Goal: Answer question/provide support: Share knowledge or assist other users

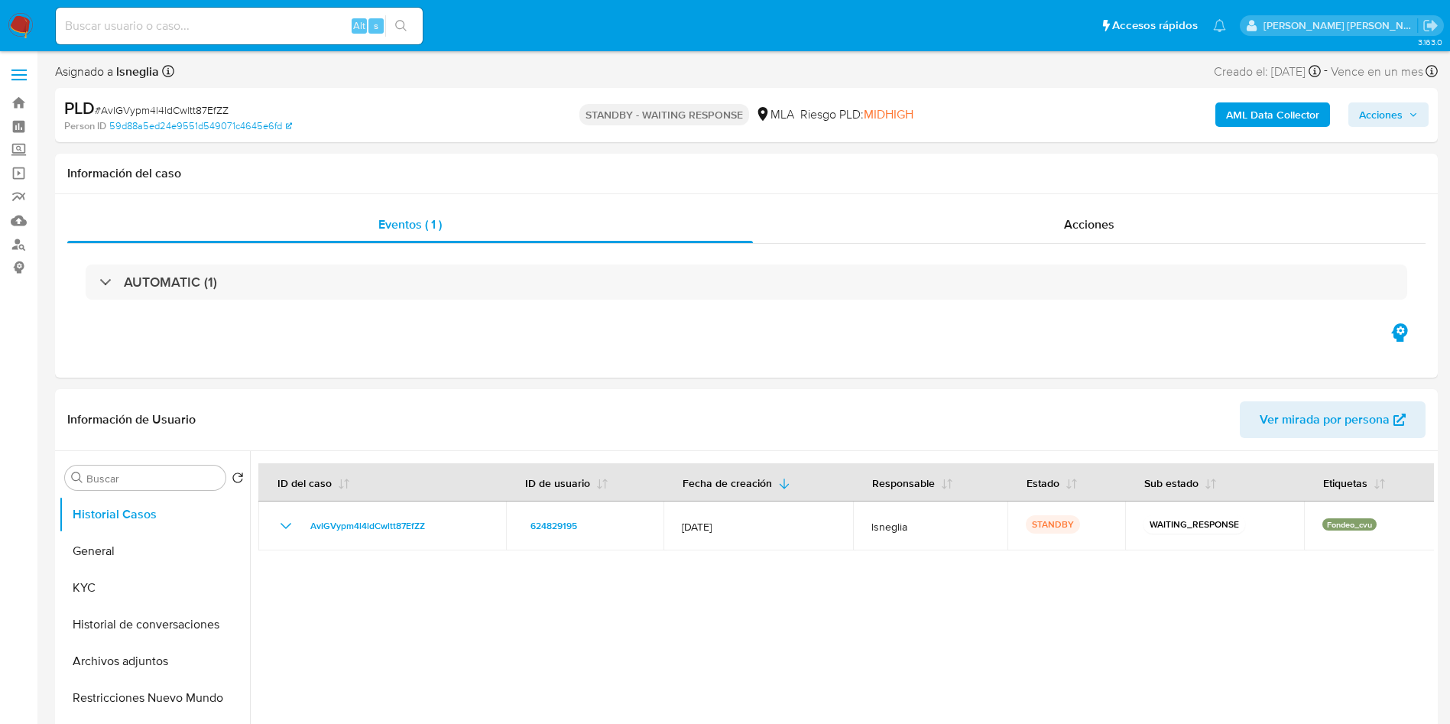
select select "10"
click at [109, 608] on button "Historial de conversaciones" at bounding box center [148, 624] width 179 height 37
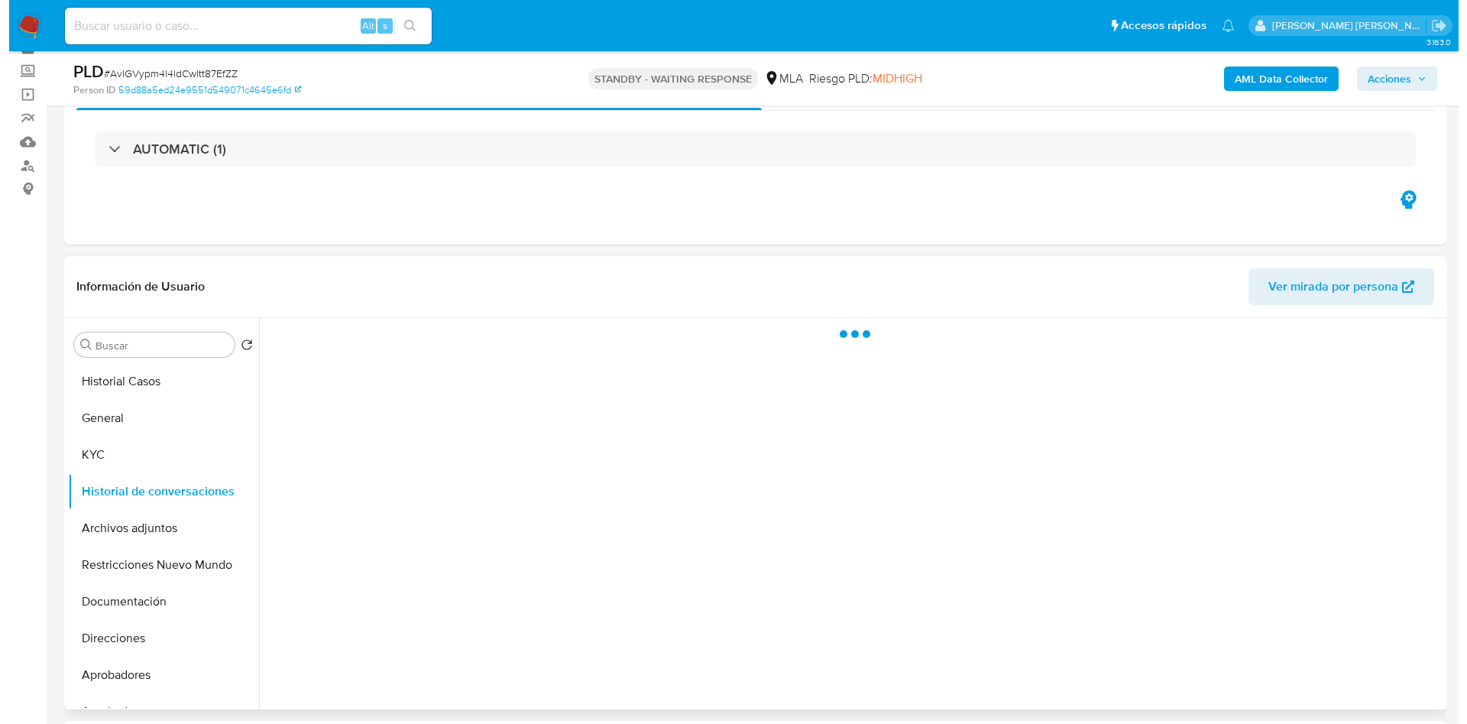
scroll to position [115, 0]
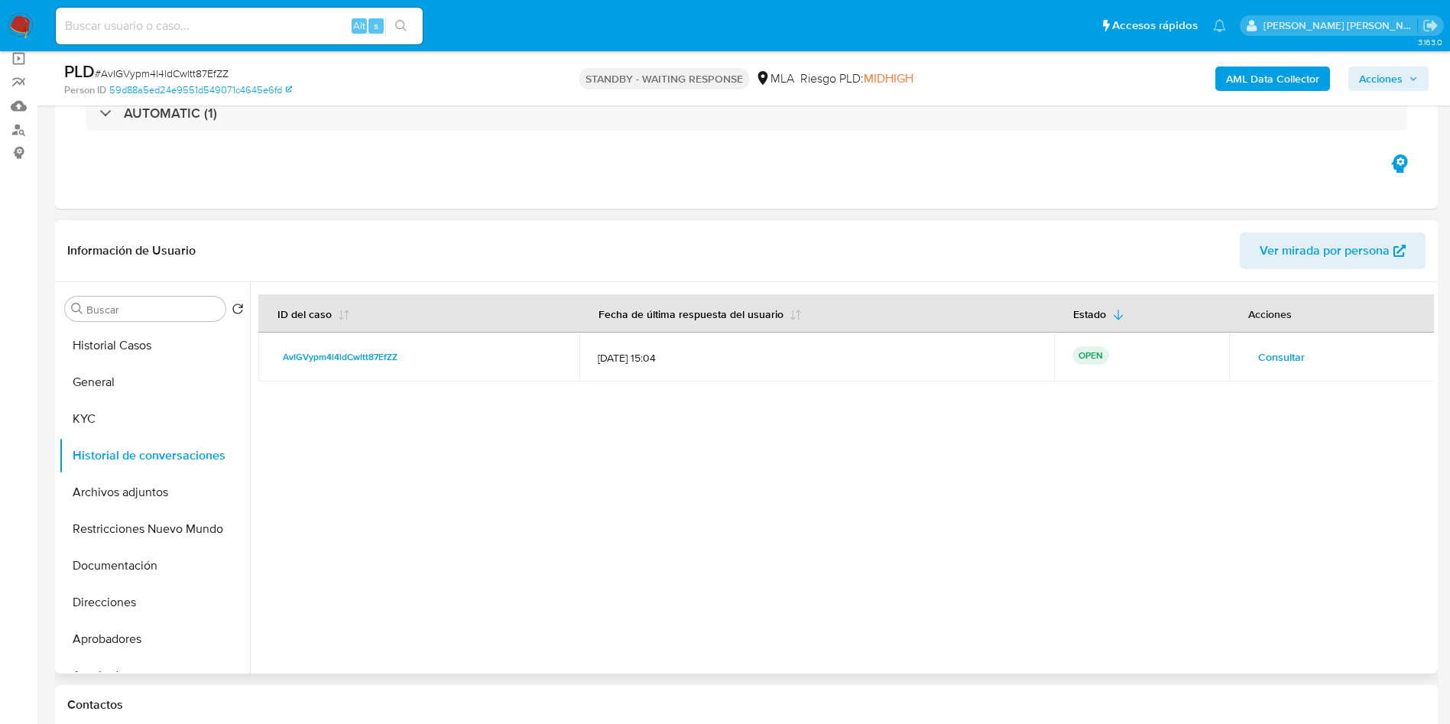
click at [1278, 358] on span "Consultar" at bounding box center [1281, 356] width 47 height 21
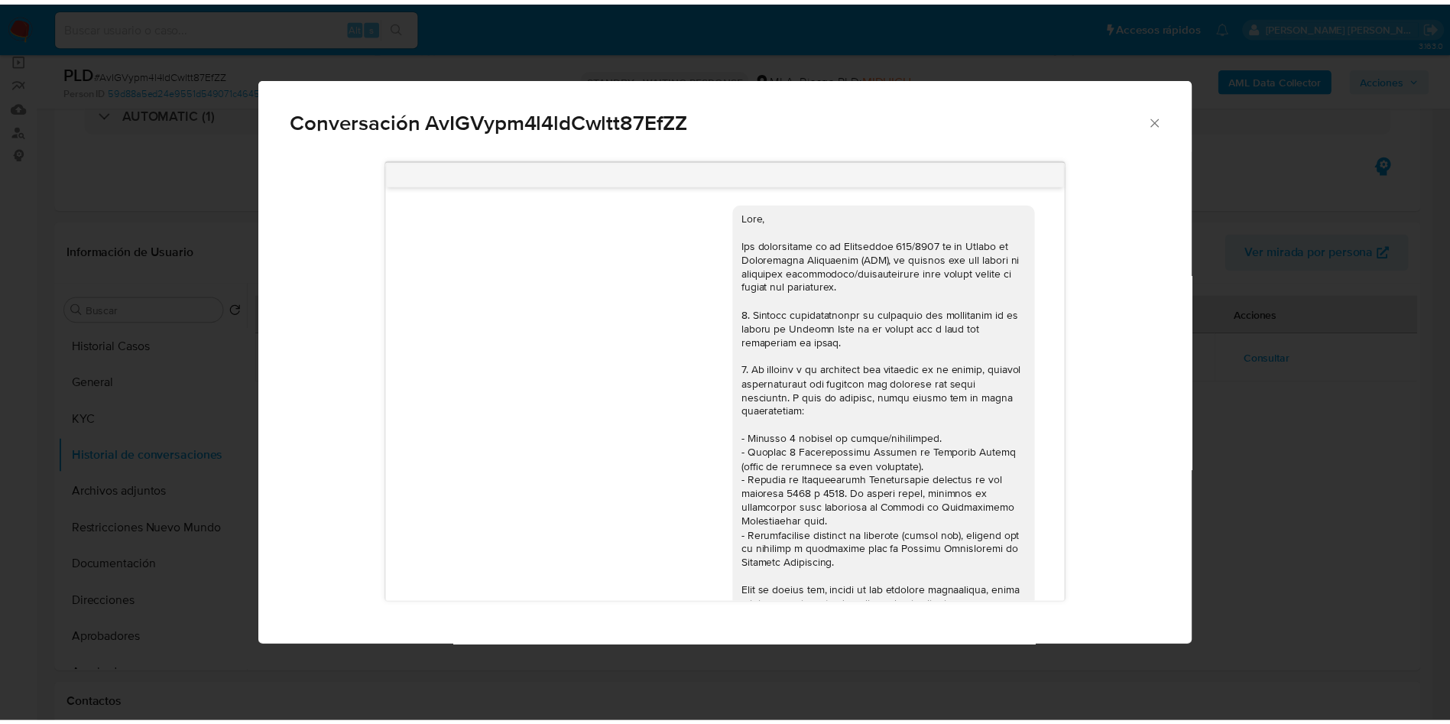
scroll to position [1470, 0]
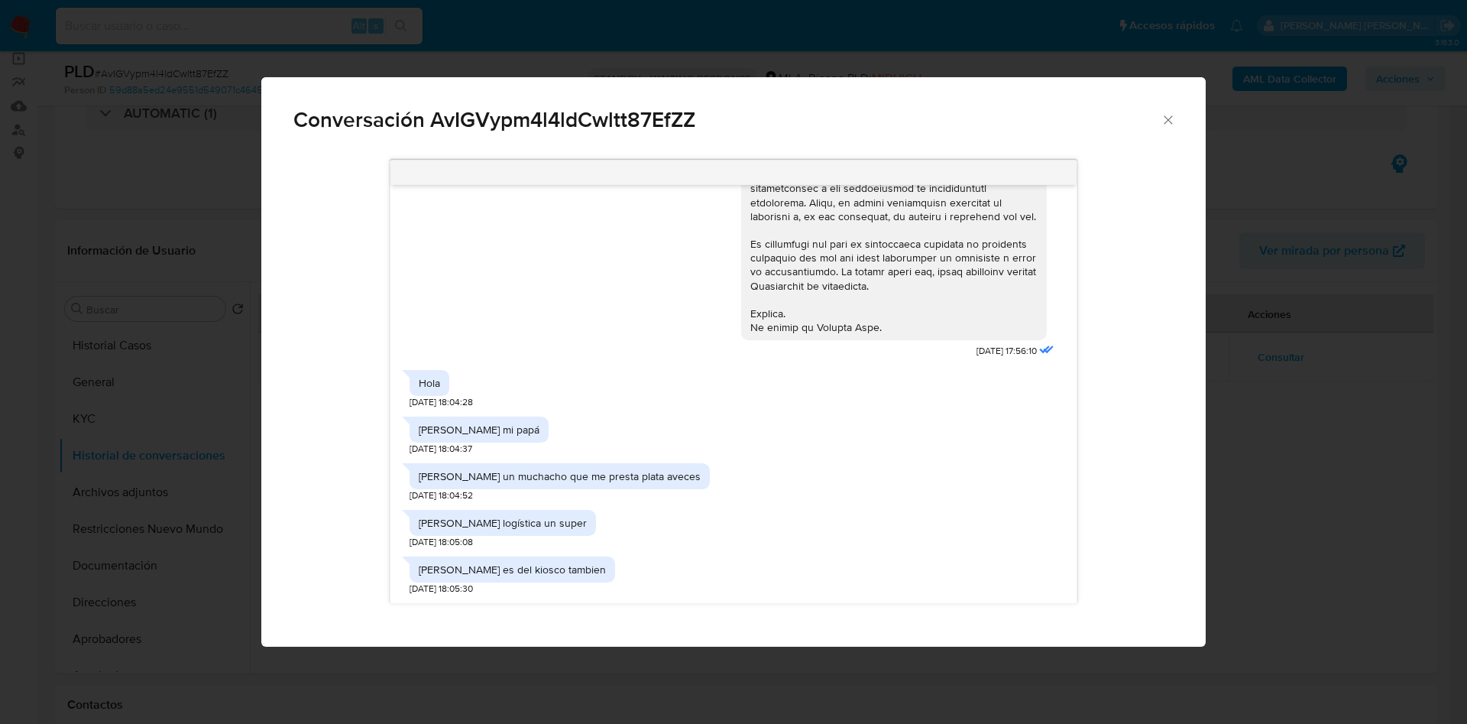
click at [470, 420] on div "[PERSON_NAME] es mi papá" at bounding box center [479, 430] width 139 height 26
click at [469, 426] on div "[PERSON_NAME] es mi papá" at bounding box center [479, 430] width 121 height 14
copy div "[PERSON_NAME] es mi papá"
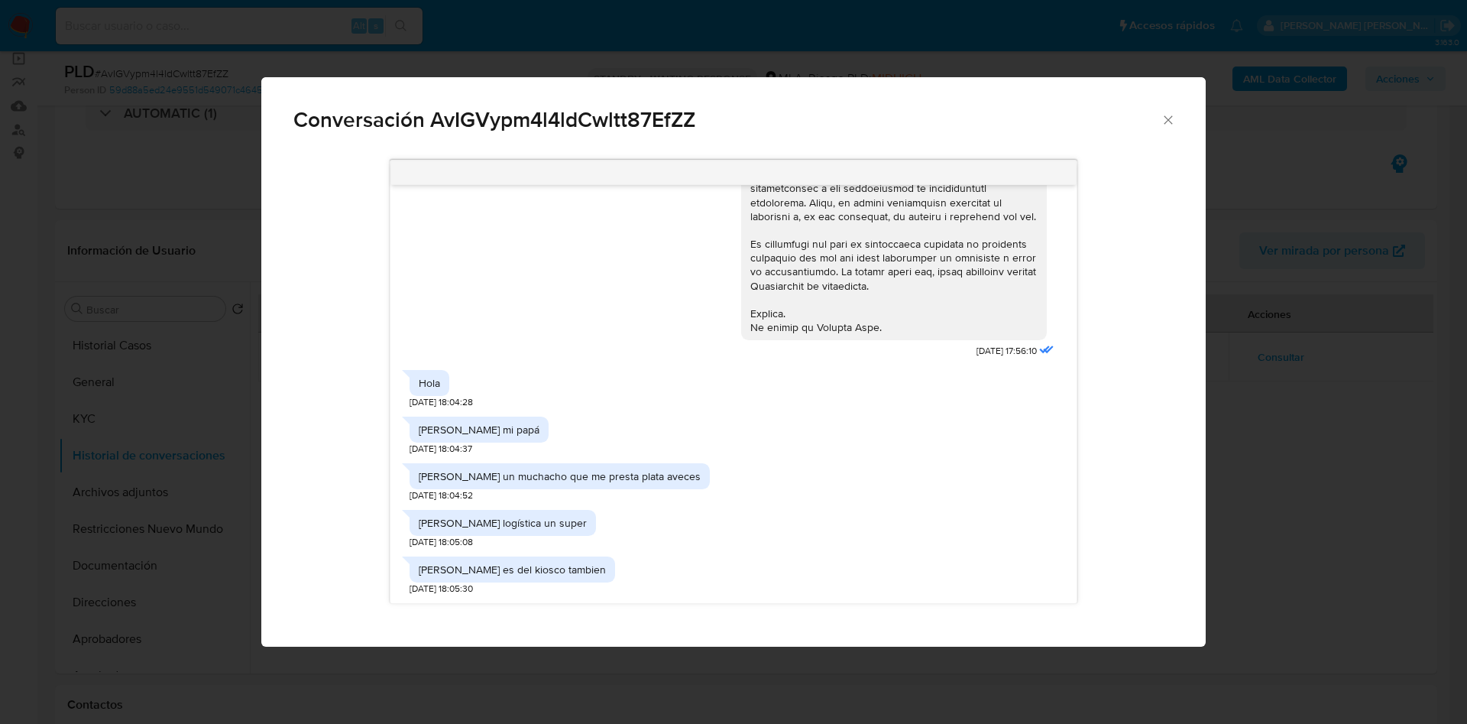
click at [470, 475] on div "Walter un muchacho que me presta plata aveces" at bounding box center [560, 476] width 282 height 14
copy div "Walter un muchacho que me presta plata aveces"
click at [501, 520] on div "Baires logística un super" at bounding box center [503, 523] width 168 height 14
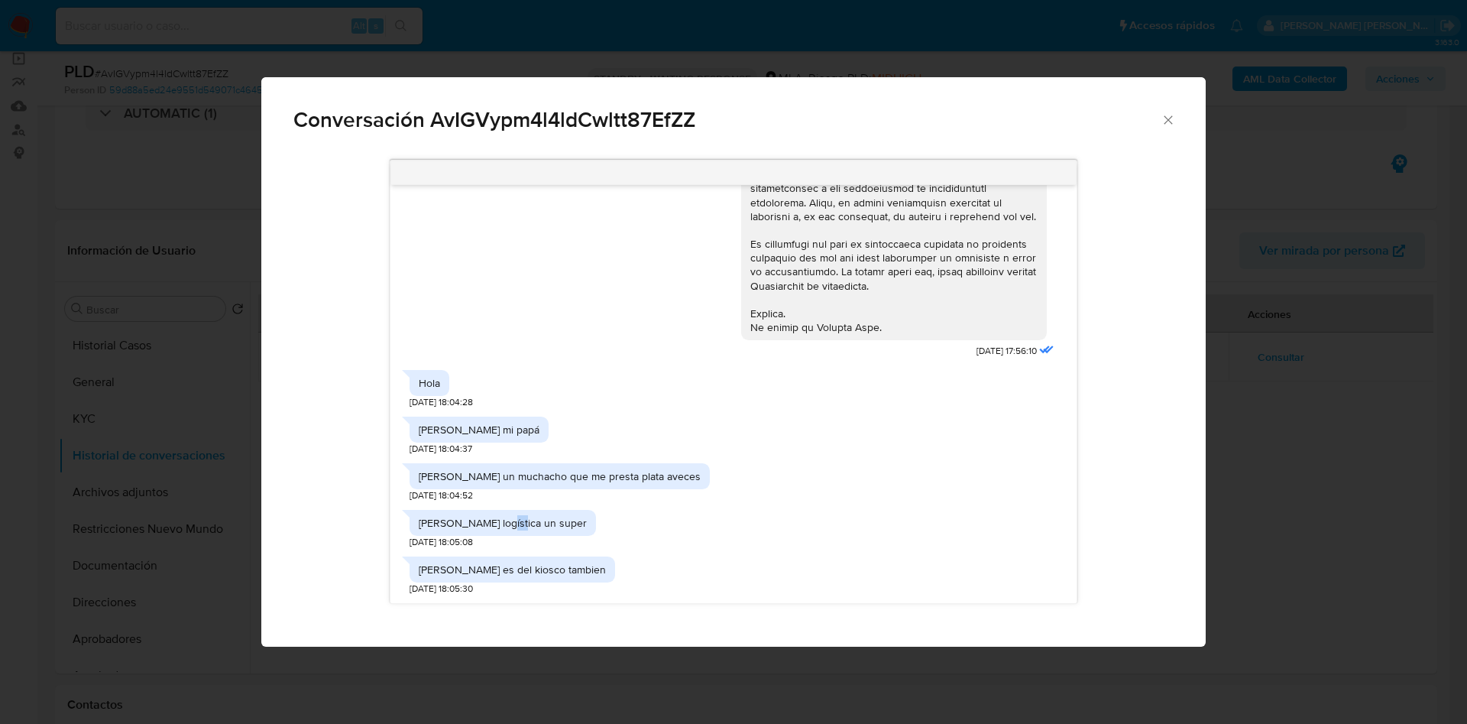
click at [501, 520] on div "Baires logística un super" at bounding box center [503, 523] width 168 height 14
copy div "Baires logística un super"
click at [1166, 115] on icon "Cerrar" at bounding box center [1168, 119] width 15 height 15
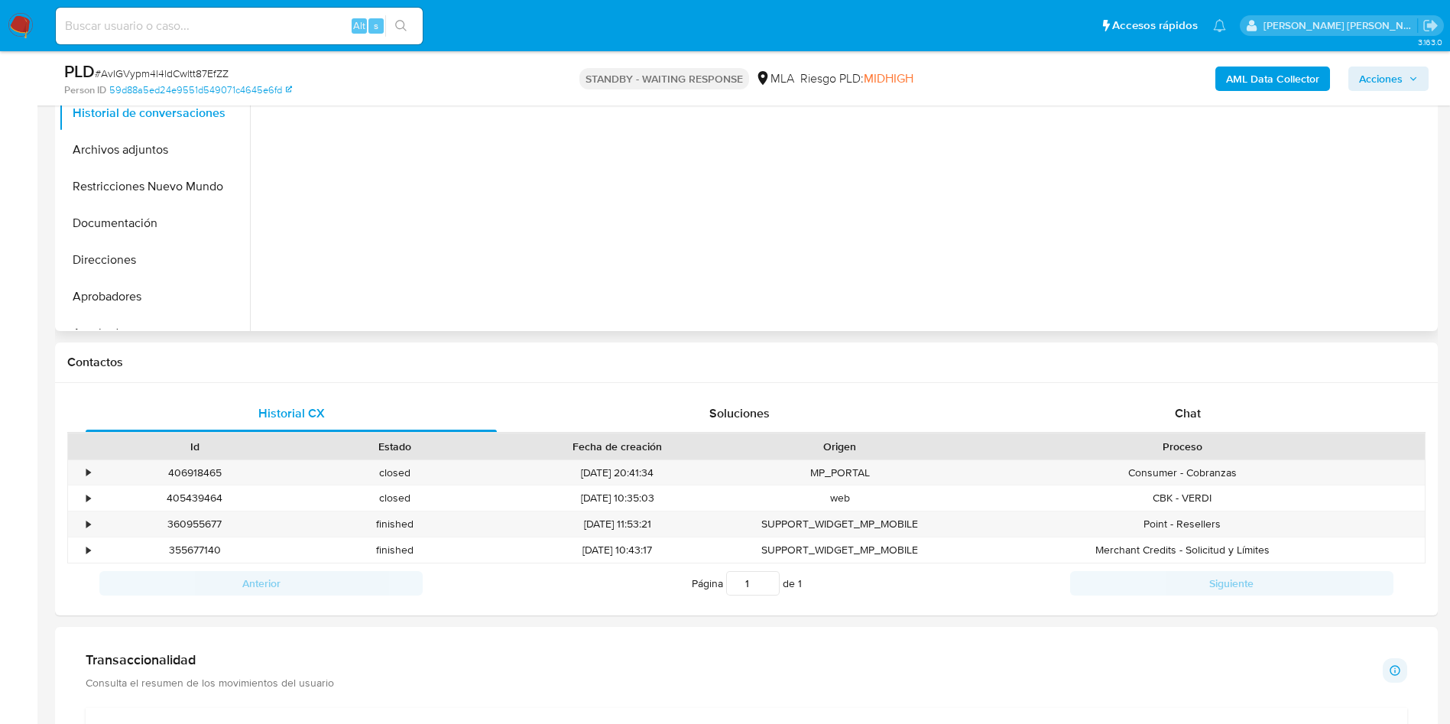
scroll to position [344, 0]
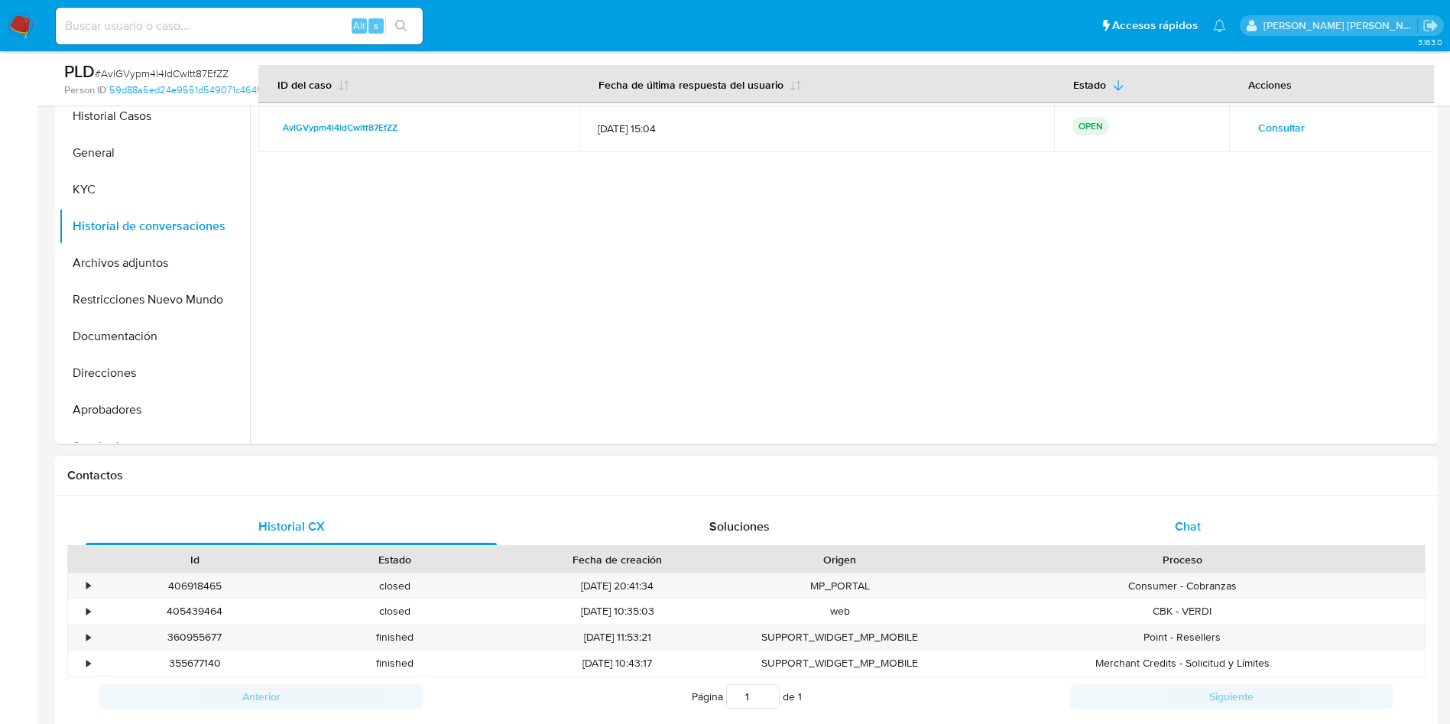
click at [1193, 537] on div "Chat" at bounding box center [1187, 526] width 411 height 37
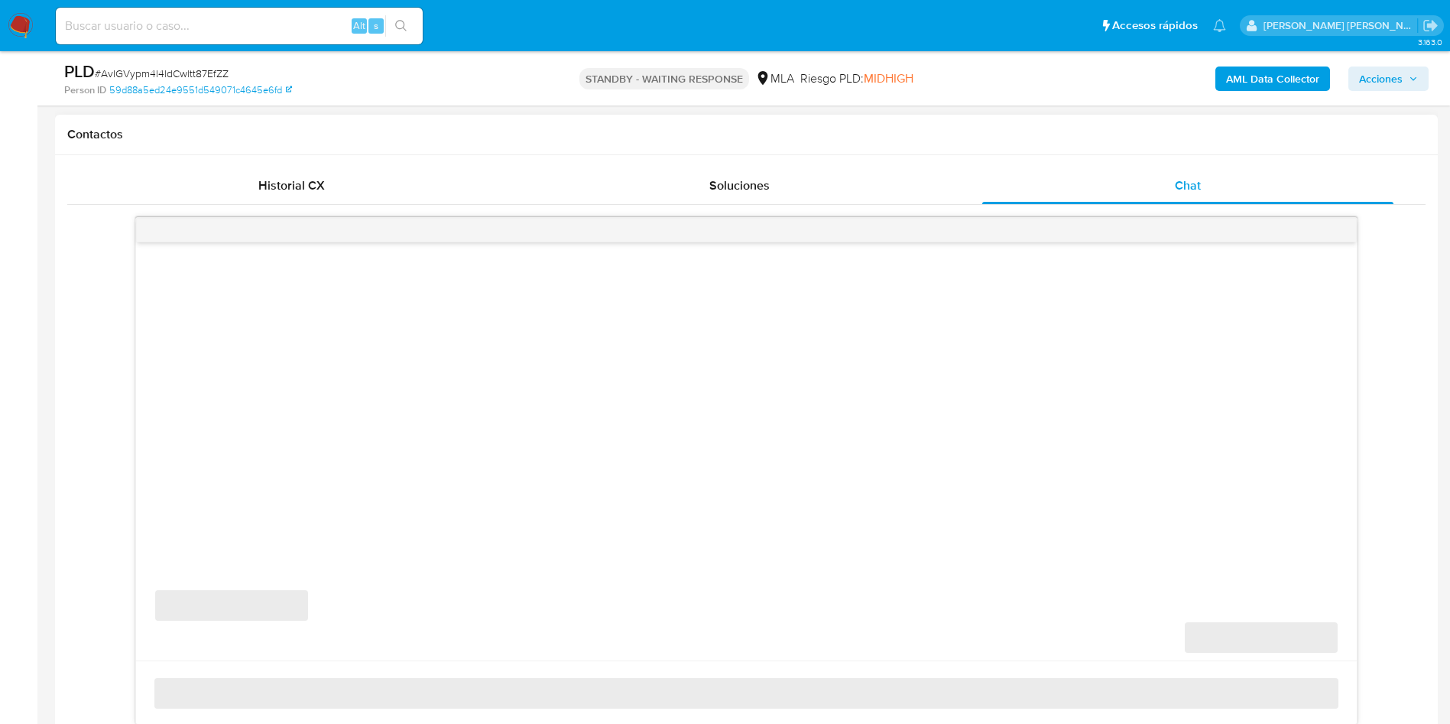
scroll to position [573, 0]
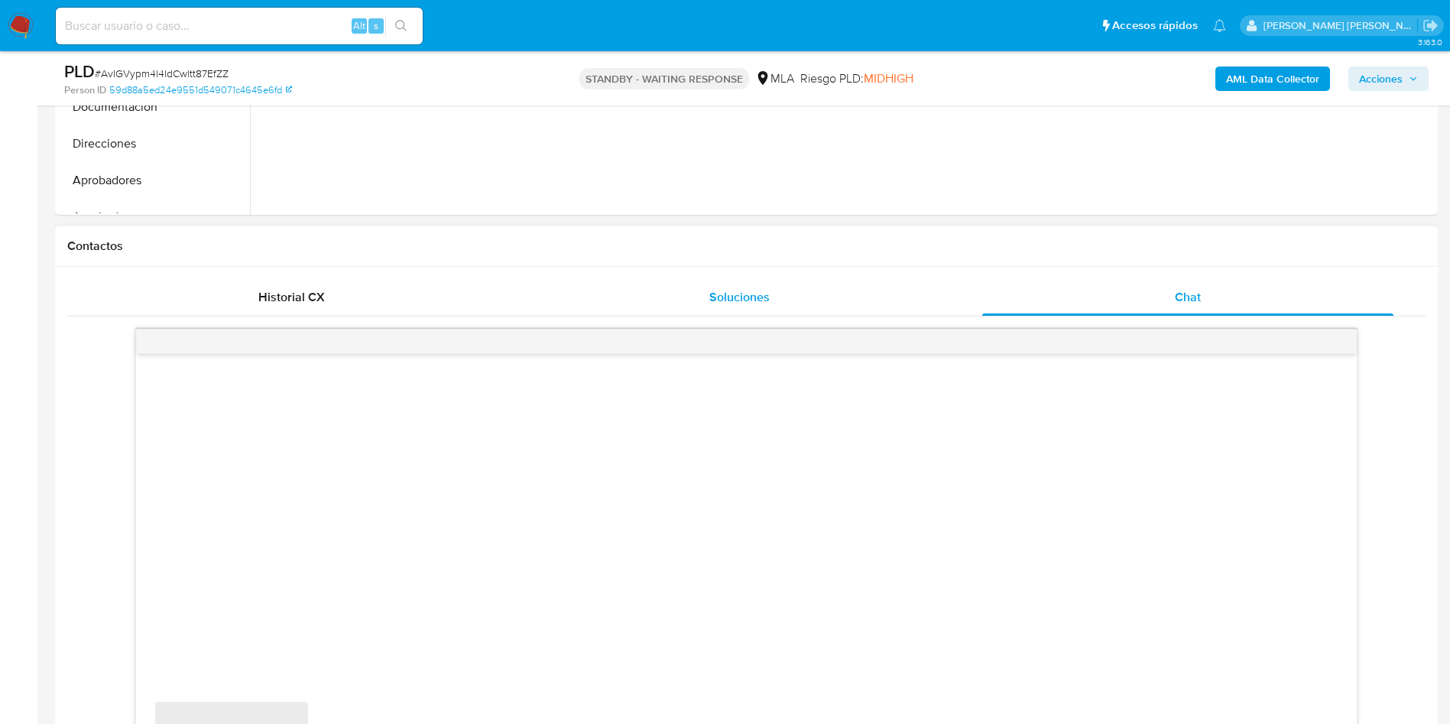
click at [787, 291] on div "Soluciones" at bounding box center [738, 297] width 411 height 37
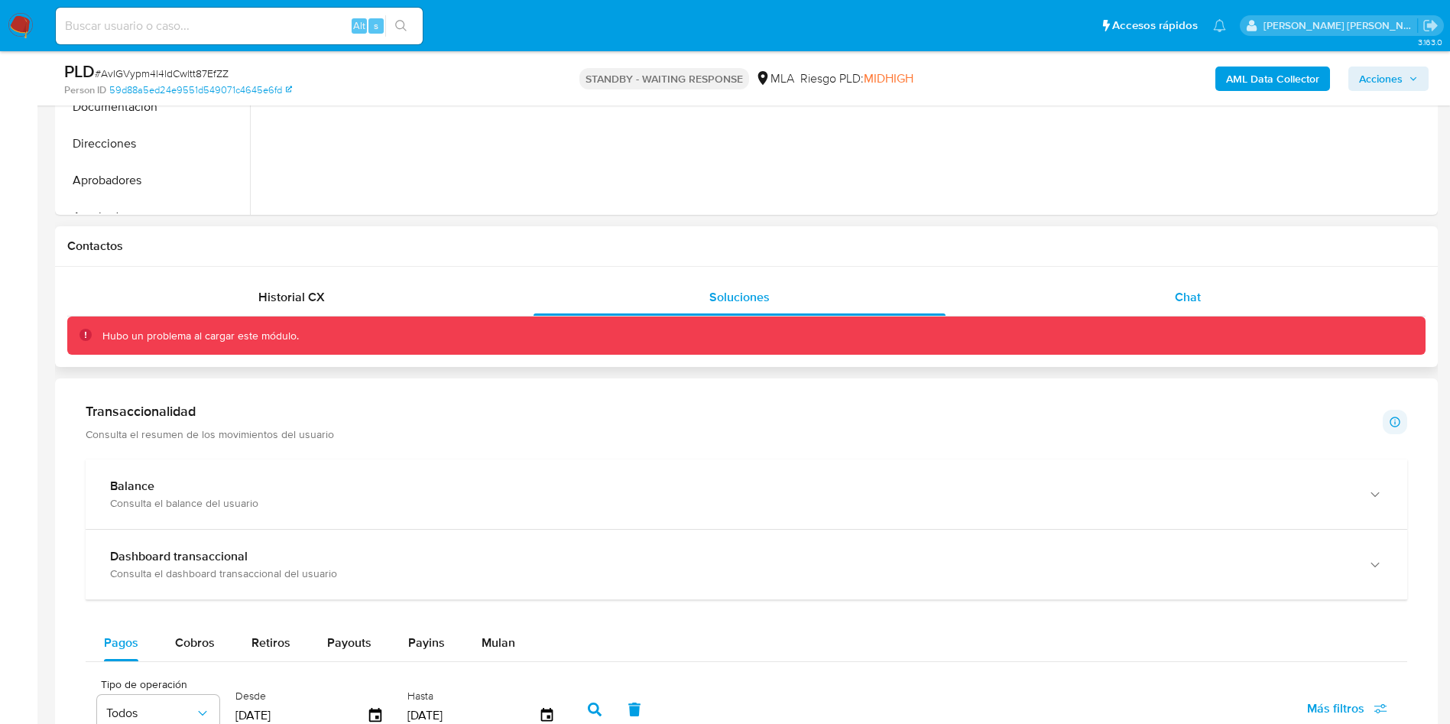
click at [1142, 301] on div "Chat" at bounding box center [1187, 297] width 411 height 37
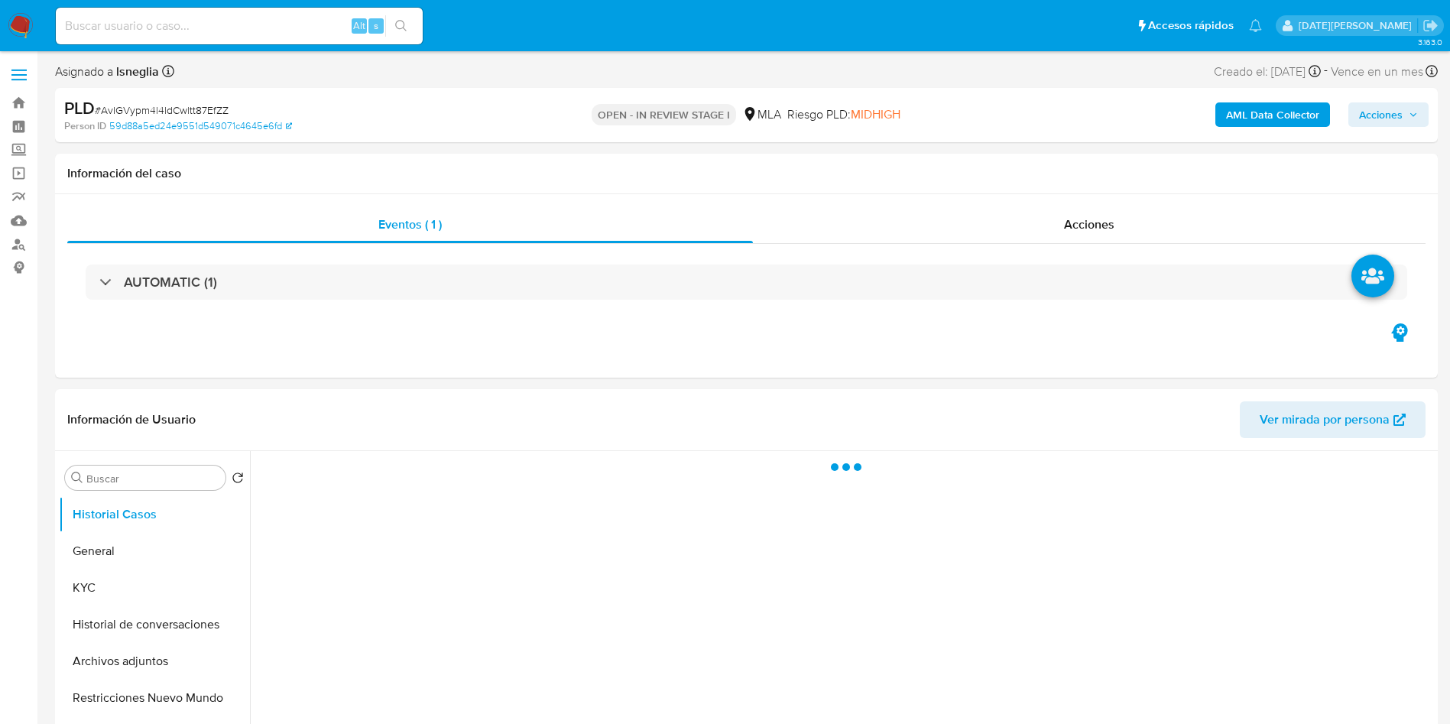
select select "10"
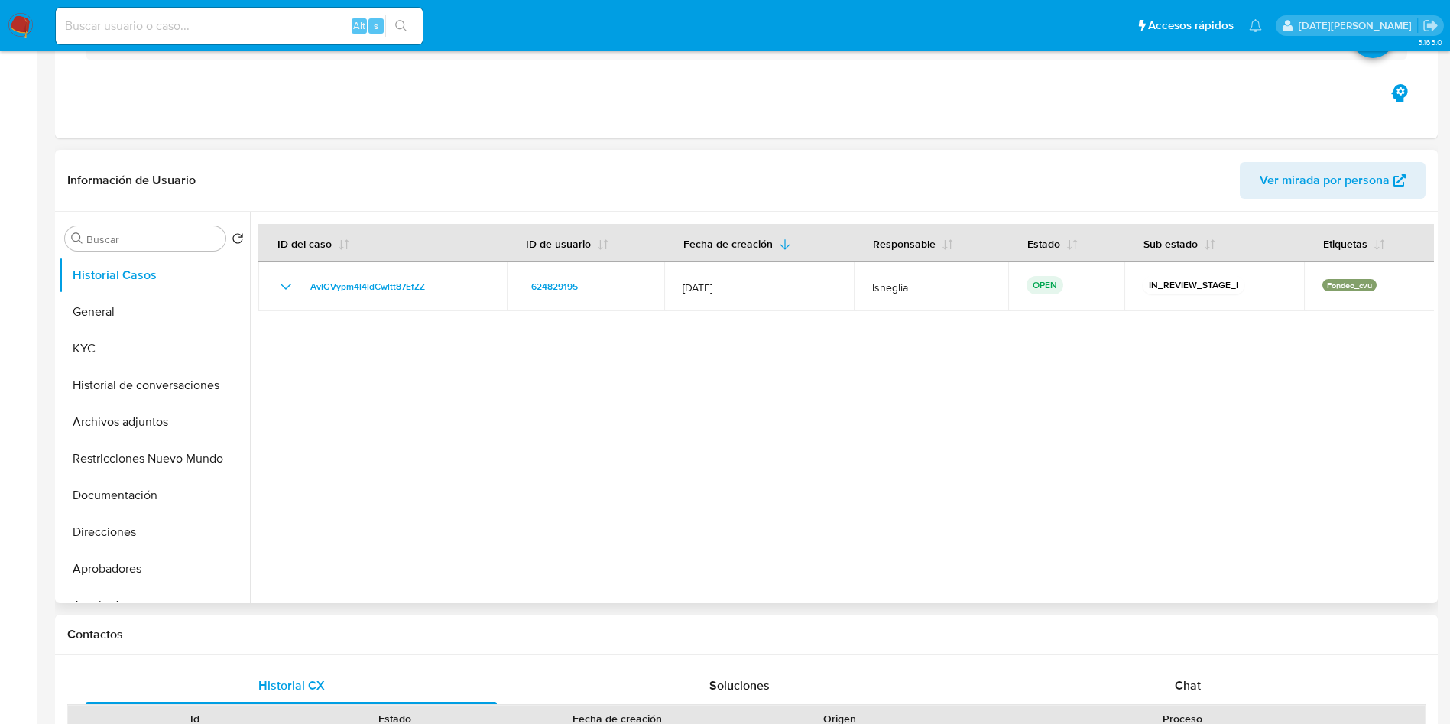
scroll to position [344, 0]
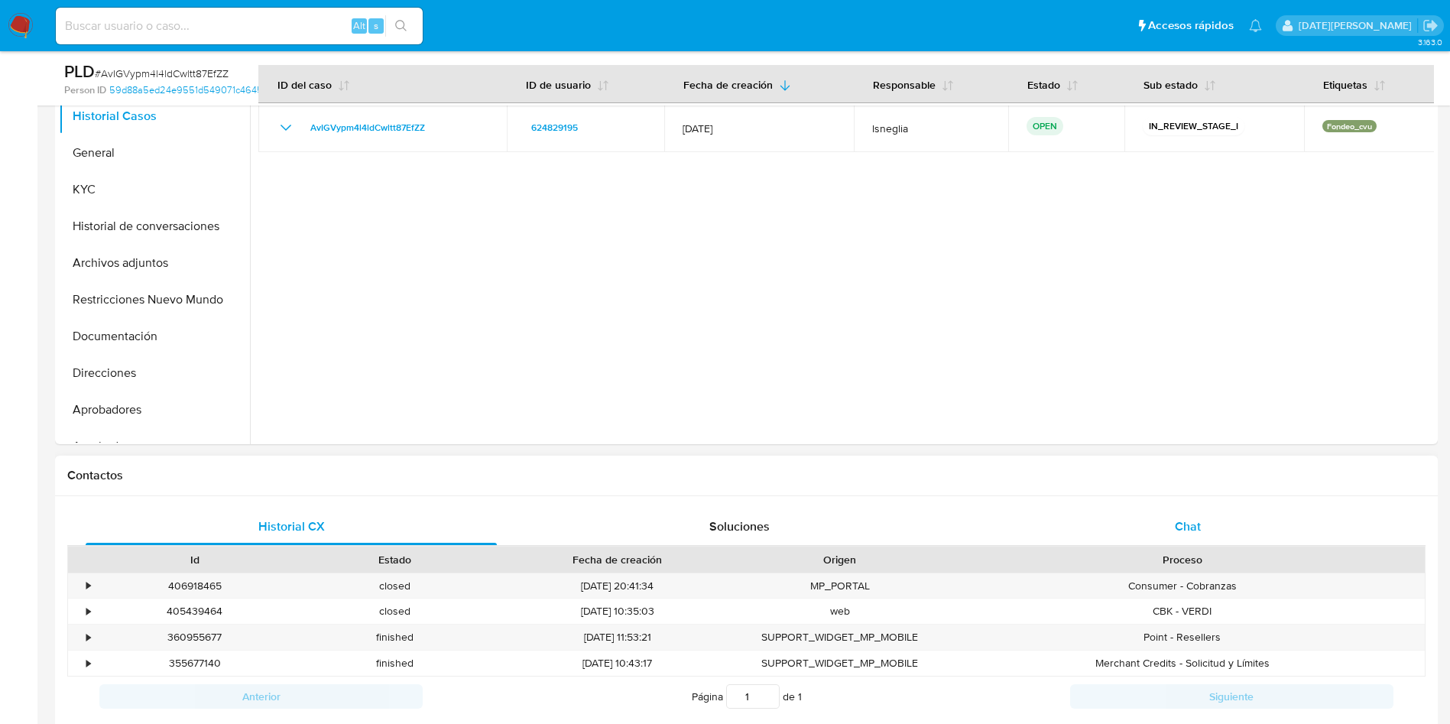
click at [1205, 521] on div "Chat" at bounding box center [1187, 526] width 411 height 37
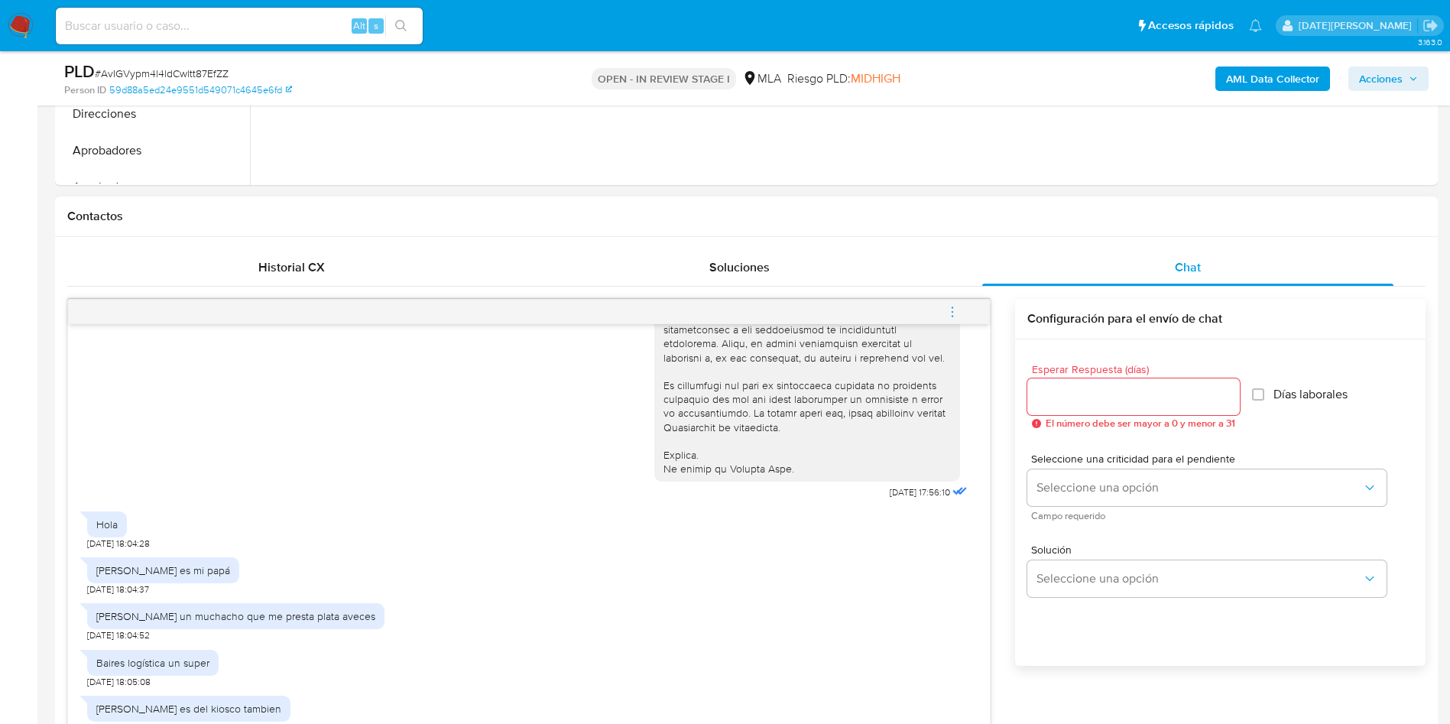
scroll to position [688, 0]
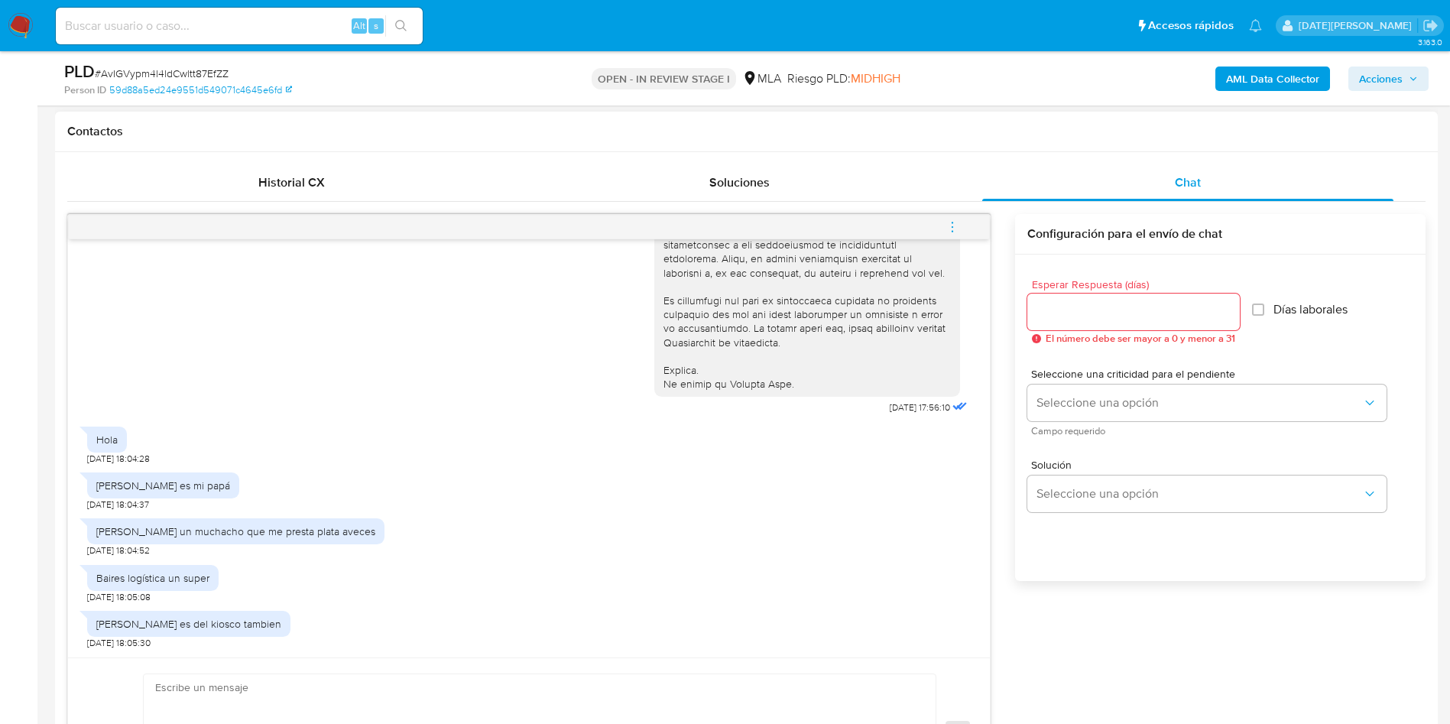
click at [210, 618] on div "[PERSON_NAME] es del kiosco tambien" at bounding box center [188, 624] width 185 height 14
copy div "[PERSON_NAME] es del kiosco tambien"
click at [111, 488] on div "[PERSON_NAME] es mi papá" at bounding box center [163, 485] width 134 height 14
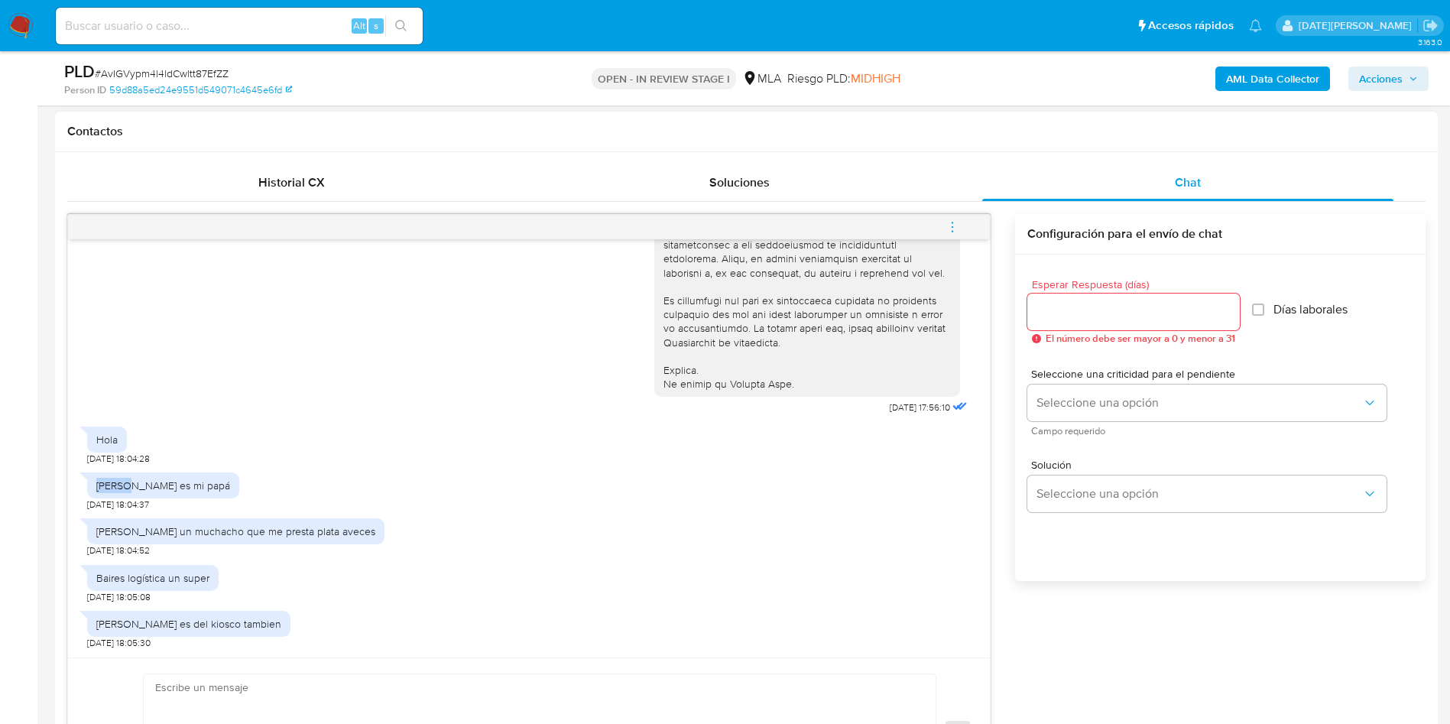
click at [111, 488] on div "[PERSON_NAME] es mi papá" at bounding box center [163, 485] width 134 height 14
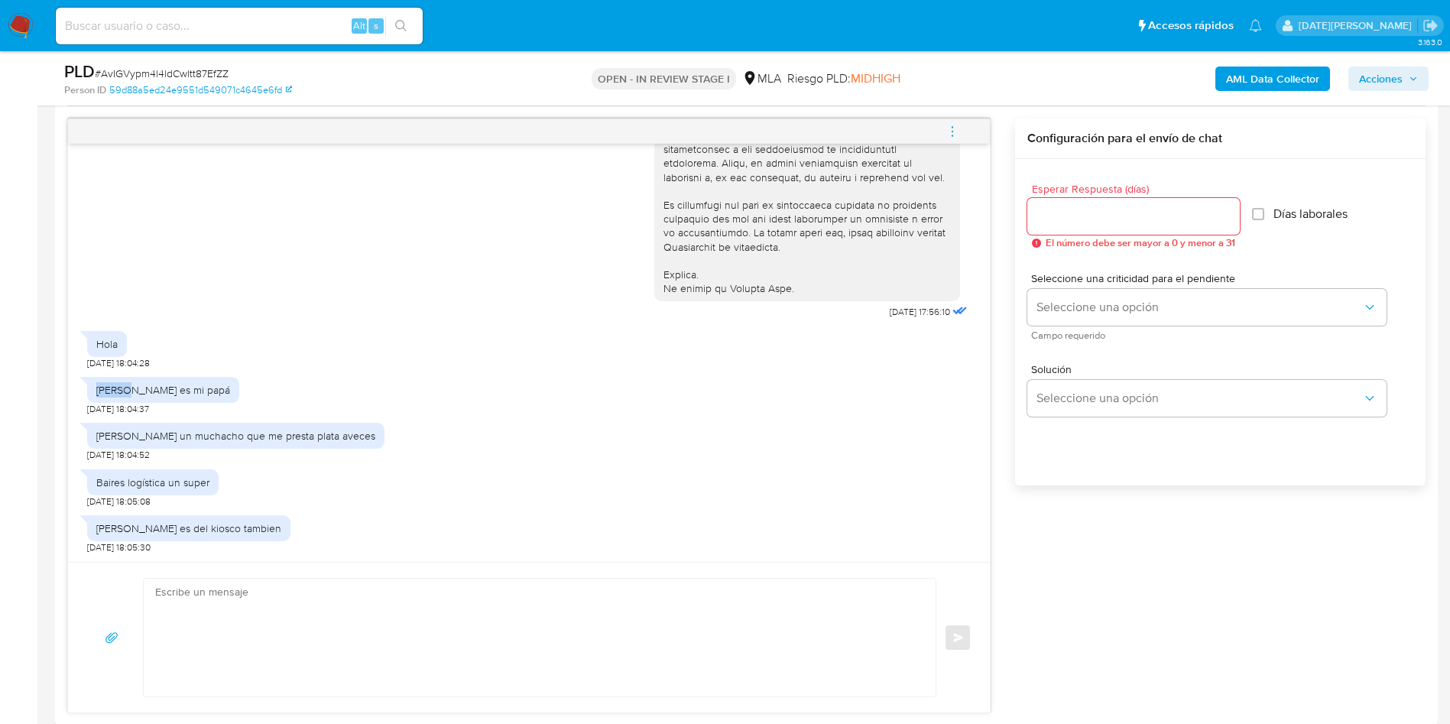
scroll to position [803, 0]
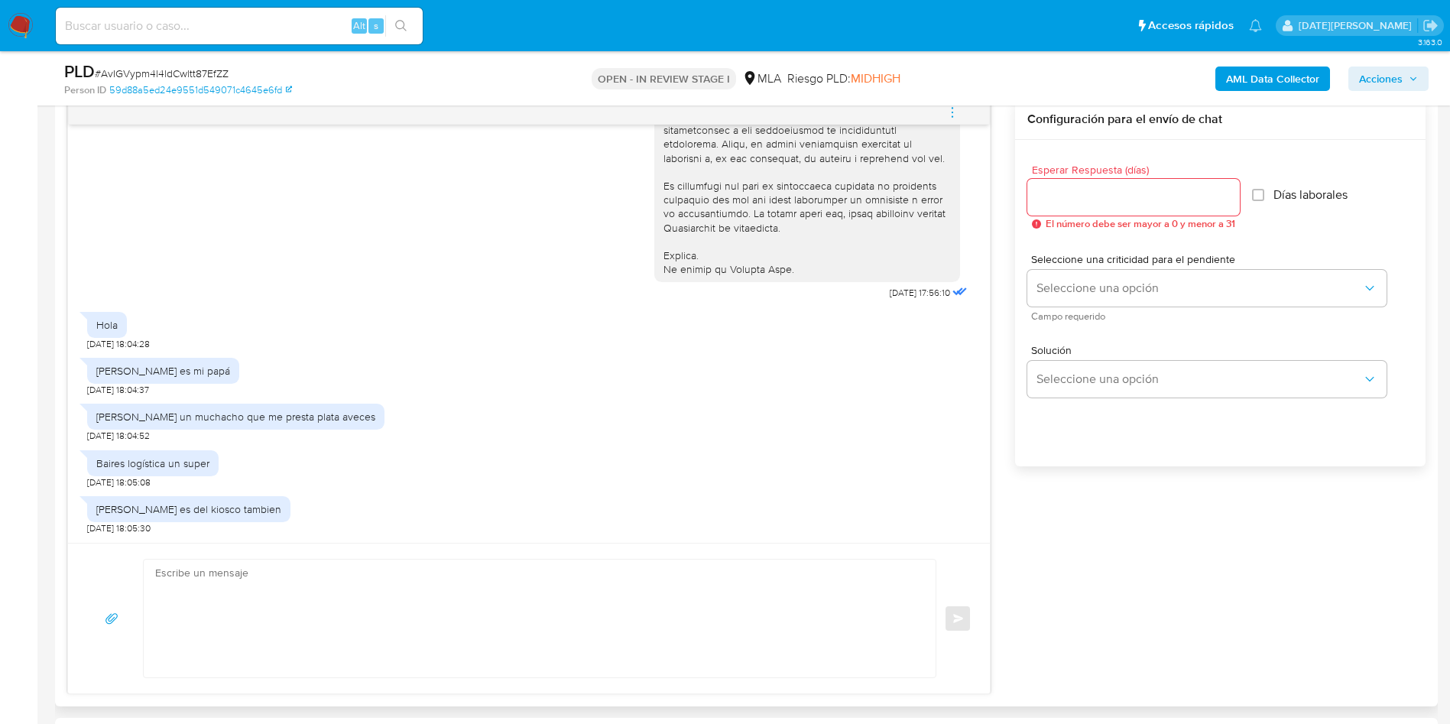
click at [1065, 209] on div at bounding box center [1133, 197] width 212 height 37
click at [1075, 193] on input "Esperar Respuesta (días)" at bounding box center [1133, 197] width 212 height 20
type input "0"
click at [370, 611] on textarea at bounding box center [535, 618] width 761 height 118
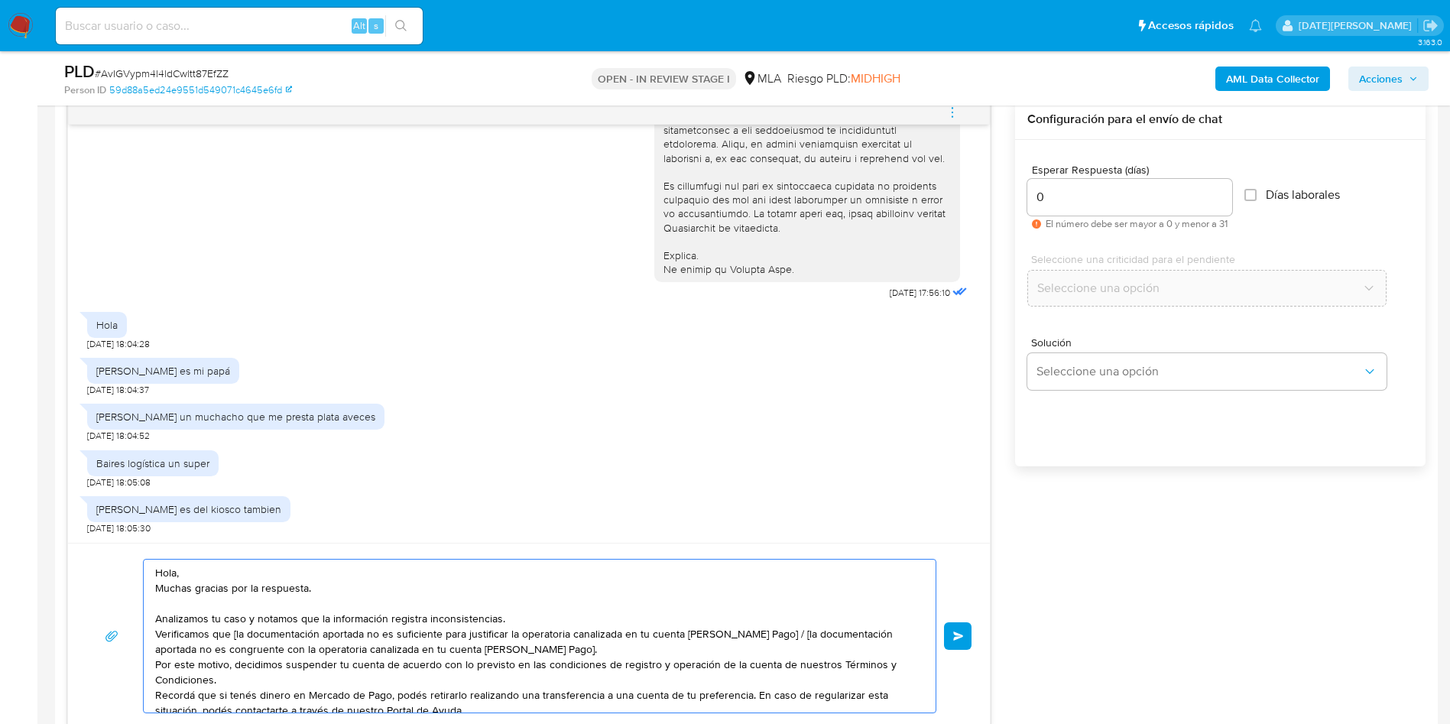
click at [255, 562] on textarea "Hola, Muchas gracias por la respuesta. Analizamos tu caso y notamos que la info…" at bounding box center [535, 635] width 761 height 153
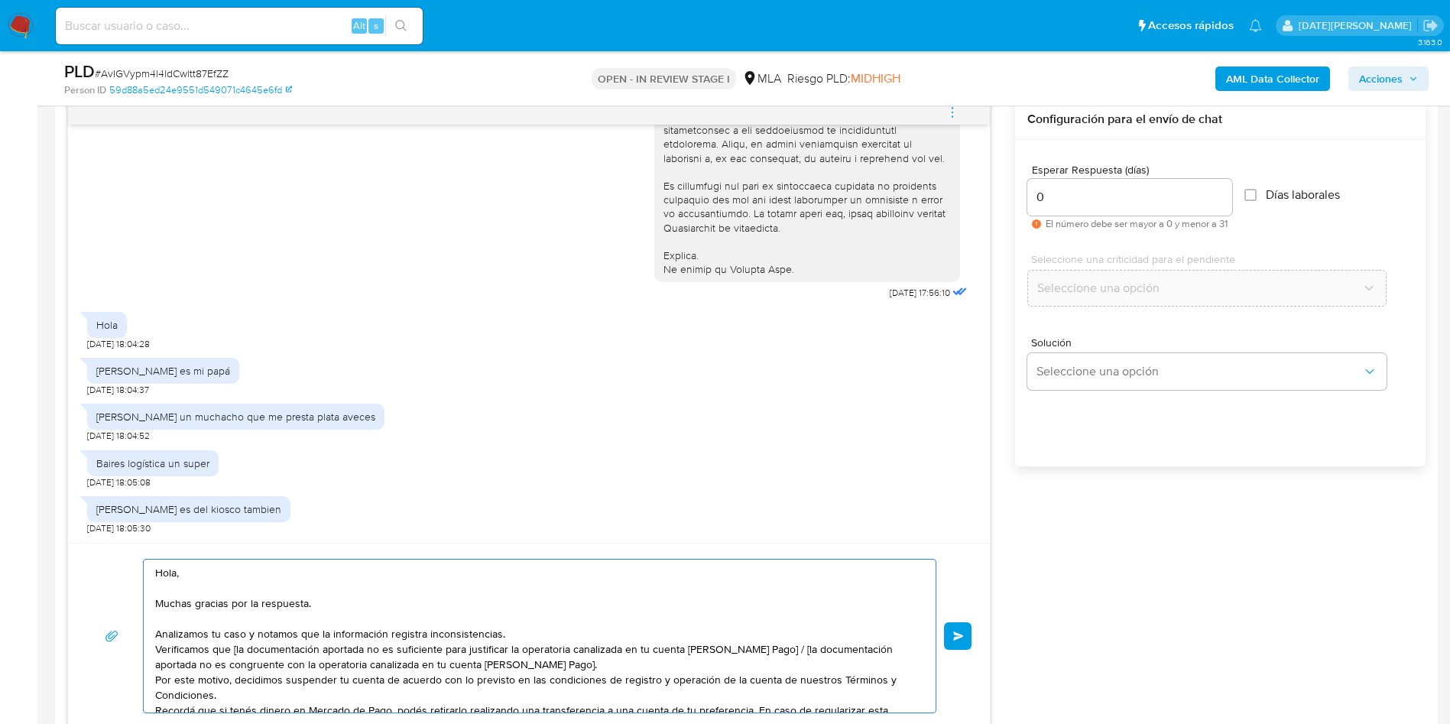
click at [547, 644] on textarea "Hola, Muchas gracias por la respuesta. Analizamos tu caso y notamos que la info…" at bounding box center [535, 635] width 761 height 153
click at [546, 634] on textarea "Hola, Muchas gracias por la respuesta. Analizamos tu caso y notamos que la info…" at bounding box center [535, 635] width 761 height 153
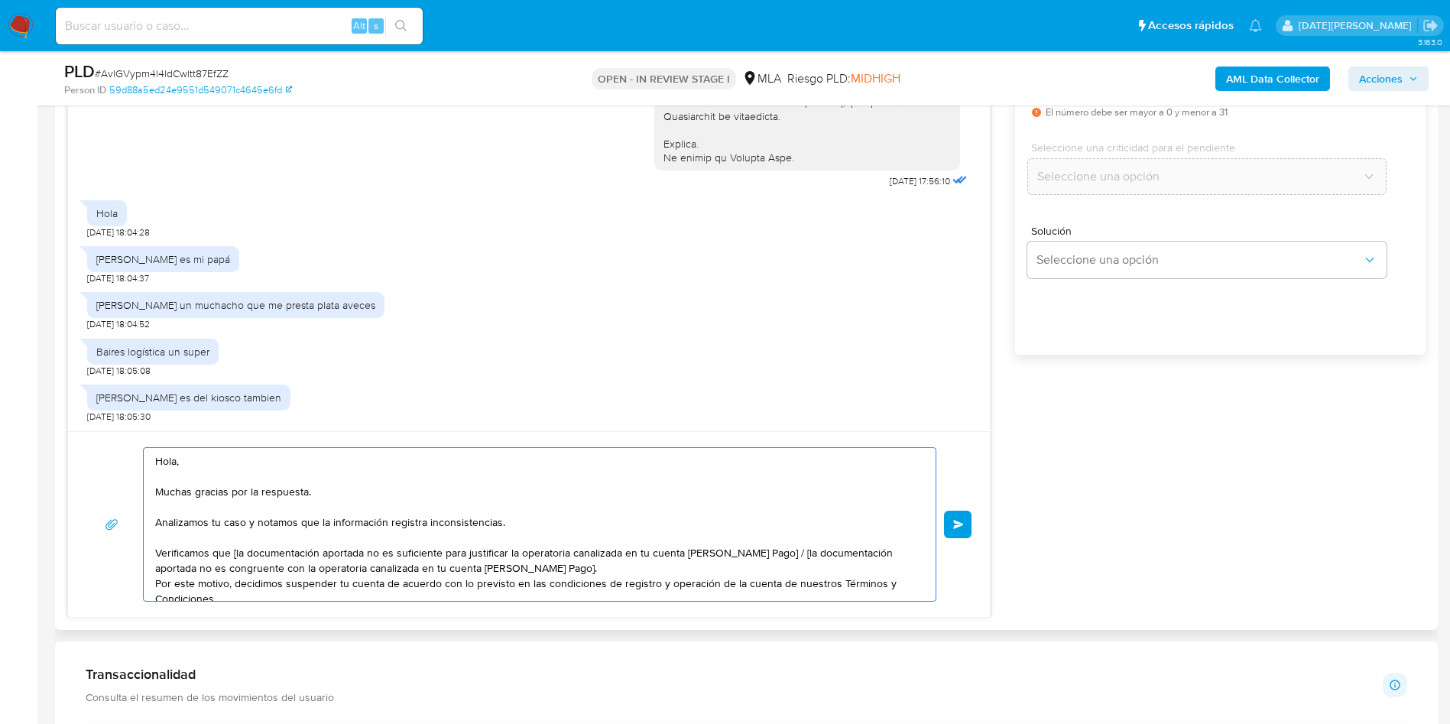
scroll to position [917, 0]
click at [238, 550] on textarea "Hola, Muchas gracias por la respuesta. Analizamos tu caso y notamos que la info…" at bounding box center [535, 521] width 761 height 153
click at [284, 544] on textarea "Hola, Muchas gracias por la respuesta. Analizamos tu caso y notamos que la info…" at bounding box center [535, 521] width 761 height 153
drag, startPoint x: 349, startPoint y: 551, endPoint x: 887, endPoint y: 546, distance: 537.3
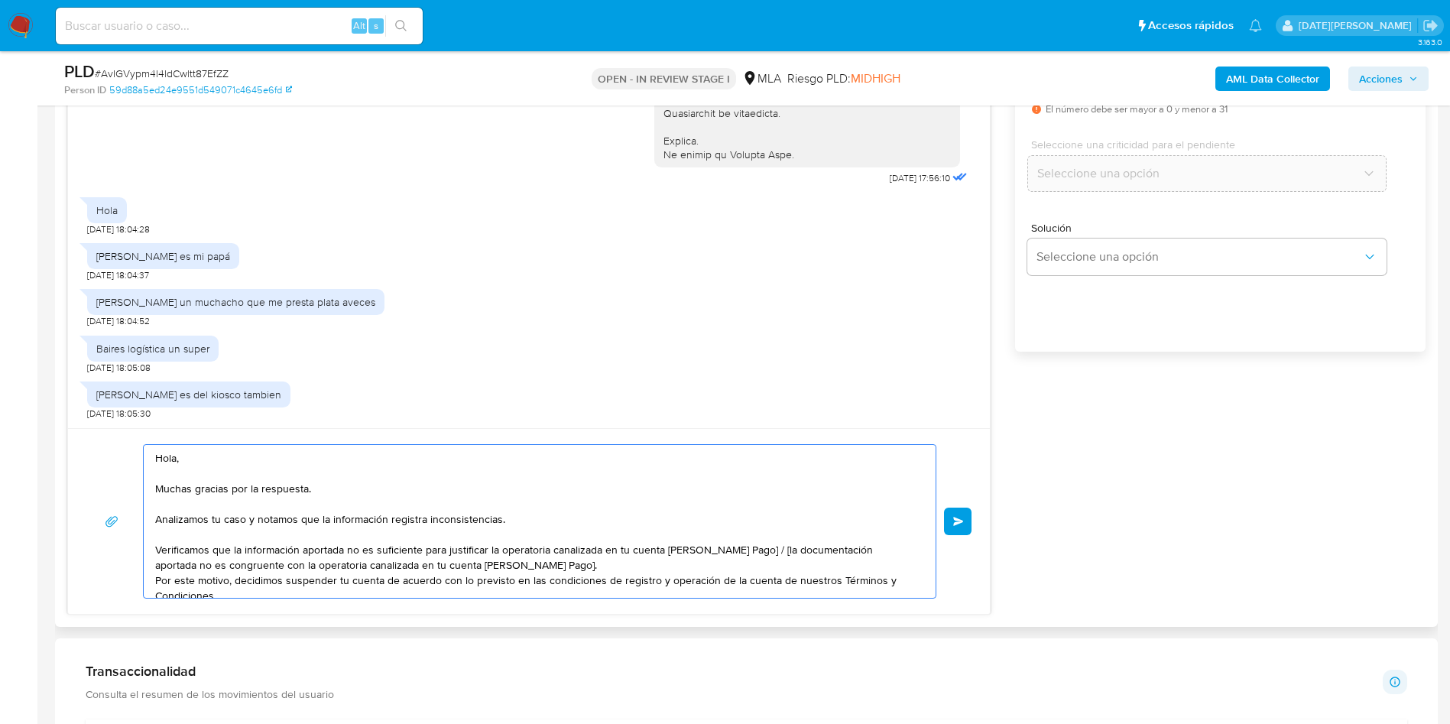
click at [887, 546] on textarea "Hola, Muchas gracias por la respuesta. Analizamos tu caso y notamos que la info…" at bounding box center [535, 521] width 761 height 153
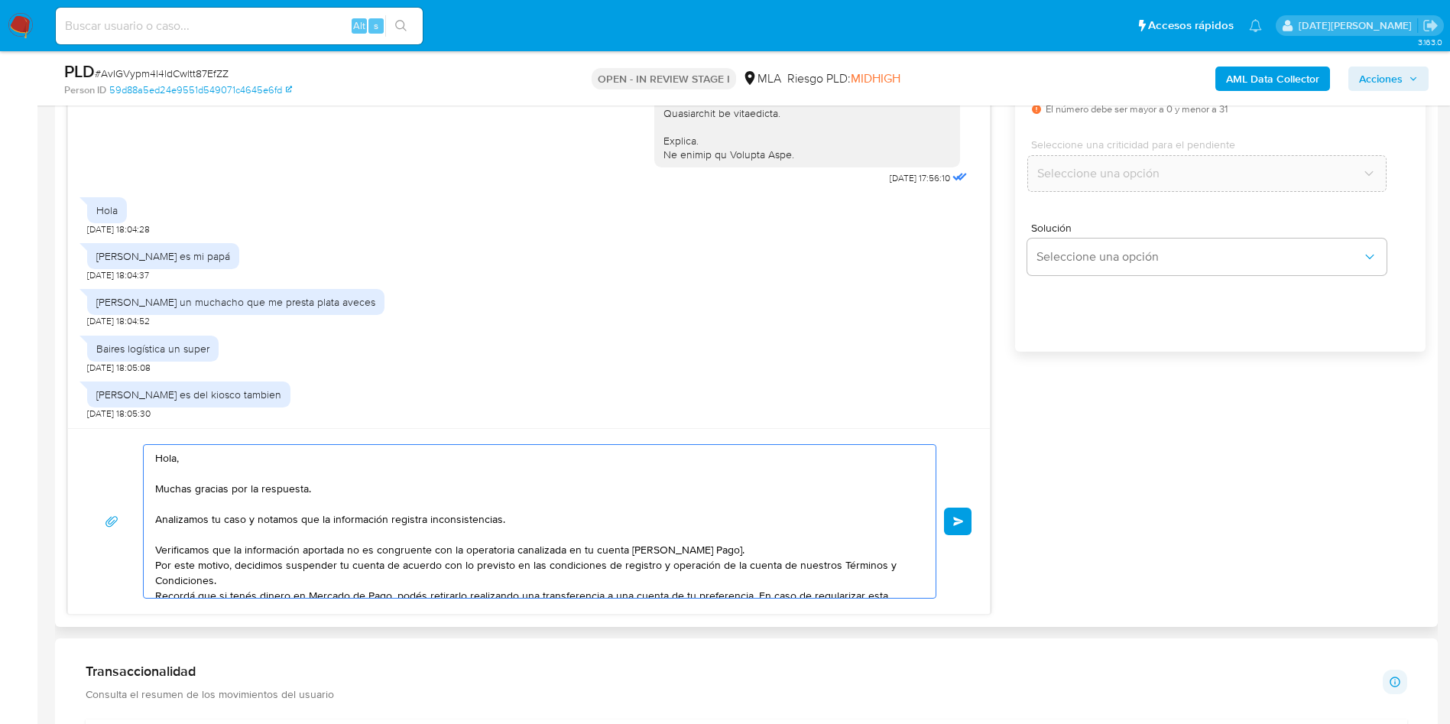
click at [738, 553] on textarea "Hola, Muchas gracias por la respuesta. Analizamos tu caso y notamos que la info…" at bounding box center [535, 521] width 761 height 153
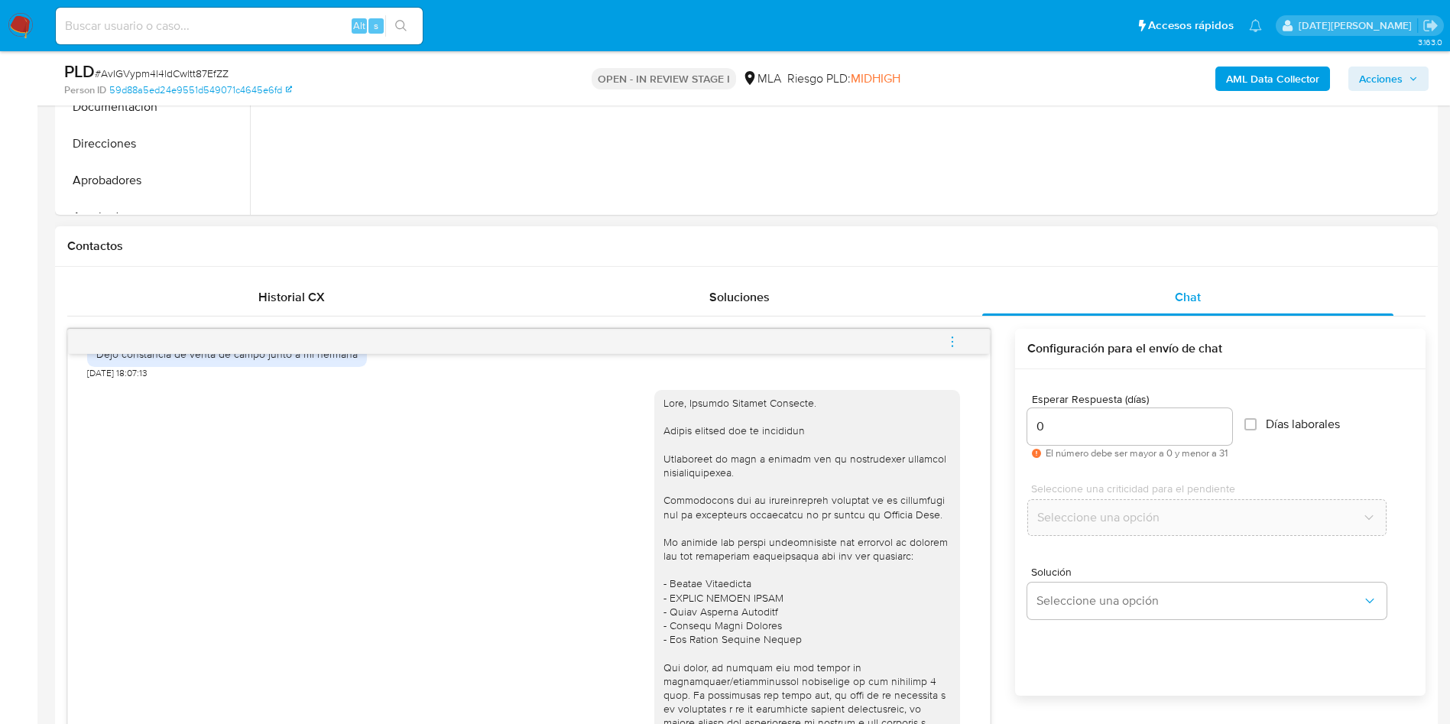
scroll to position [893, 0]
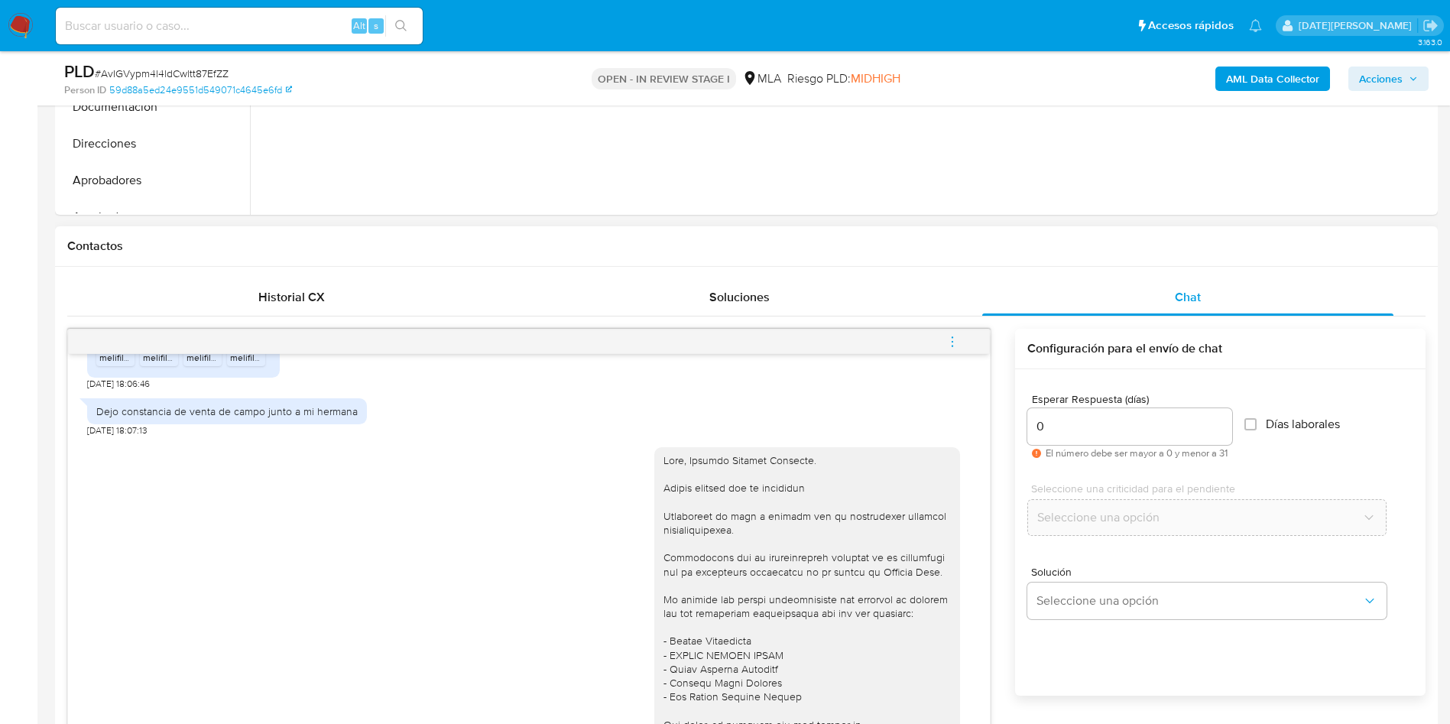
click at [703, 488] on div at bounding box center [806, 724] width 287 height 542
copy div "Hola, Micaela Soledad Martinez."
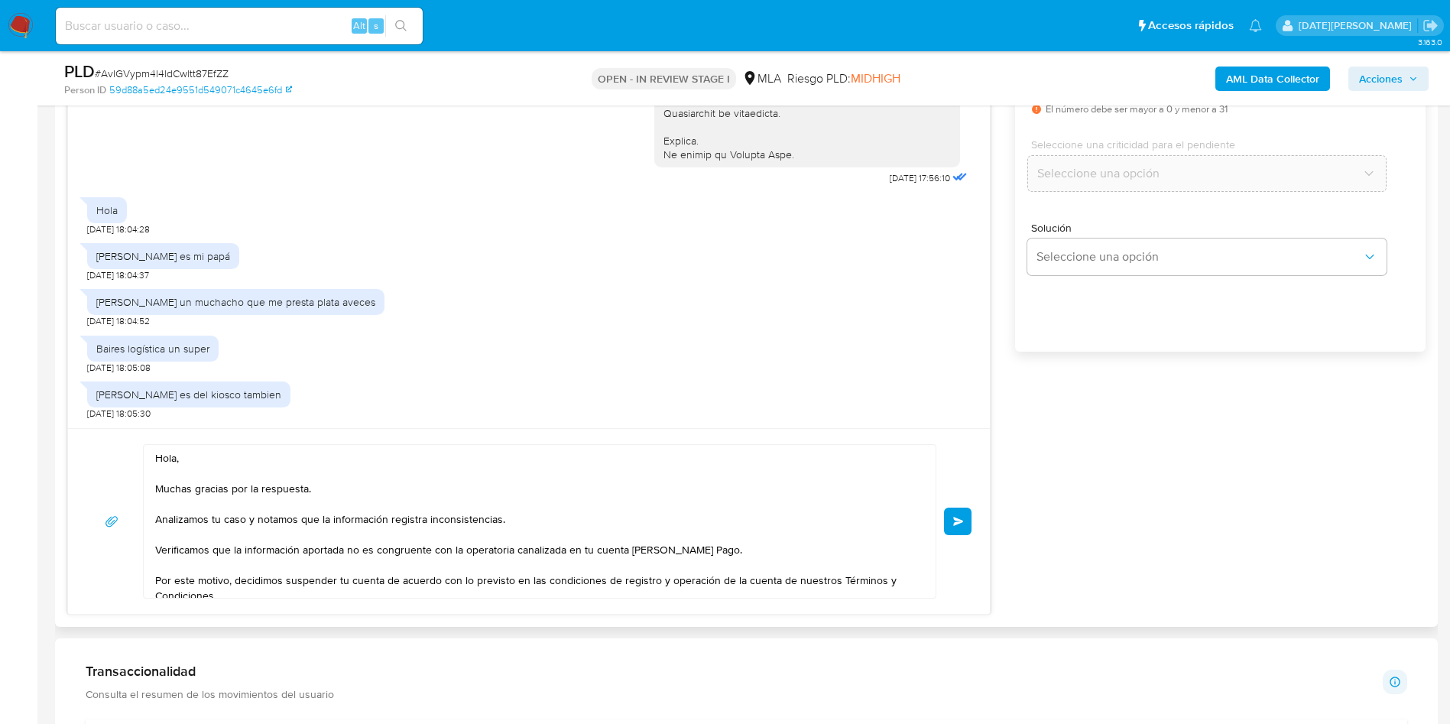
scroll to position [1032, 0]
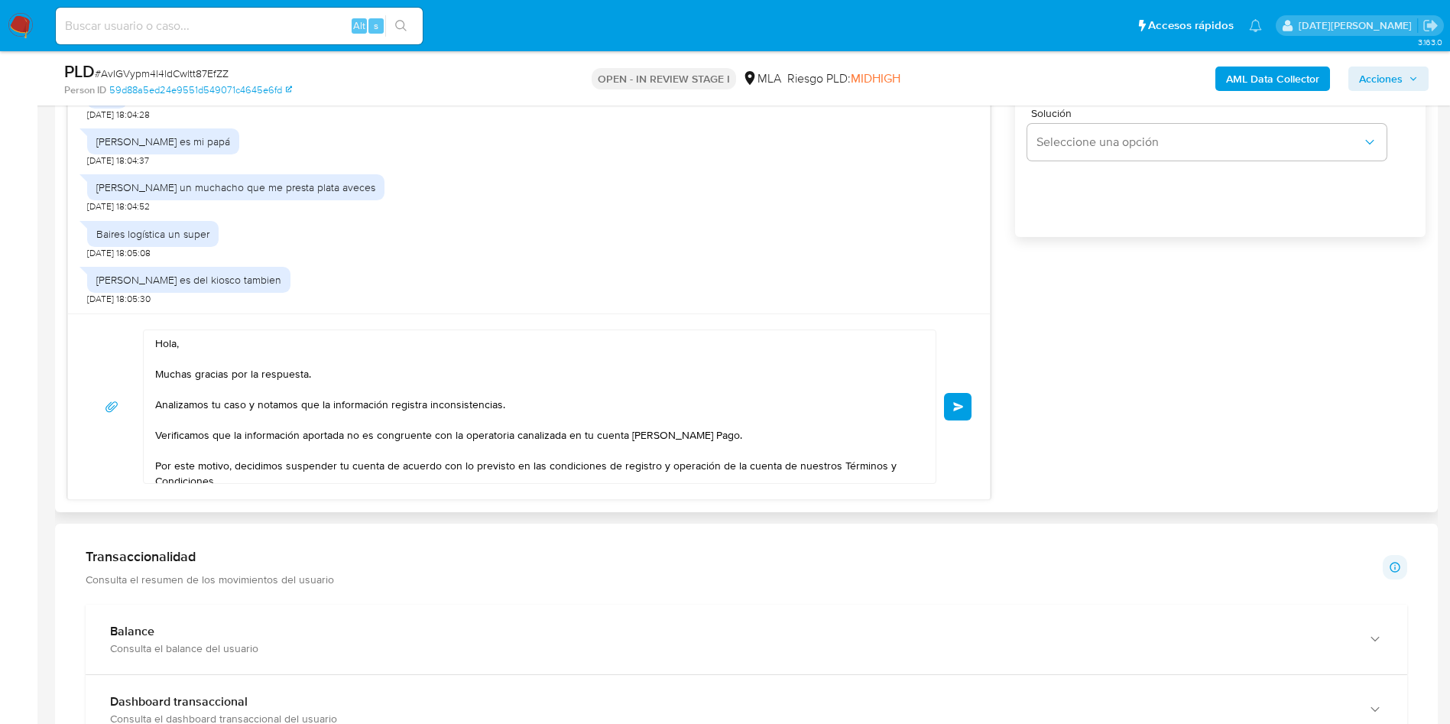
click at [234, 339] on textarea "Hola, Muchas gracias por la respuesta. Analizamos tu caso y notamos que la info…" at bounding box center [535, 406] width 761 height 153
drag, startPoint x: 196, startPoint y: 336, endPoint x: 148, endPoint y: 339, distance: 47.5
click at [148, 339] on div "Hola, Muchas gracias por la respuesta. Analizamos tu caso y notamos que la info…" at bounding box center [536, 406] width 784 height 153
paste textarea "Micaela Soledad Martinez."
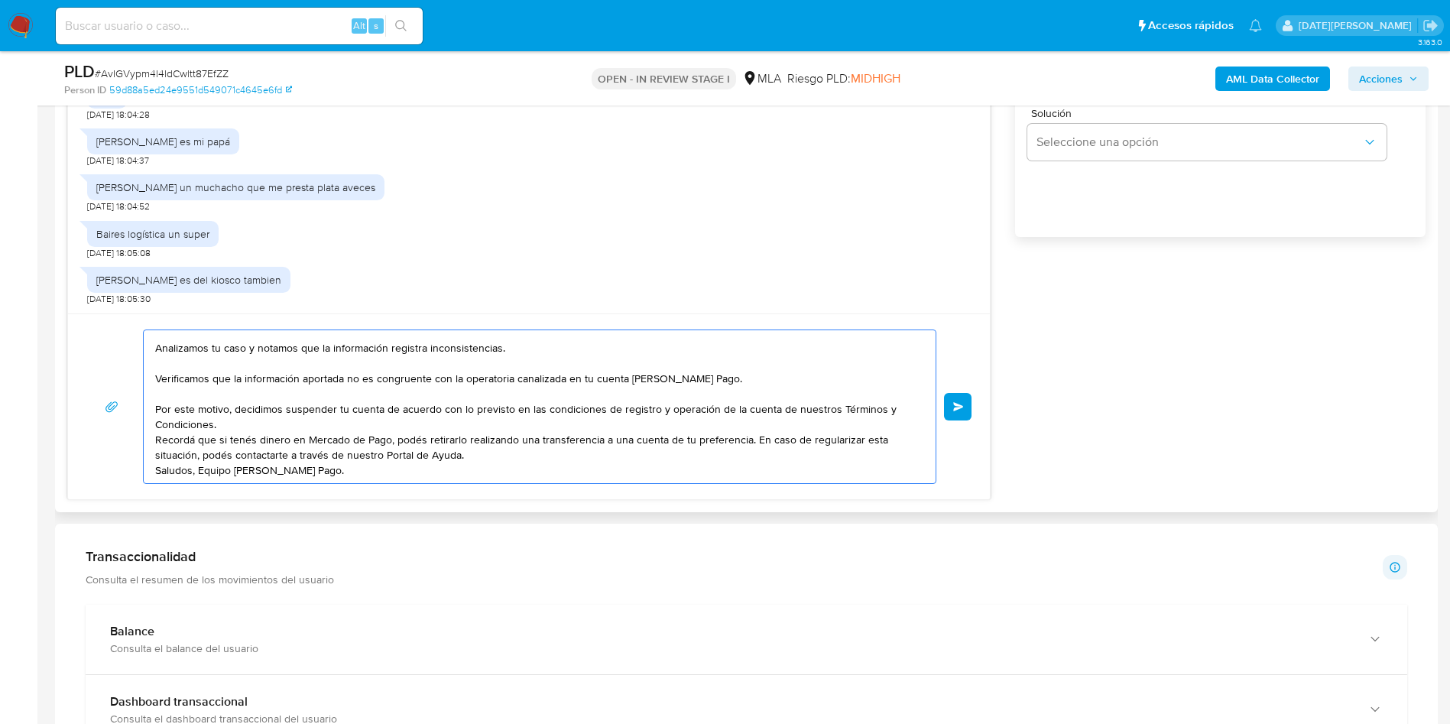
scroll to position [80, 0]
click at [550, 397] on textarea "Hola, Micaela Soledad Martinez. Muchas gracias por la respuesta. Analizamos tu …" at bounding box center [535, 406] width 761 height 153
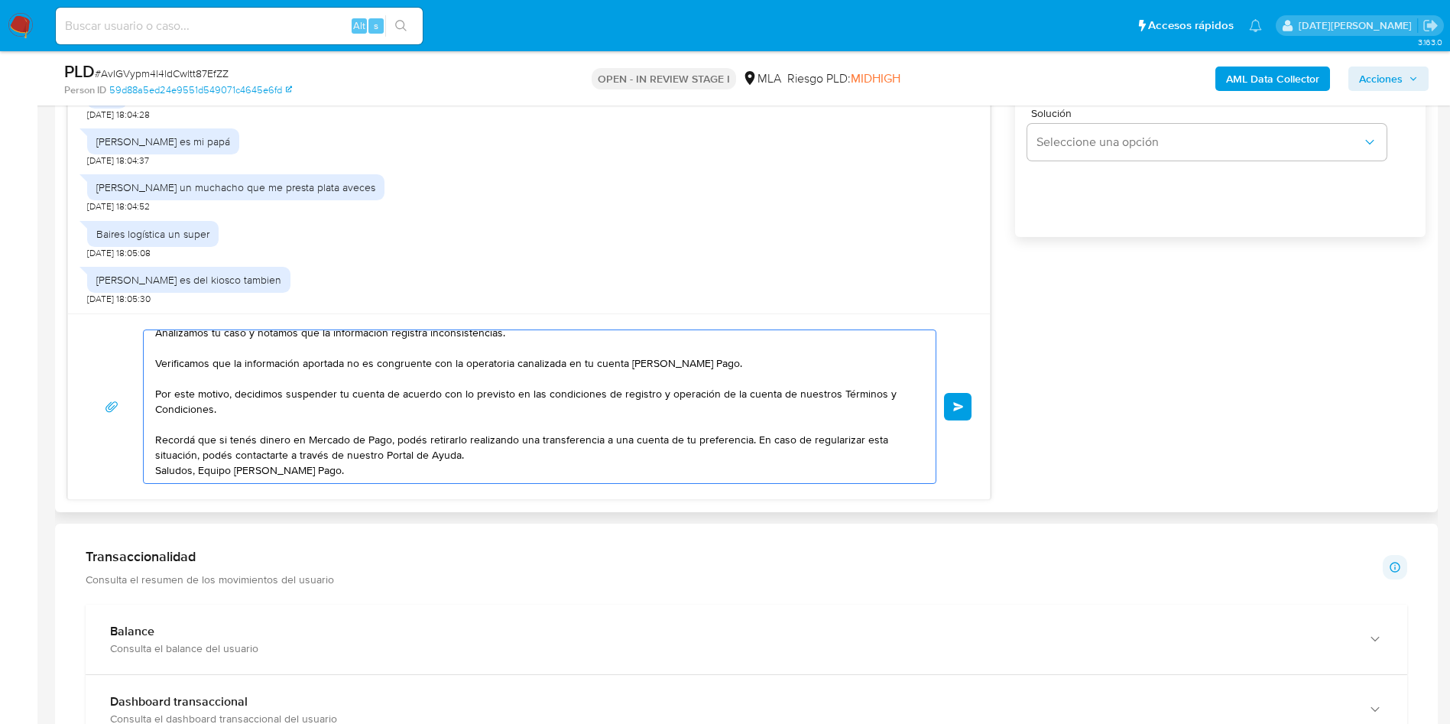
click at [637, 446] on textarea "Hola, Micaela Soledad Martinez. Muchas gracias por la respuesta. Analizamos tu …" at bounding box center [535, 406] width 761 height 153
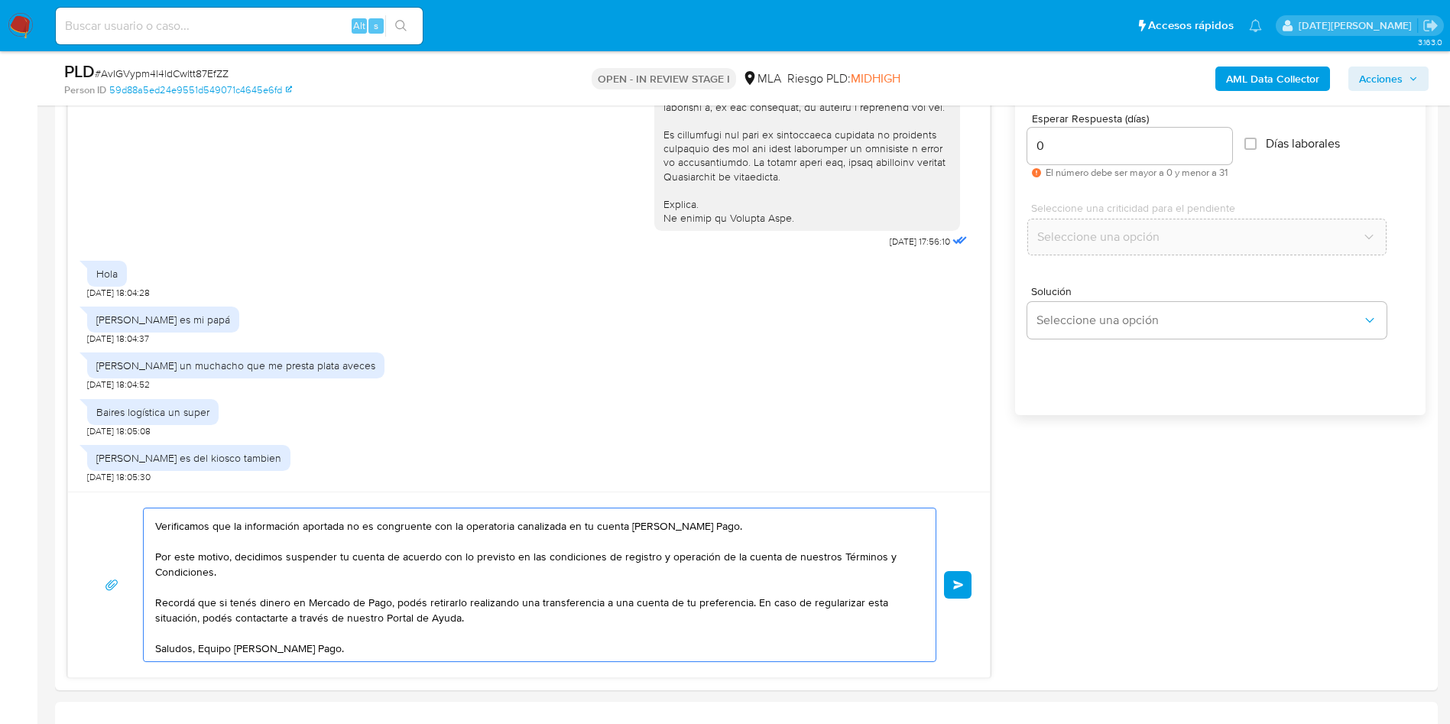
scroll to position [803, 0]
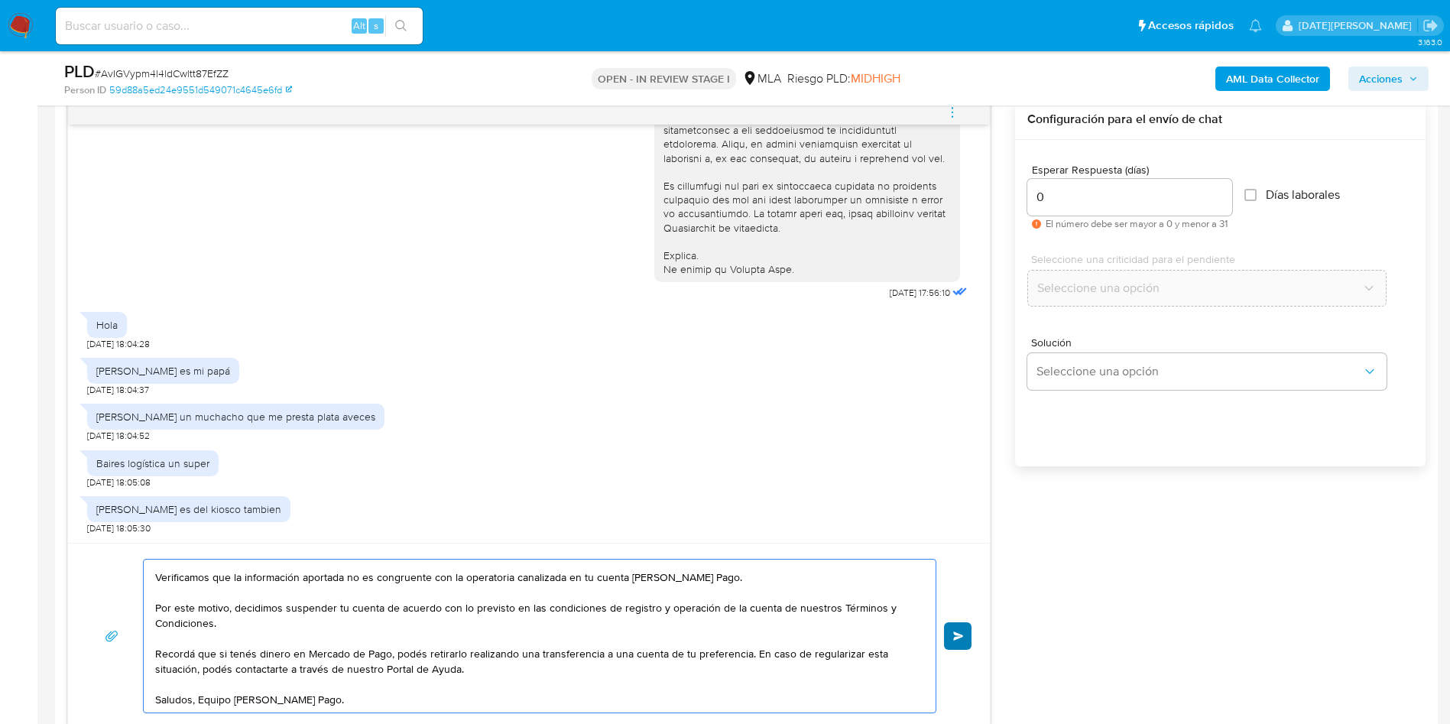
type textarea "Hola, Micaela Soledad Martinez. Muchas gracias por la respuesta. Analizamos tu …"
click at [958, 637] on span "Enviar" at bounding box center [958, 635] width 11 height 9
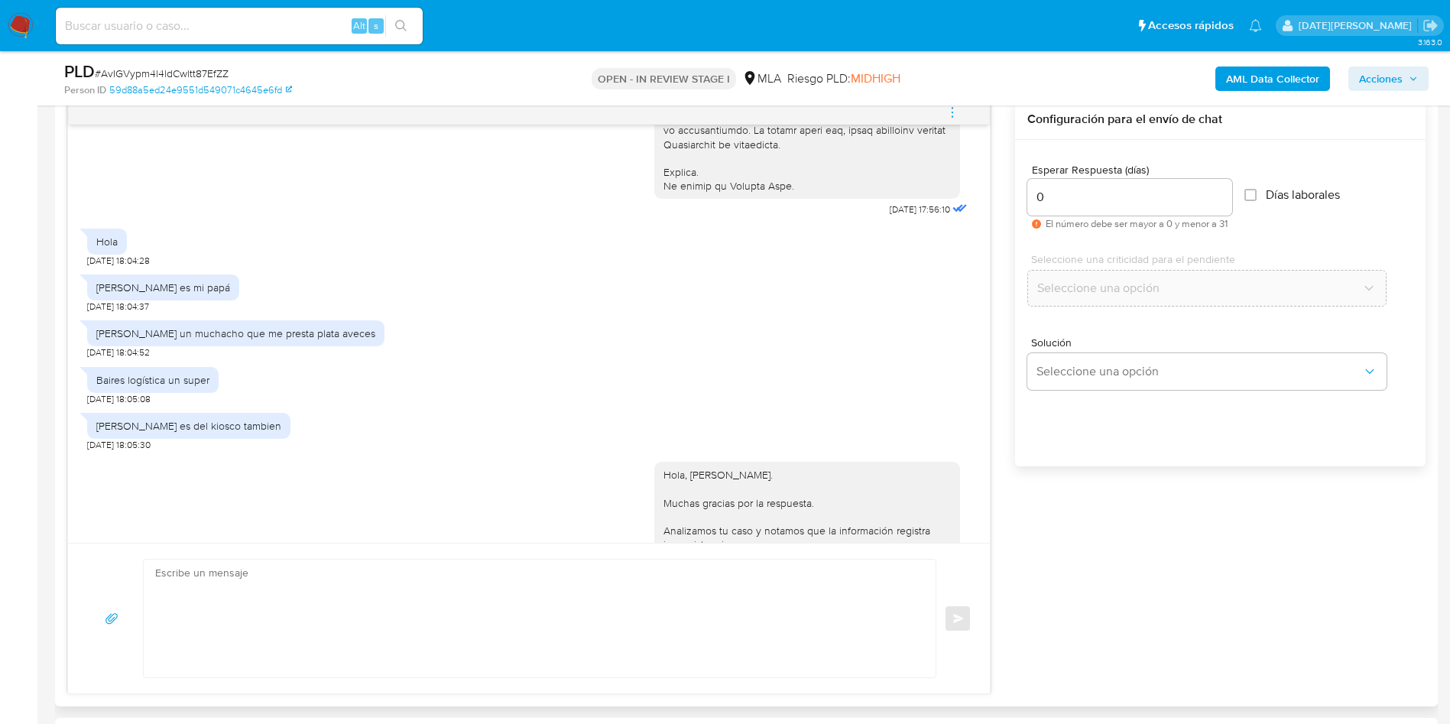
scroll to position [1816, 0]
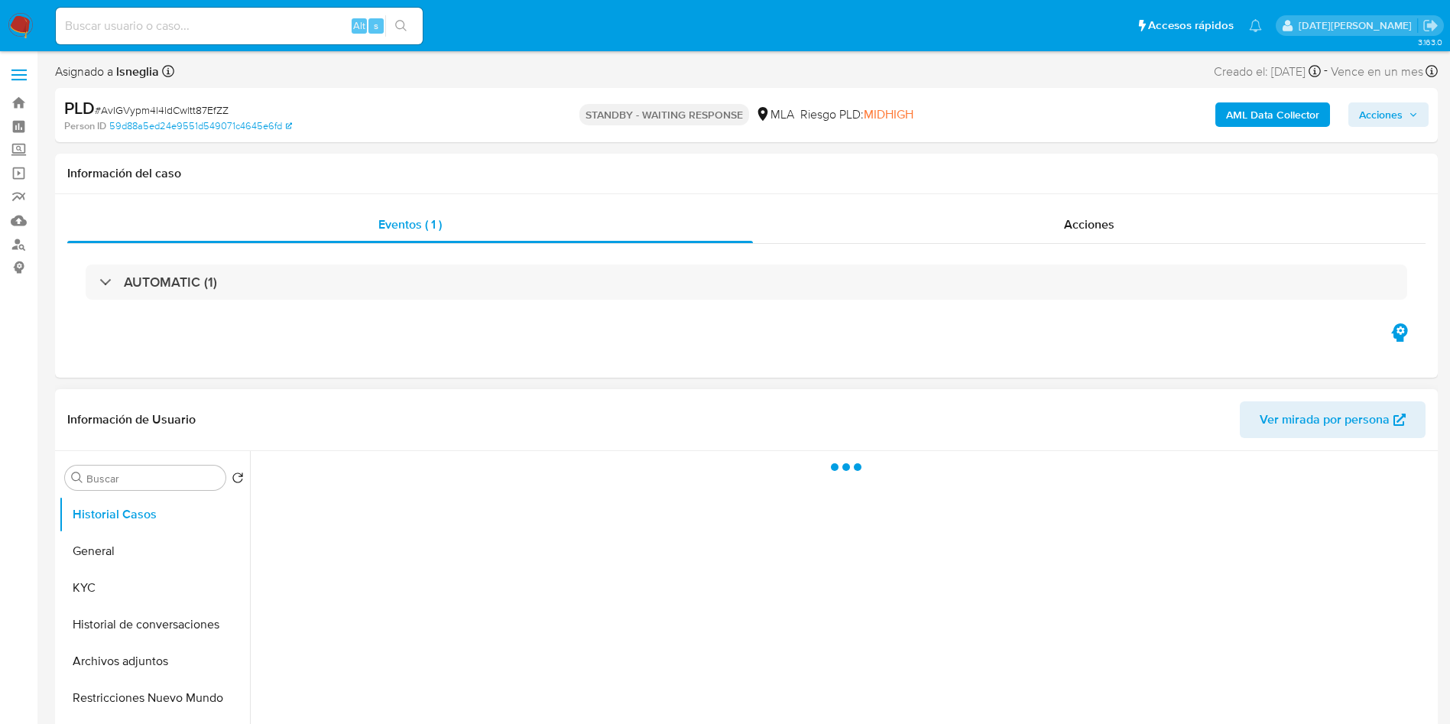
select select "10"
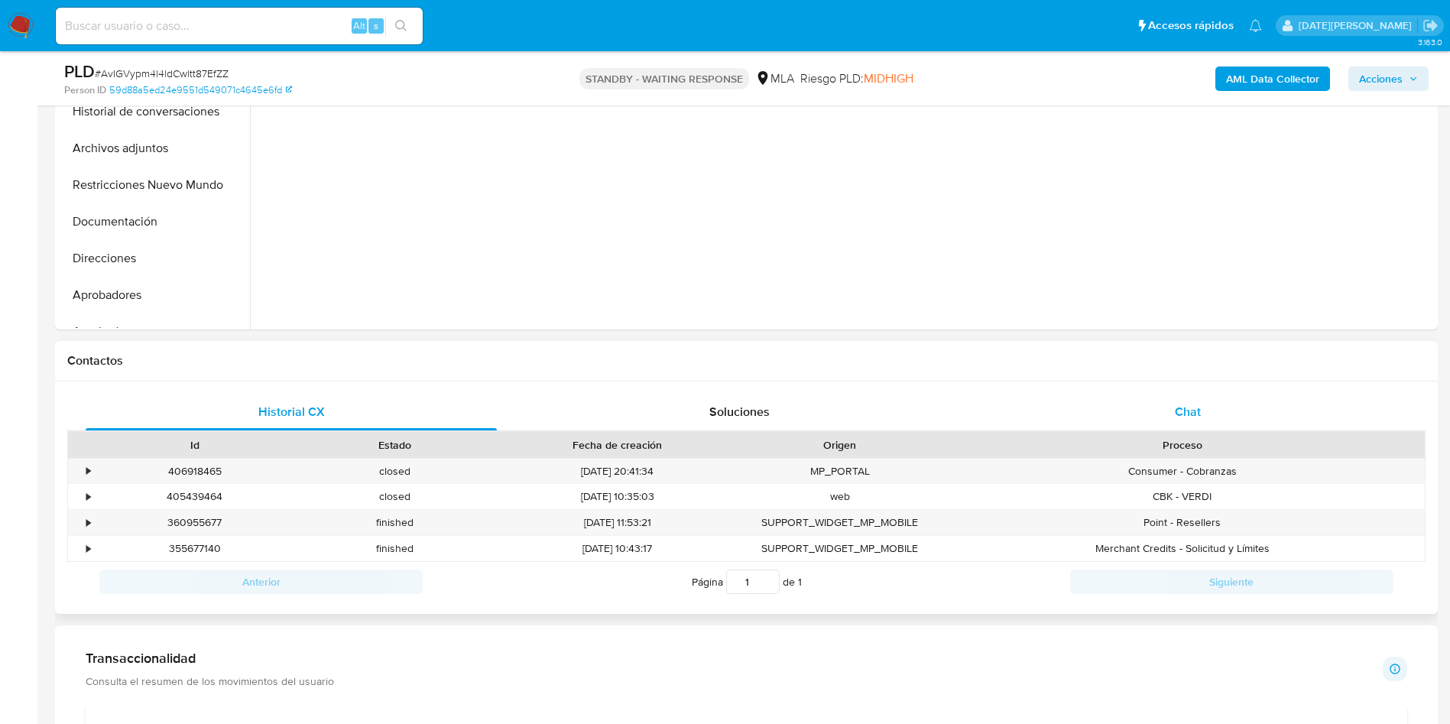
scroll to position [688, 0]
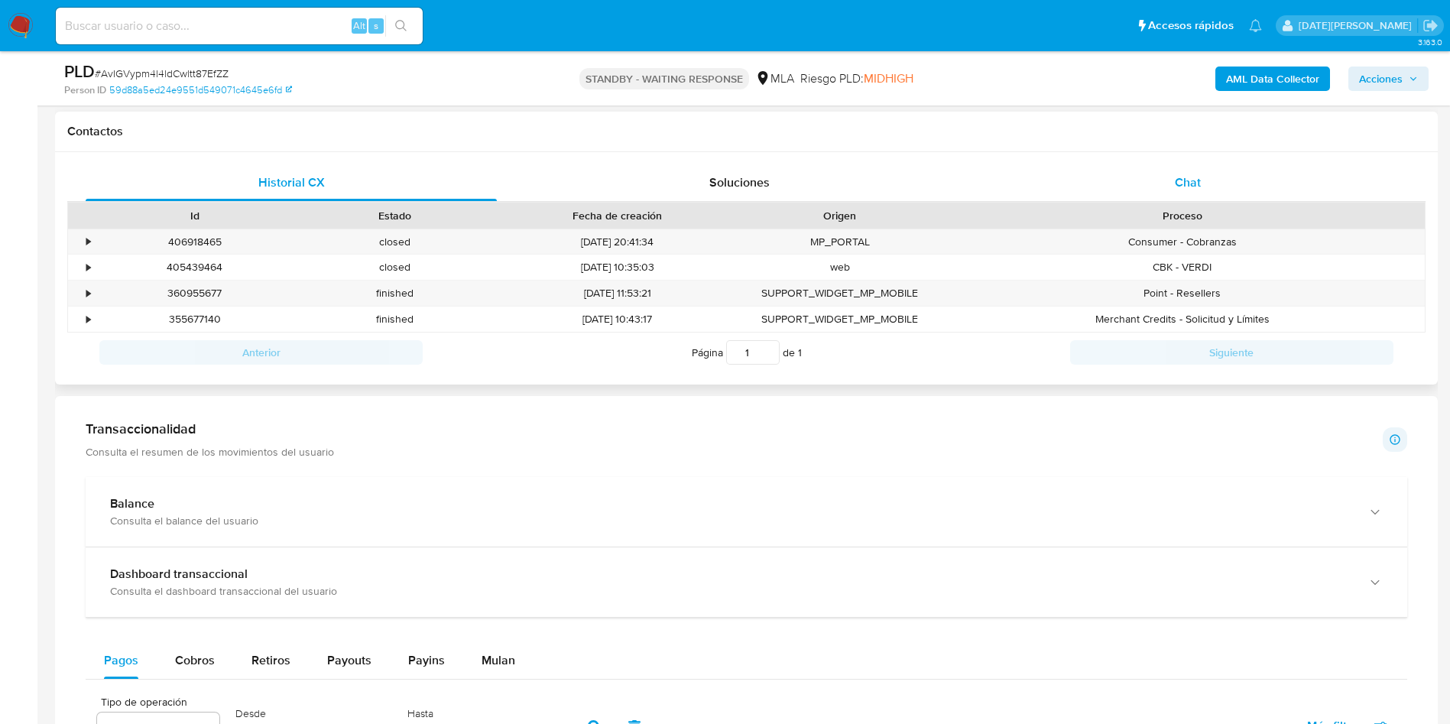
click at [1211, 193] on div "Chat" at bounding box center [1187, 182] width 411 height 37
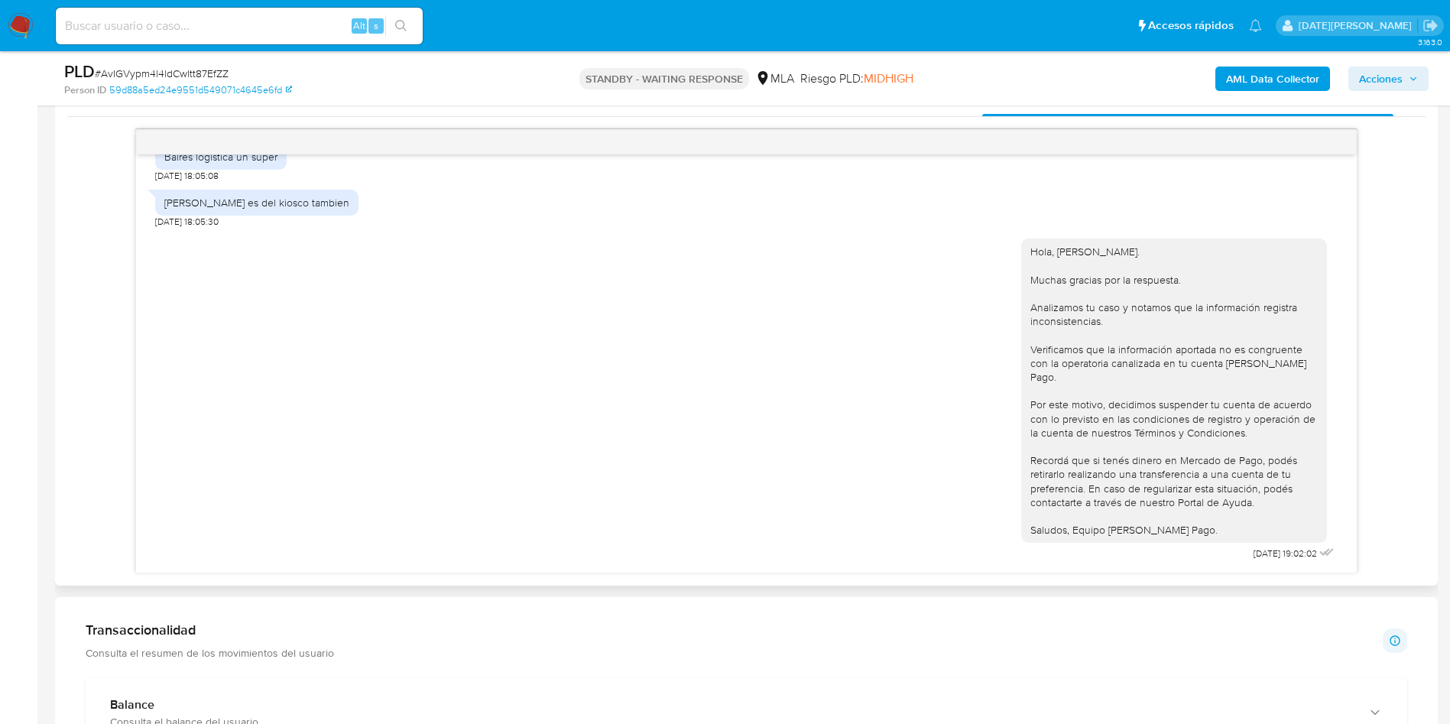
scroll to position [803, 0]
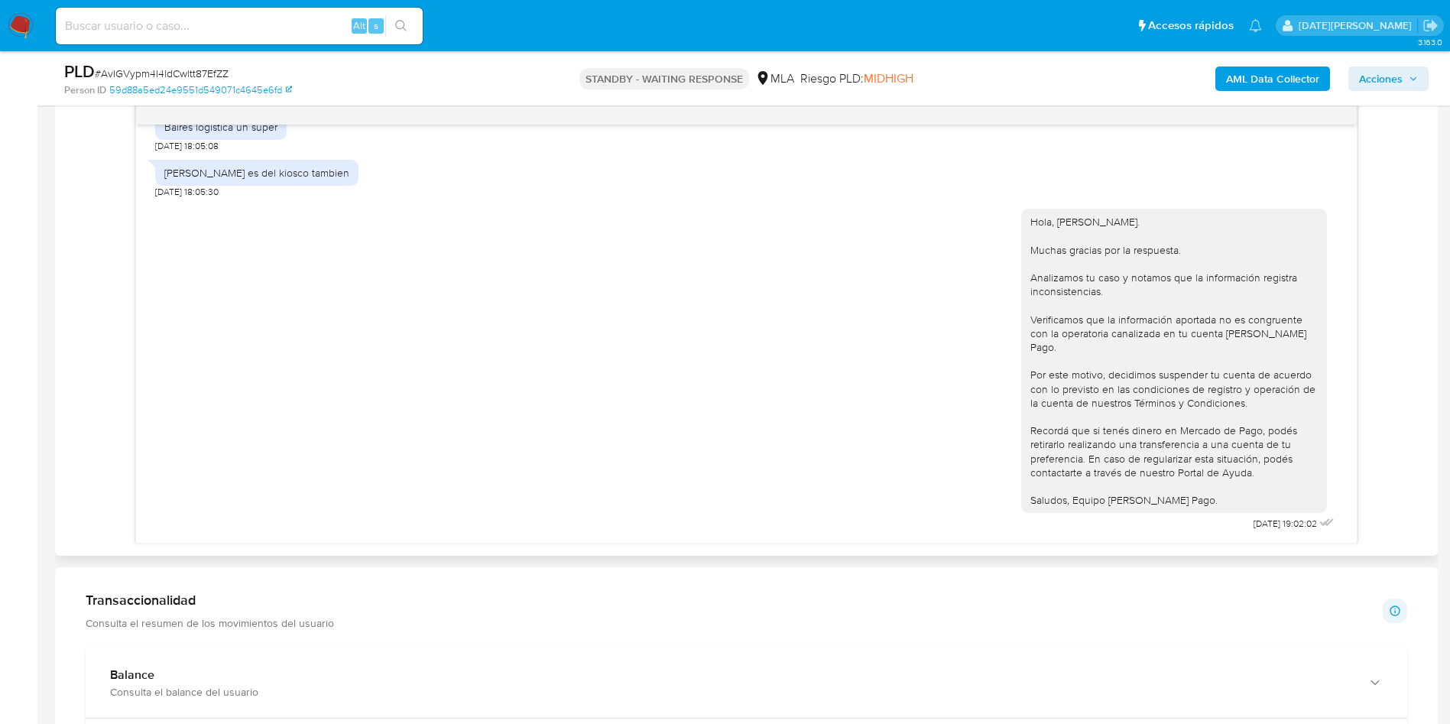
click at [1121, 316] on div "Hola, [PERSON_NAME]. Muchas gracias por la respuesta. Analizamos tu caso y nota…" at bounding box center [1173, 361] width 287 height 292
drag, startPoint x: 1140, startPoint y: 346, endPoint x: 1227, endPoint y: 373, distance: 91.1
click at [1227, 373] on div "Hola, [PERSON_NAME]. Muchas gracias por la respuesta. Analizamos tu caso y nota…" at bounding box center [1173, 361] width 287 height 292
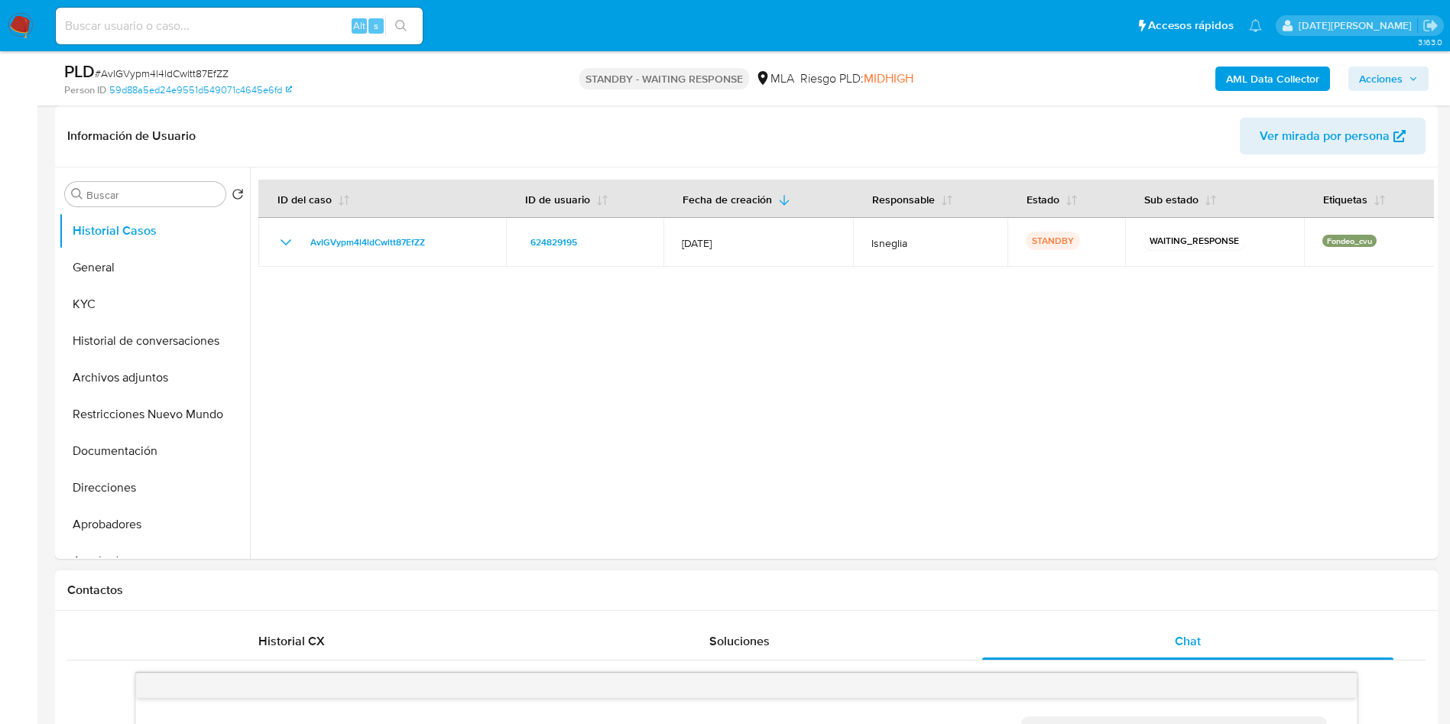
scroll to position [339, 0]
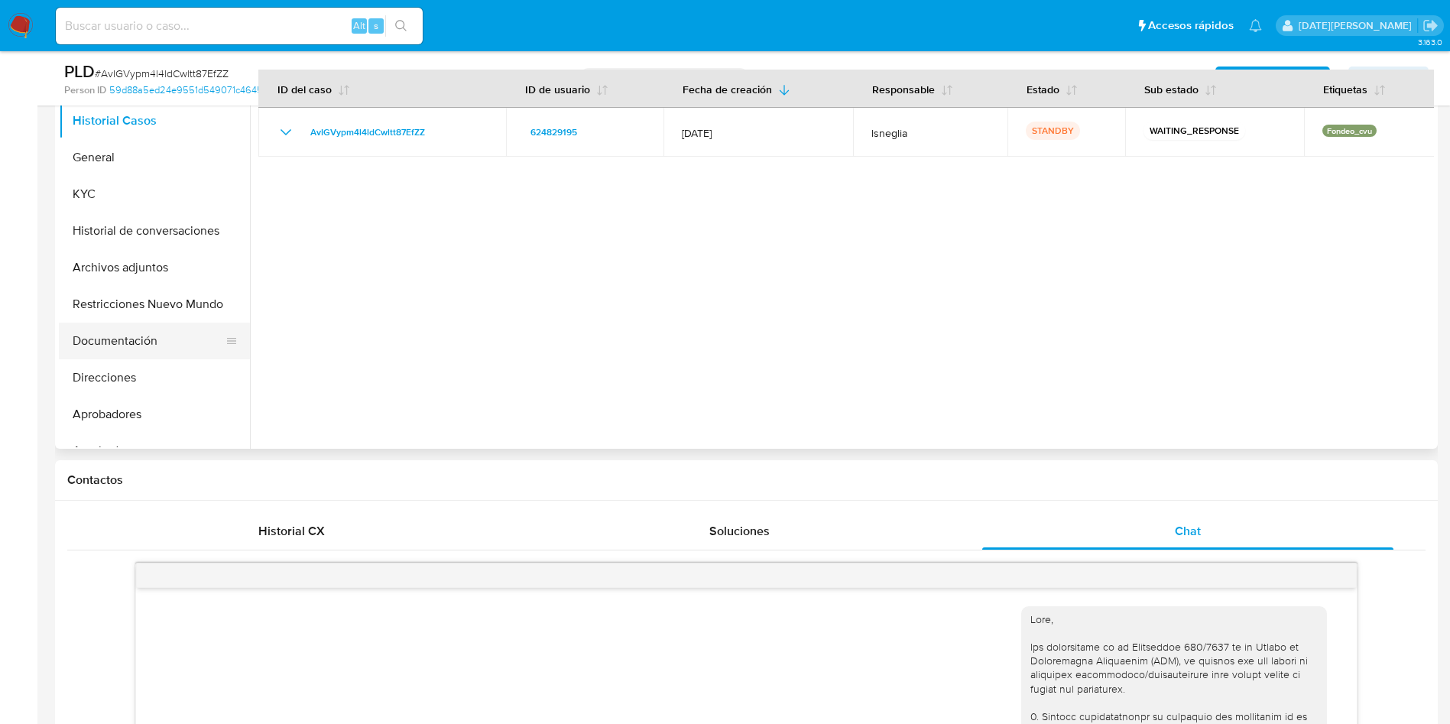
click at [148, 332] on button "Documentación" at bounding box center [148, 341] width 179 height 37
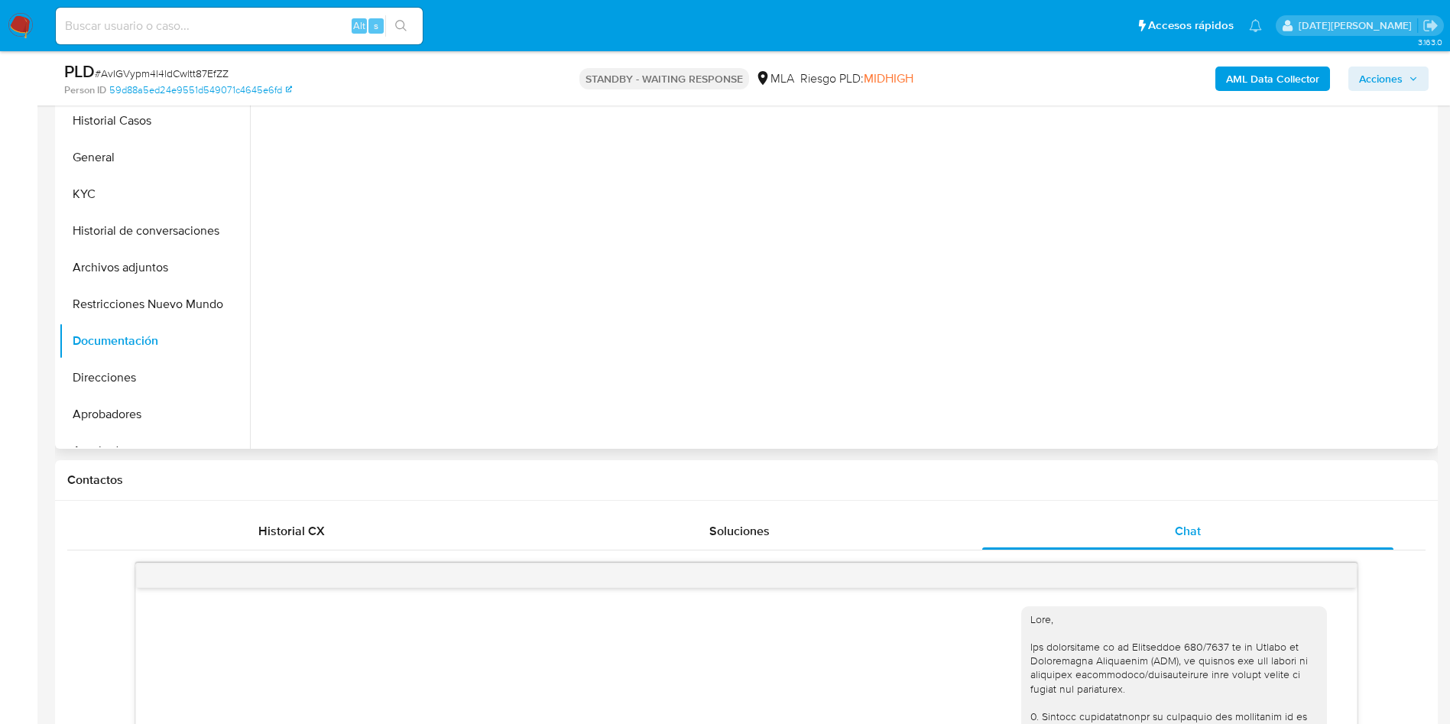
scroll to position [225, 0]
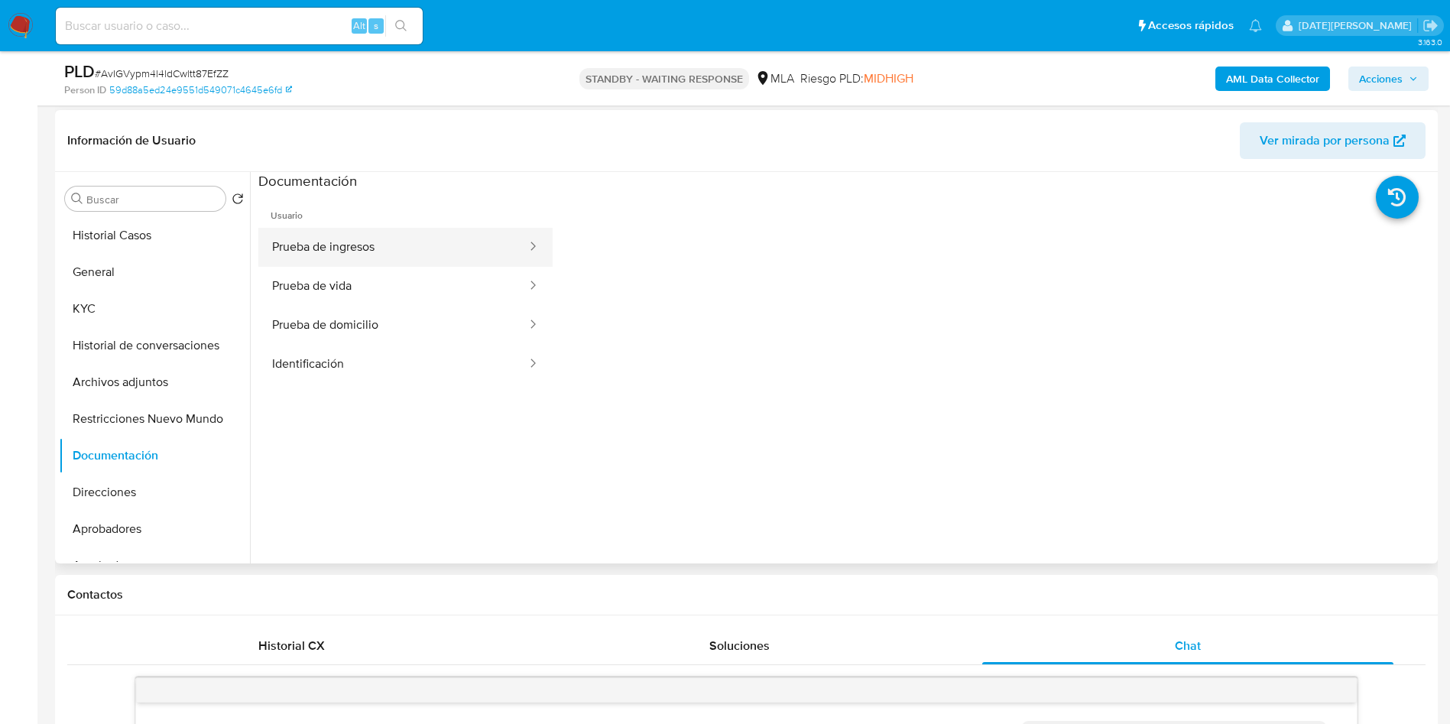
click at [396, 248] on button "Prueba de ingresos" at bounding box center [393, 247] width 270 height 39
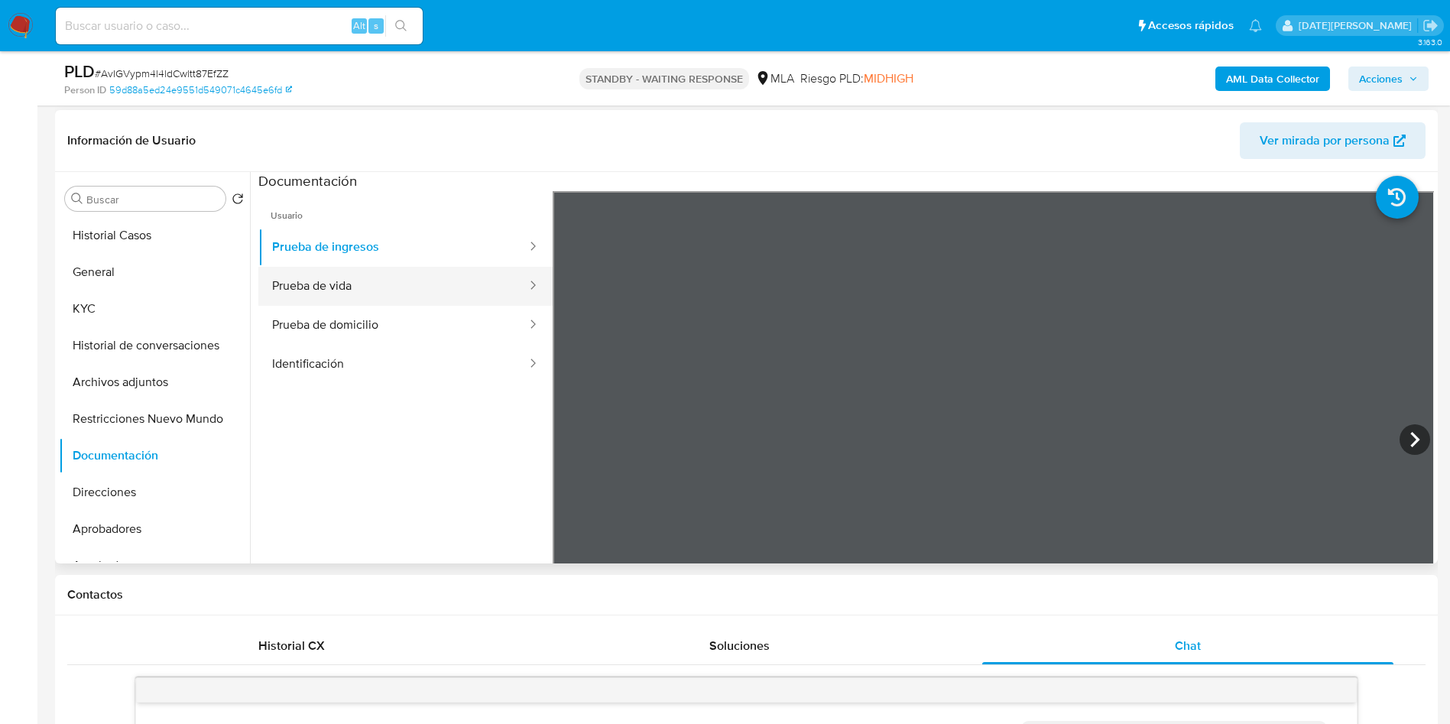
click at [318, 285] on button "Prueba de vida" at bounding box center [393, 286] width 270 height 39
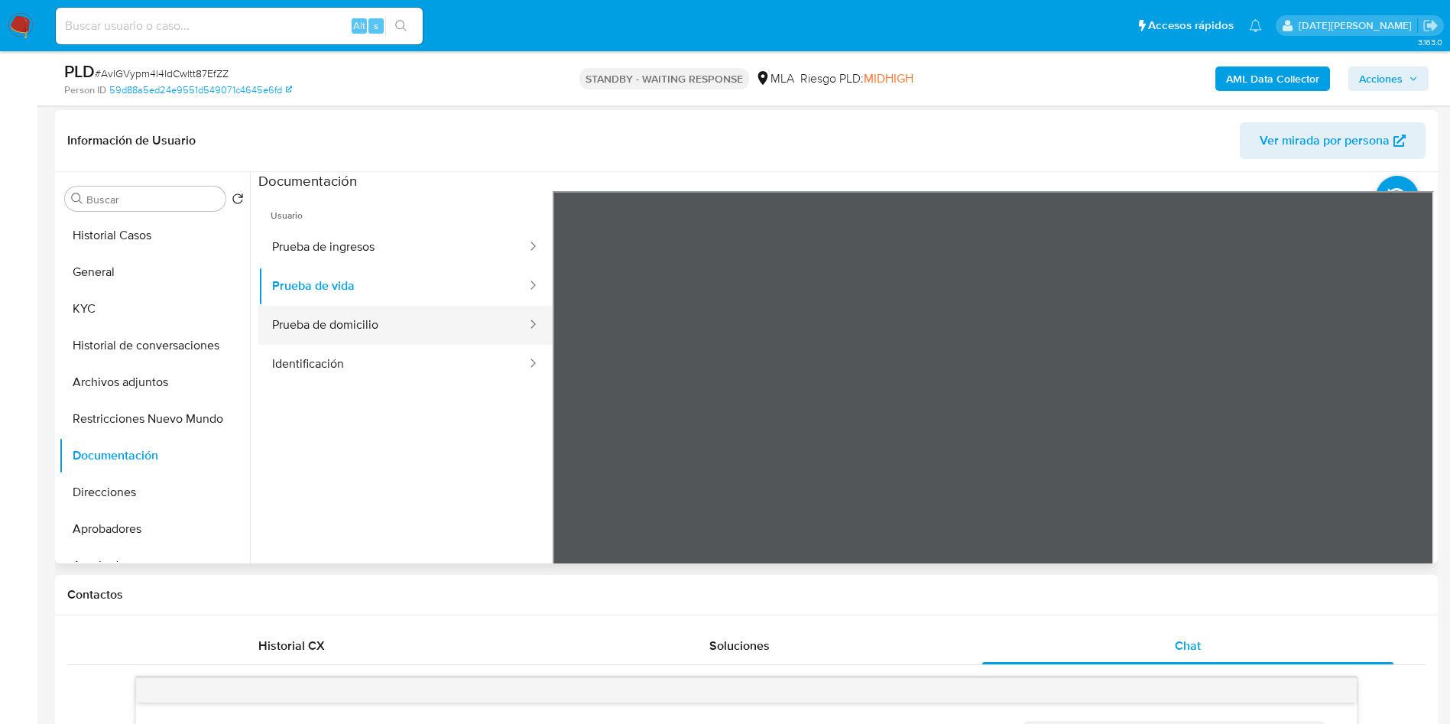
click at [319, 322] on button "Prueba de domicilio" at bounding box center [393, 325] width 270 height 39
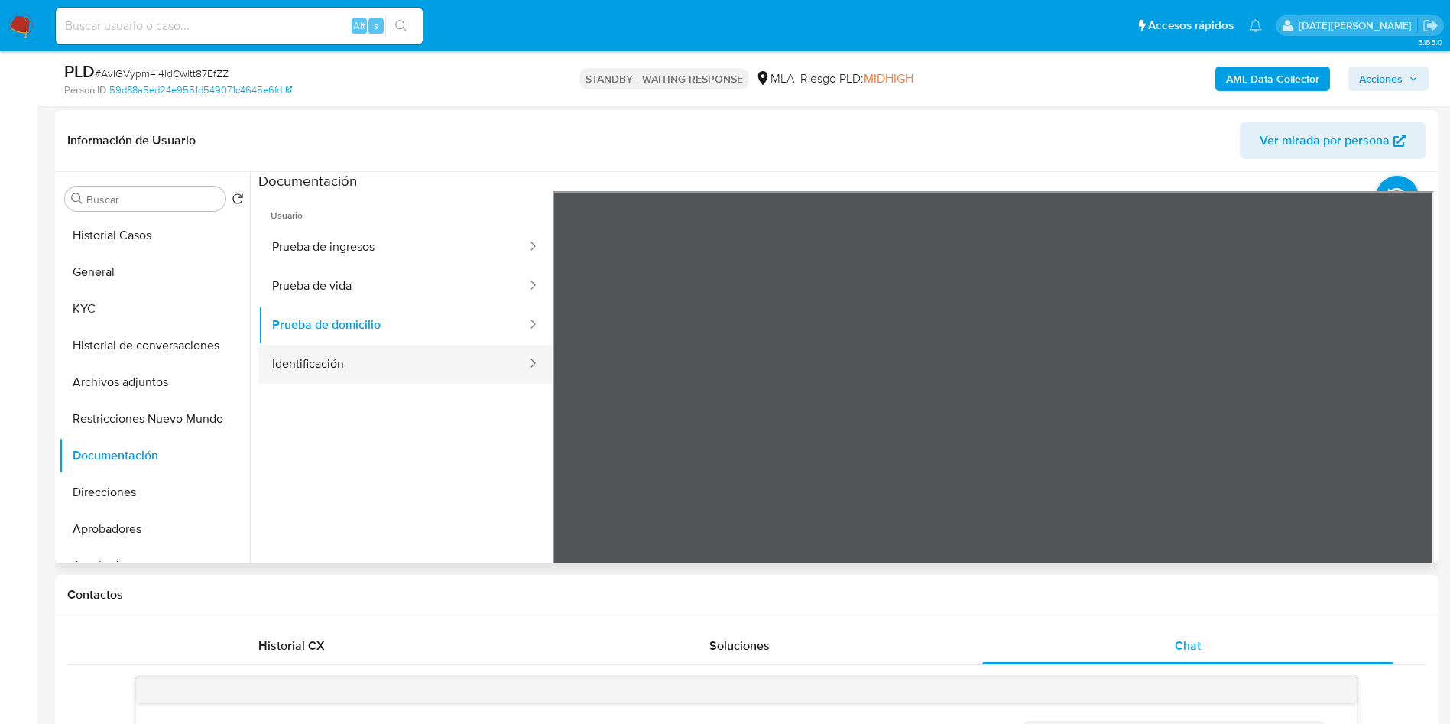
click at [343, 358] on button "Identificación" at bounding box center [393, 364] width 270 height 39
click at [1410, 435] on icon at bounding box center [1414, 439] width 9 height 15
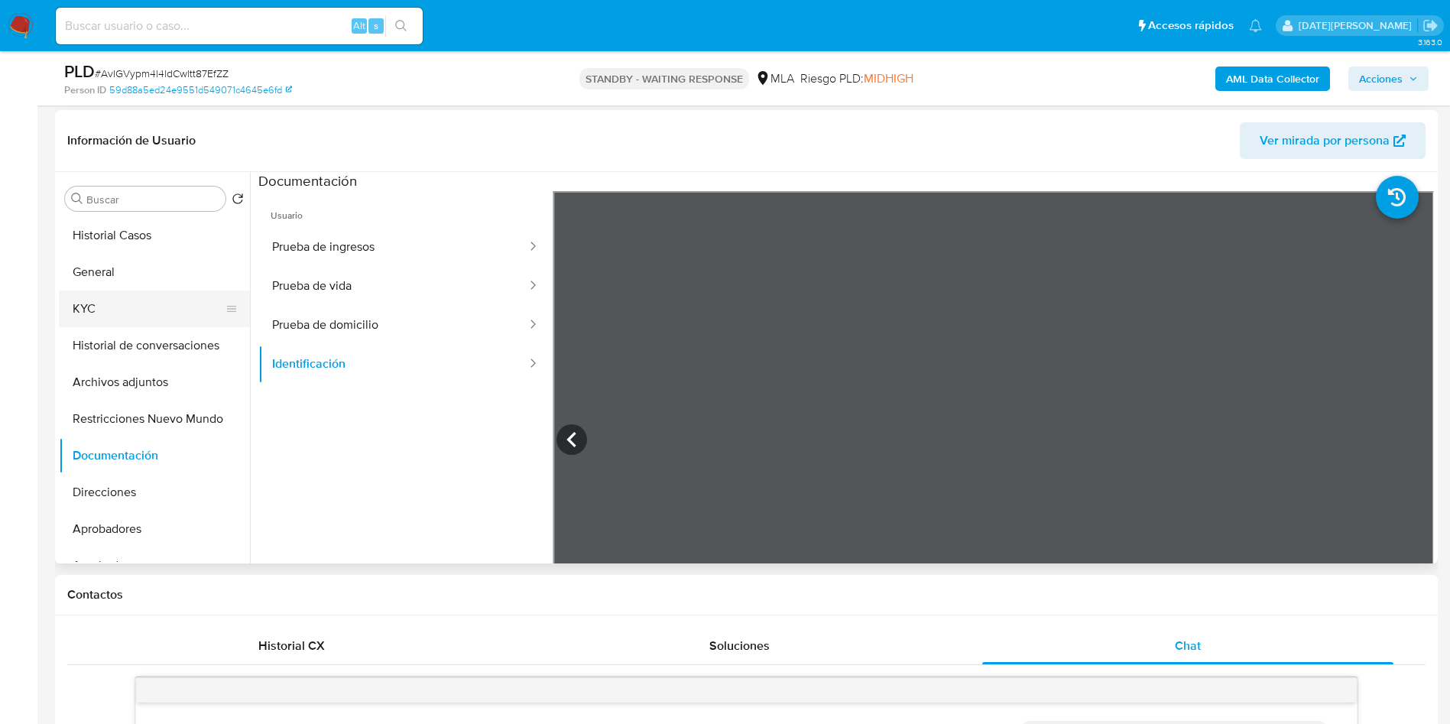
click at [104, 301] on button "KYC" at bounding box center [148, 308] width 179 height 37
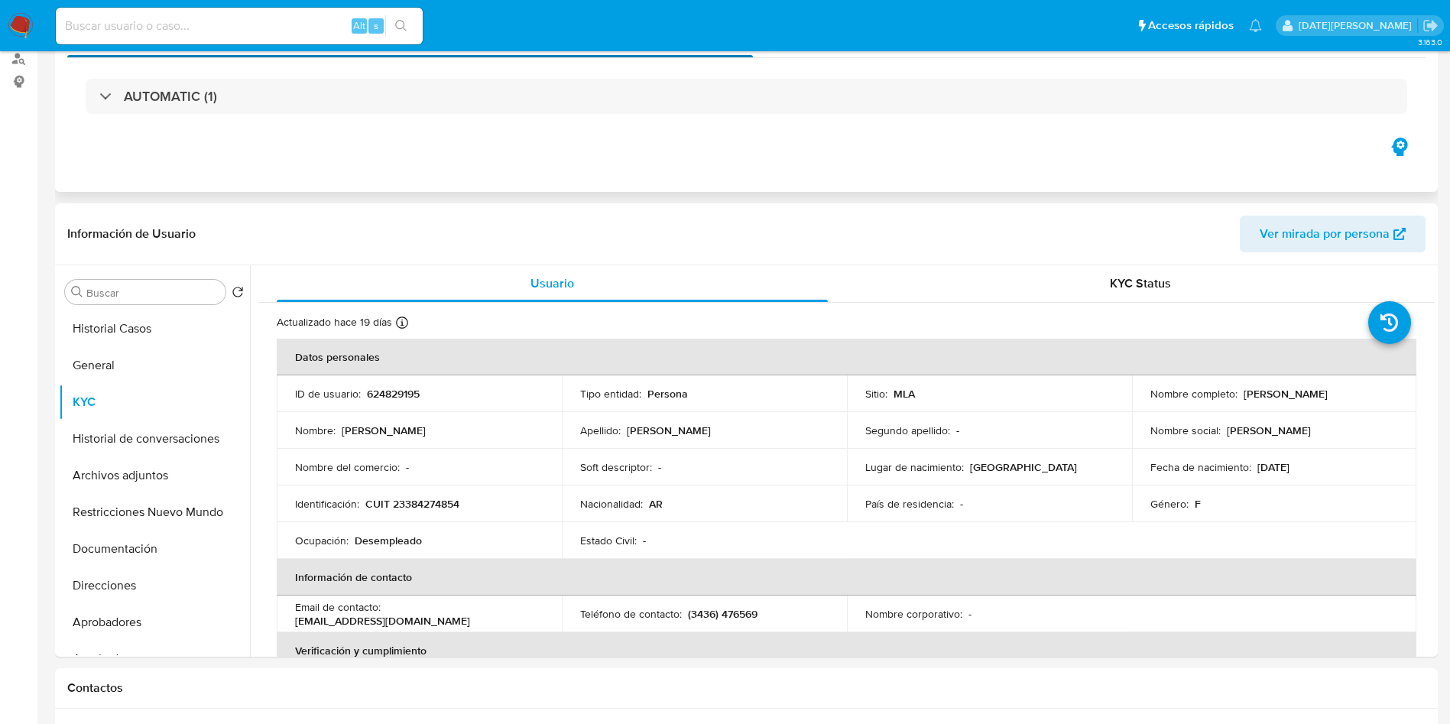
scroll to position [0, 0]
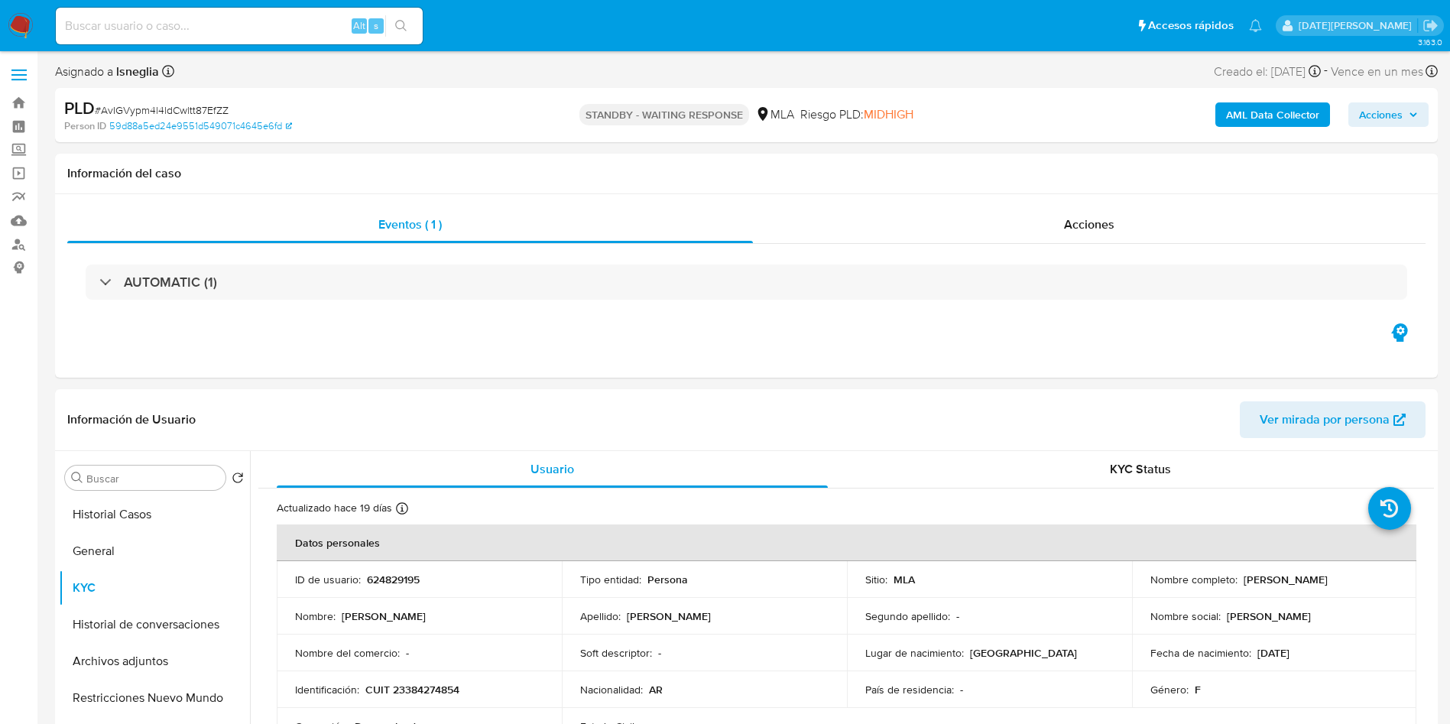
click at [151, 102] on span "# AvIGVypm4l4ldCwltt87EfZZ" at bounding box center [162, 109] width 134 height 15
copy span "AvIGVypm4l4ldCwltt87EfZZ"
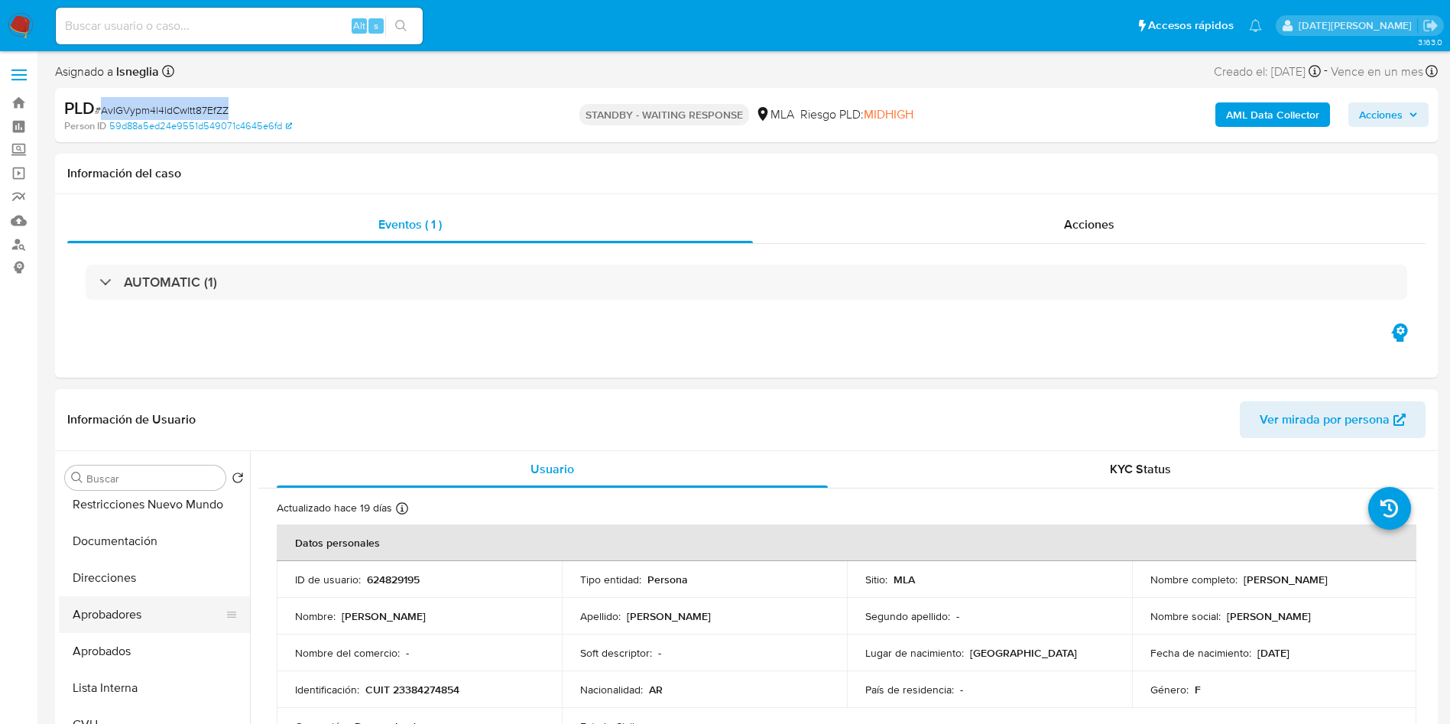
scroll to position [229, 0]
click at [142, 511] on button "Documentación" at bounding box center [148, 505] width 179 height 37
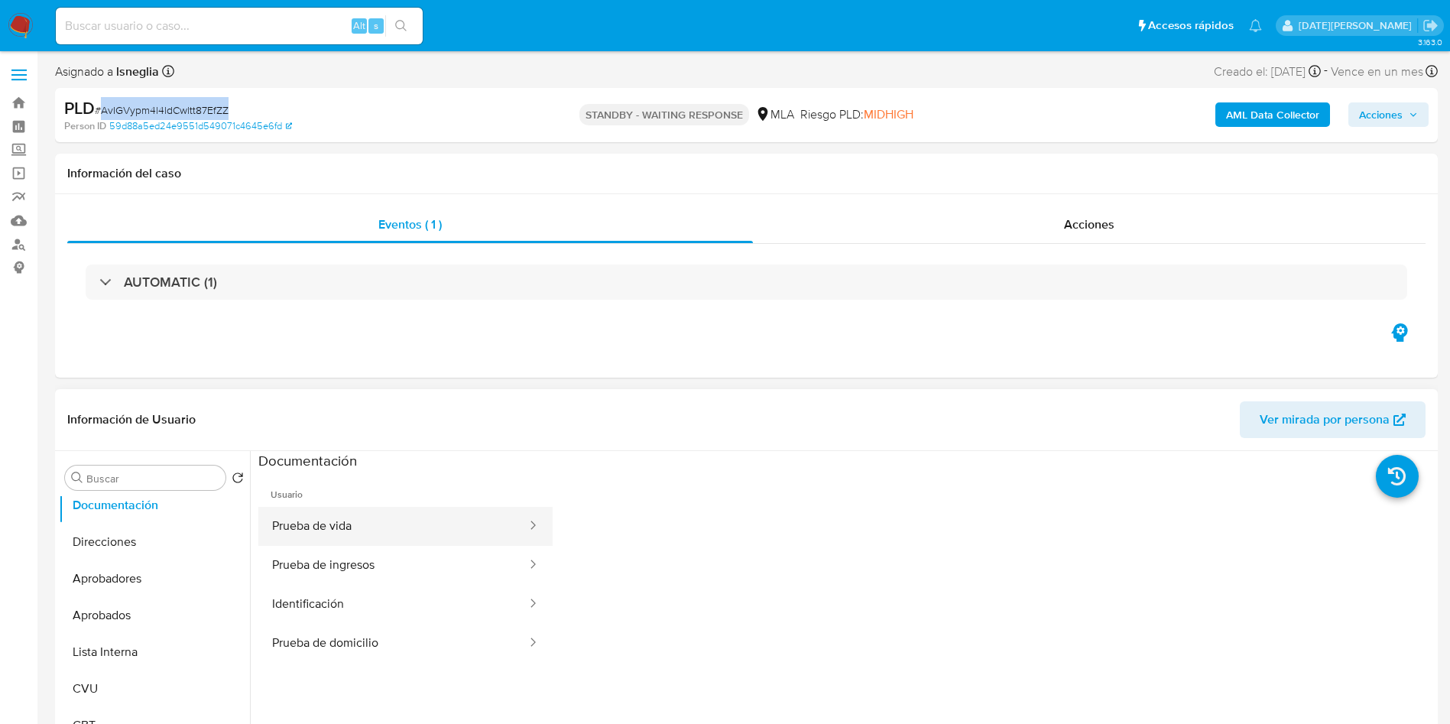
click at [346, 529] on button "Prueba de vida" at bounding box center [393, 526] width 270 height 39
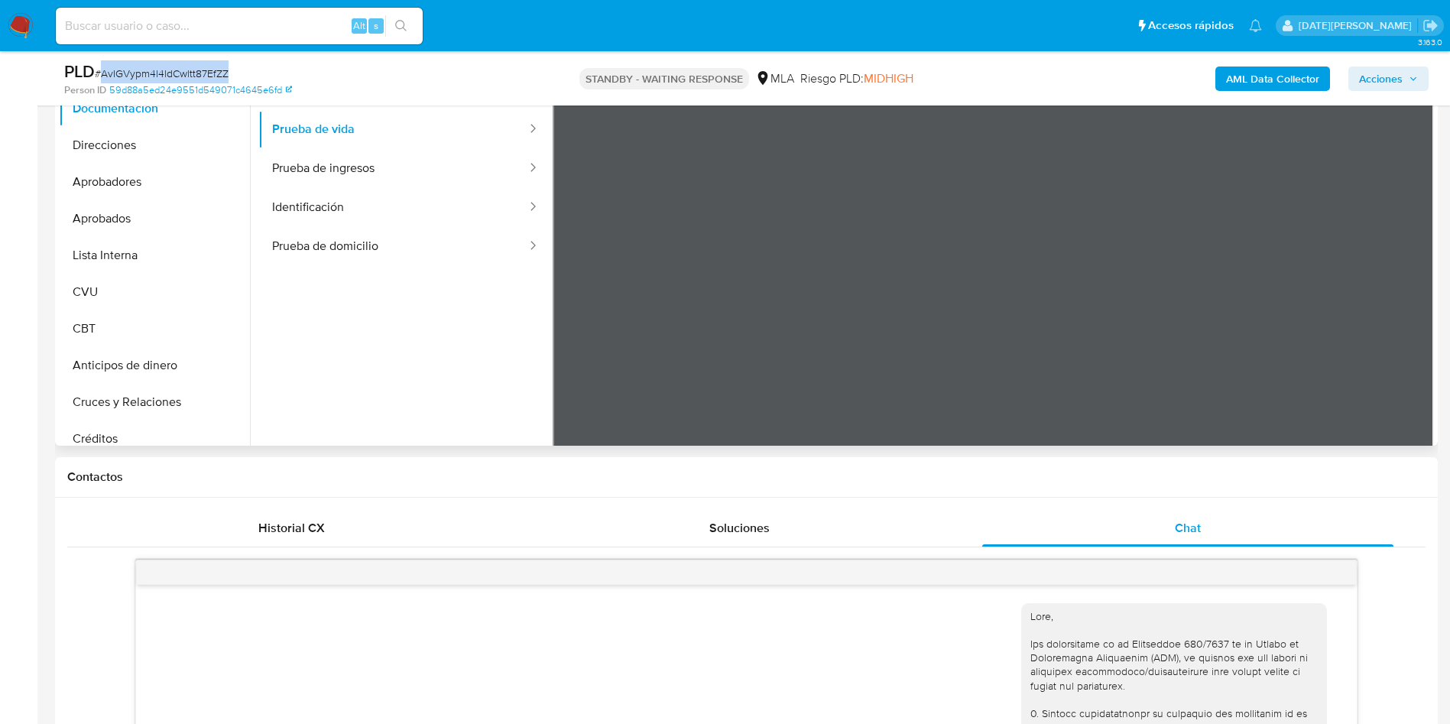
scroll to position [344, 0]
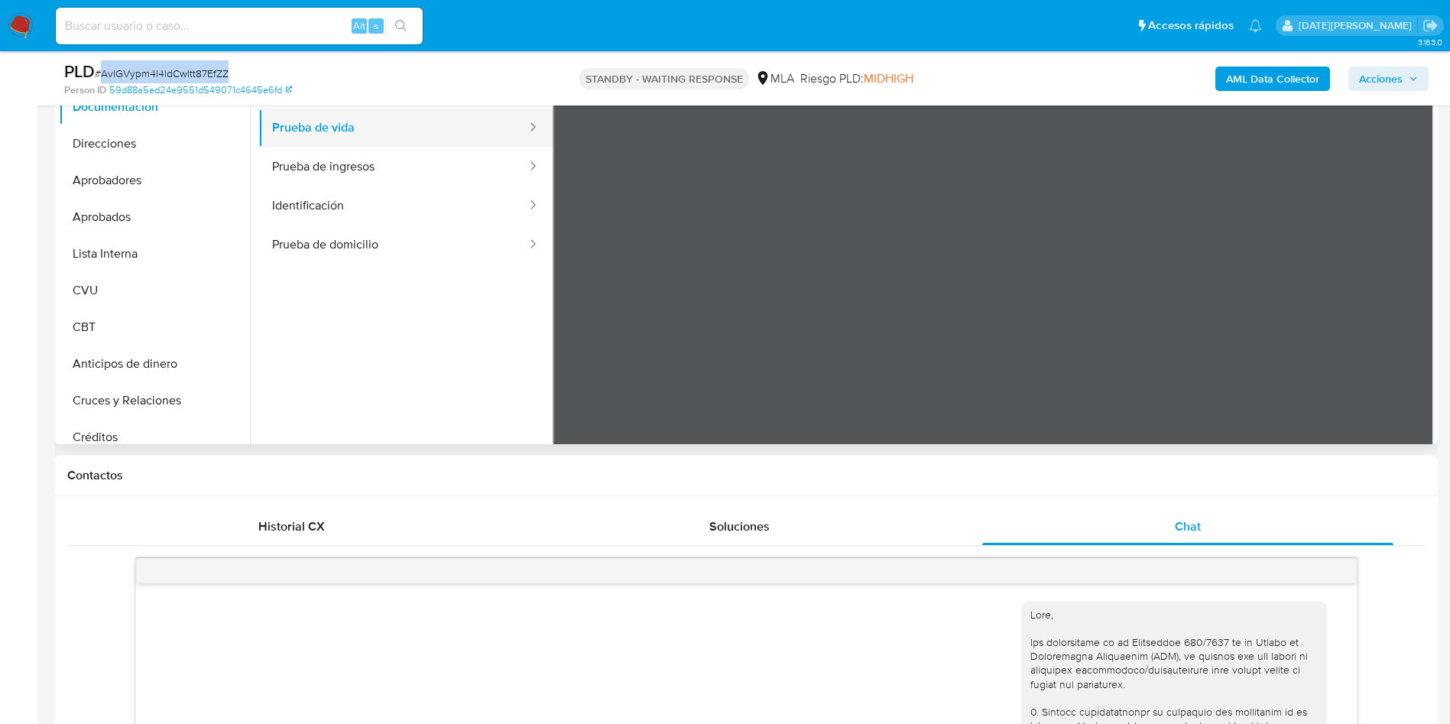
click at [345, 132] on button "Prueba de vida" at bounding box center [393, 128] width 270 height 39
click at [352, 156] on button "Prueba de ingresos" at bounding box center [393, 167] width 270 height 39
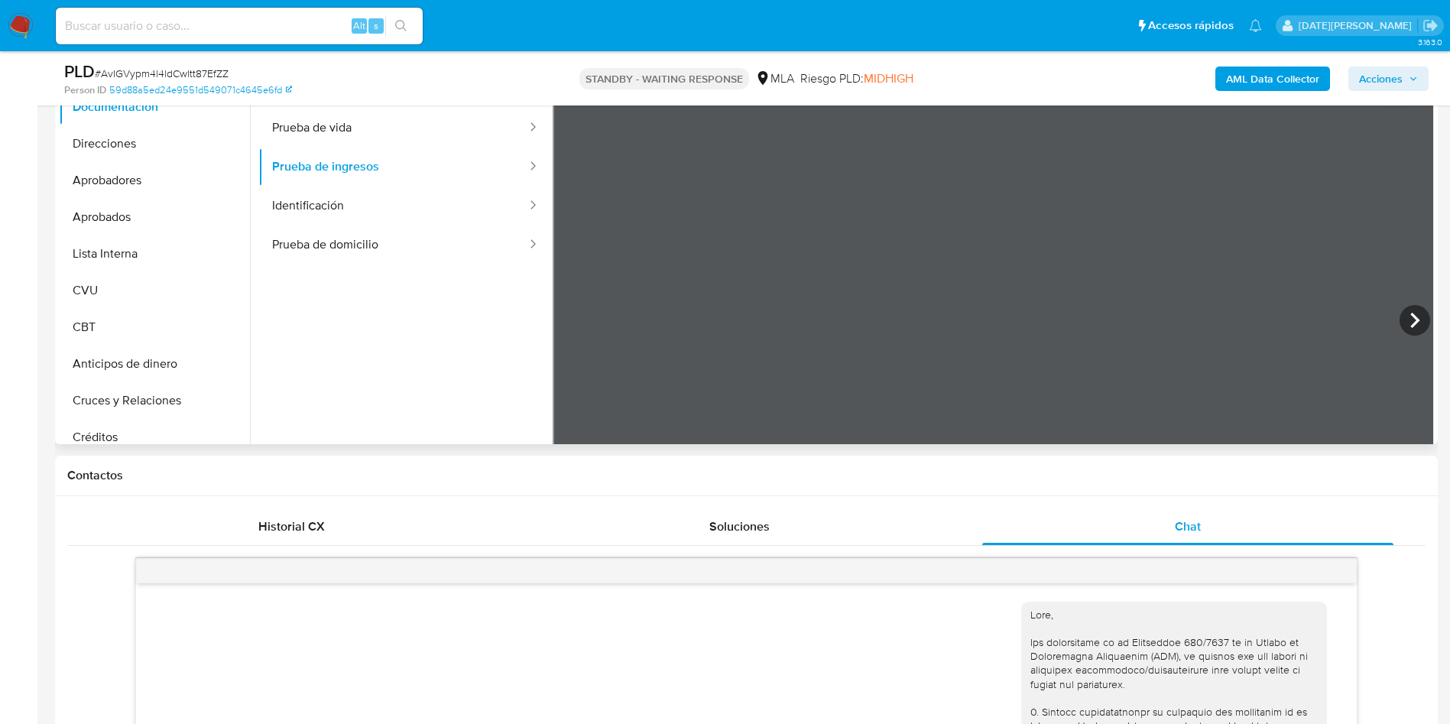
click at [431, 408] on ul "Usuario Prueba de vida Prueba de ingresos Identificación Prueba de domicilio" at bounding box center [405, 292] width 294 height 440
click at [203, 18] on input at bounding box center [239, 26] width 367 height 20
paste input "m5WRxvCqSoQoOFhxv4yMi4hd"
type input "m5WRxvCqSoQoOFhxv4yMi4hd"
click at [403, 18] on button "search-icon" at bounding box center [400, 25] width 31 height 21
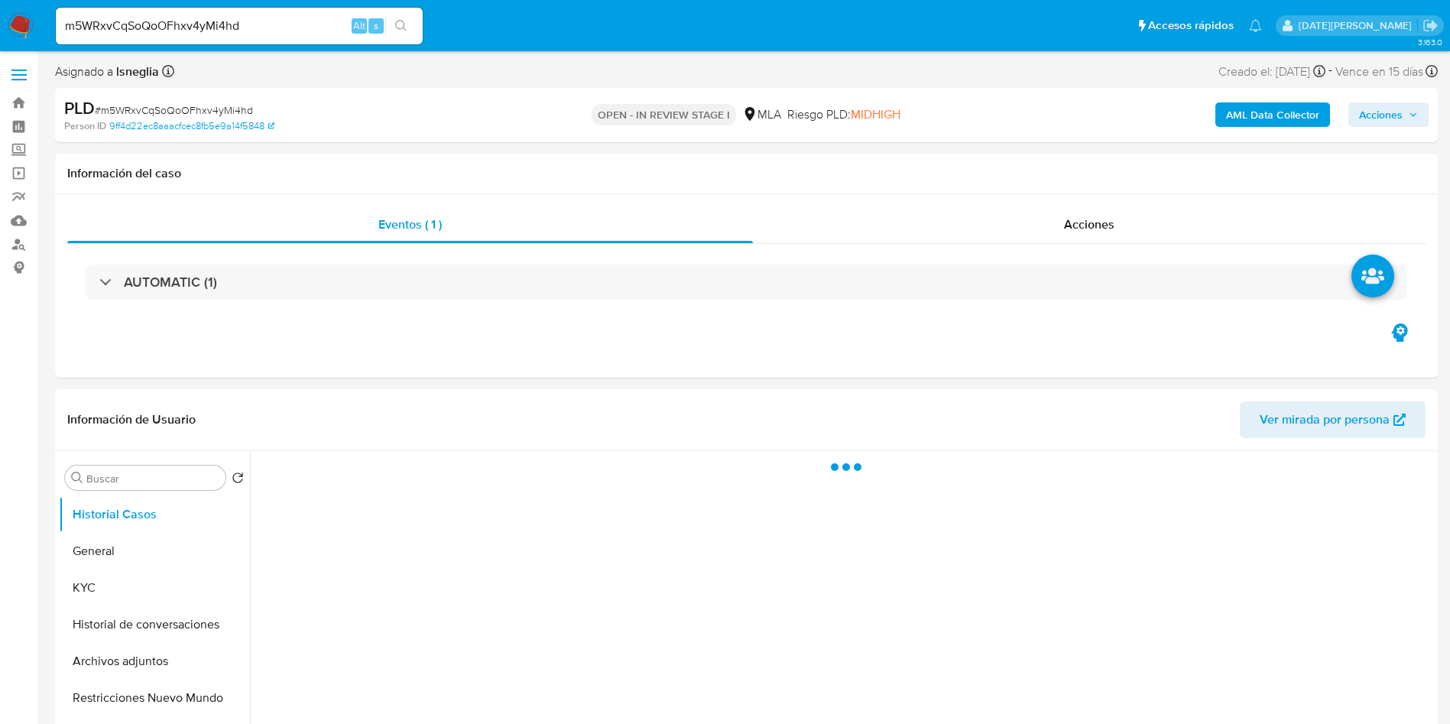
select select "10"
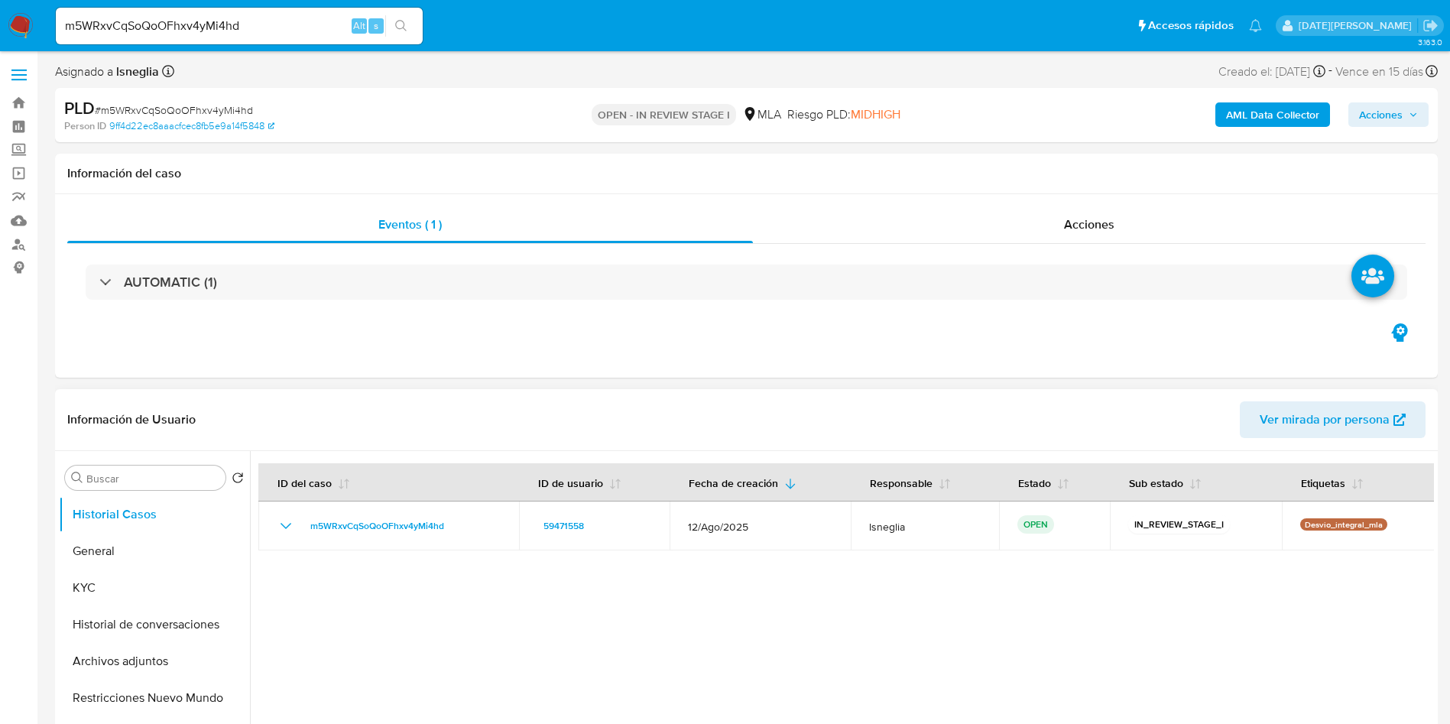
scroll to position [344, 0]
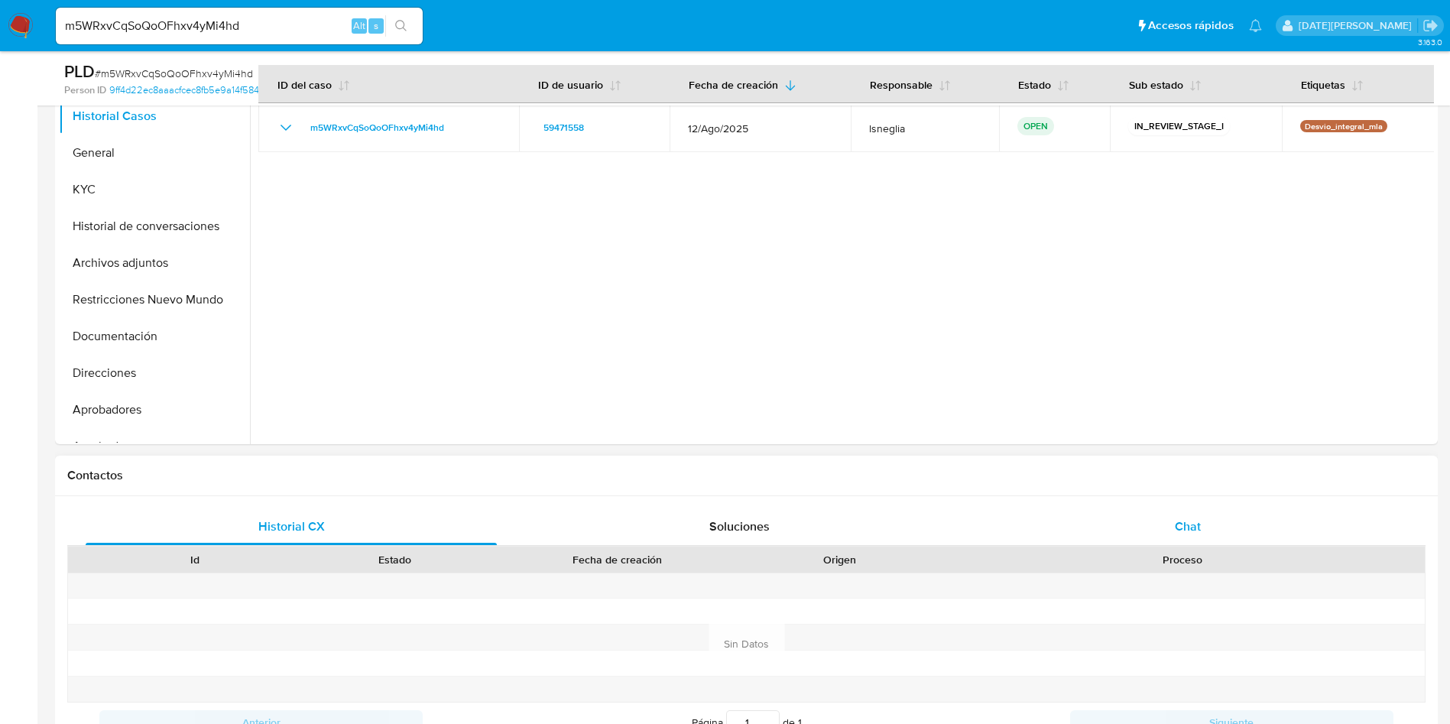
click at [1182, 520] on span "Chat" at bounding box center [1188, 526] width 26 height 18
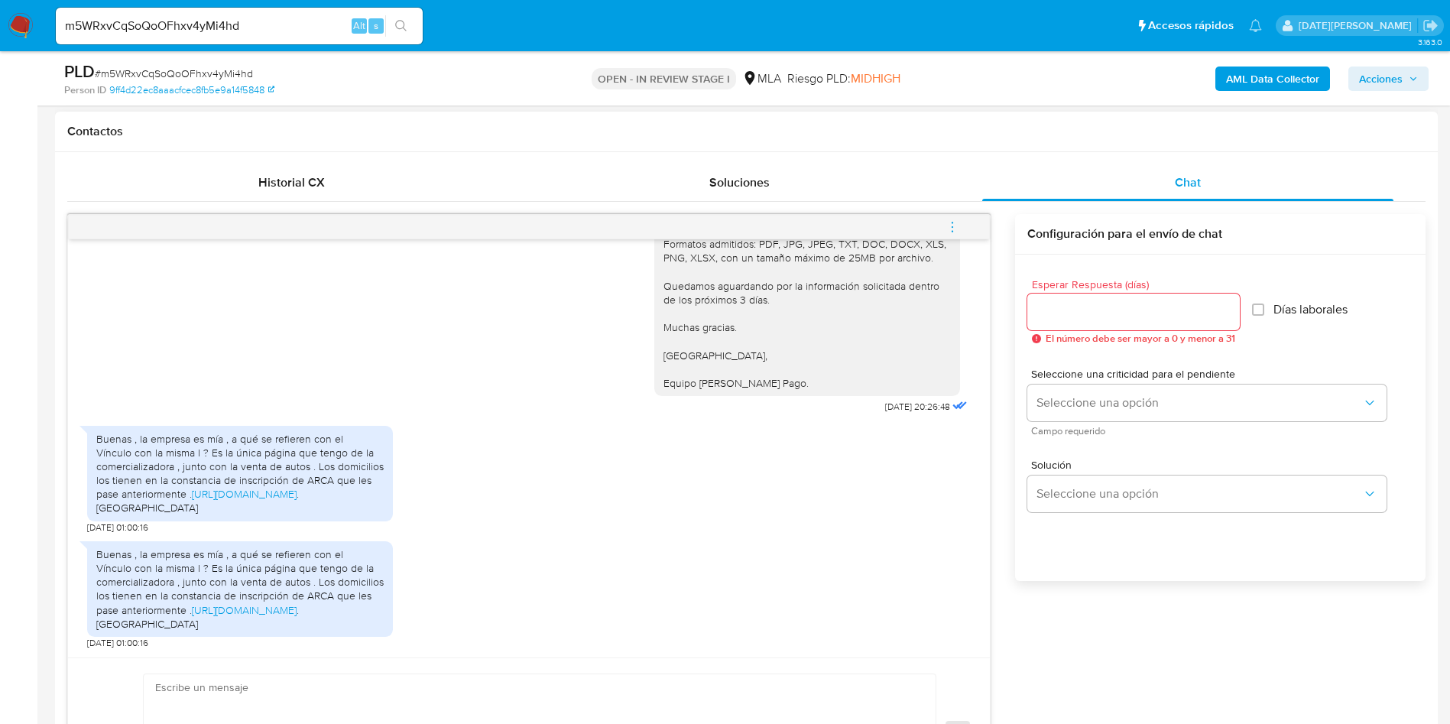
scroll to position [803, 0]
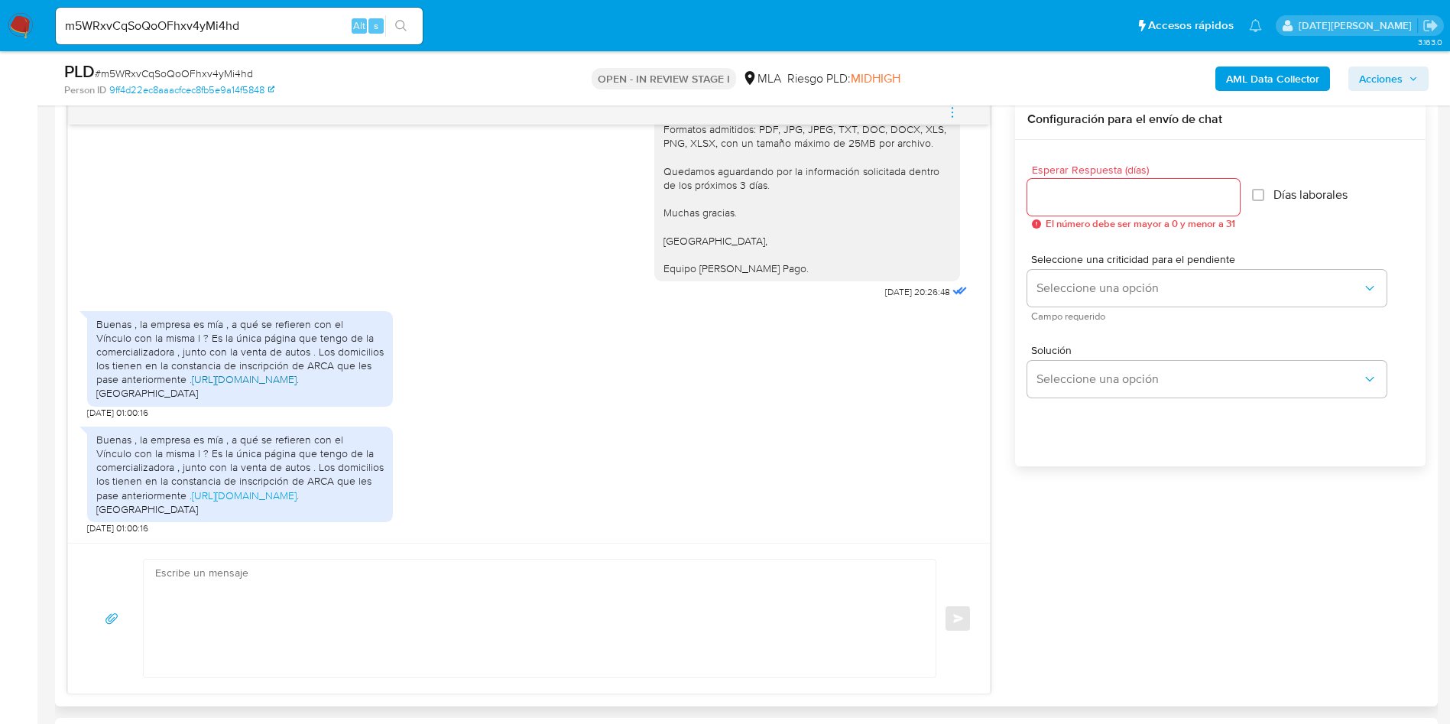
click at [192, 371] on link "https://www.instagram.com/andesgroup_mdz?igsh=MTVxdXpjOWd3MWJnMw==" at bounding box center [244, 378] width 105 height 15
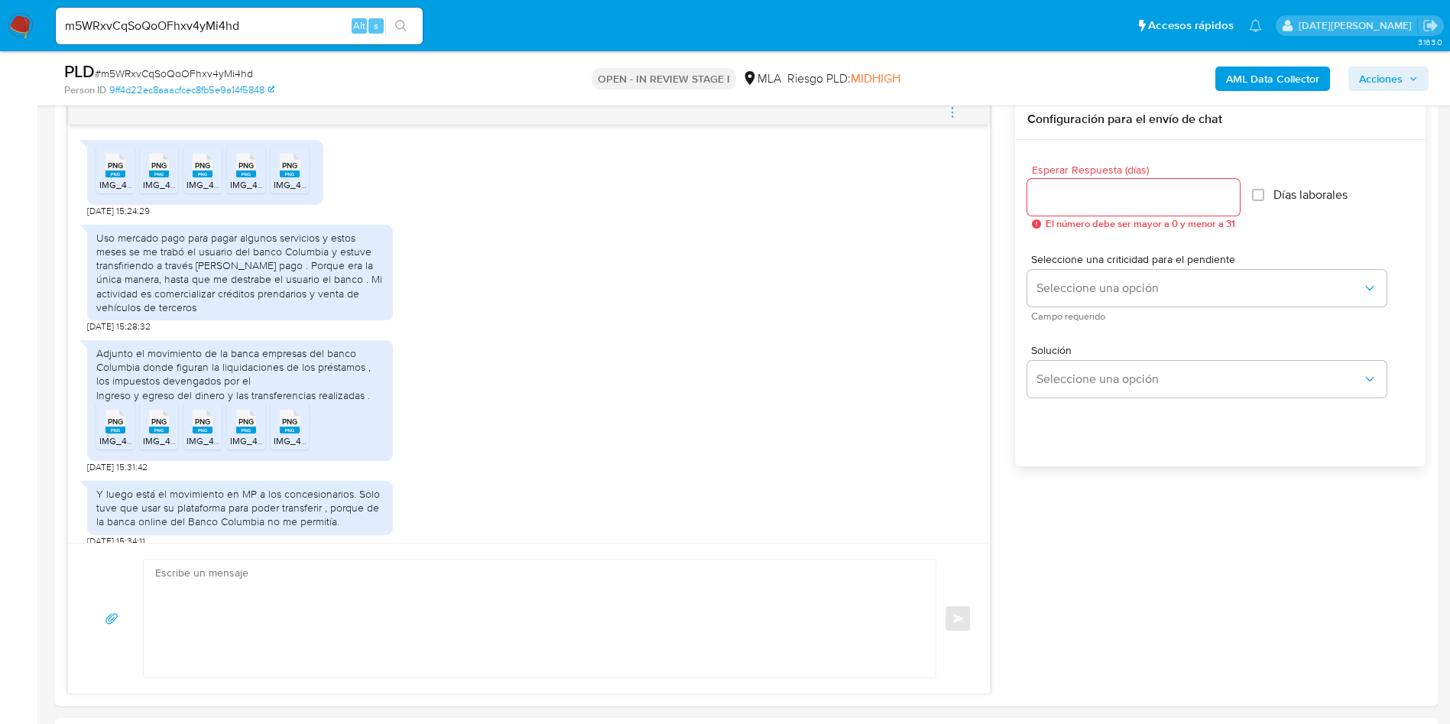
scroll to position [229, 0]
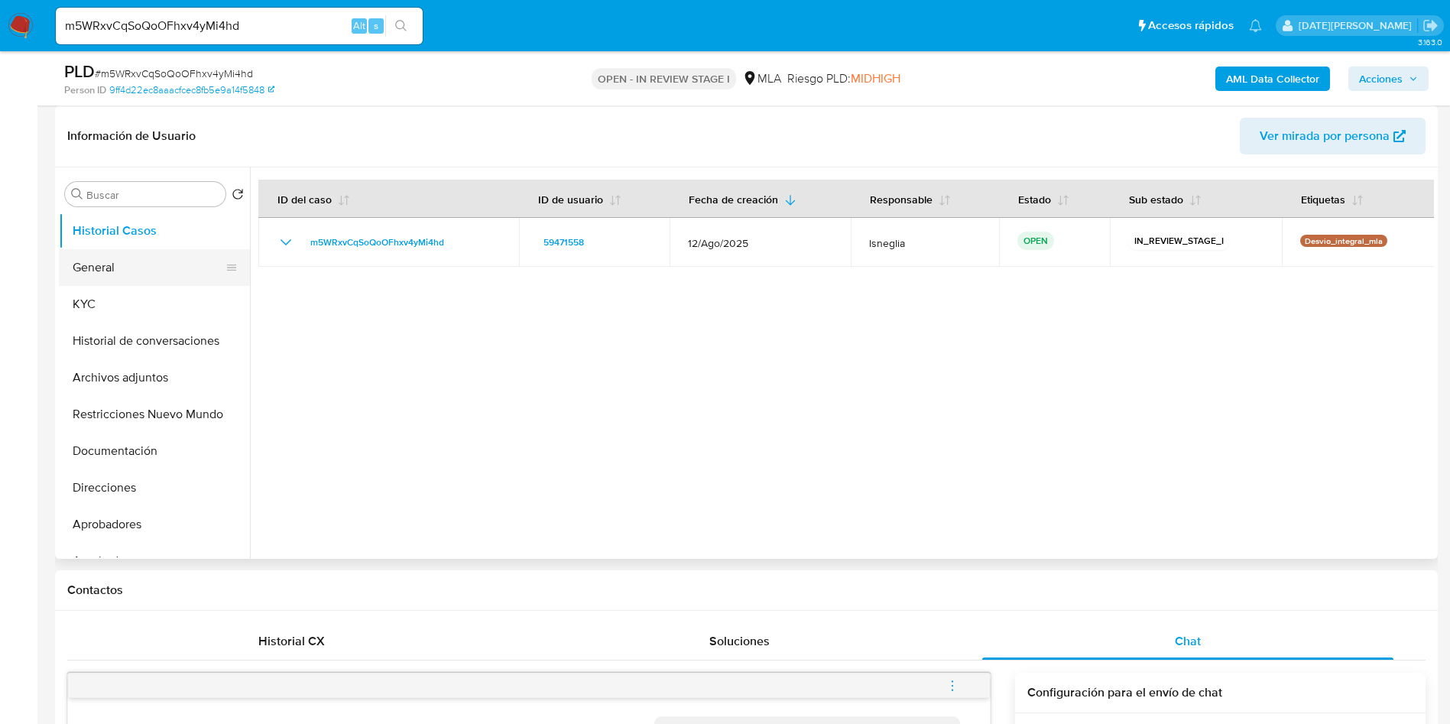
click at [109, 262] on button "General" at bounding box center [148, 267] width 179 height 37
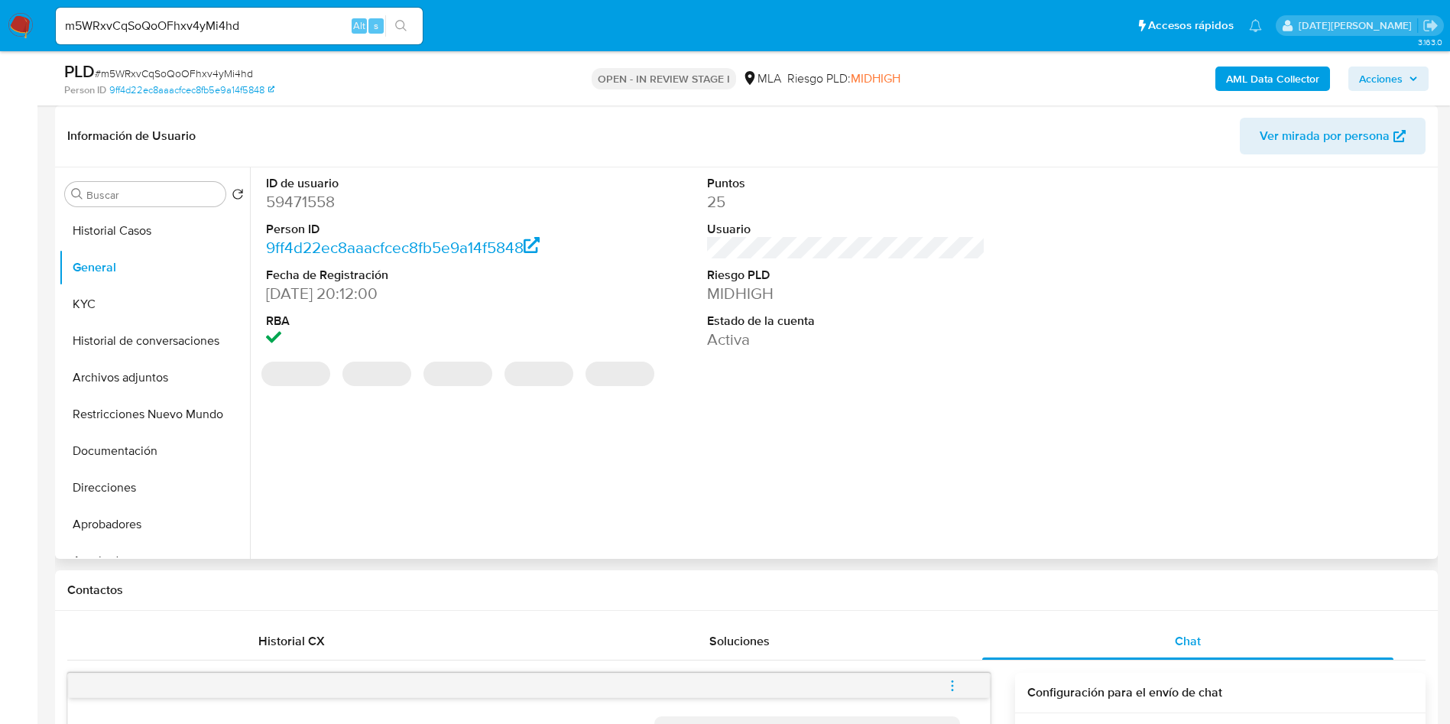
click at [319, 191] on dd "59471558" at bounding box center [405, 201] width 279 height 21
click at [316, 202] on dd "59471558" at bounding box center [405, 201] width 279 height 21
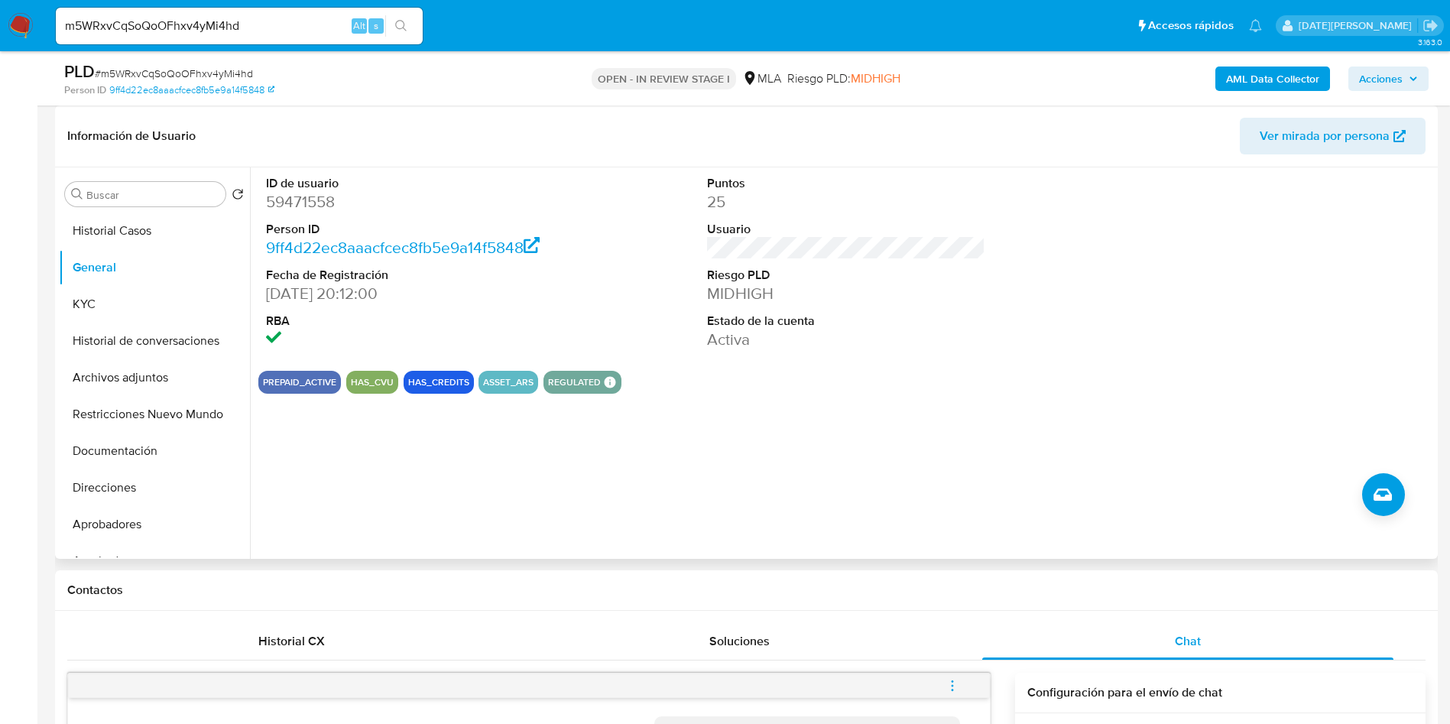
click at [324, 199] on dd "59471558" at bounding box center [405, 201] width 279 height 21
copy dd "59471558"
click at [146, 305] on button "KYC" at bounding box center [148, 304] width 179 height 37
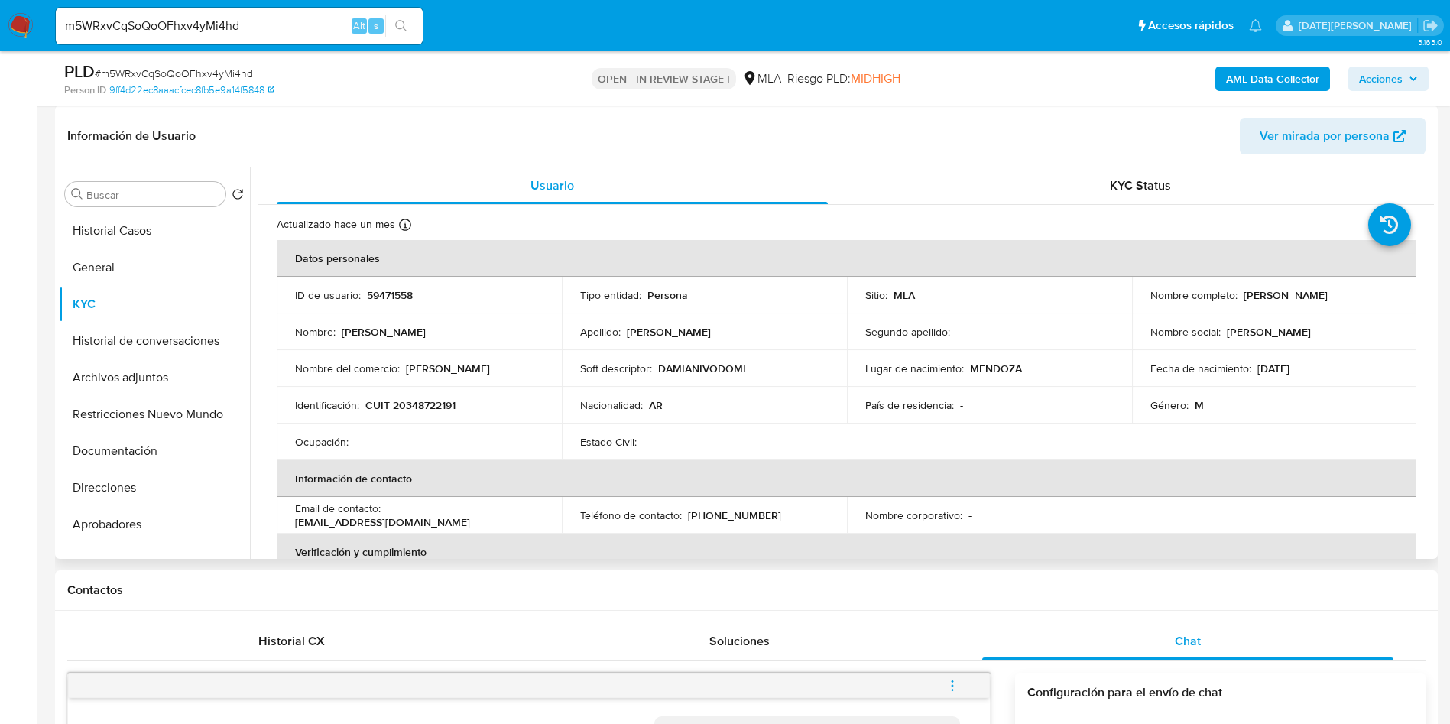
click at [725, 520] on p "(261) 6748934" at bounding box center [734, 515] width 93 height 14
copy p "6748934"
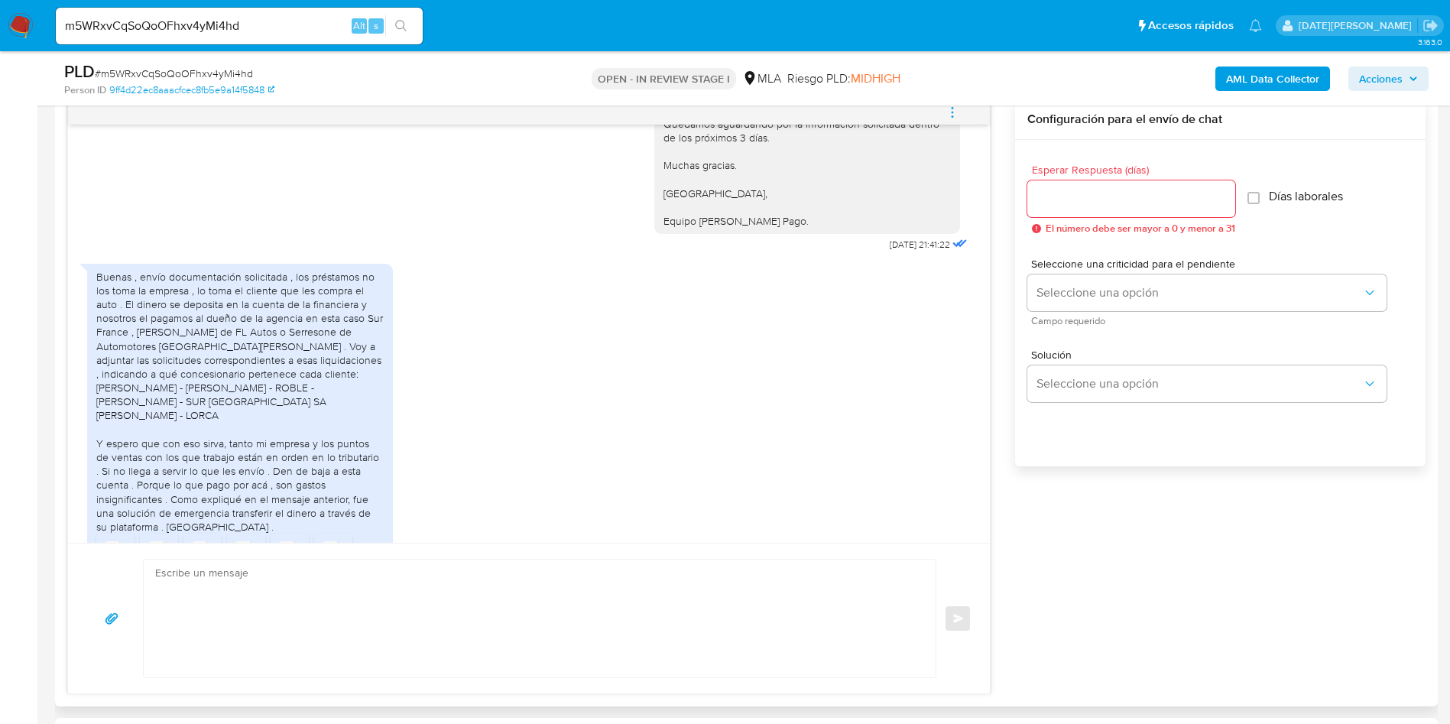
scroll to position [1877, 0]
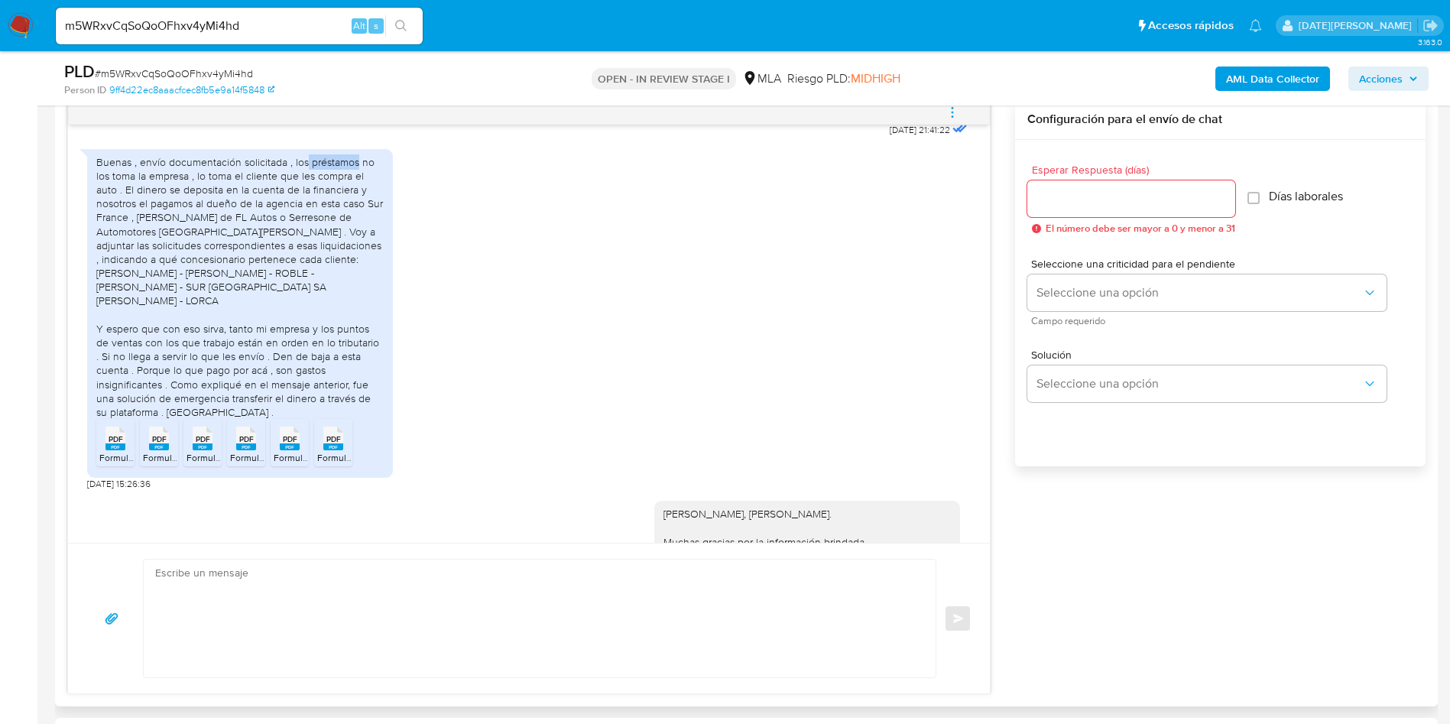
drag, startPoint x: 306, startPoint y: 229, endPoint x: 356, endPoint y: 229, distance: 50.4
click at [356, 229] on div "Buenas , envío documentación solicitada , los préstamos no los toma la empresa …" at bounding box center [239, 287] width 287 height 264
drag, startPoint x: 319, startPoint y: 258, endPoint x: 338, endPoint y: 257, distance: 18.4
click at [338, 257] on div "Buenas , envío documentación solicitada , los préstamos no los toma la empresa …" at bounding box center [239, 287] width 287 height 264
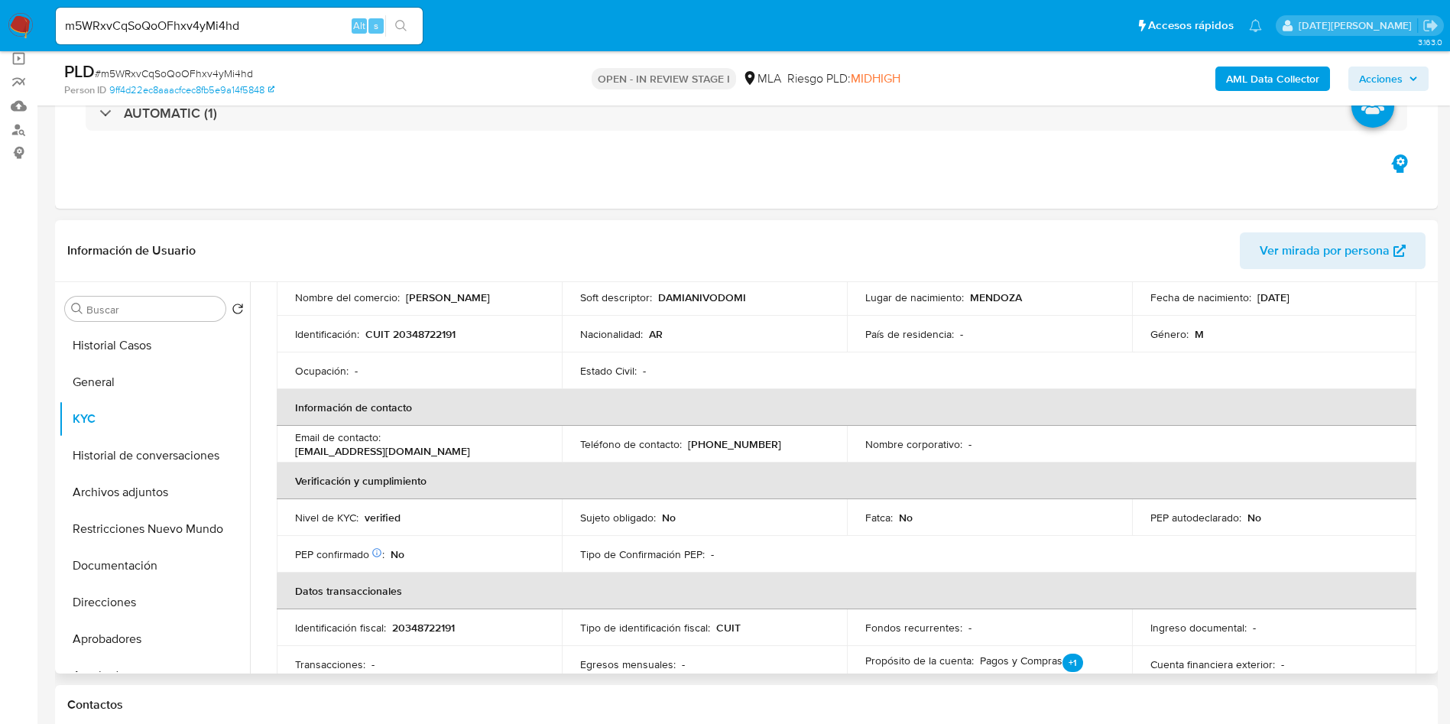
scroll to position [88, 0]
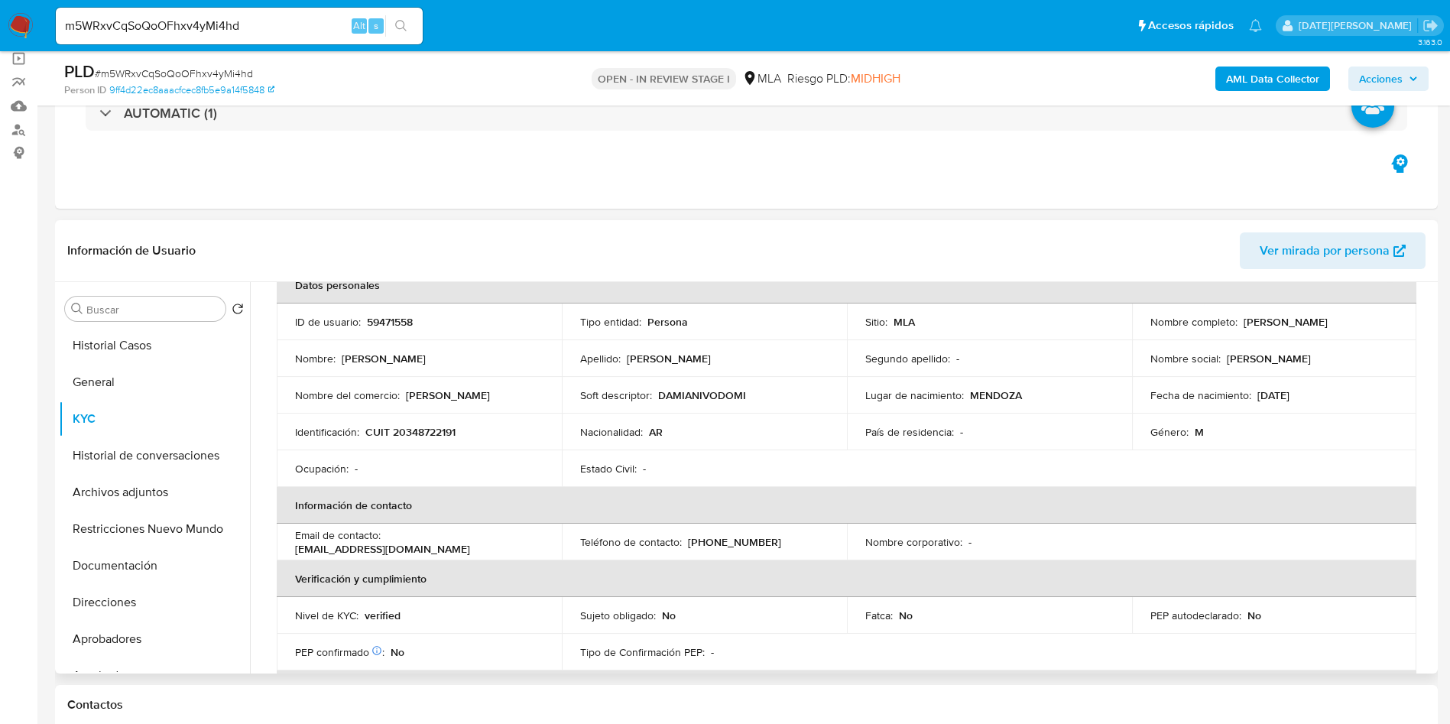
click at [432, 430] on p "CUIT 20348722191" at bounding box center [410, 432] width 90 height 14
copy p "20348722191"
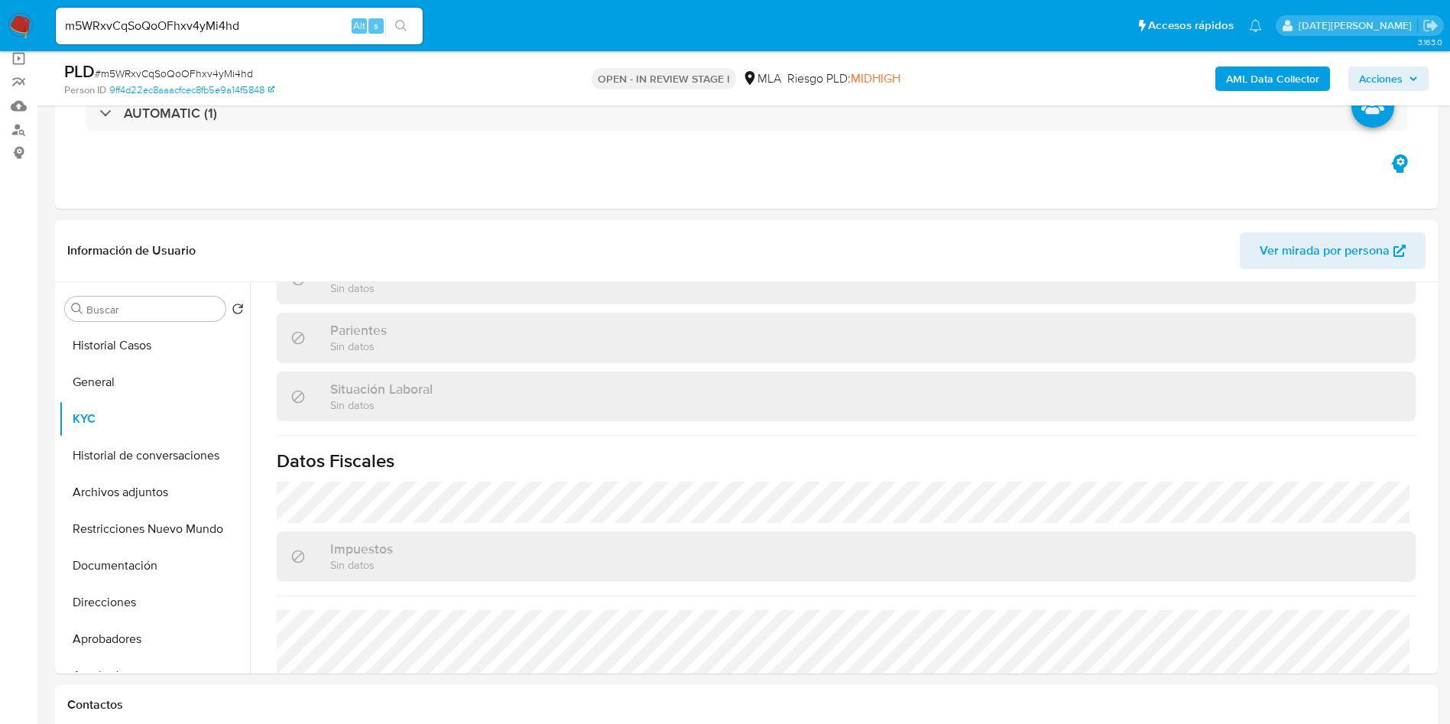
scroll to position [776, 0]
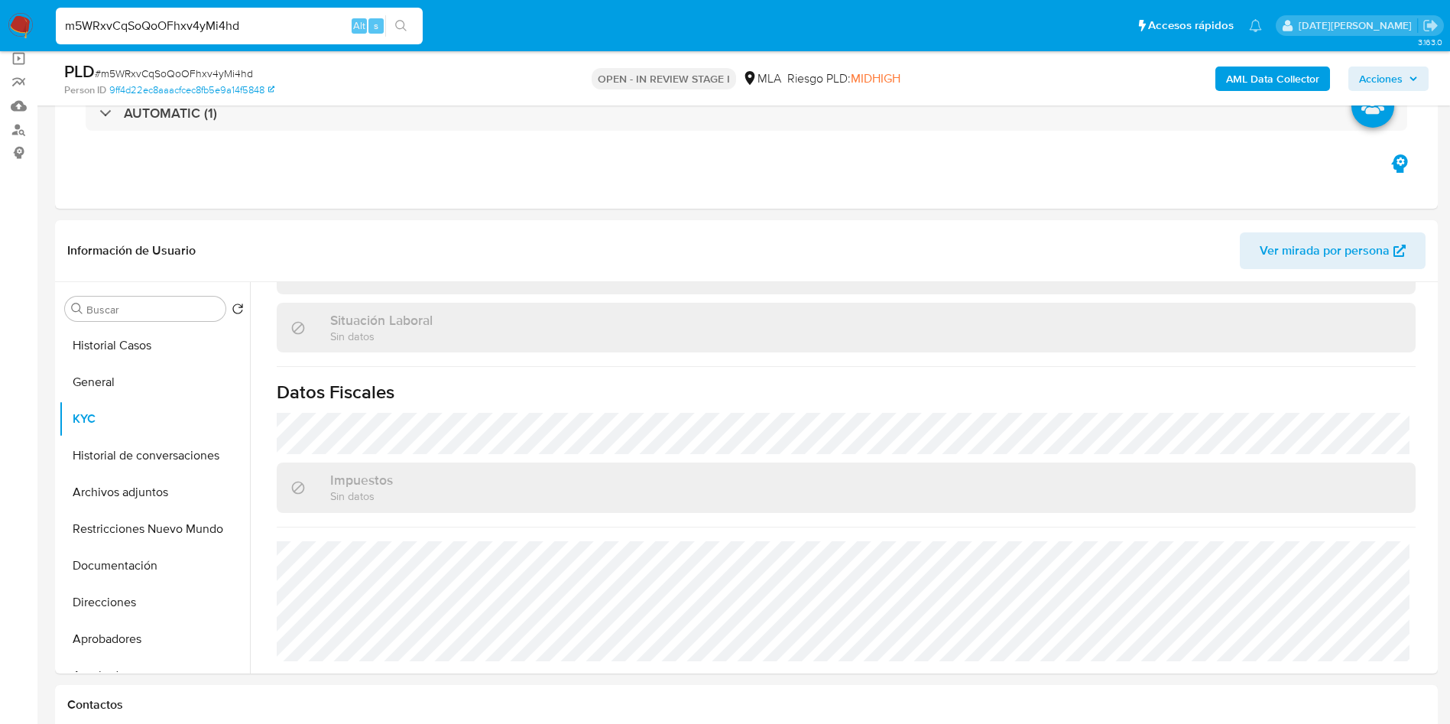
click at [232, 34] on input "m5WRxvCqSoQoOFhxv4yMi4hd" at bounding box center [239, 26] width 367 height 20
click at [230, 33] on input "m5WRxvCqSoQoOFhxv4yMi4hd" at bounding box center [239, 26] width 367 height 20
paste input "DXigYK9yy4ZkApZpJDHlM1Hn"
type input "DXigYK9yy4ZkApZpJDHlM1Hn"
click at [402, 24] on icon "search-icon" at bounding box center [401, 26] width 12 height 12
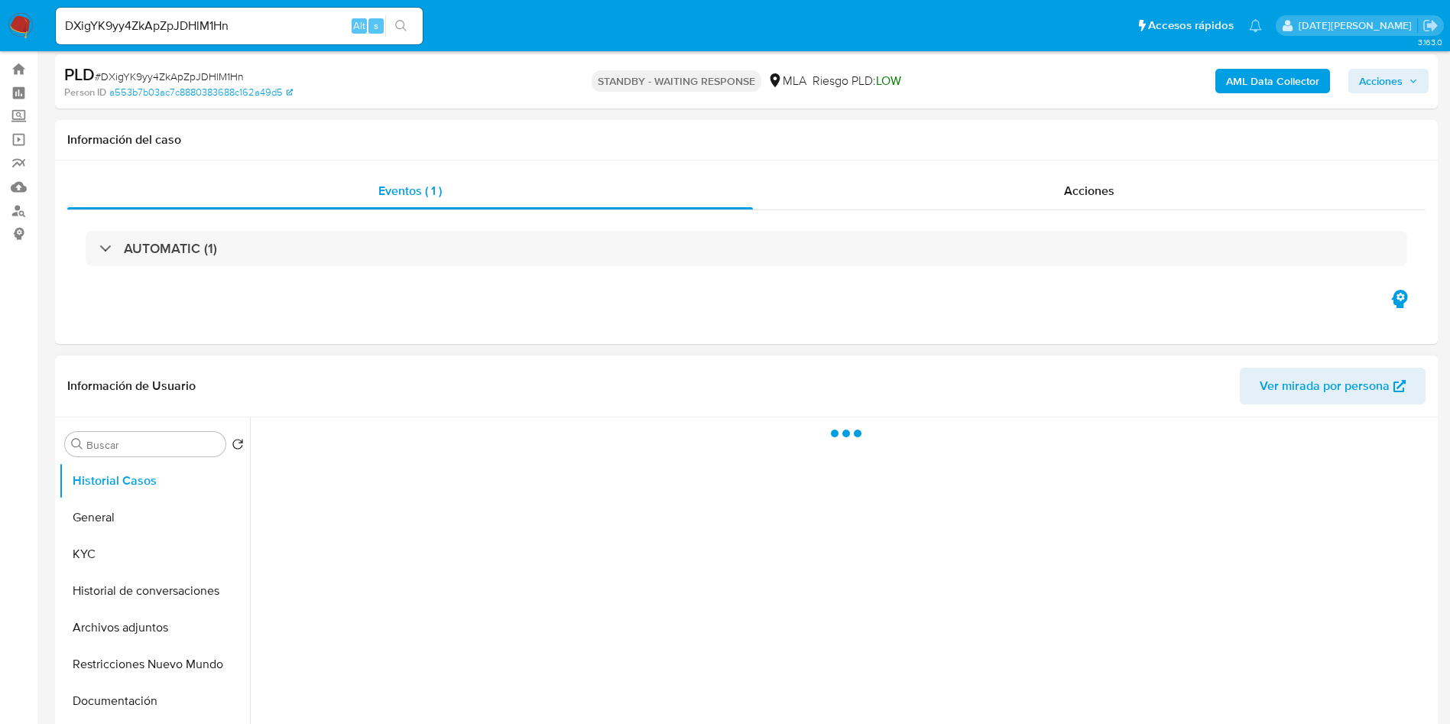
select select "10"
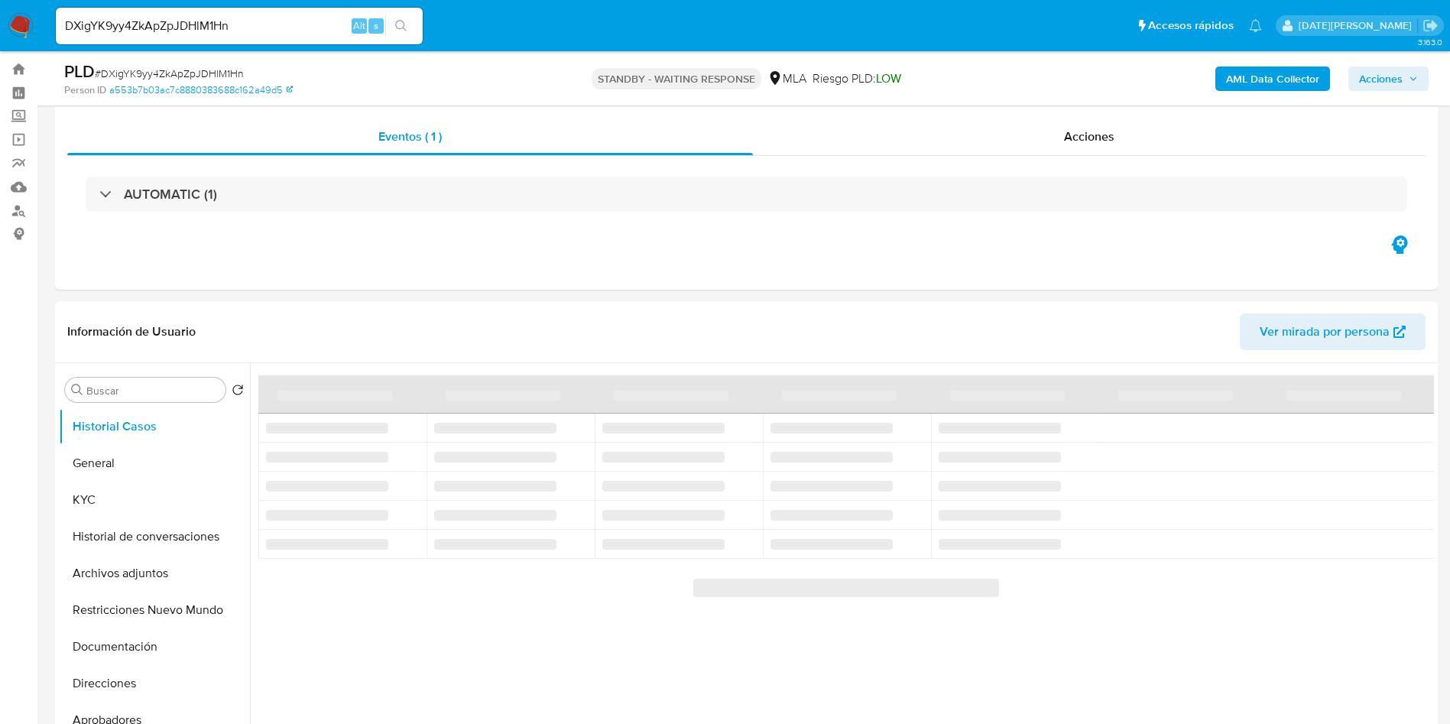
scroll to position [459, 0]
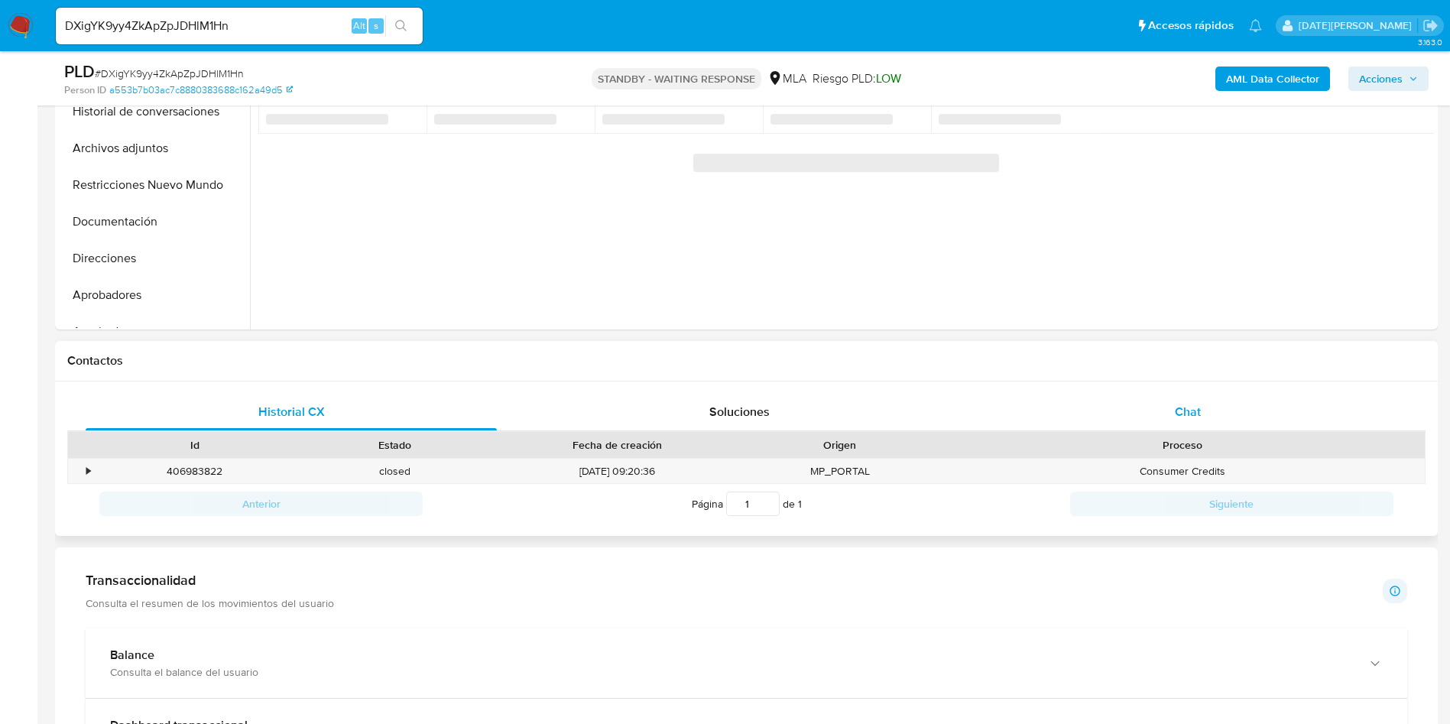
click at [1179, 413] on span "Chat" at bounding box center [1188, 412] width 26 height 18
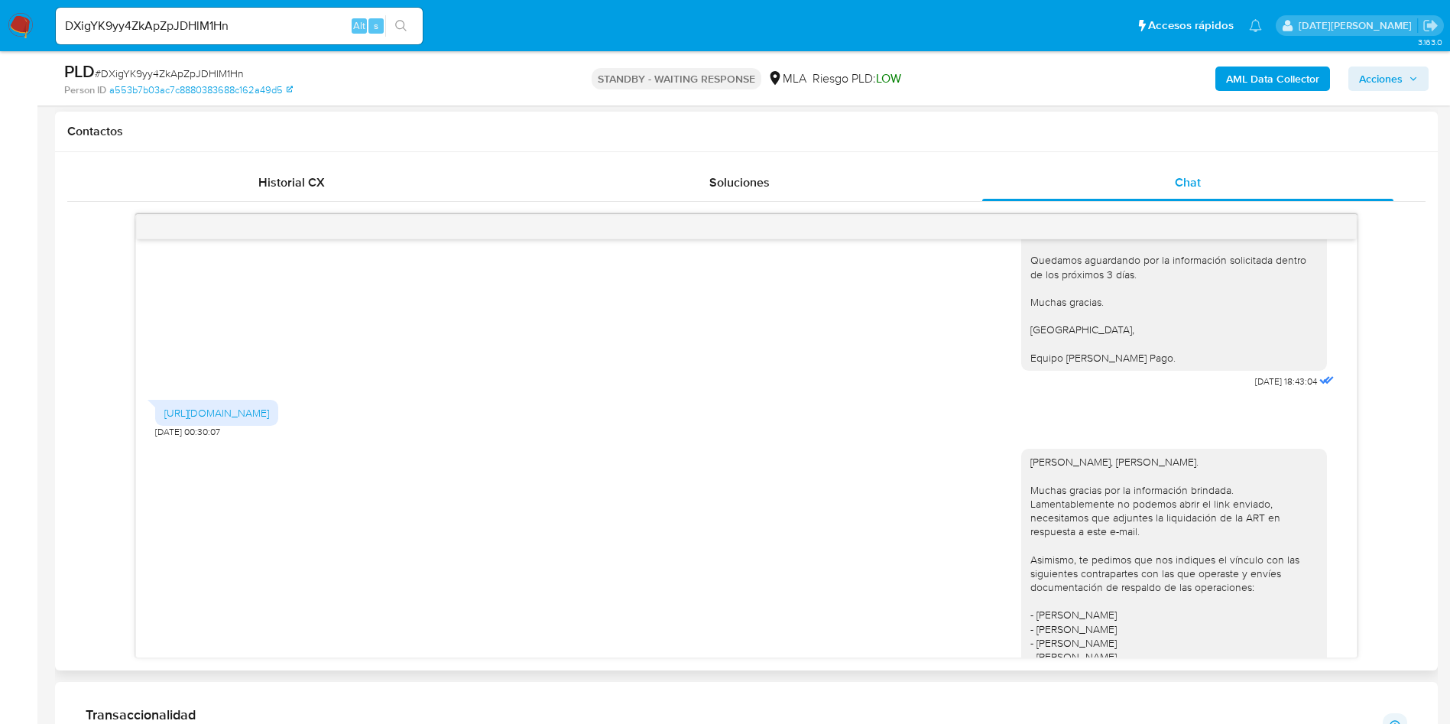
scroll to position [1341, 0]
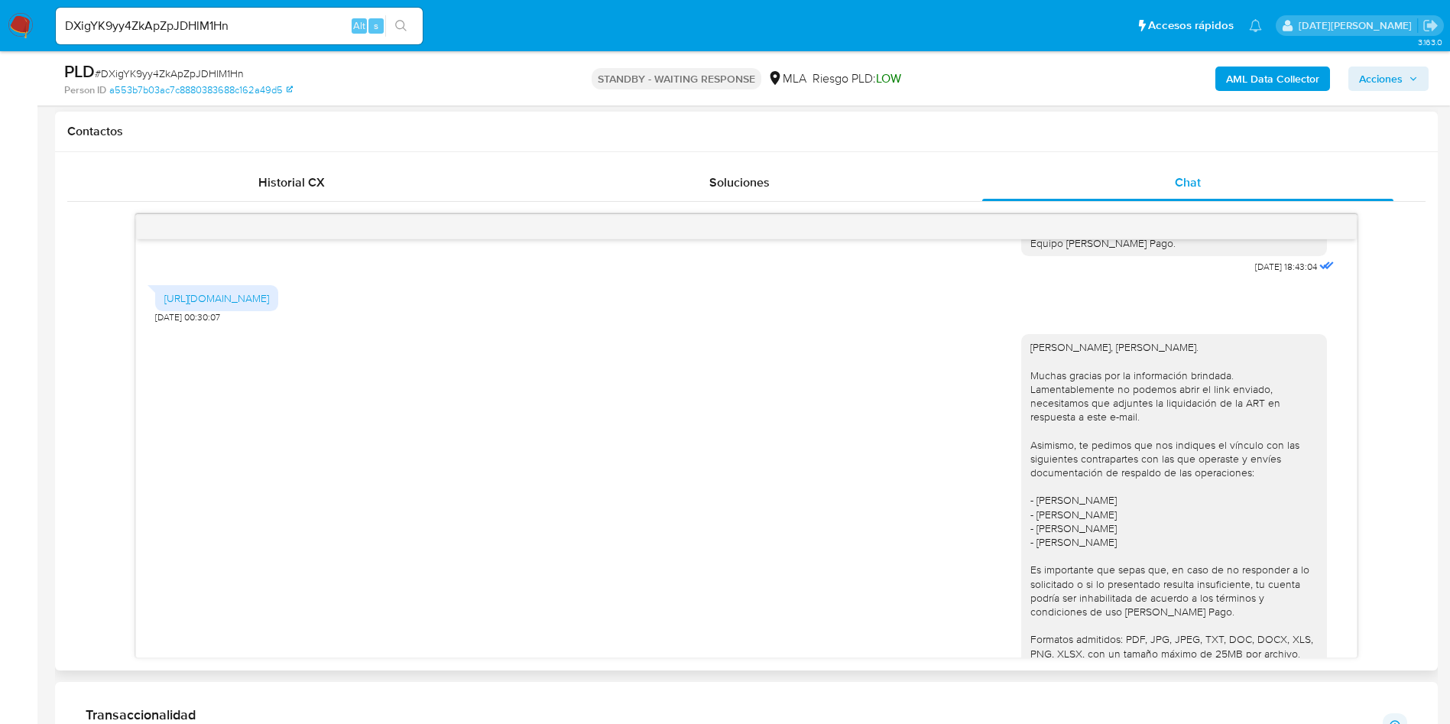
click at [550, 323] on div "https://online.fedpat.com.ar/Utiles/reportes/getReportePoliza/5187207/4/1/34133…" at bounding box center [746, 300] width 1182 height 46
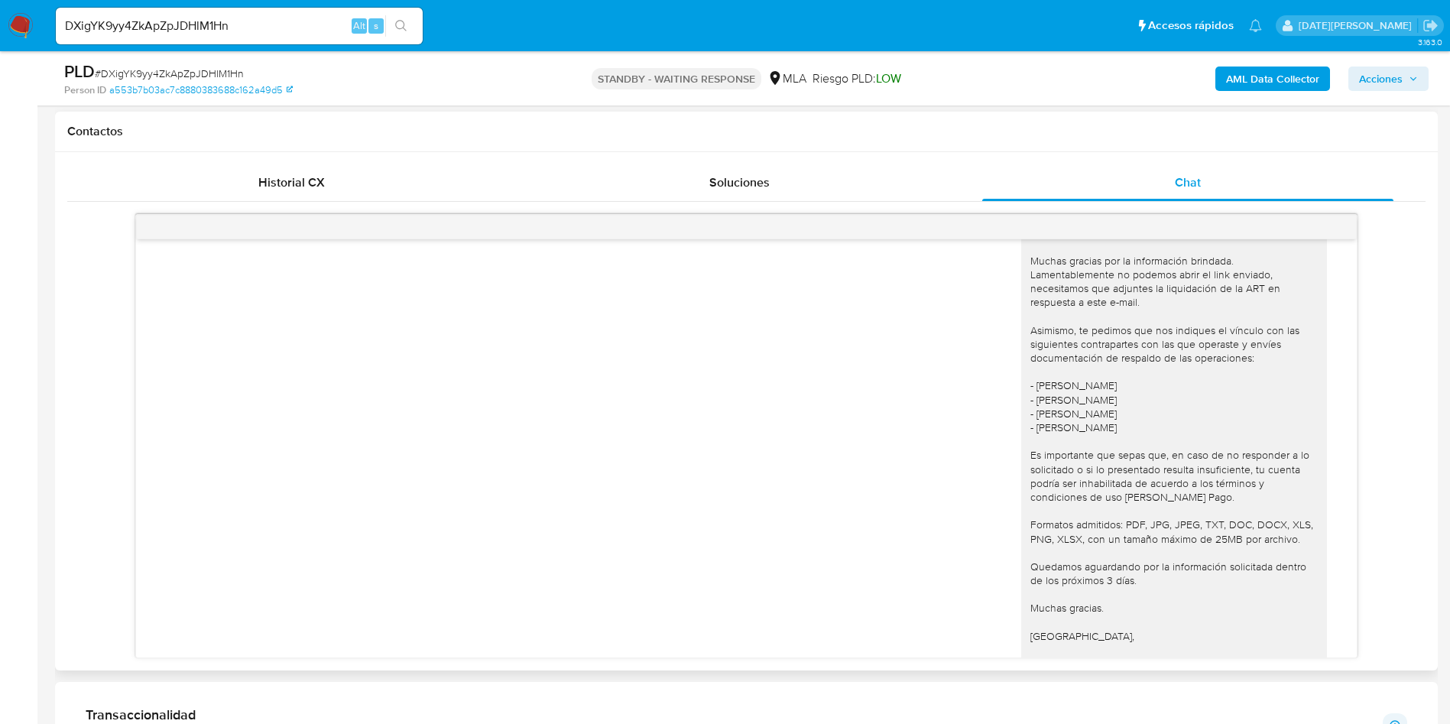
scroll to position [1571, 0]
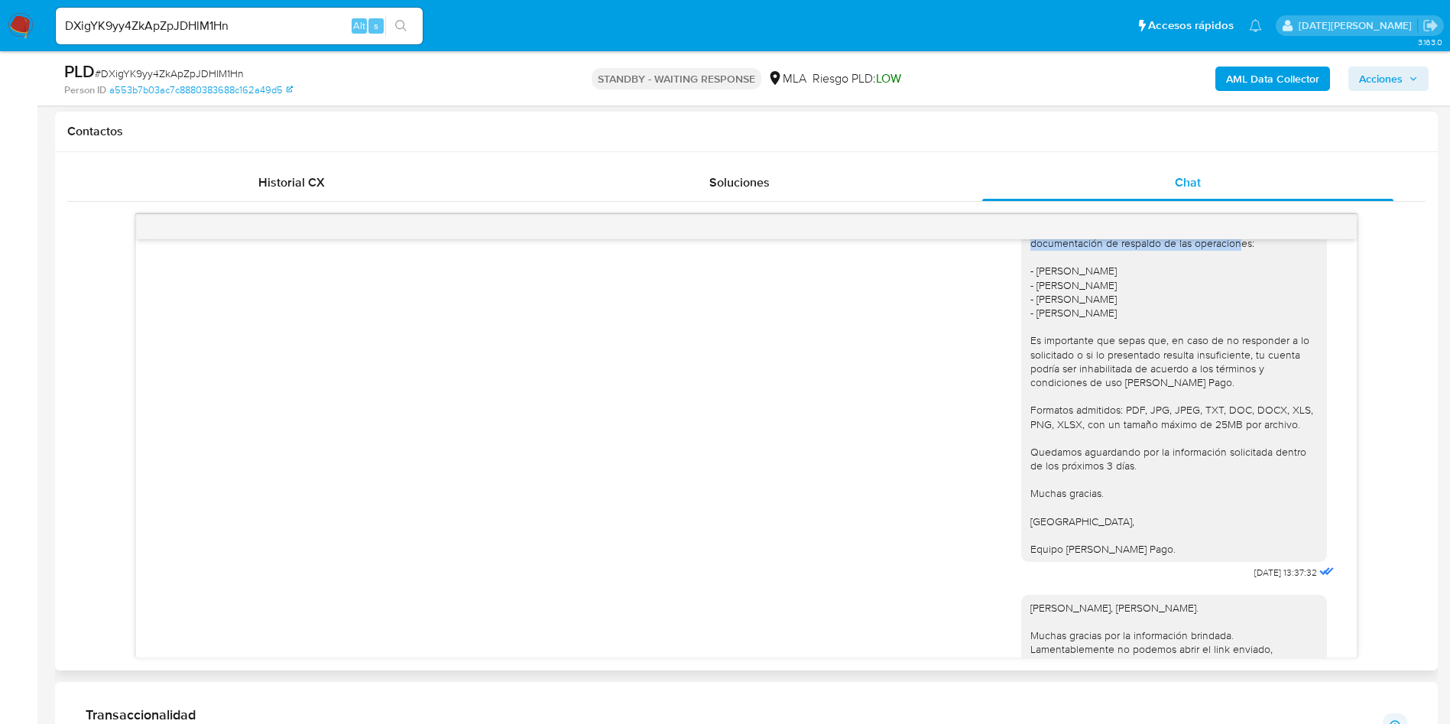
drag, startPoint x: 1053, startPoint y: 301, endPoint x: 1219, endPoint y: 413, distance: 199.9
click at [1219, 413] on div "Hola, Marcelo Fabian Gonzalez. Muchas gracias por la información brindada. Lame…" at bounding box center [1173, 333] width 287 height 445
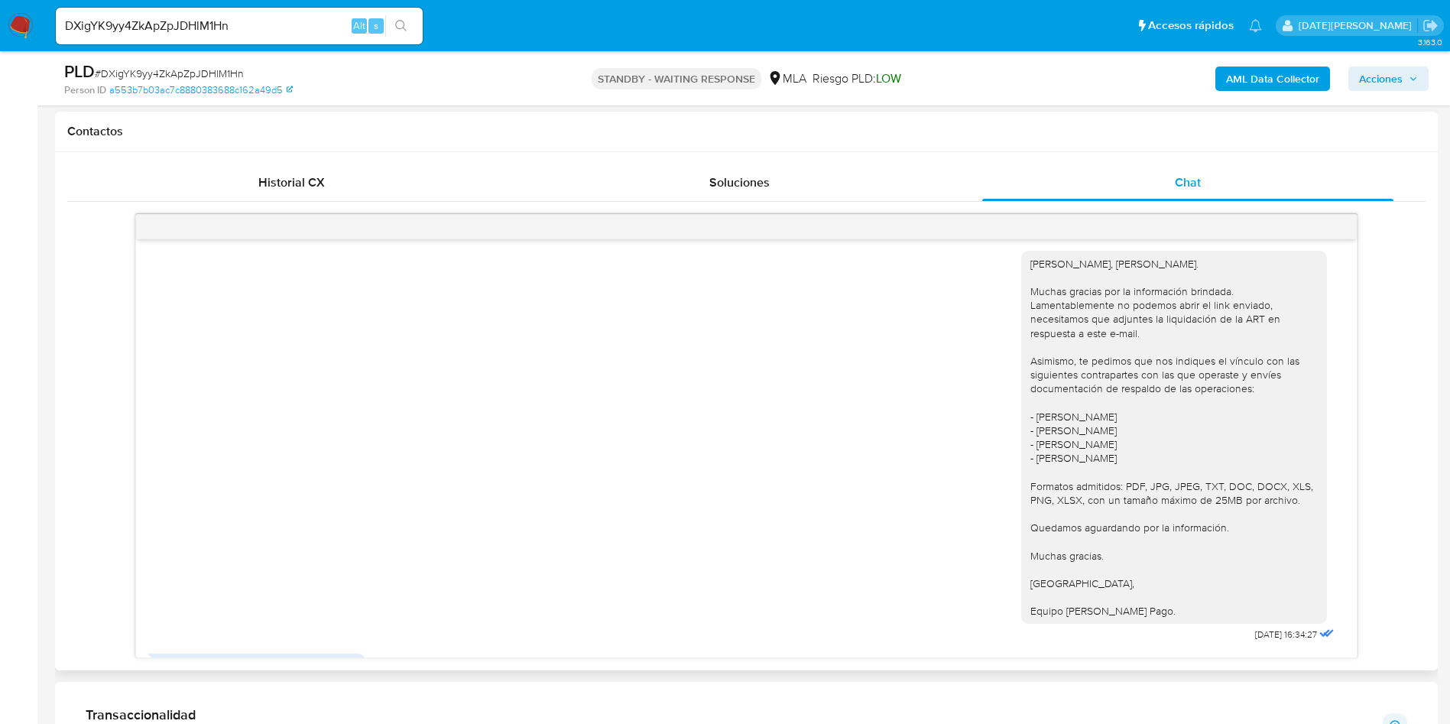
scroll to position [2029, 0]
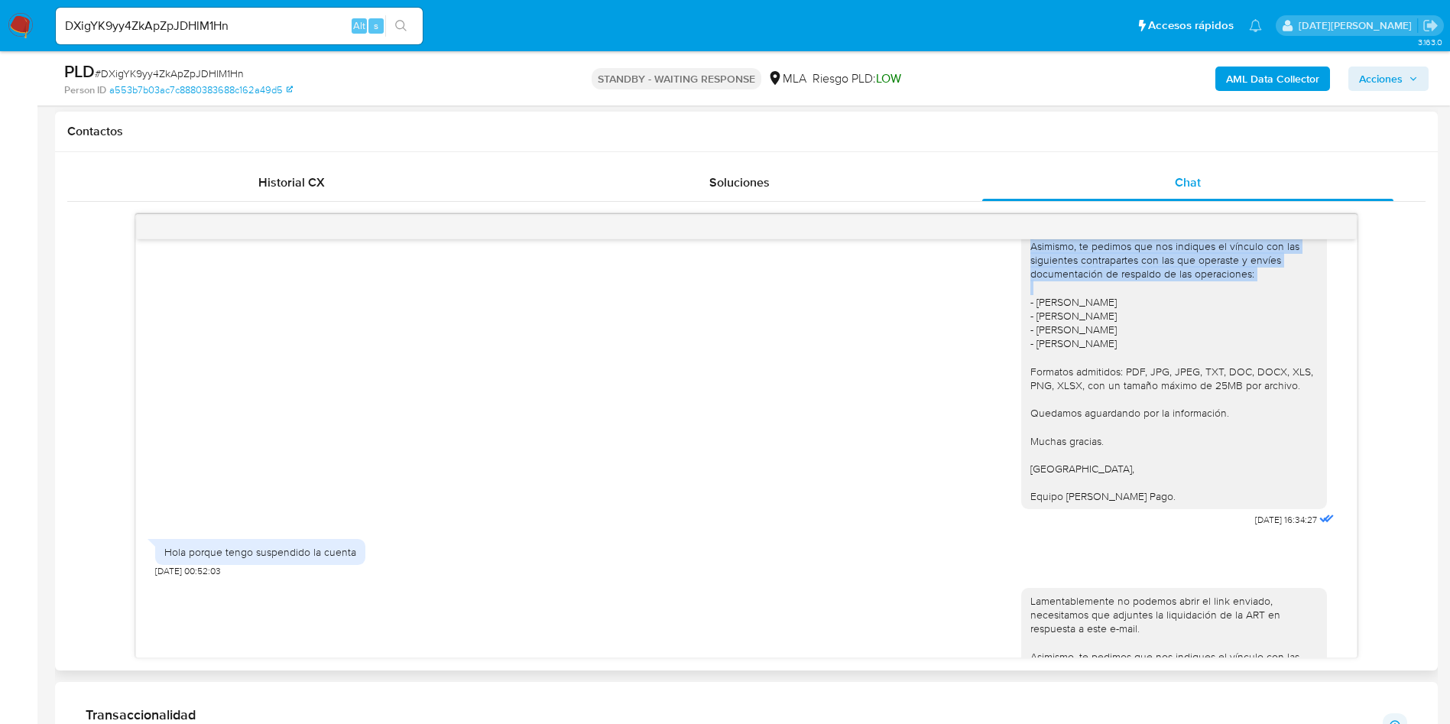
drag, startPoint x: 1068, startPoint y: 340, endPoint x: 1270, endPoint y: 459, distance: 234.0
click at [1270, 459] on div "Hola, Marcelo Fabian Gonzalez. Muchas gracias por la información brindada. Lame…" at bounding box center [1173, 323] width 287 height 362
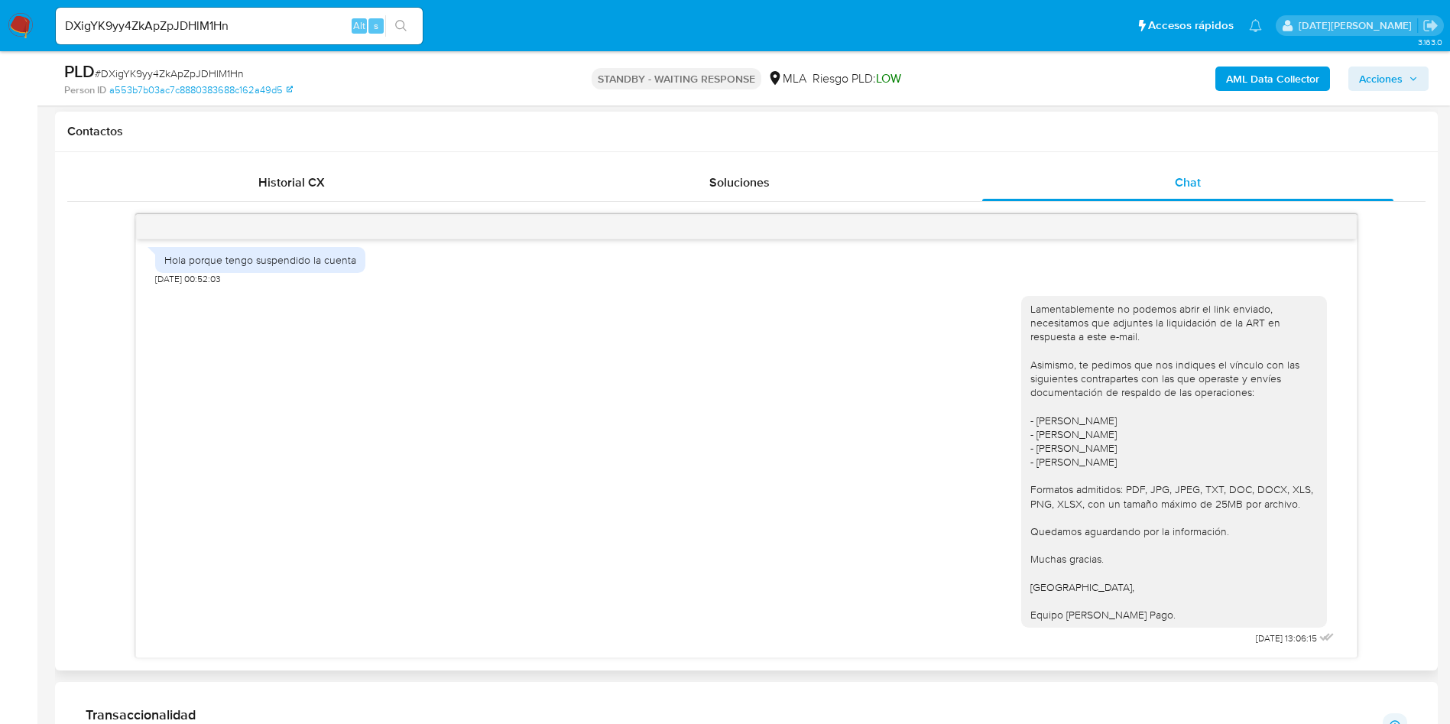
scroll to position [2373, 0]
drag, startPoint x: 287, startPoint y: 375, endPoint x: 404, endPoint y: 384, distance: 118.1
click at [364, 285] on div "Hola porque tengo suspendido la cuenta 10/10/2025 00:52:03" at bounding box center [746, 262] width 1182 height 46
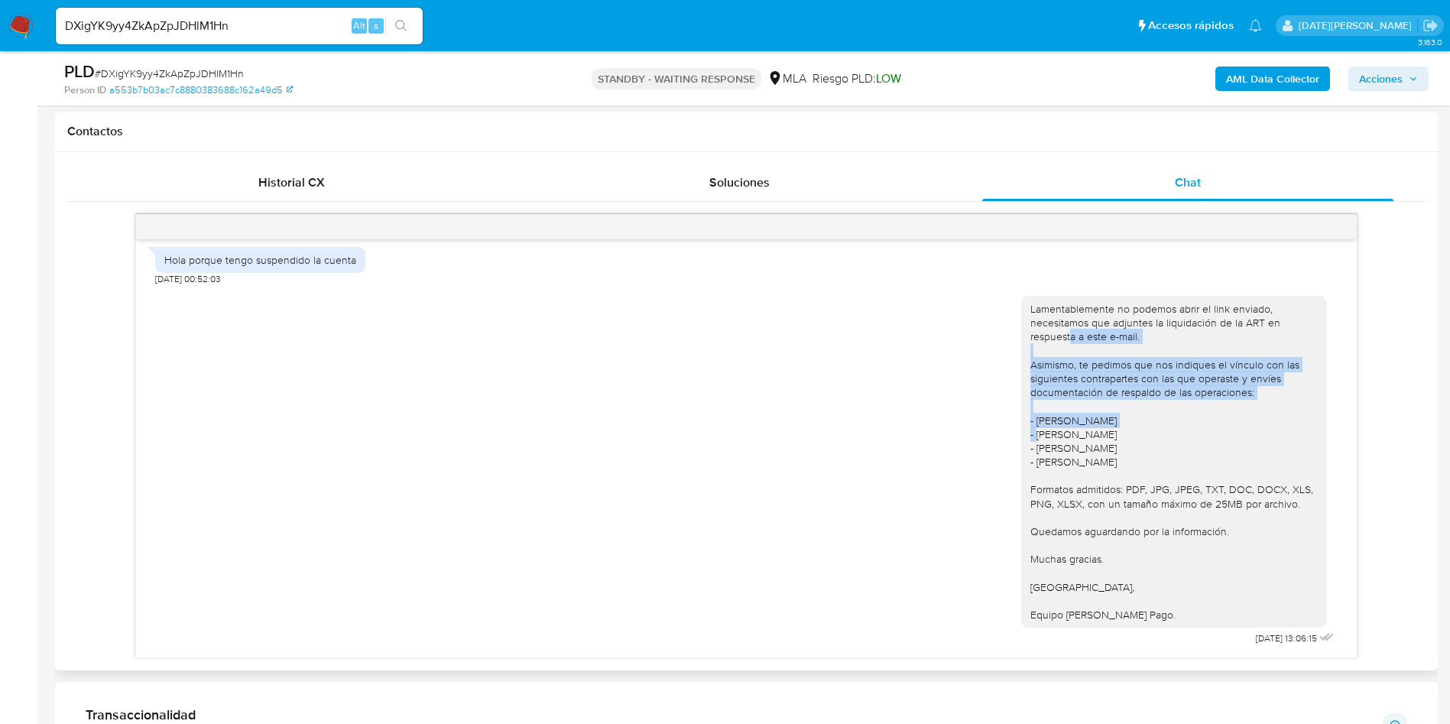
drag, startPoint x: 1055, startPoint y: 451, endPoint x: 1164, endPoint y: 542, distance: 141.6
click at [1164, 542] on div "Lamentablemente no podemos abrir el link enviado, necesitamos que adjuntes la l…" at bounding box center [1173, 461] width 287 height 319
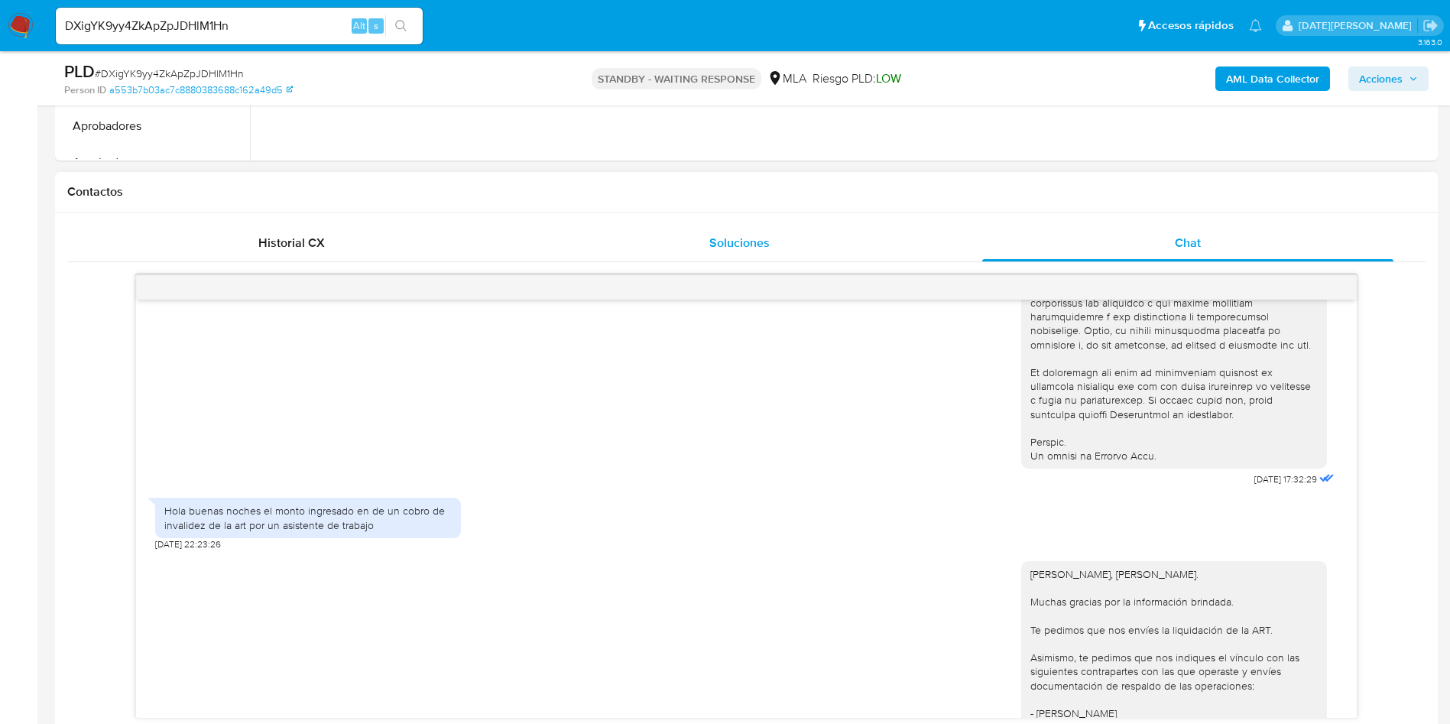
scroll to position [586, 0]
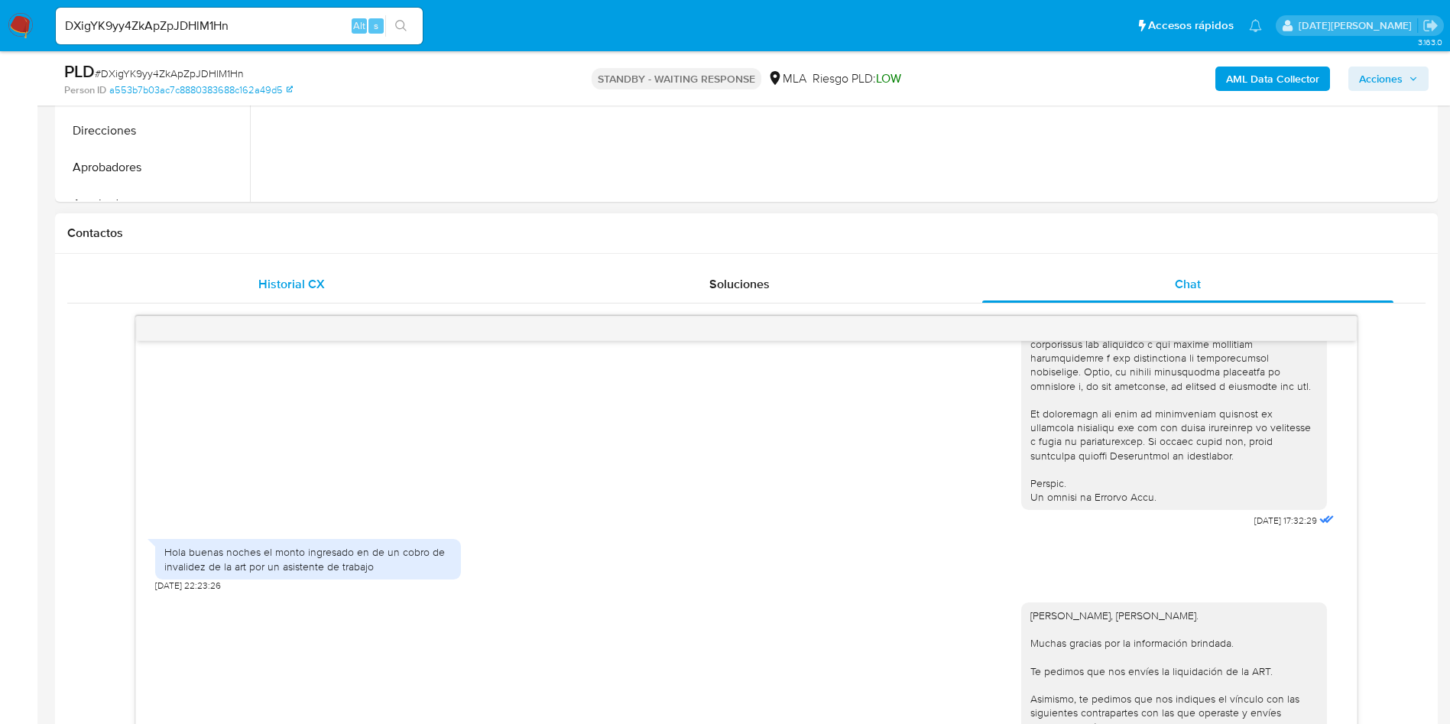
click at [306, 276] on span "Historial CX" at bounding box center [291, 284] width 66 height 18
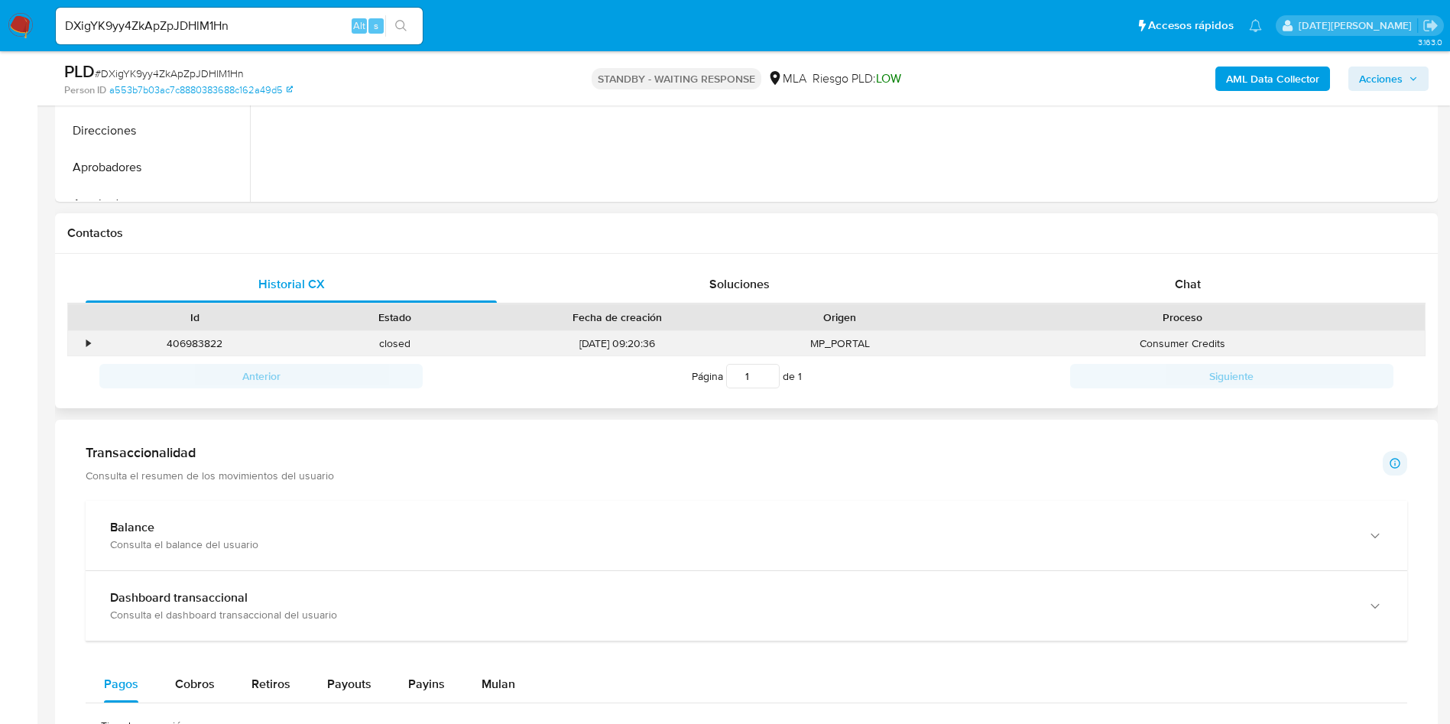
click at [84, 339] on div "•" at bounding box center [81, 343] width 27 height 25
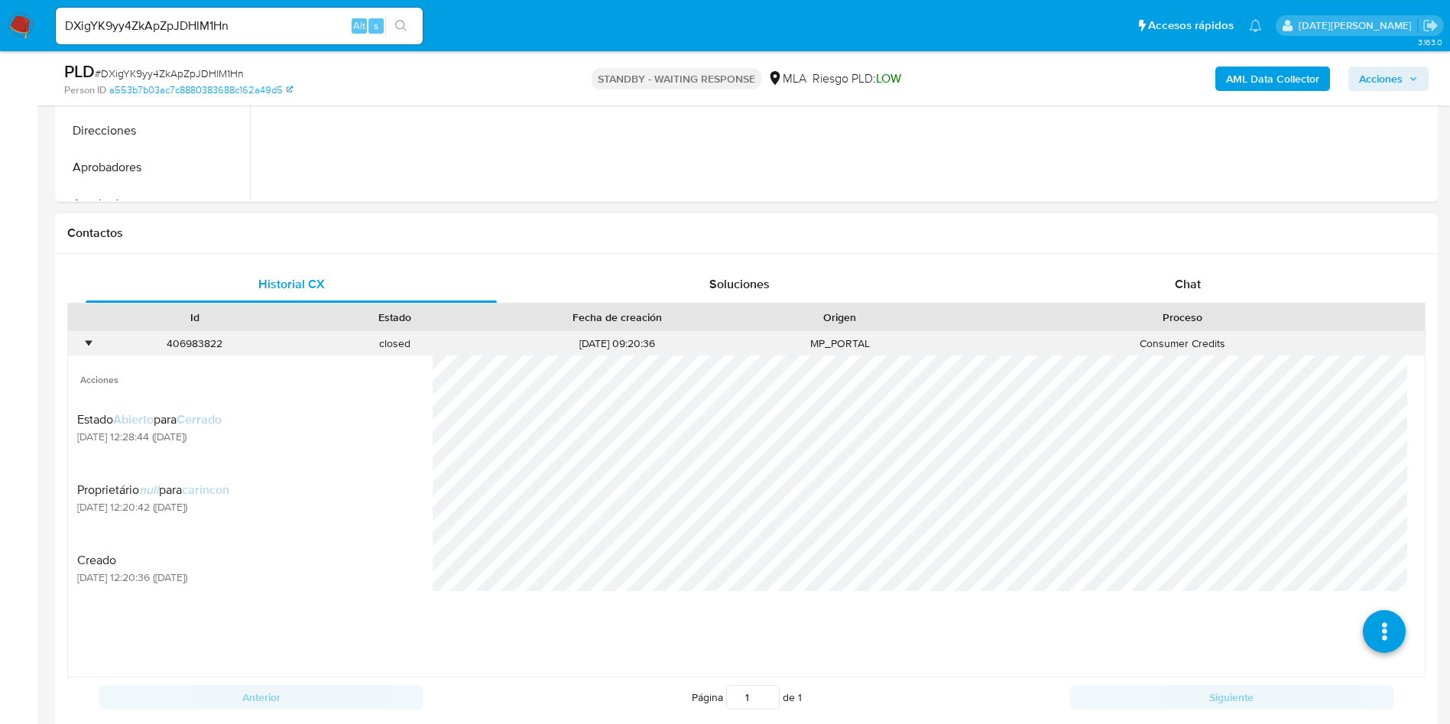
click at [194, 343] on div "406983822" at bounding box center [195, 343] width 200 height 25
copy div "406983822"
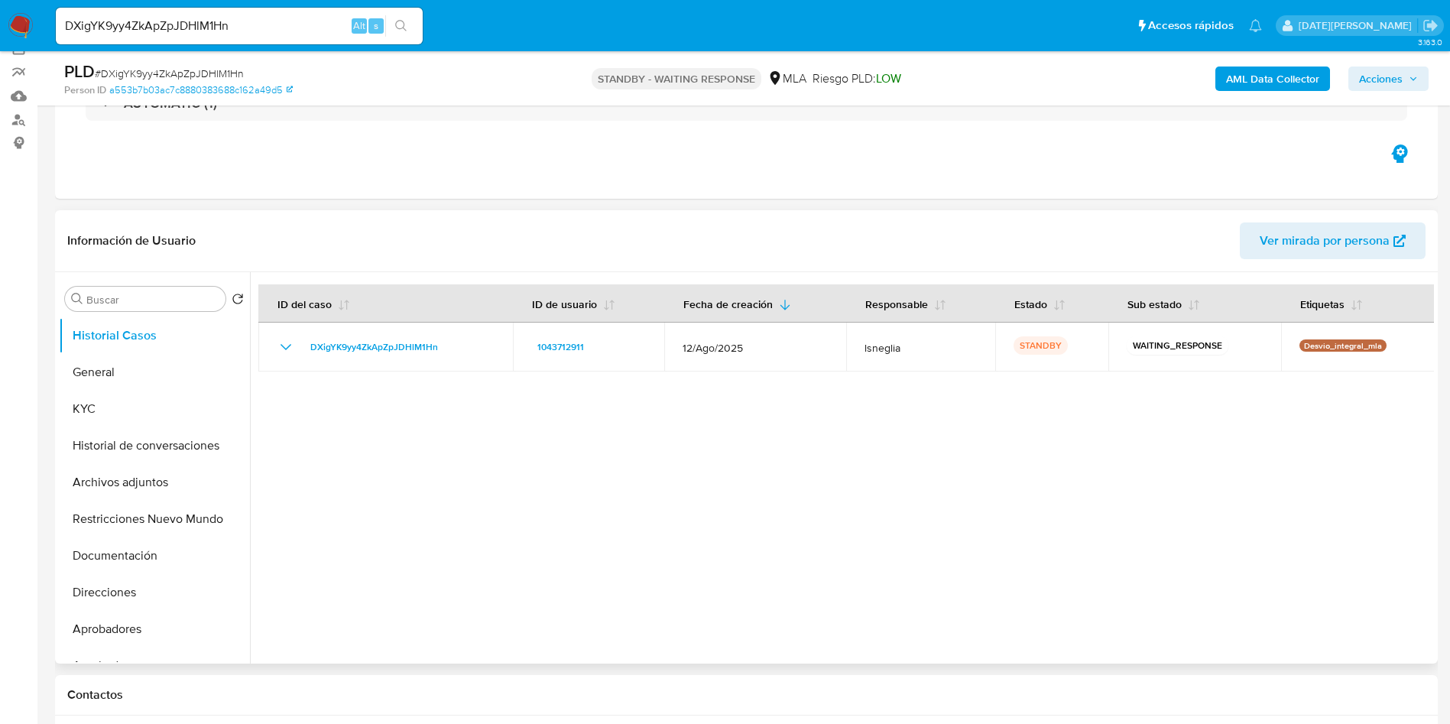
scroll to position [0, 0]
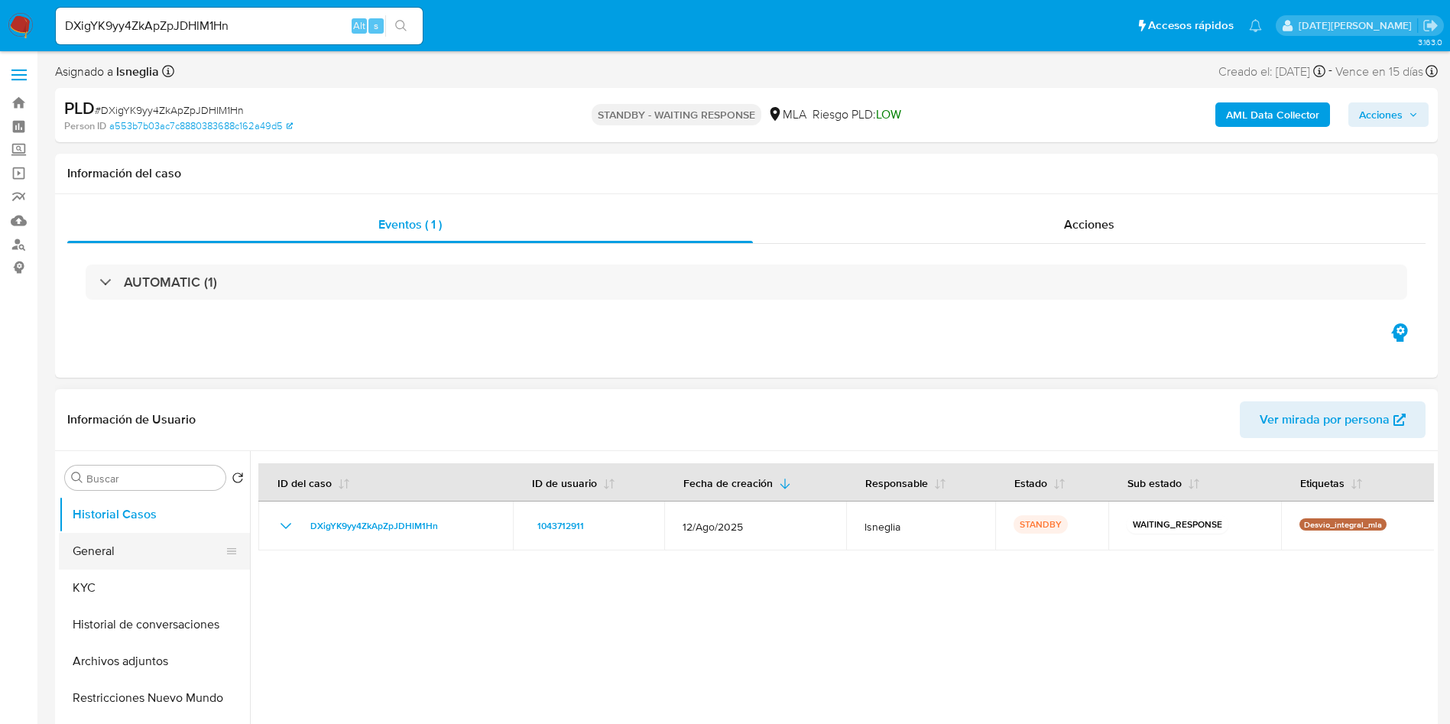
click at [107, 545] on button "General" at bounding box center [148, 551] width 179 height 37
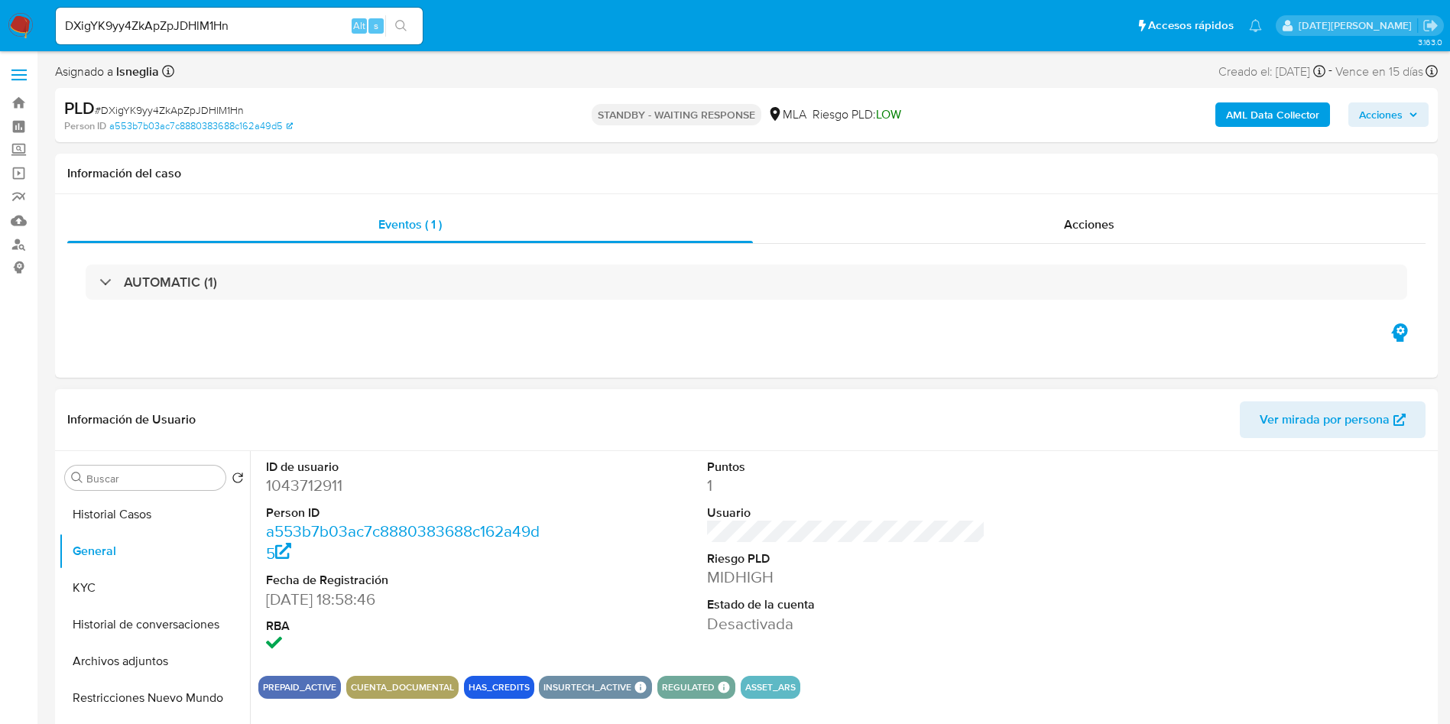
click at [330, 487] on dd "1043712911" at bounding box center [405, 485] width 279 height 21
copy dd "1043712911"
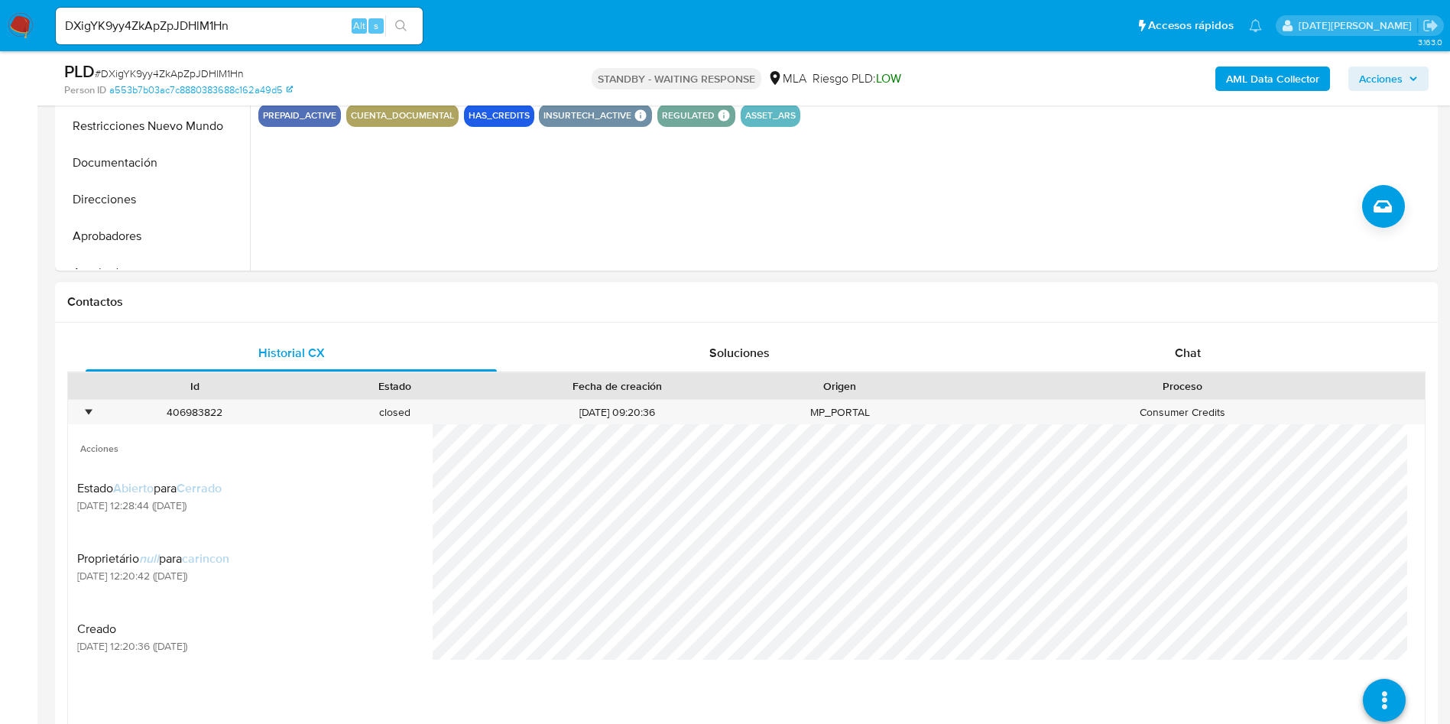
scroll to position [229, 0]
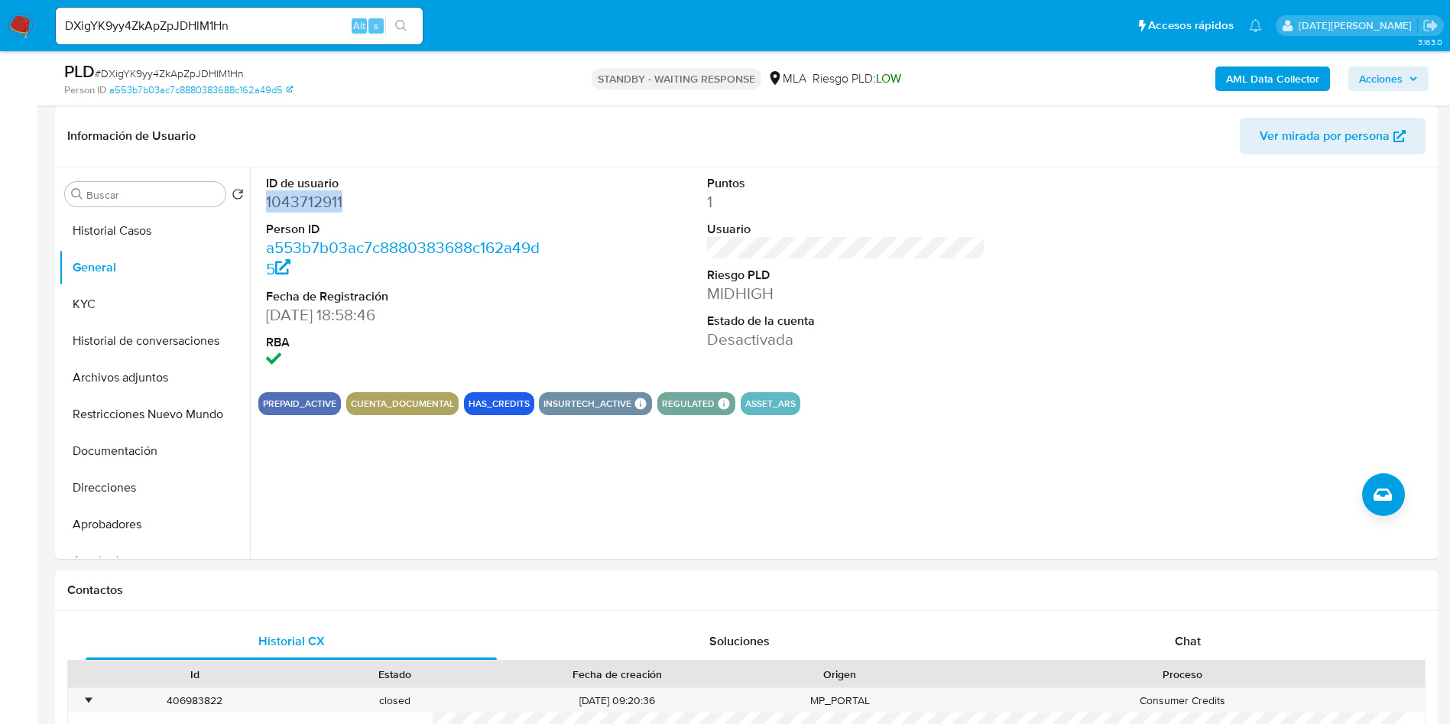
click at [1188, 627] on div "Chat" at bounding box center [1187, 641] width 411 height 37
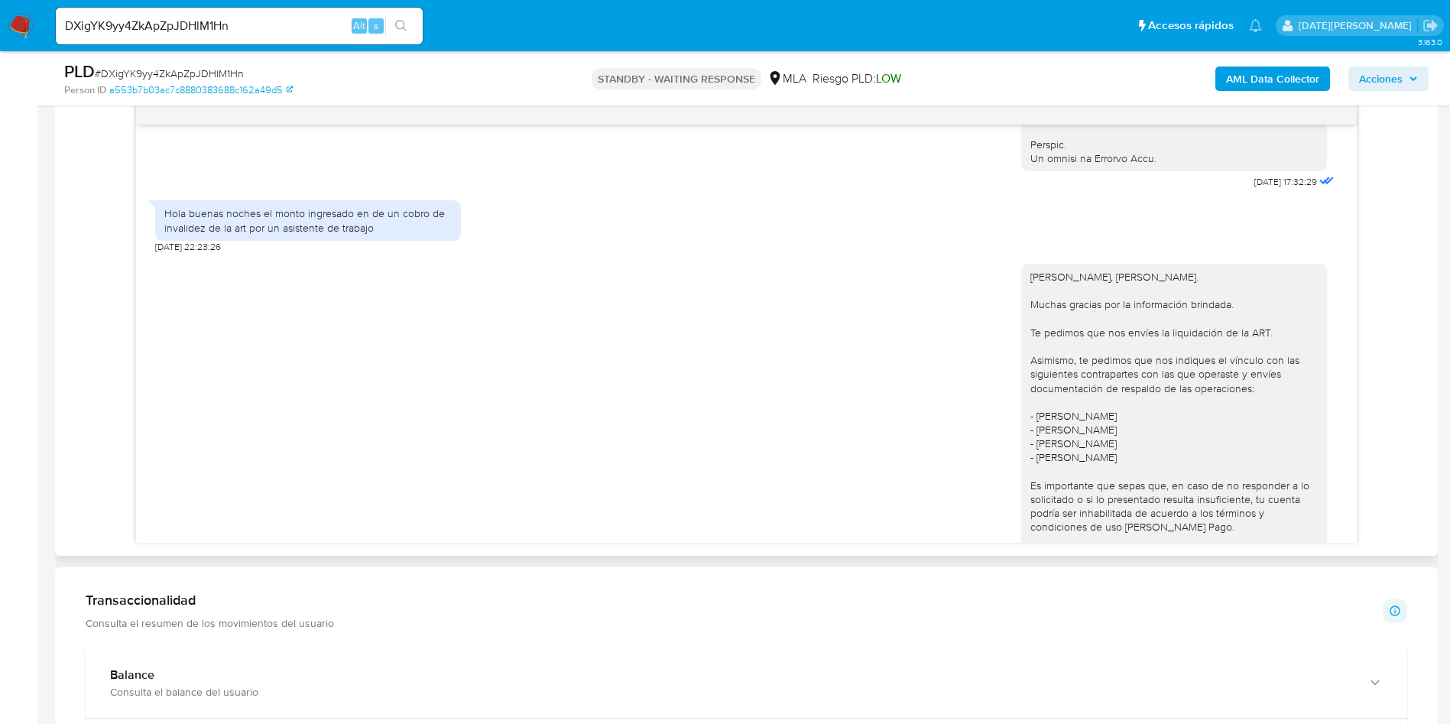
scroll to position [803, 0]
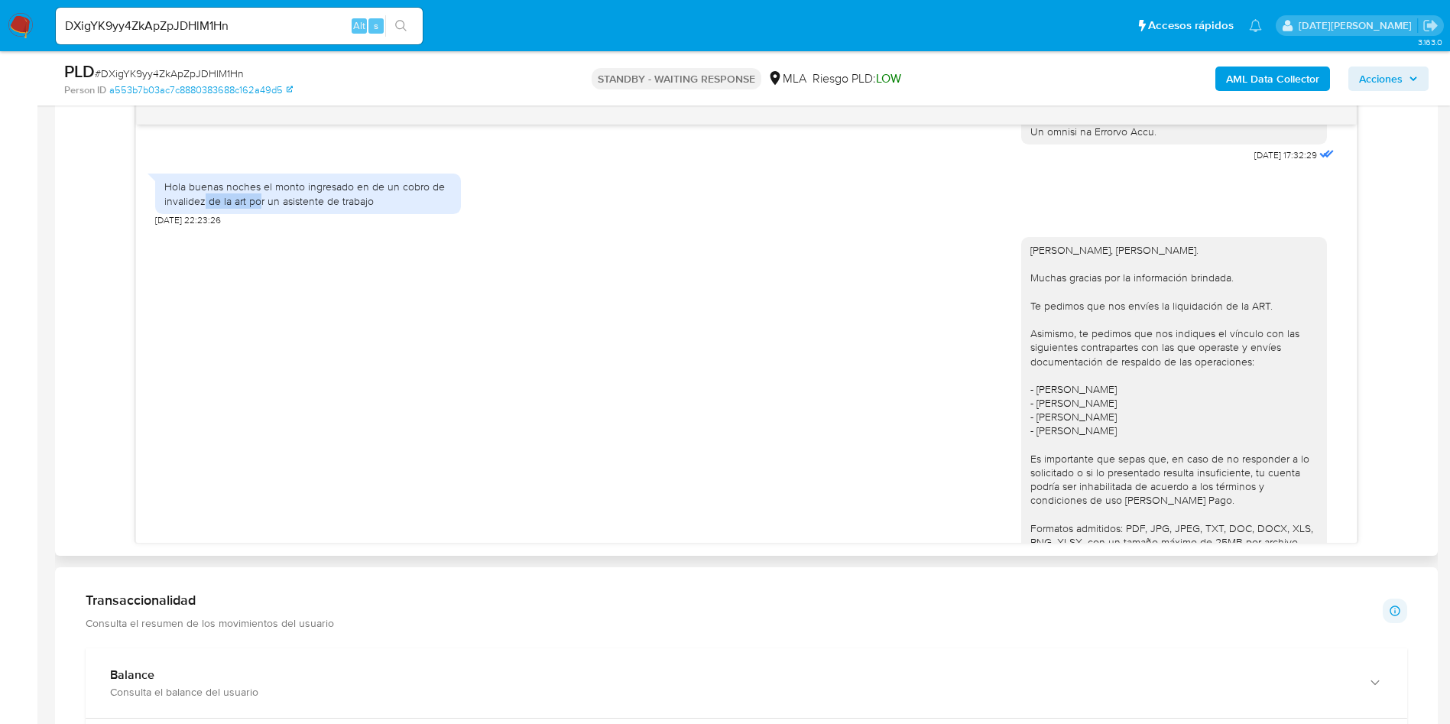
drag, startPoint x: 203, startPoint y: 226, endPoint x: 258, endPoint y: 224, distance: 55.8
click at [258, 207] on div "Hola buenas noches el monto ingresado en de un cobro de invalidez de la art por…" at bounding box center [307, 194] width 287 height 28
click at [315, 207] on div "Hola buenas noches el monto ingresado en de un cobro de invalidez de la art por…" at bounding box center [307, 194] width 287 height 28
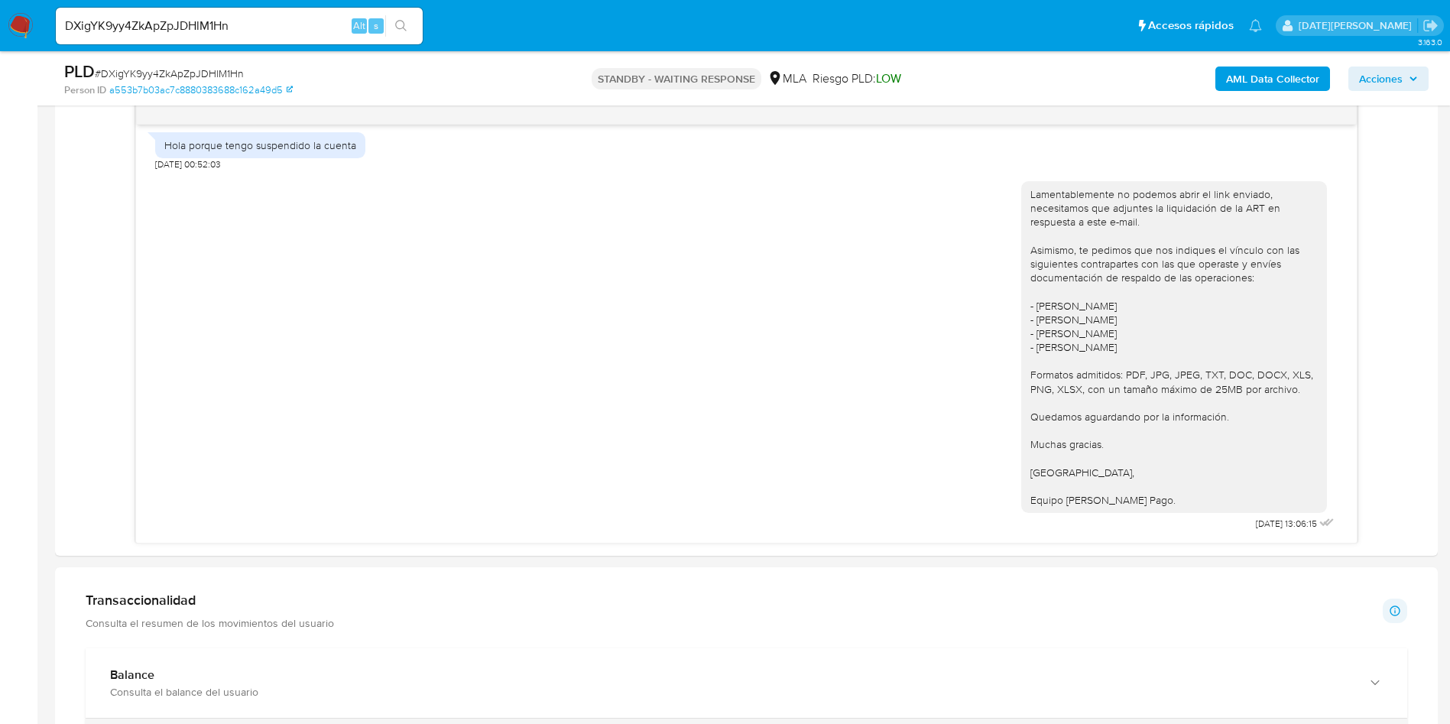
scroll to position [1376, 0]
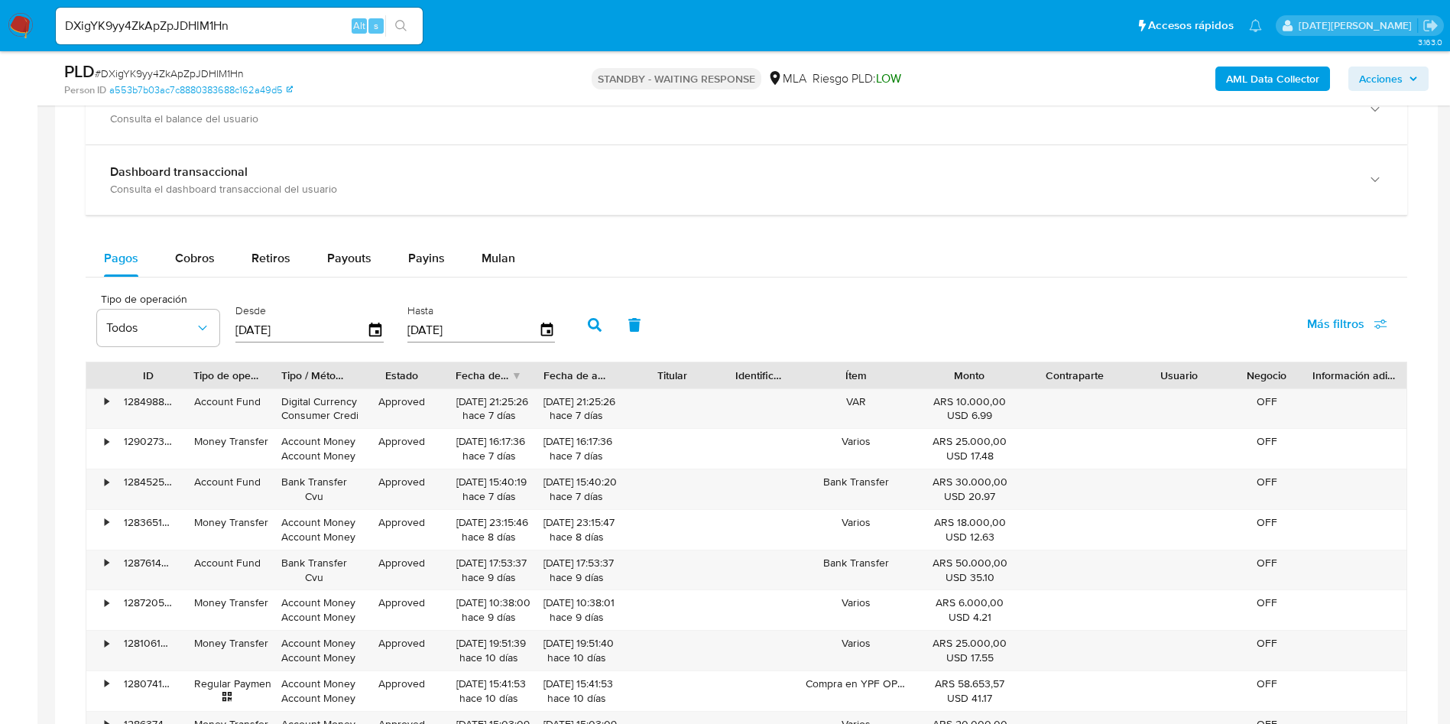
click at [213, 30] on input "DXigYK9yy4ZkApZpJDHlM1Hn" at bounding box center [239, 26] width 367 height 20
paste input "2TRY9FDX1RxUMuwEzo6lQOB"
type input "D2TRY9FDX1RxUMuwEzo6lQOB"
click at [415, 28] on button "search-icon" at bounding box center [400, 25] width 31 height 21
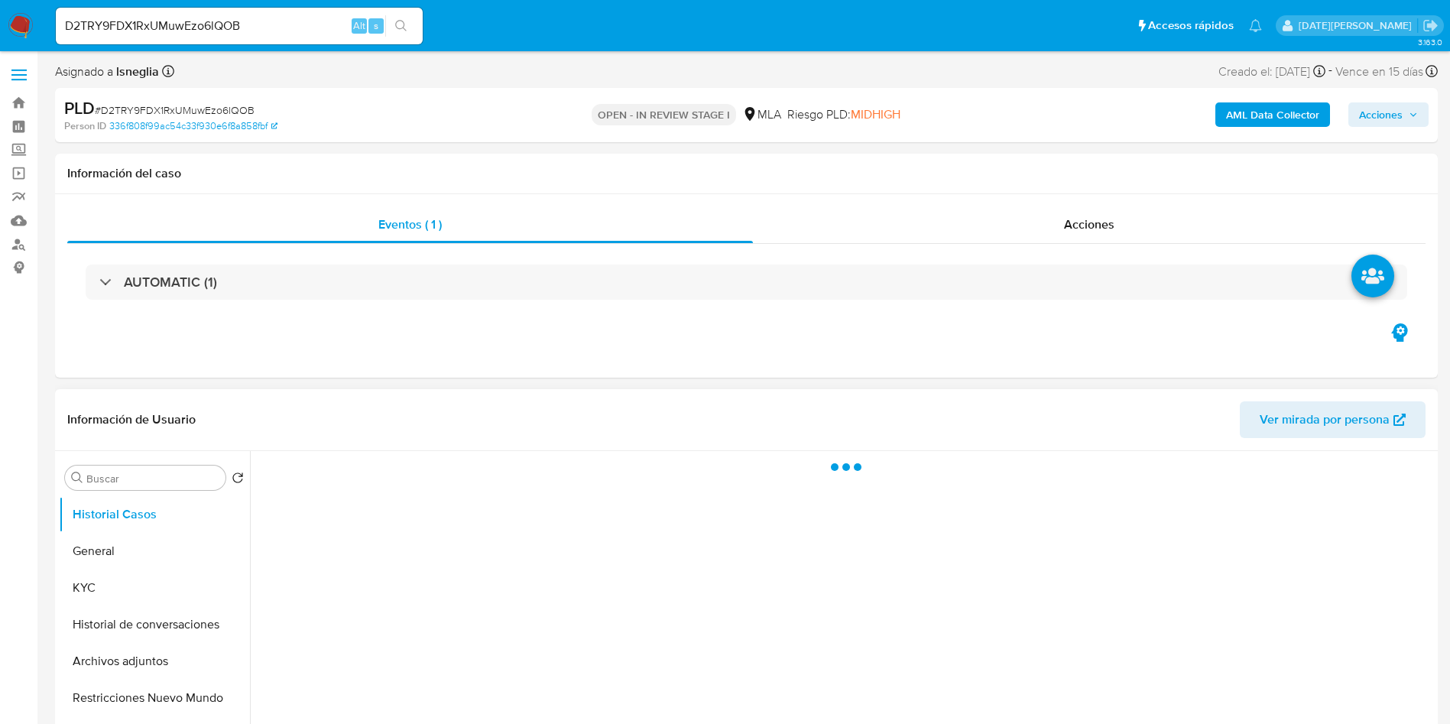
select select "10"
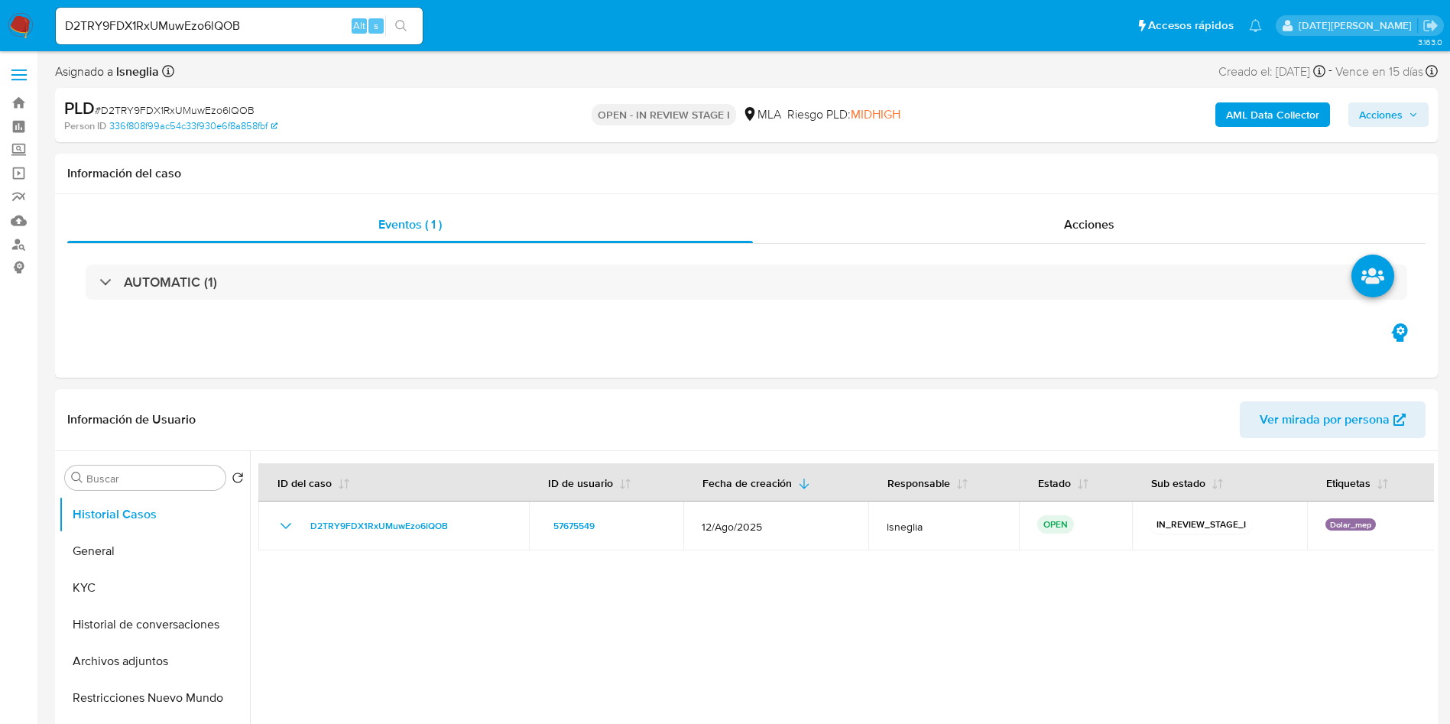
scroll to position [344, 0]
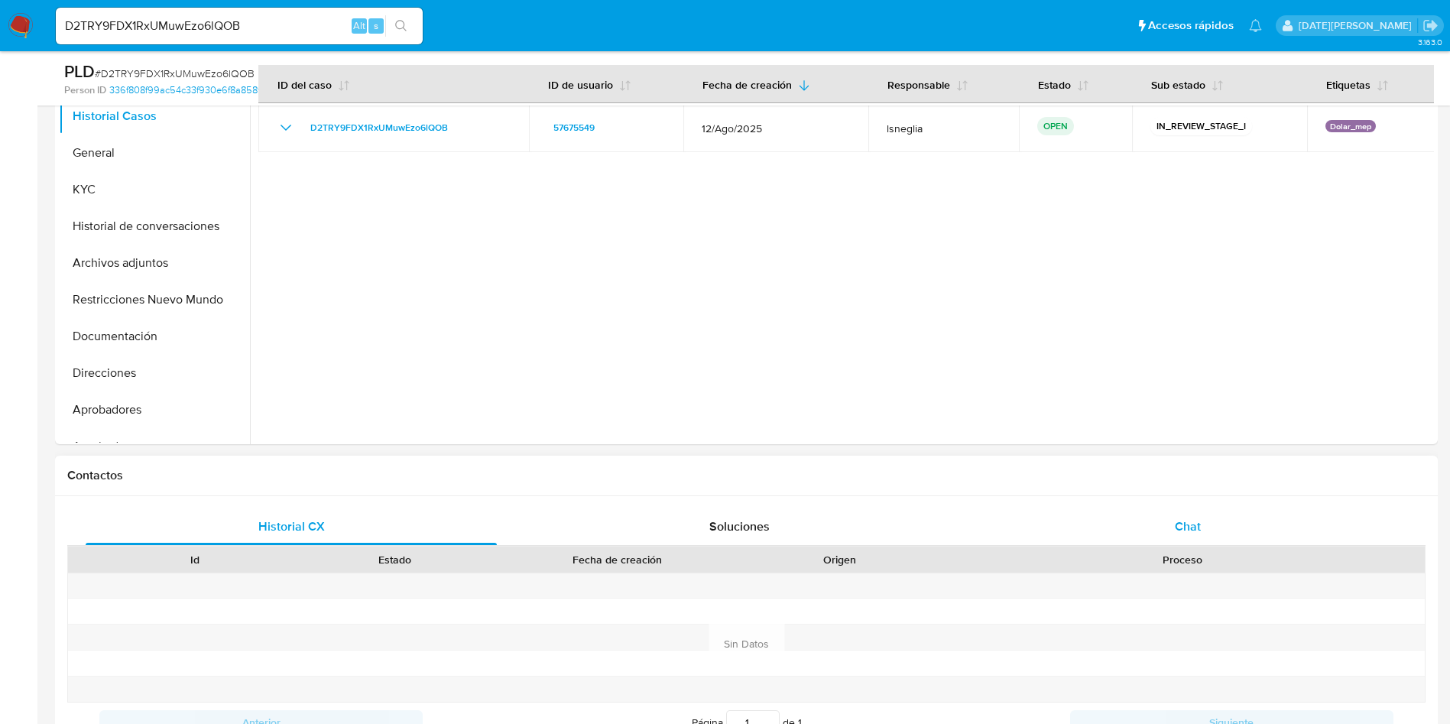
click at [1185, 520] on span "Chat" at bounding box center [1188, 526] width 26 height 18
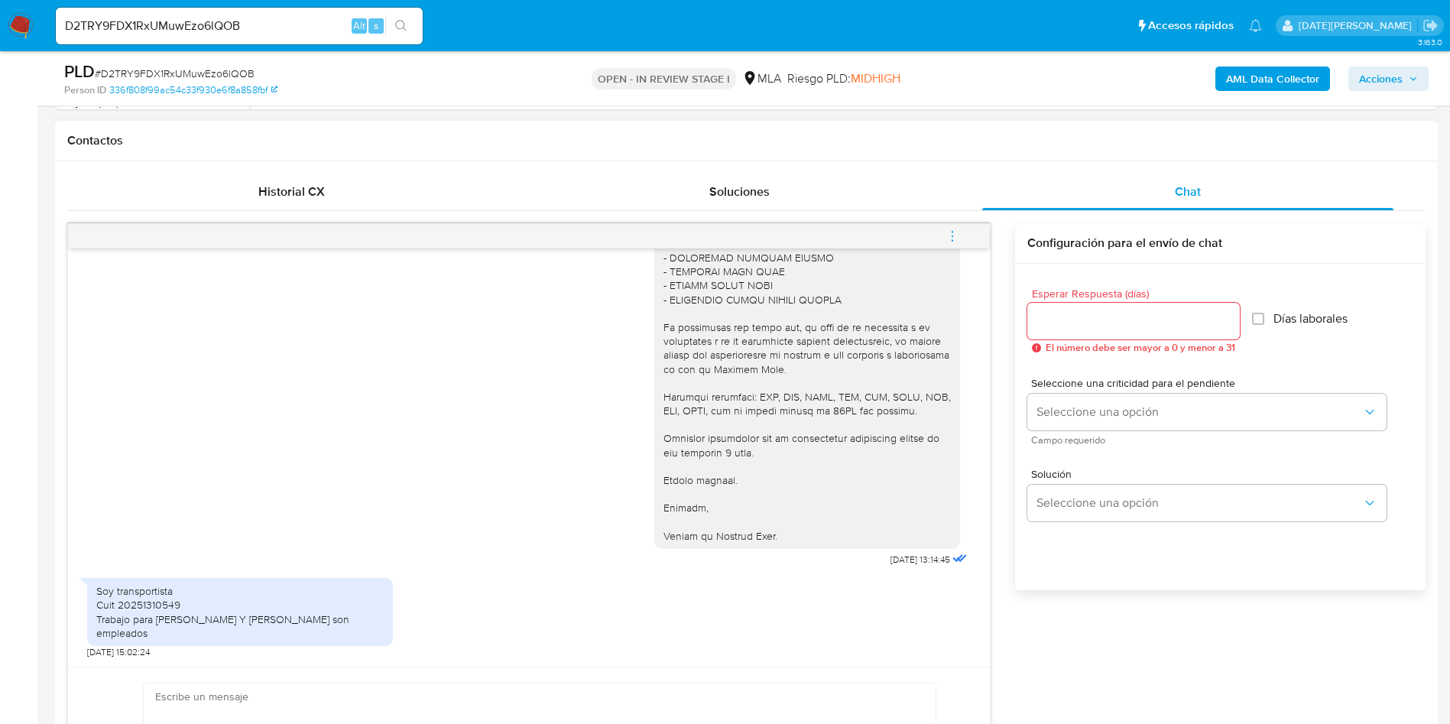
scroll to position [688, 0]
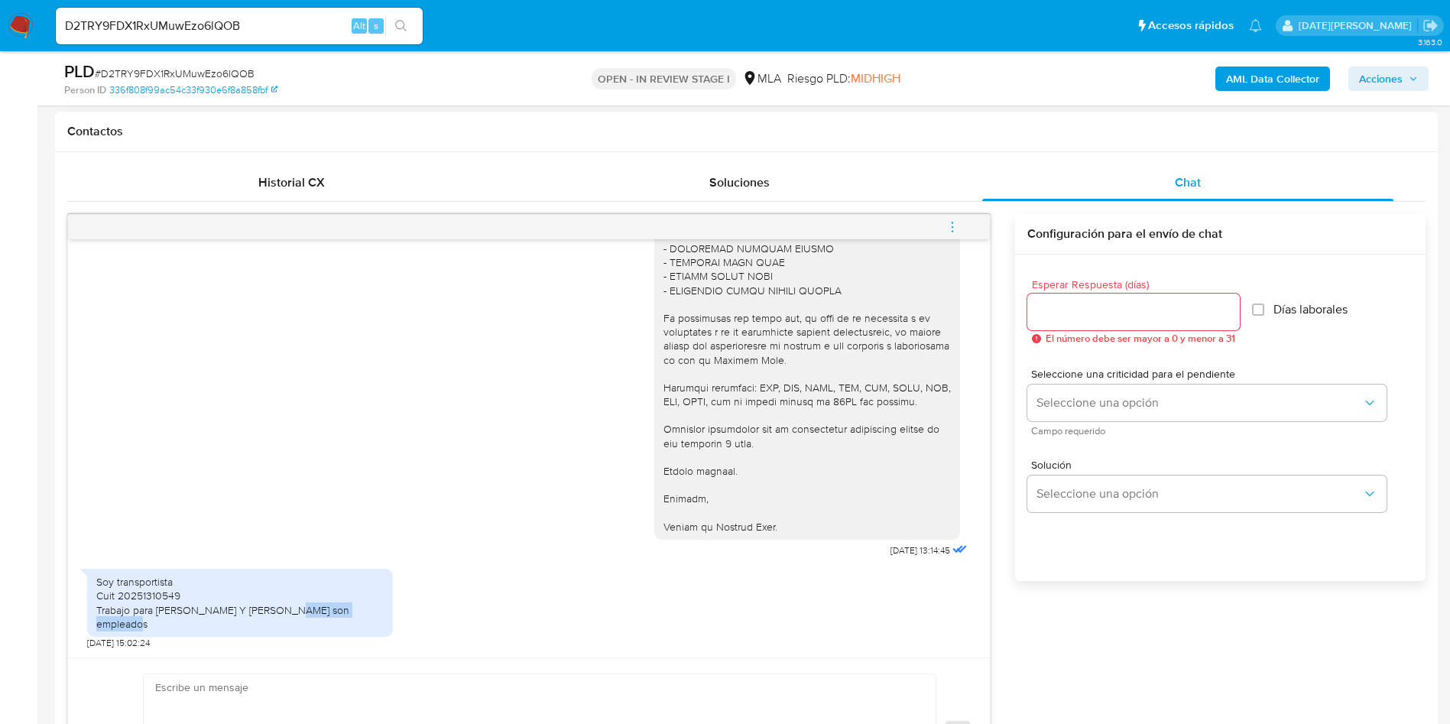
drag, startPoint x: 173, startPoint y: 627, endPoint x: 366, endPoint y: 605, distance: 193.9
click at [284, 626] on div "Soy transportista Cuit 20251310549 Trabajo para bongiorno Garguiulo Y Pogger so…" at bounding box center [529, 605] width 884 height 88
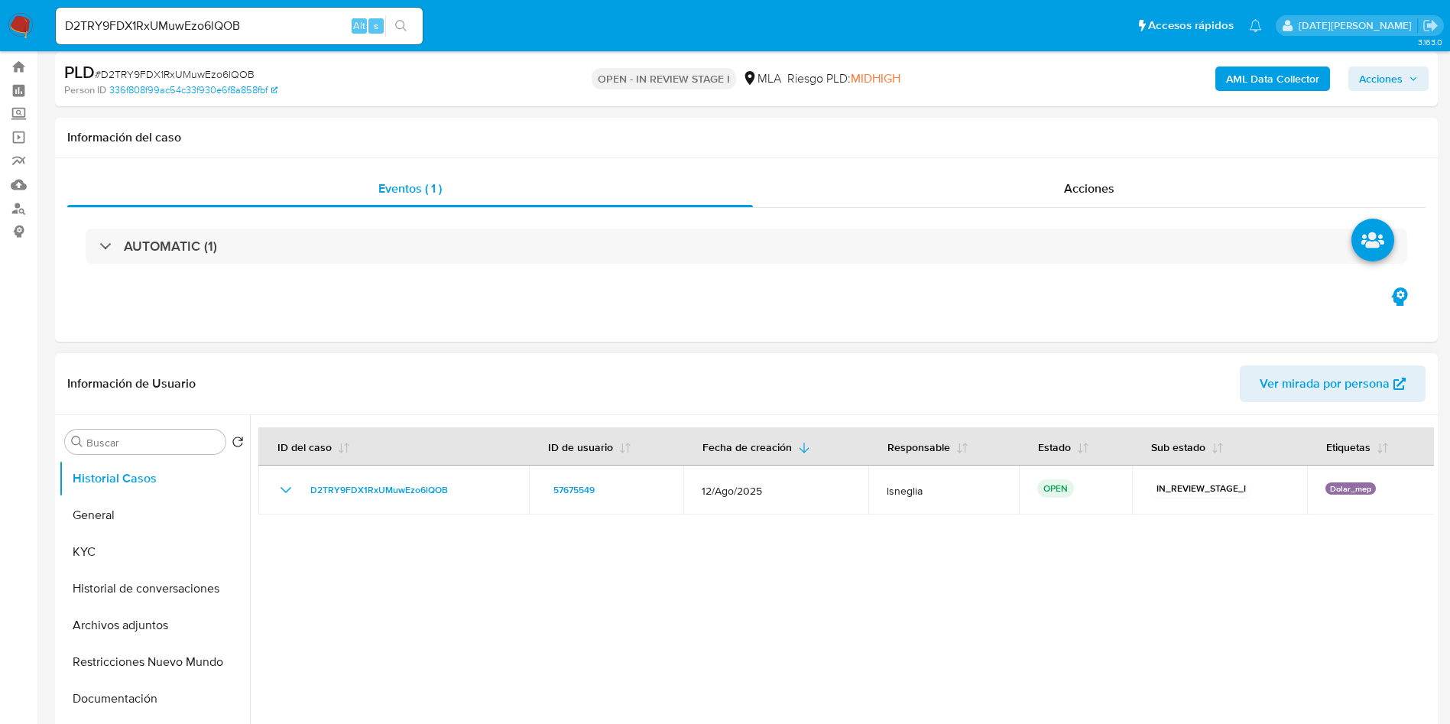
scroll to position [0, 0]
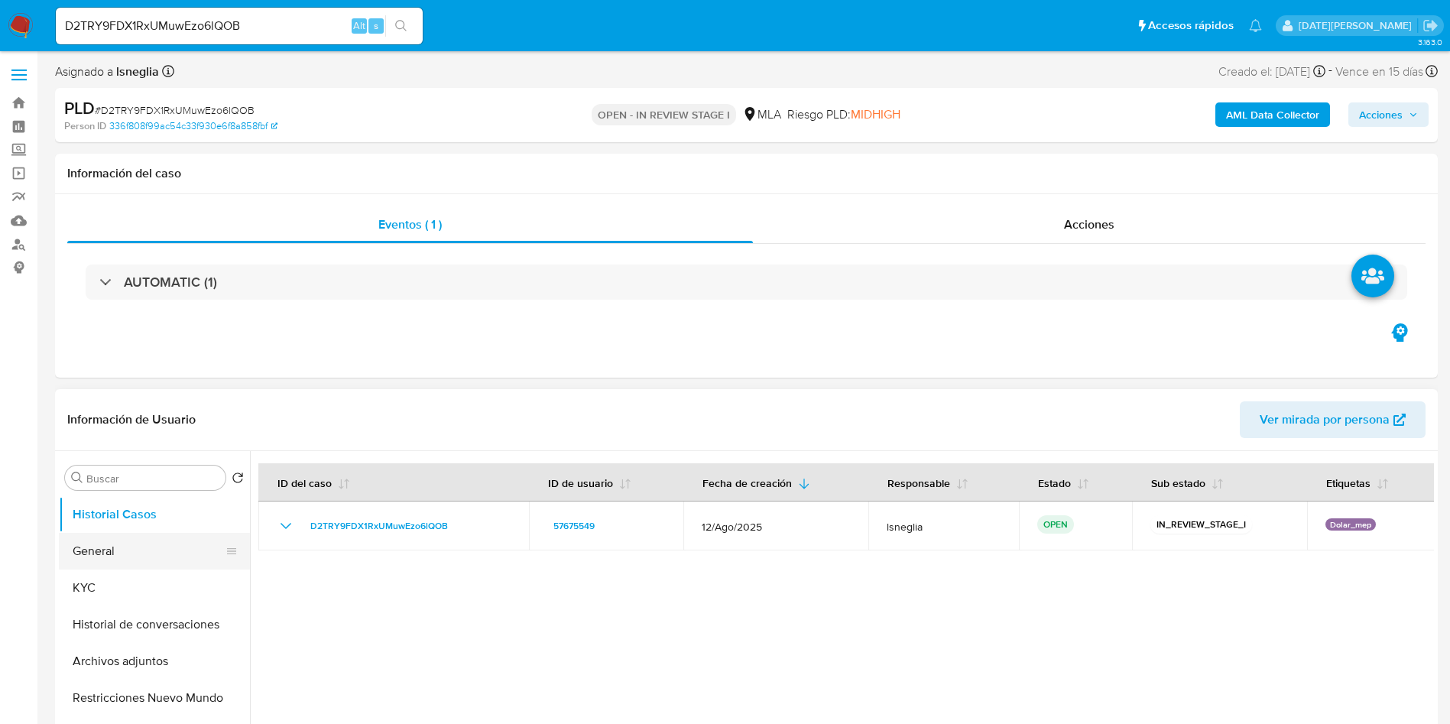
click at [125, 553] on button "General" at bounding box center [148, 551] width 179 height 37
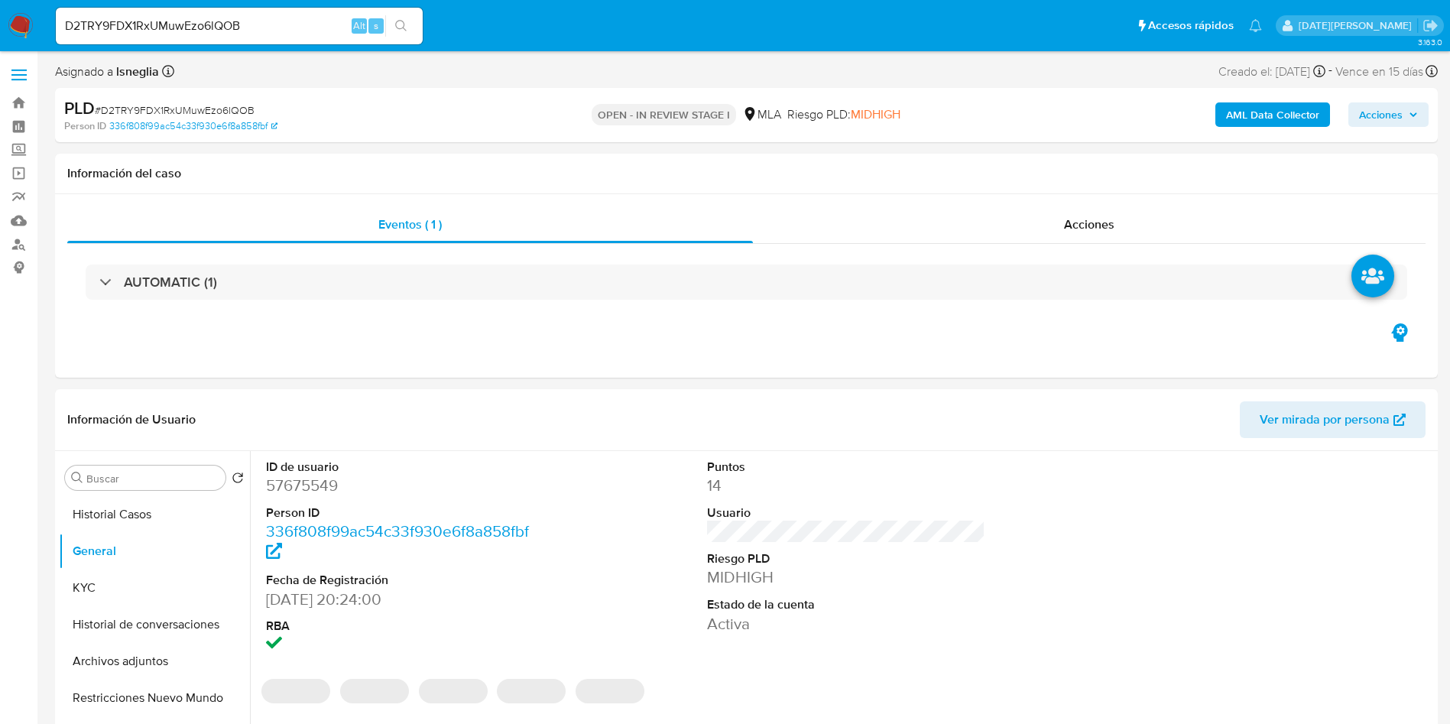
click at [196, 103] on span "# D2TRY9FDX1RxUMuwEzo6lQOB" at bounding box center [175, 109] width 160 height 15
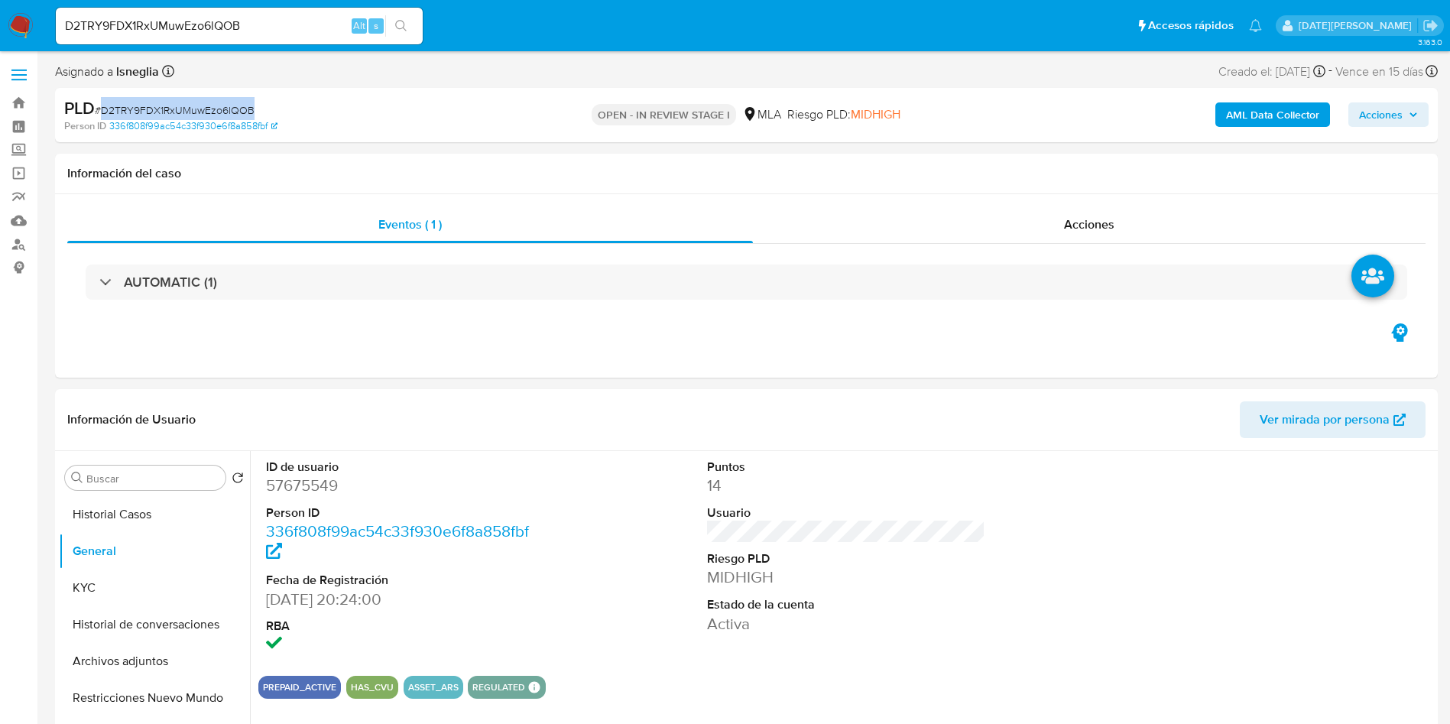
copy span "D2TRY9FDX1RxUMuwEzo6lQOB"
click at [305, 469] on dt "ID de usuario" at bounding box center [405, 467] width 279 height 17
click at [311, 491] on dd "57675549" at bounding box center [405, 485] width 279 height 21
copy dd "57675549"
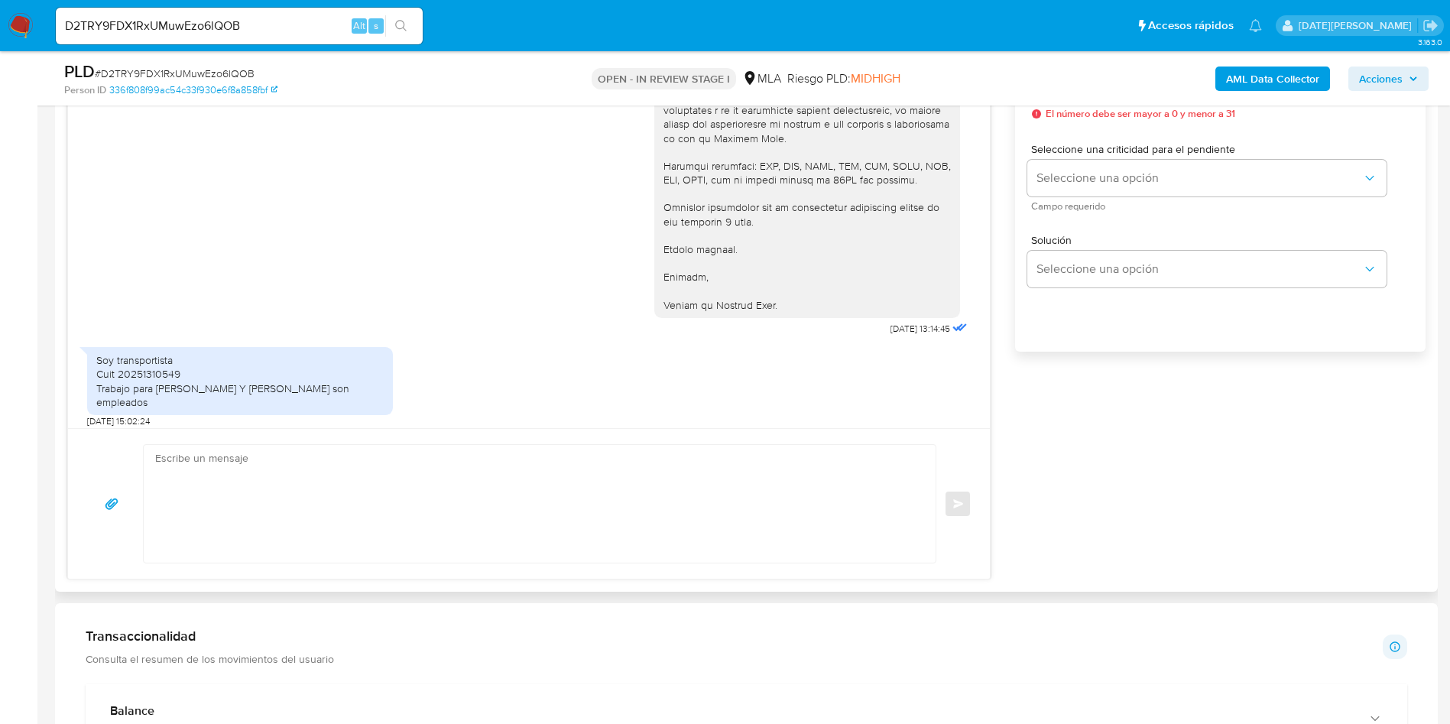
scroll to position [3039, 0]
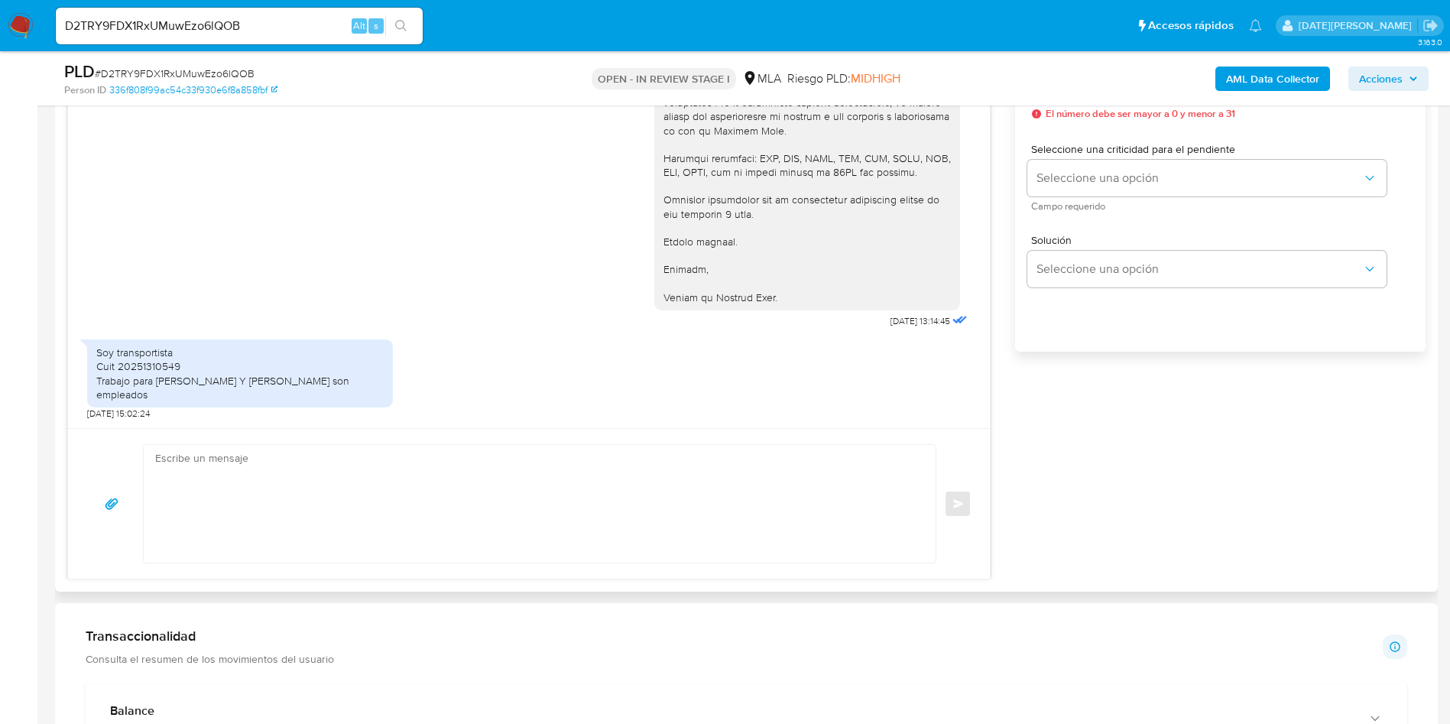
click at [477, 448] on textarea at bounding box center [535, 504] width 761 height 118
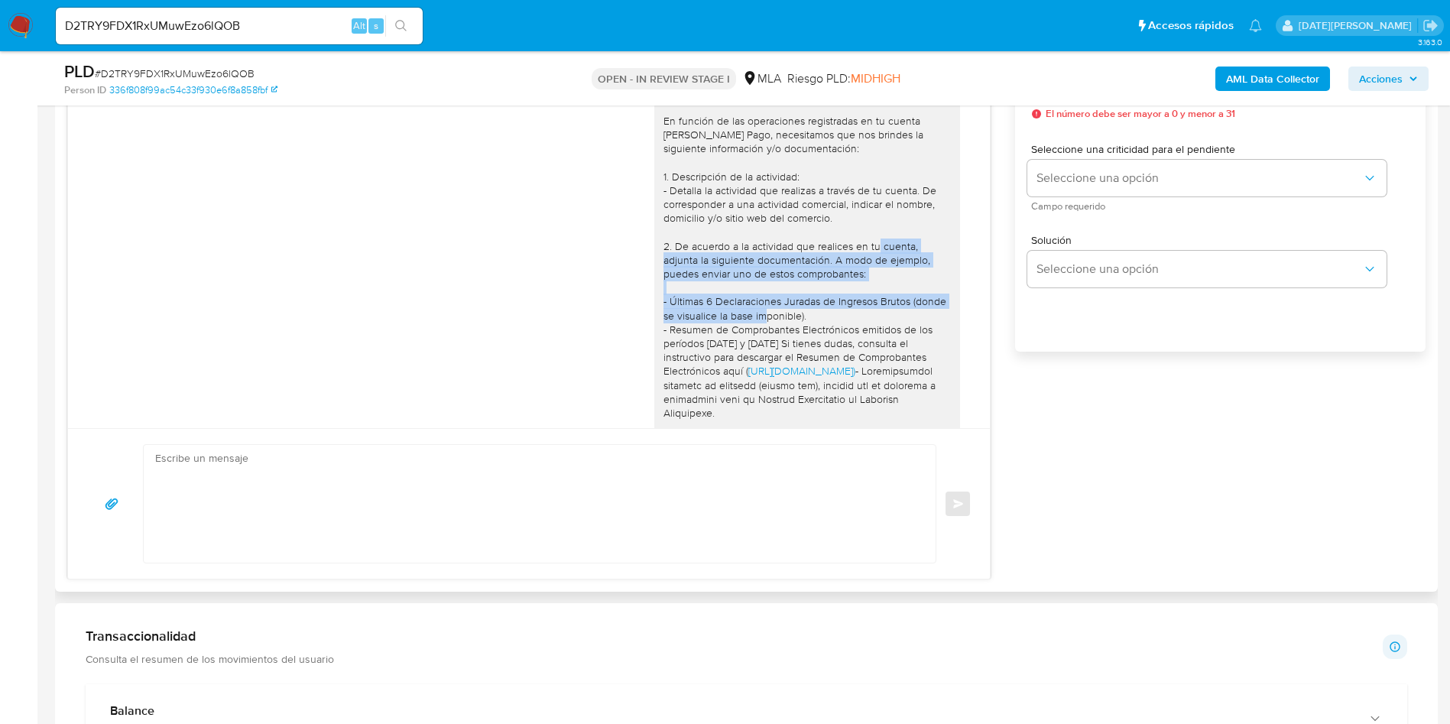
scroll to position [2580, 0]
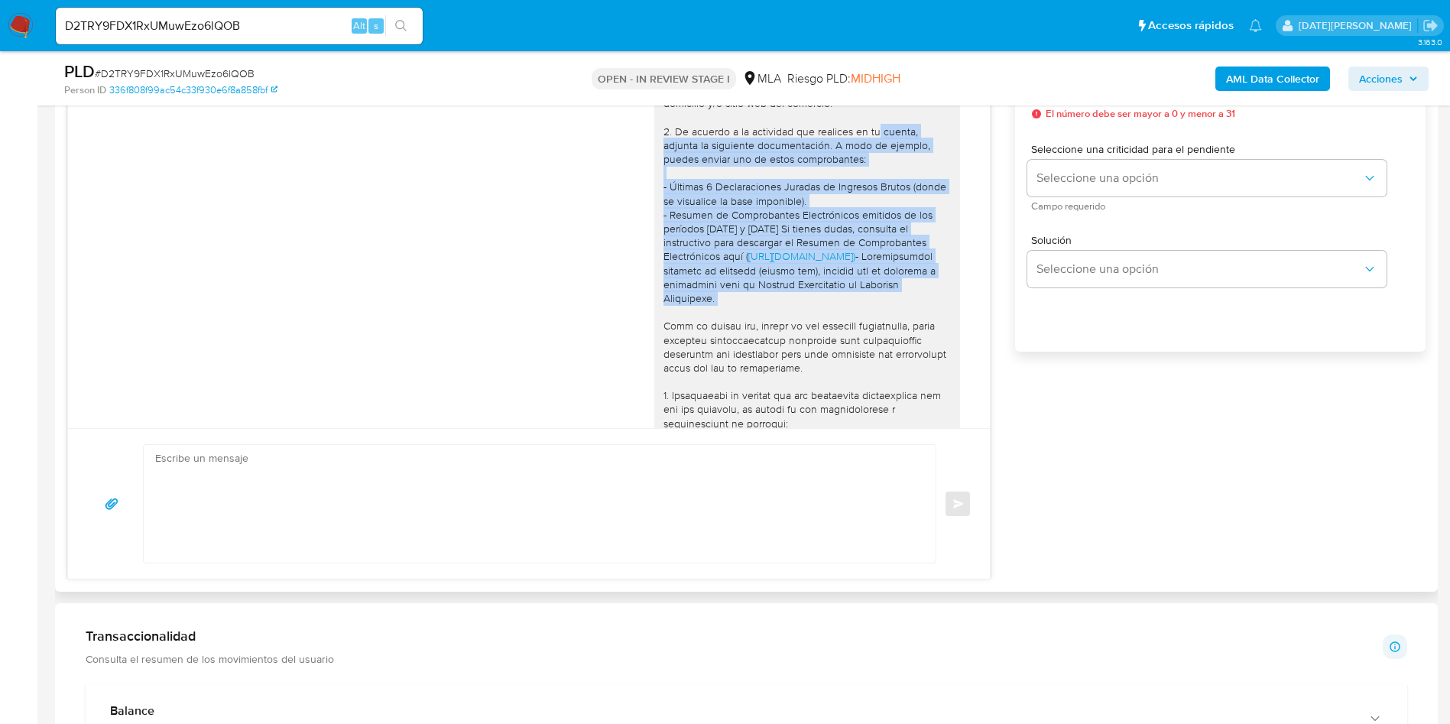
drag, startPoint x: 648, startPoint y: 287, endPoint x: 853, endPoint y: 323, distance: 208.0
click at [853, 323] on div "Hola, Walter Alejandro Frank. Esperamos que te encuentres muy bien. Te consulta…" at bounding box center [806, 312] width 287 height 848
copy div "adjunta la siguiente documentación. A modo de ejemplo, puedes enviar uno de est…"
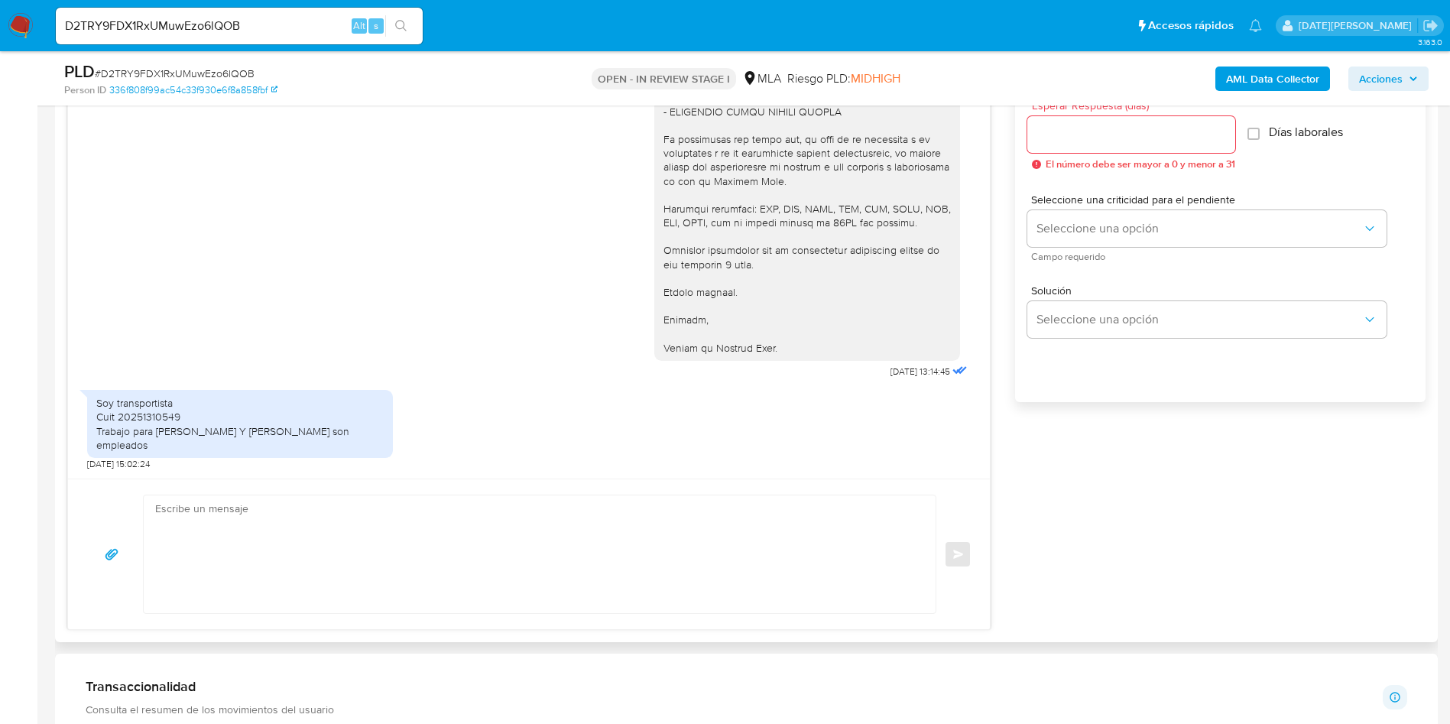
scroll to position [917, 0]
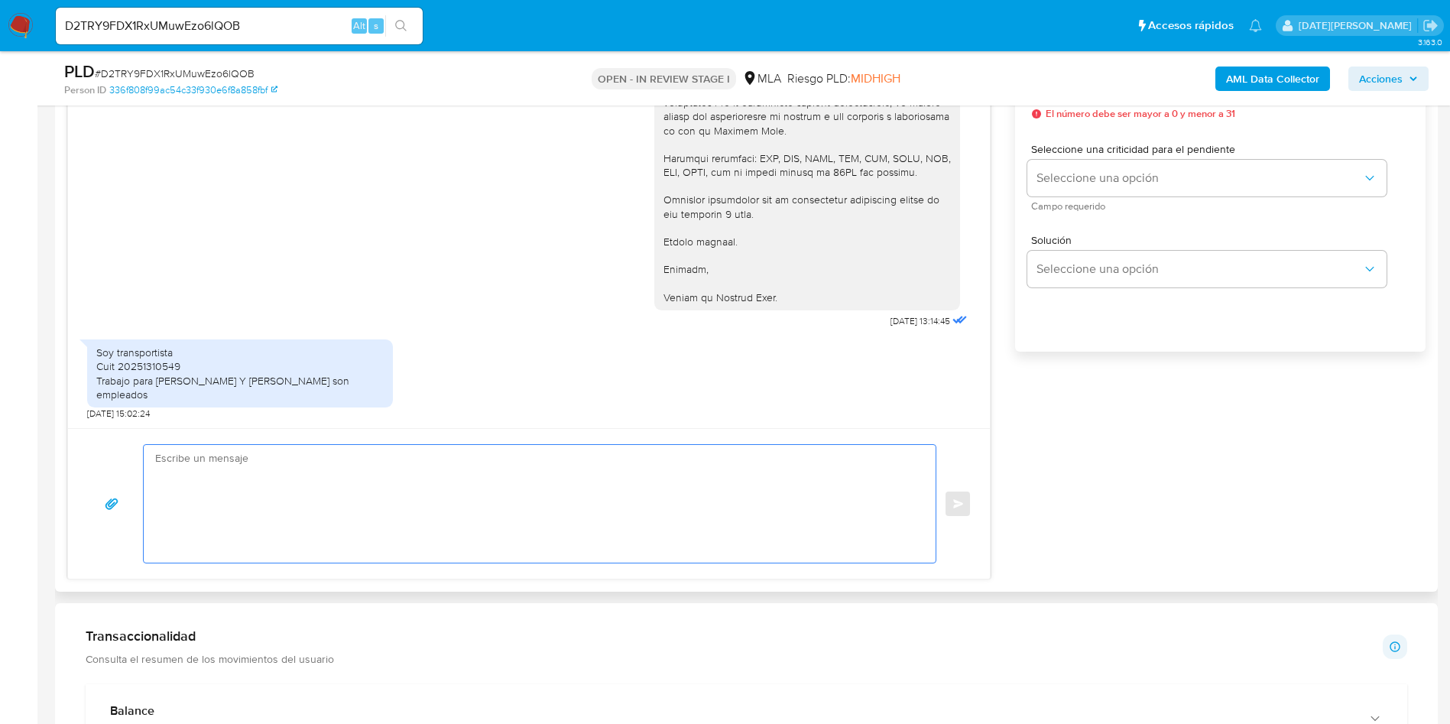
click at [452, 470] on textarea at bounding box center [535, 504] width 761 height 118
paste textarea "adjunta la siguiente documentación. A modo de ejemplo, puedes enviar uno de est…"
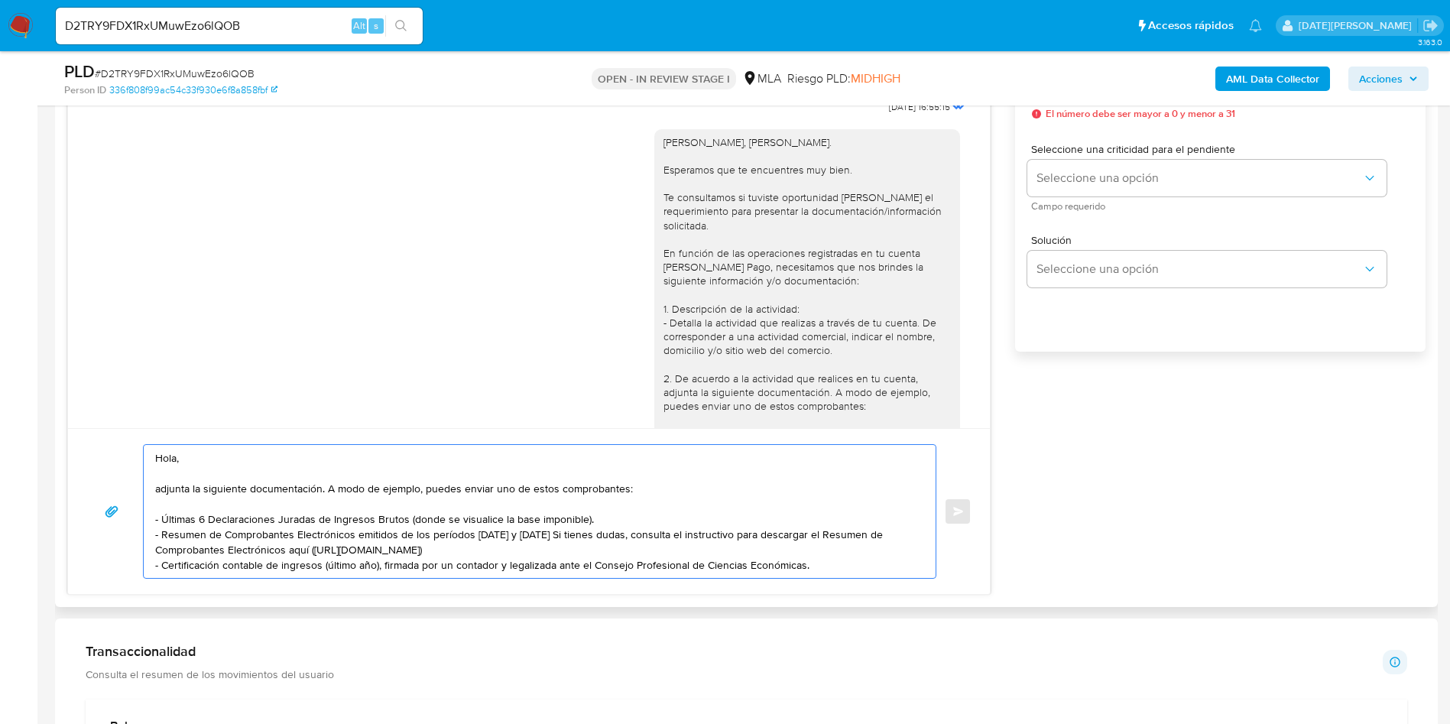
scroll to position [2236, 0]
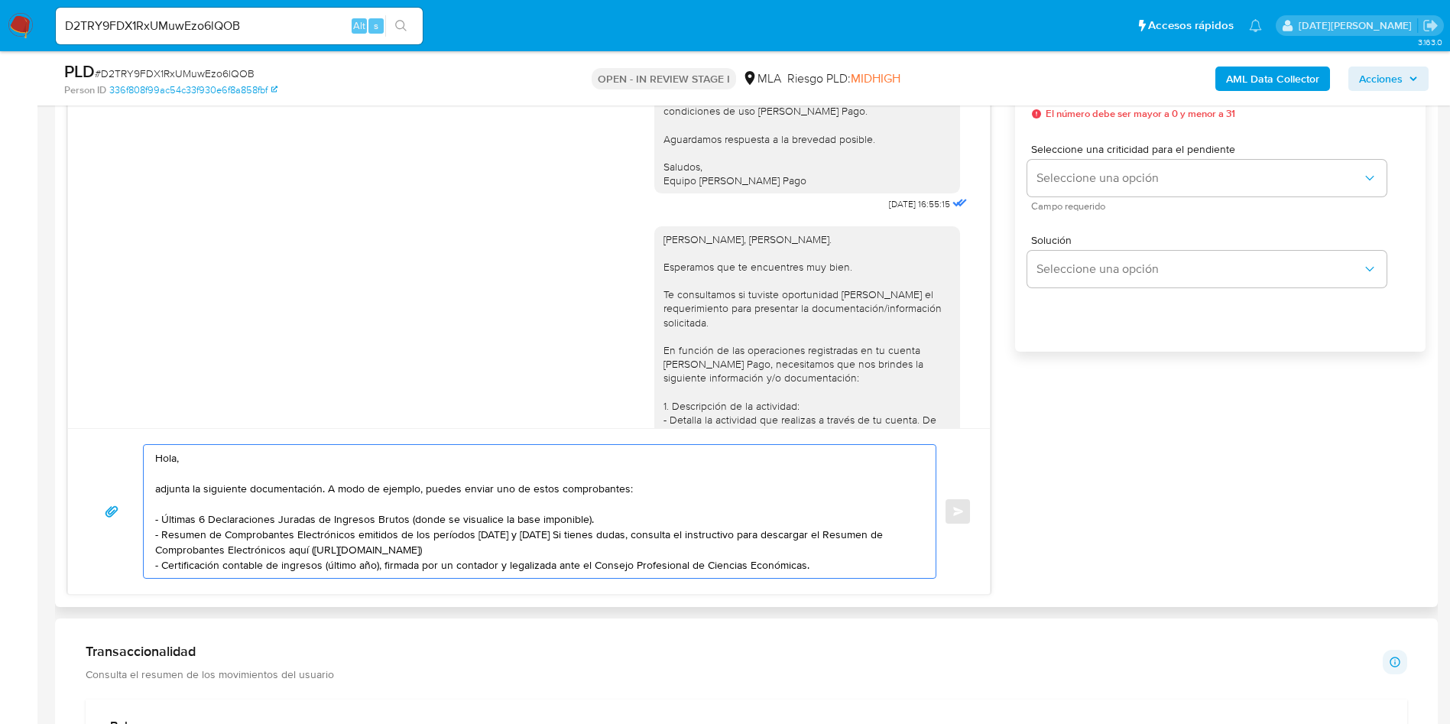
click at [752, 258] on div "Hola, Walter Alejandro Frank. Esperamos que te encuentres muy bien. Te consulta…" at bounding box center [806, 656] width 287 height 848
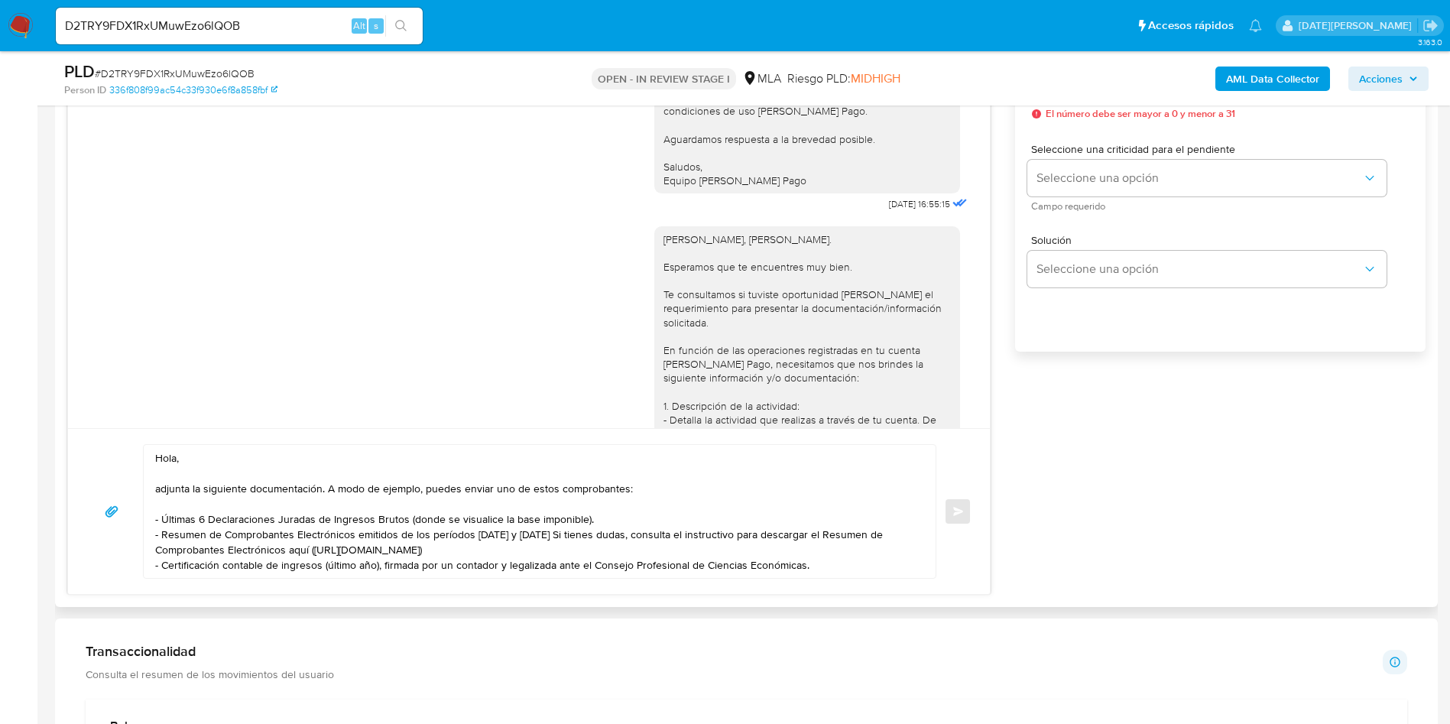
click at [746, 267] on div "Hola, Walter Alejandro Frank. Esperamos que te encuentres muy bien. Te consulta…" at bounding box center [806, 656] width 287 height 848
copy div "Hola, Walter Alejandro Frank."
click at [214, 449] on textarea "Hola, adjunta la siguiente documentación. A modo de ejemplo, puedes enviar uno …" at bounding box center [535, 511] width 761 height 133
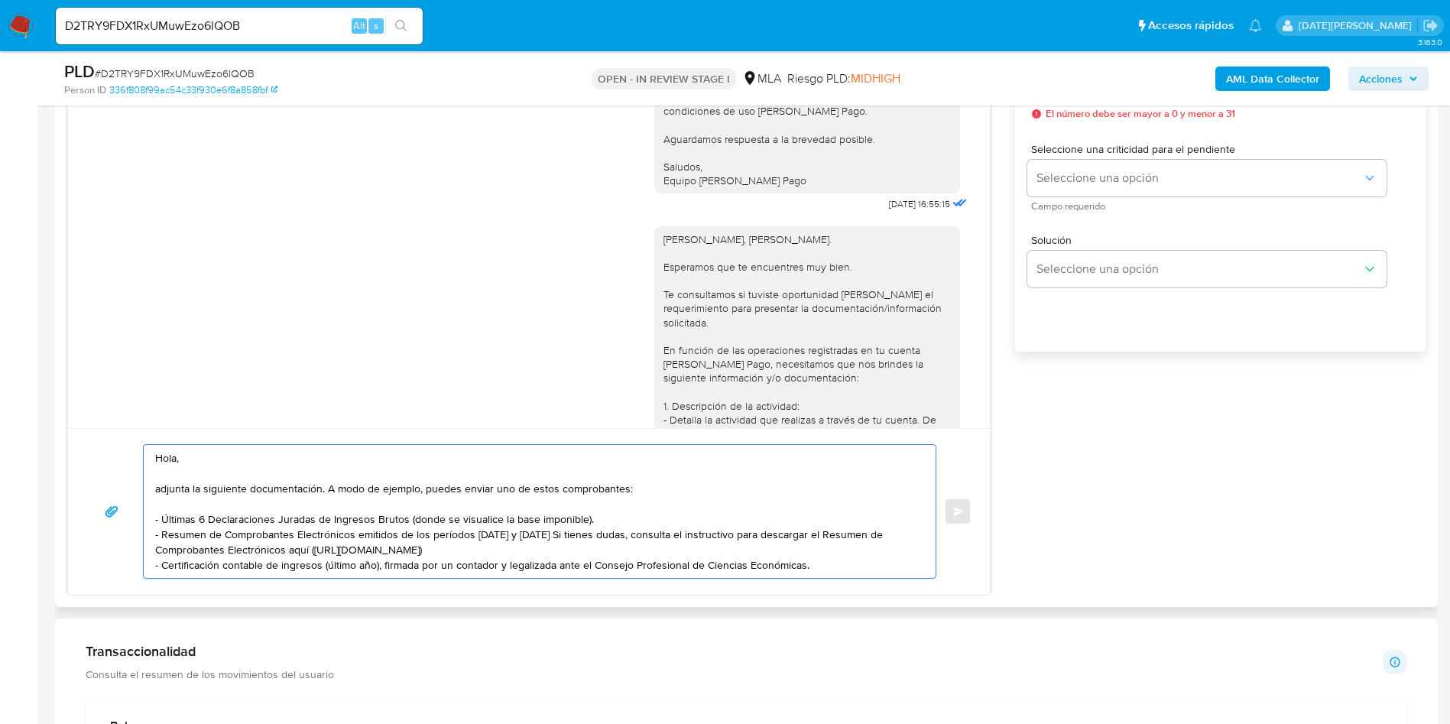
paste textarea "Hola, Walter Alejandro Frank."
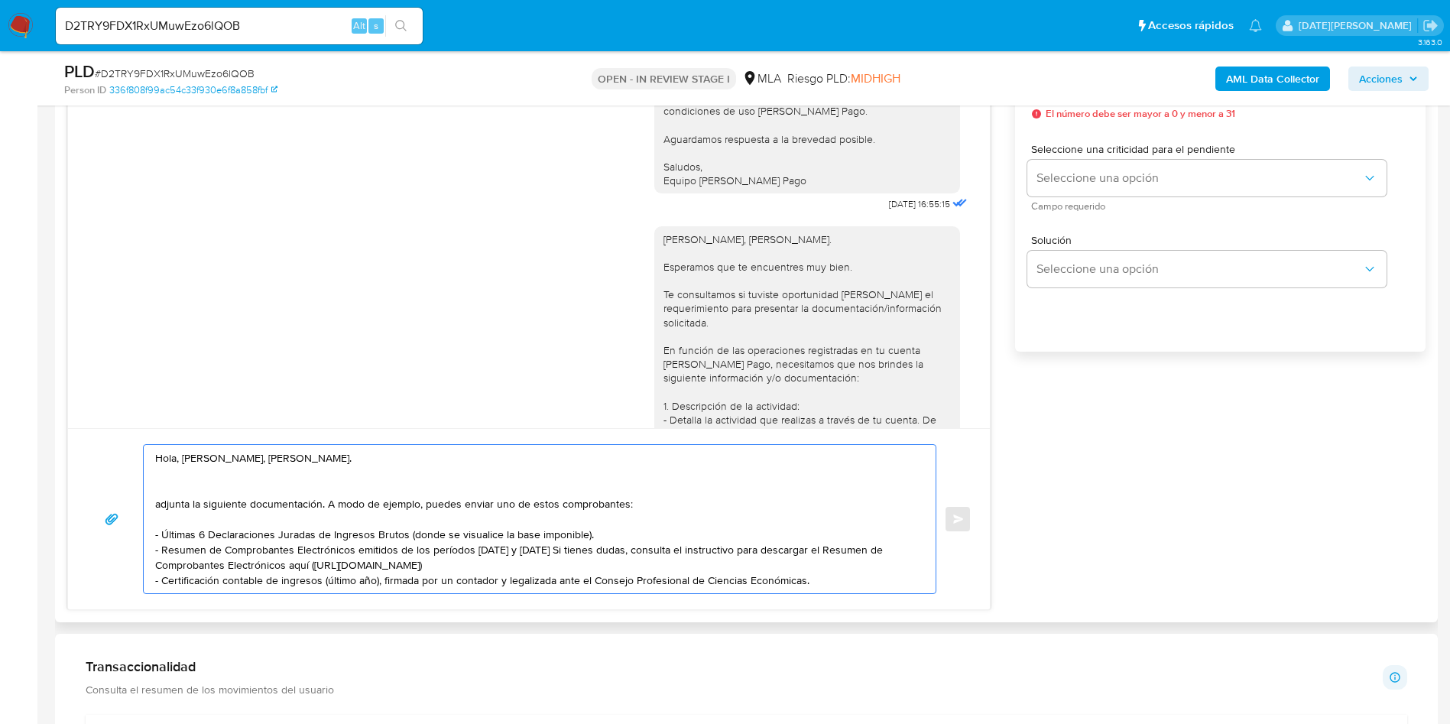
click at [271, 482] on textarea "Hola, Hola, Walter Alejandro Frank. adjunta la siguiente documentación. A modo …" at bounding box center [535, 519] width 761 height 148
click at [268, 470] on textarea "Hola, Hola, Walter Alejandro Frank. adjunta la siguiente documentación. A modo …" at bounding box center [535, 519] width 761 height 148
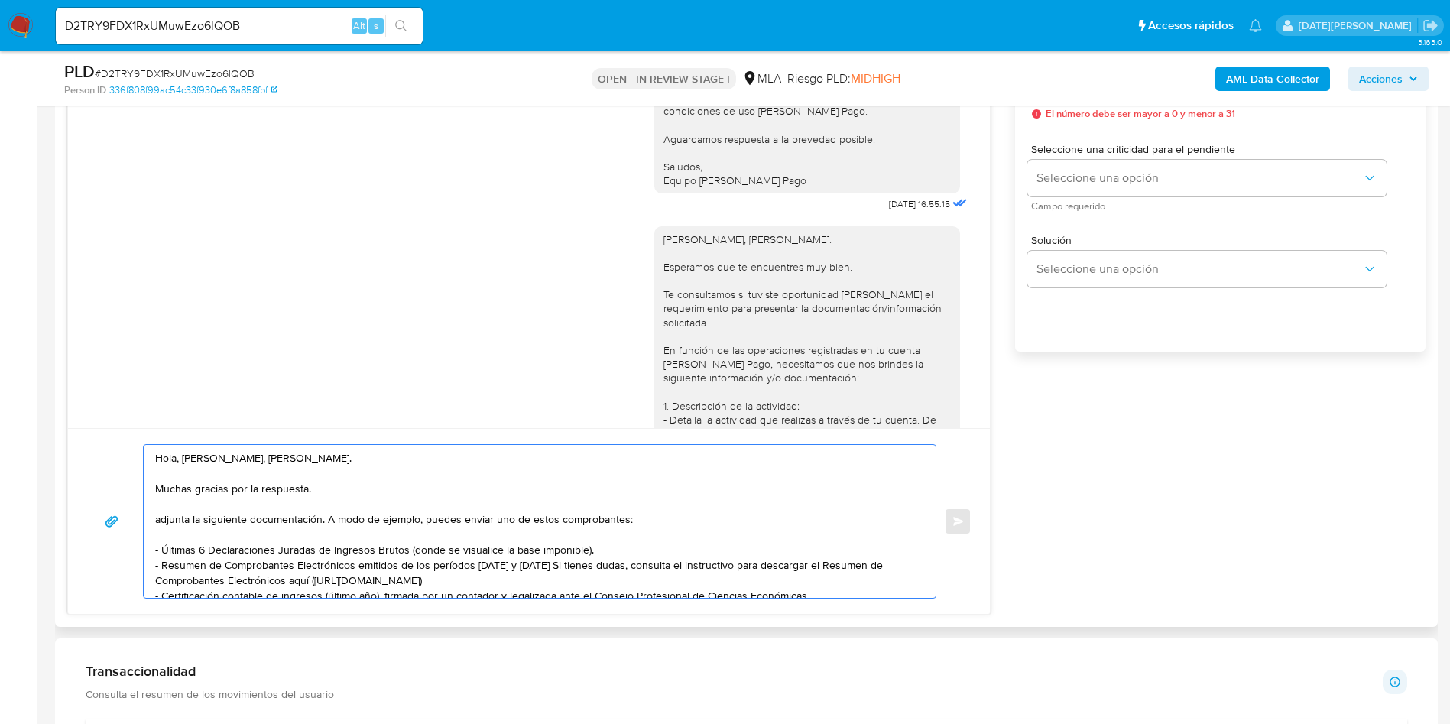
click at [167, 515] on textarea "Hola, Hola, Walter Alejandro Frank. Muchas gracias por la respuesta. adjunta la…" at bounding box center [535, 521] width 761 height 153
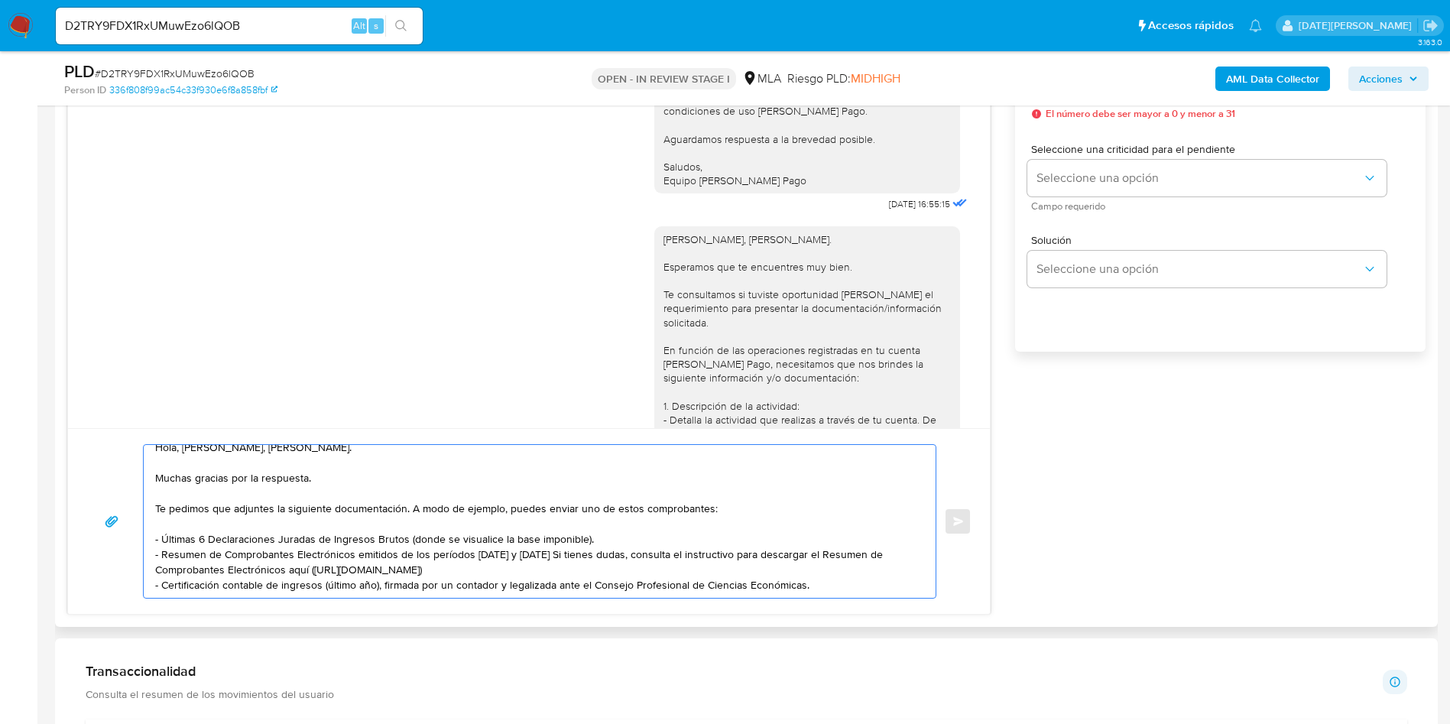
scroll to position [1032, 0]
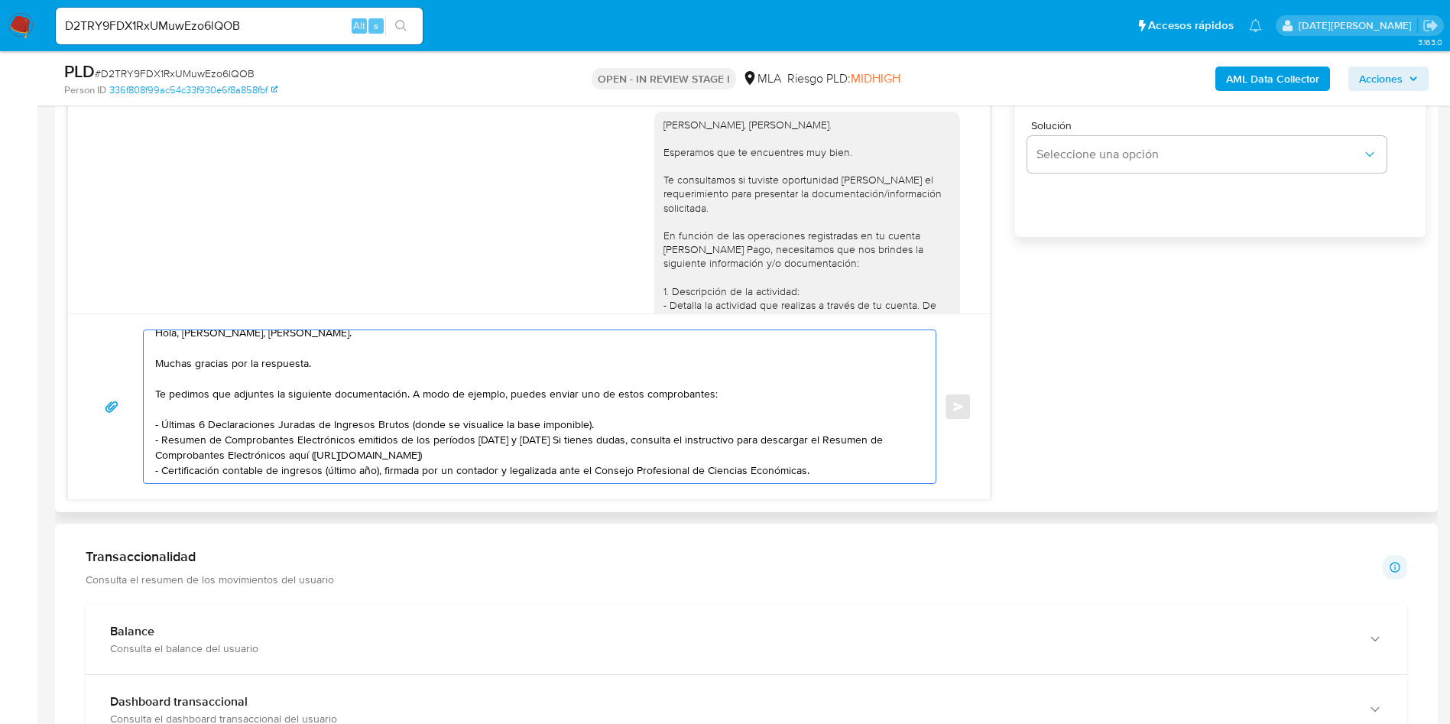
click at [594, 442] on textarea "Hola, Hola, Walter Alejandro Frank. Muchas gracias por la respuesta. Te pedimos…" at bounding box center [535, 406] width 761 height 153
click at [593, 449] on textarea "Hola, Hola, Walter Alejandro Frank. Muchas gracias por la respuesta. Te pedimos…" at bounding box center [535, 406] width 761 height 153
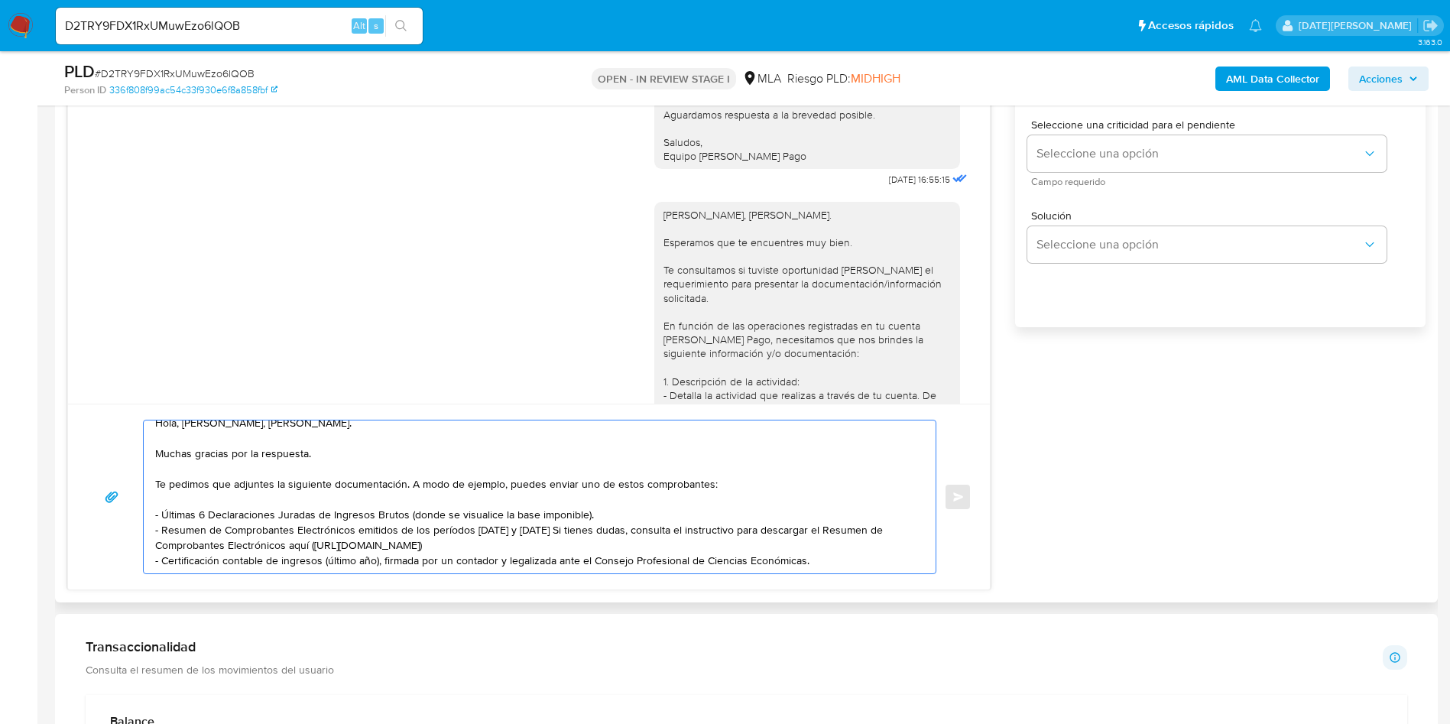
scroll to position [803, 0]
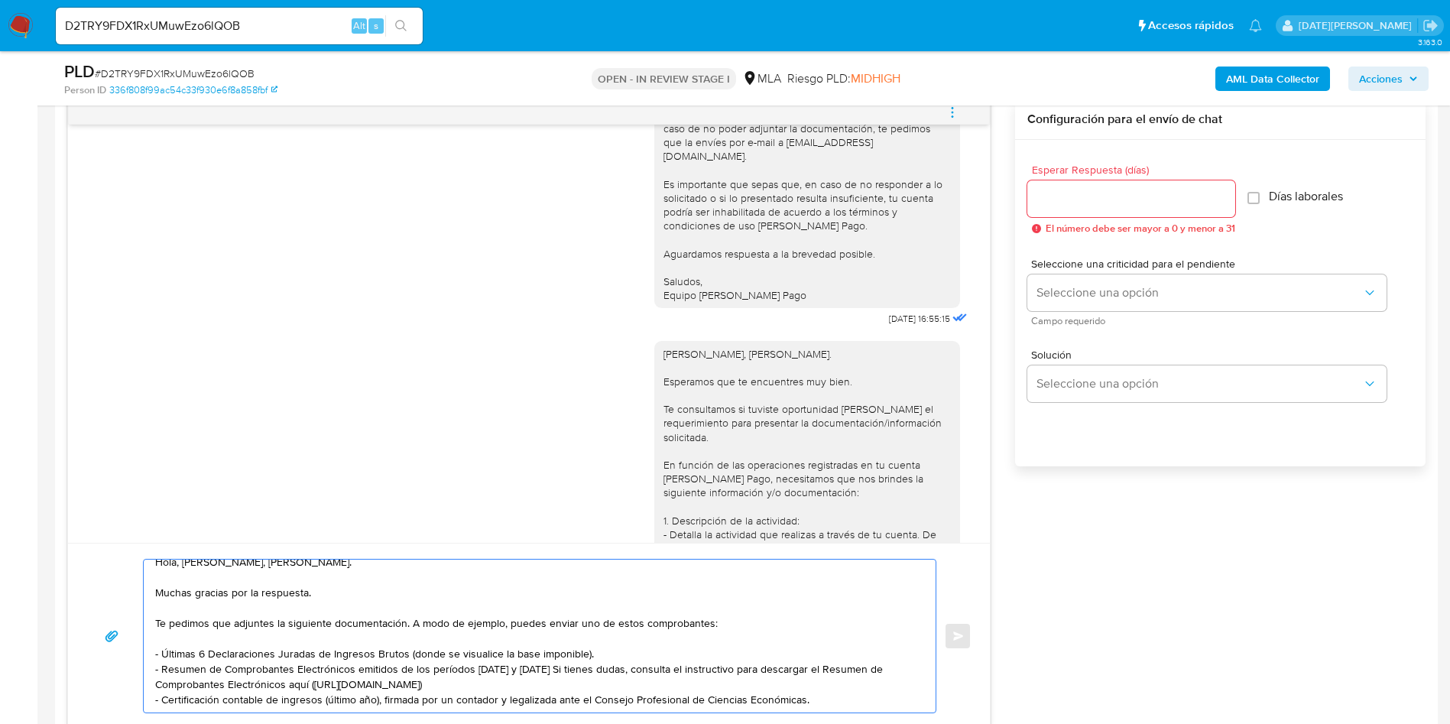
type textarea "Hola, Hola, Walter Alejandro Frank. Muchas gracias por la respuesta. Te pedimos…"
click at [1082, 206] on input "Esperar Respuesta (días)" at bounding box center [1131, 199] width 208 height 20
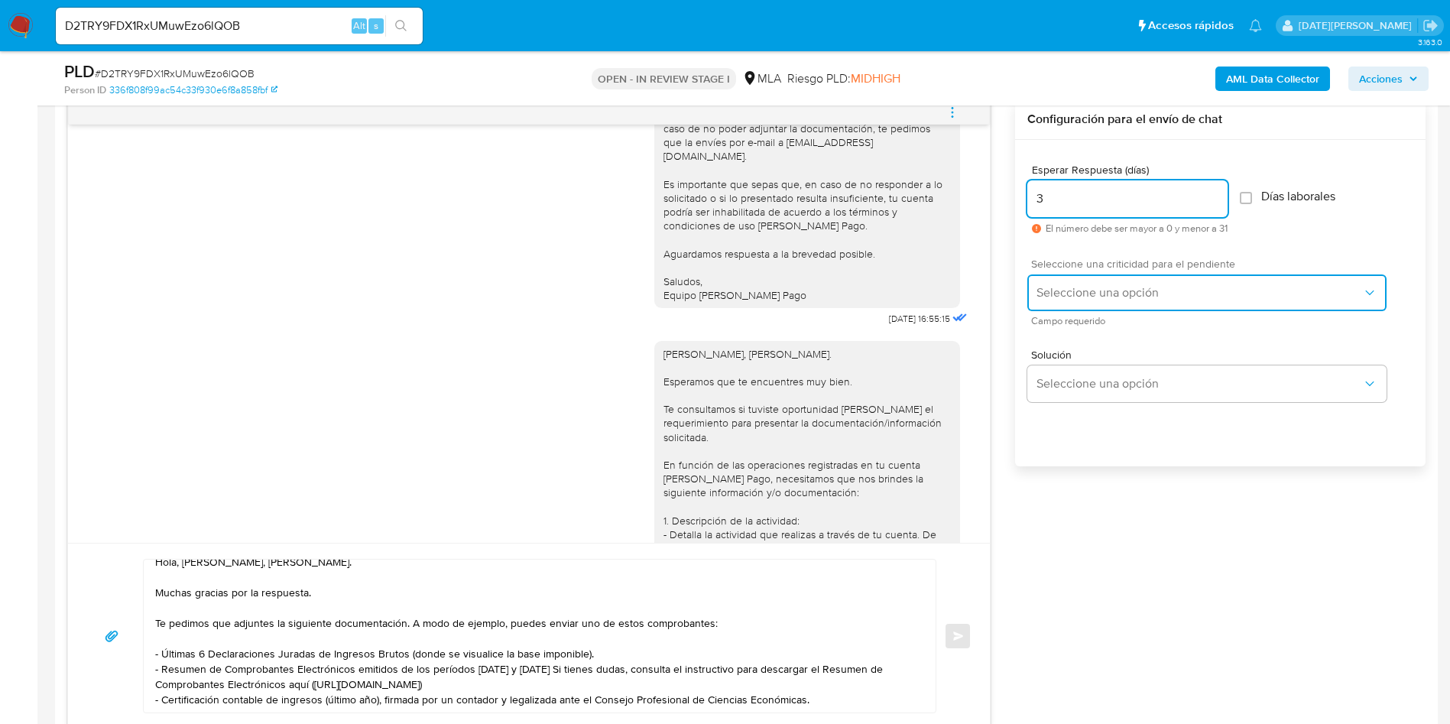
click at [1107, 285] on span "Seleccione una opción" at bounding box center [1199, 292] width 326 height 15
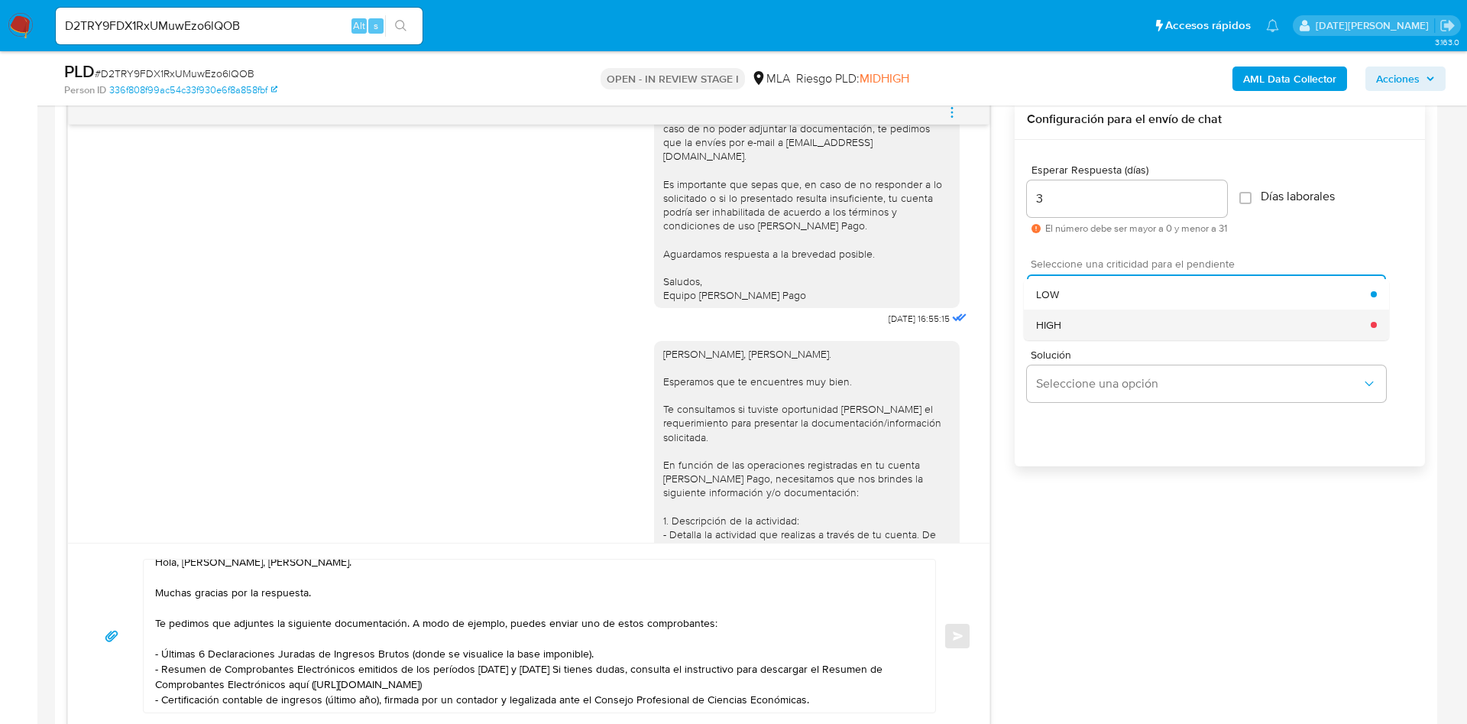
click at [1066, 329] on div "HIGH" at bounding box center [1203, 325] width 335 height 31
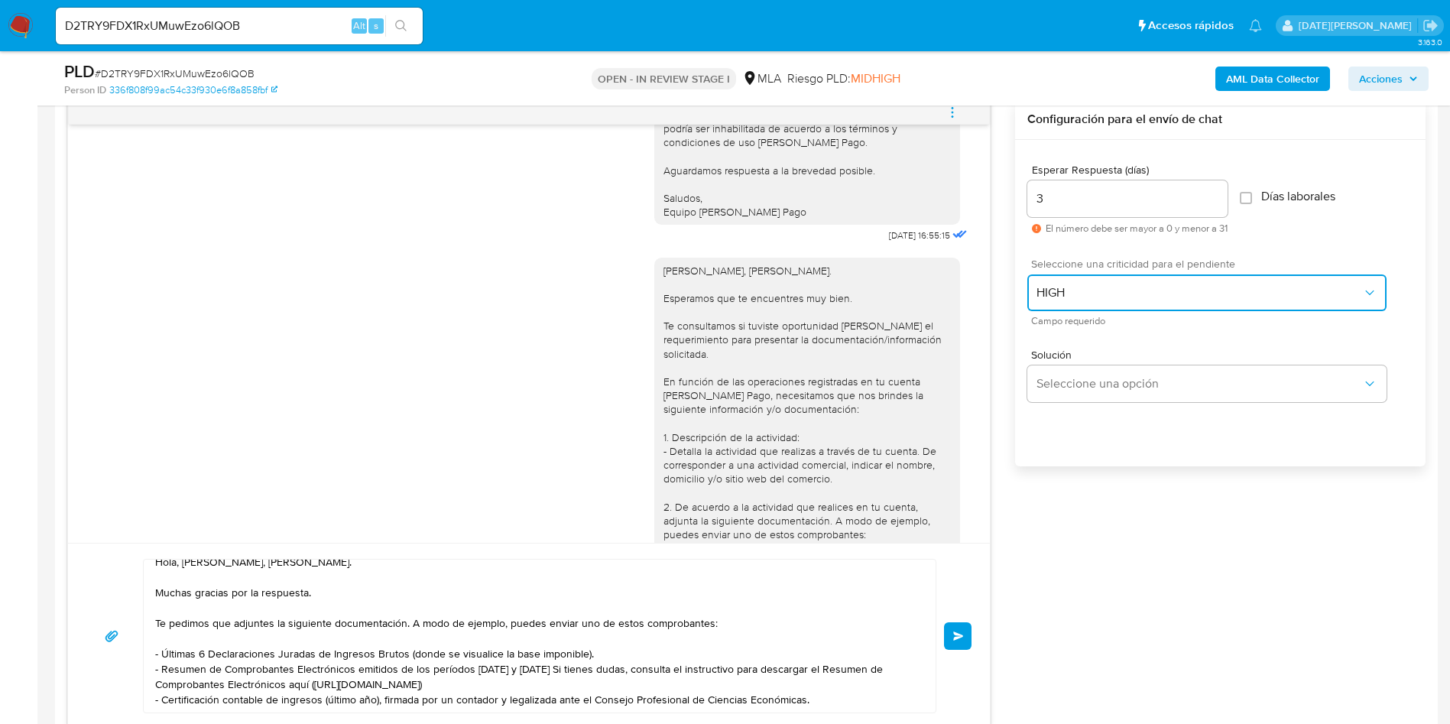
scroll to position [2351, 0]
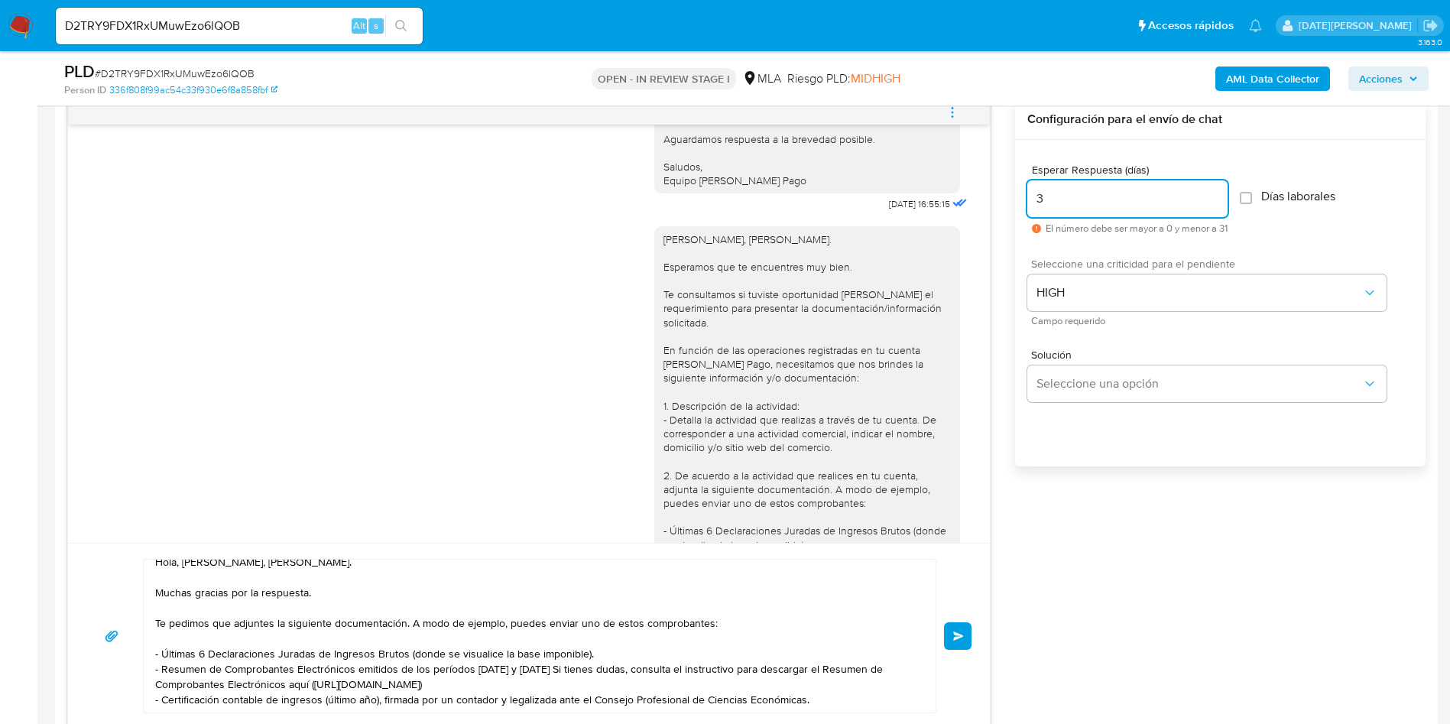
drag, startPoint x: 1075, startPoint y: 201, endPoint x: 1033, endPoint y: 198, distance: 42.1
click at [1033, 198] on input "3" at bounding box center [1127, 199] width 200 height 20
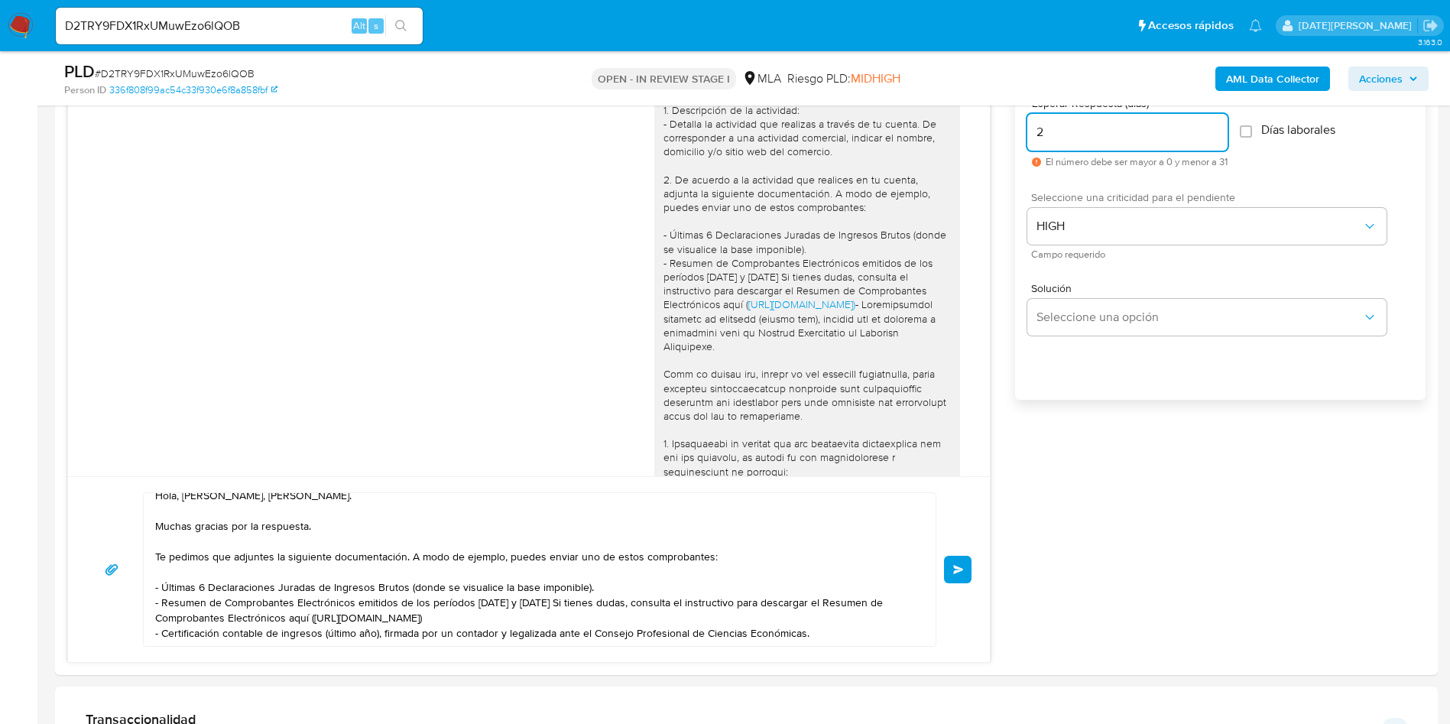
scroll to position [917, 0]
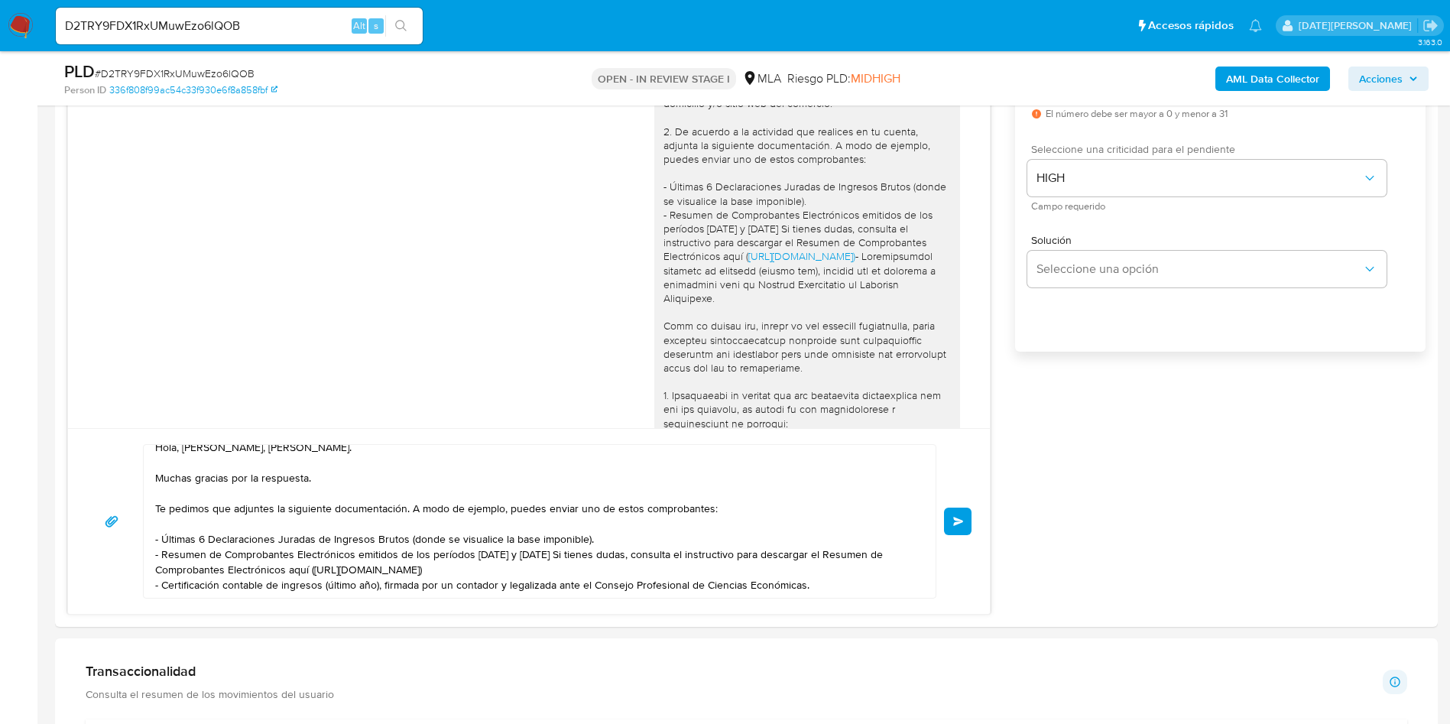
type input "2"
drag, startPoint x: 650, startPoint y: 357, endPoint x: 813, endPoint y: 395, distance: 167.2
click at [813, 395] on div "Hola, Walter Alejandro Frank. Esperamos que te encuentres muy bien. Te consulta…" at bounding box center [806, 312] width 287 height 848
click at [696, 365] on div "Hola, Walter Alejandro Frank. Esperamos que te encuentres muy bien. Te consulta…" at bounding box center [806, 312] width 287 height 848
drag, startPoint x: 647, startPoint y: 355, endPoint x: 803, endPoint y: 391, distance: 160.0
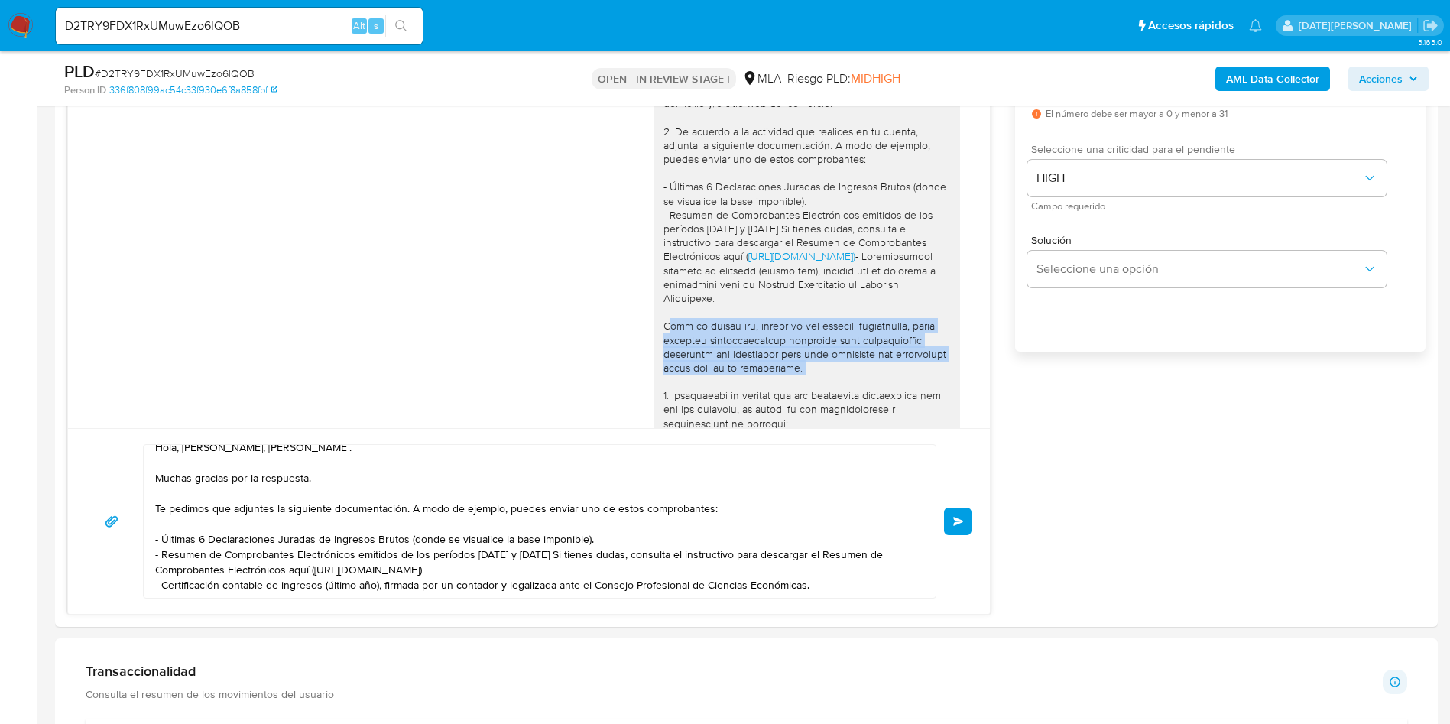
click at [803, 391] on div "Hola, Walter Alejandro Frank. Esperamos que te encuentres muy bien. Te consulta…" at bounding box center [806, 312] width 287 height 848
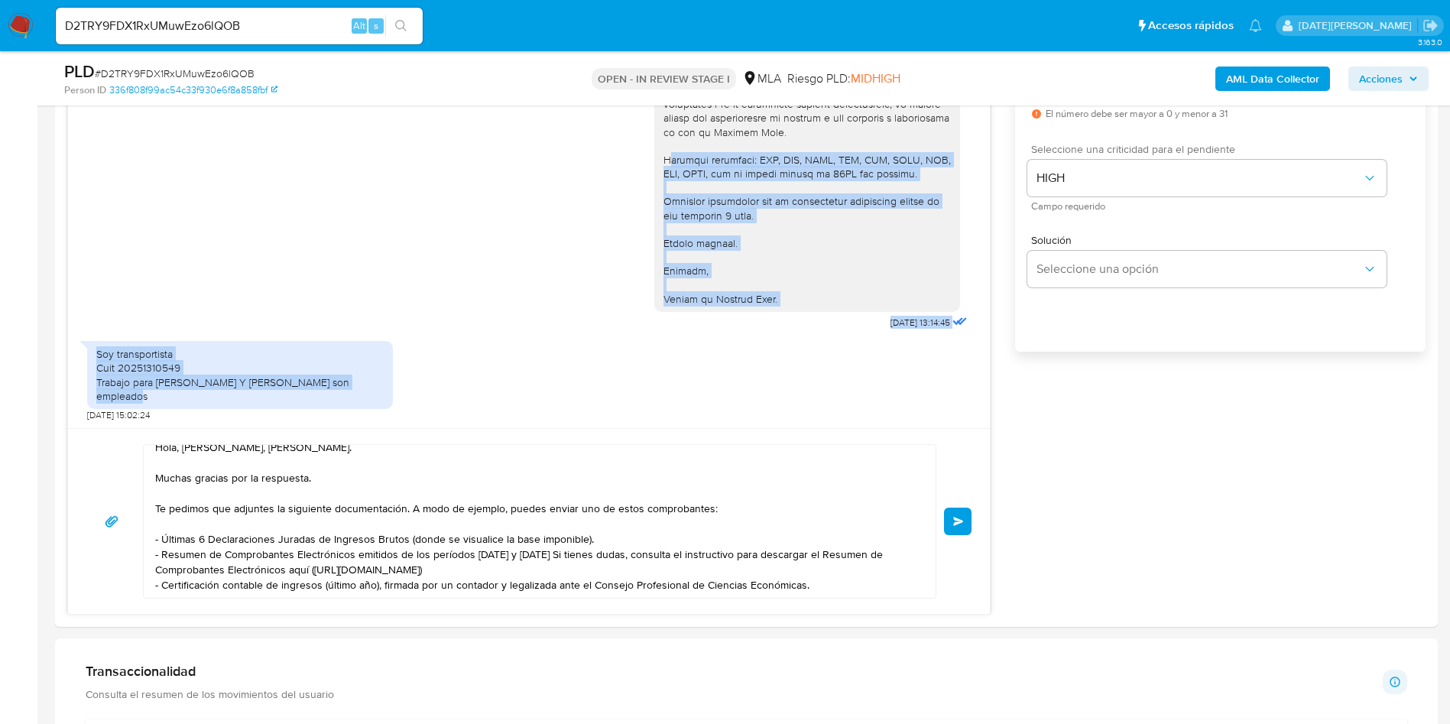
scroll to position [3039, 0]
drag, startPoint x: 646, startPoint y: 277, endPoint x: 783, endPoint y: 292, distance: 138.4
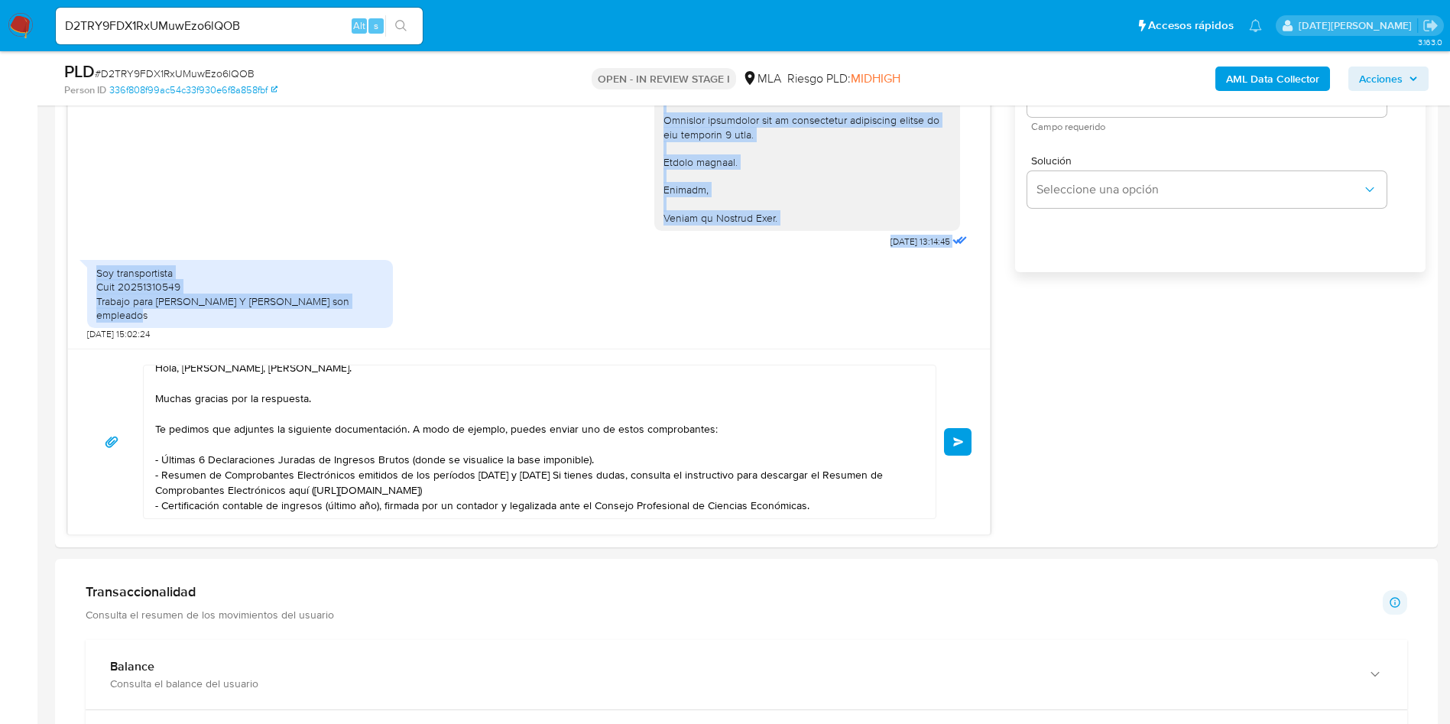
scroll to position [1032, 0]
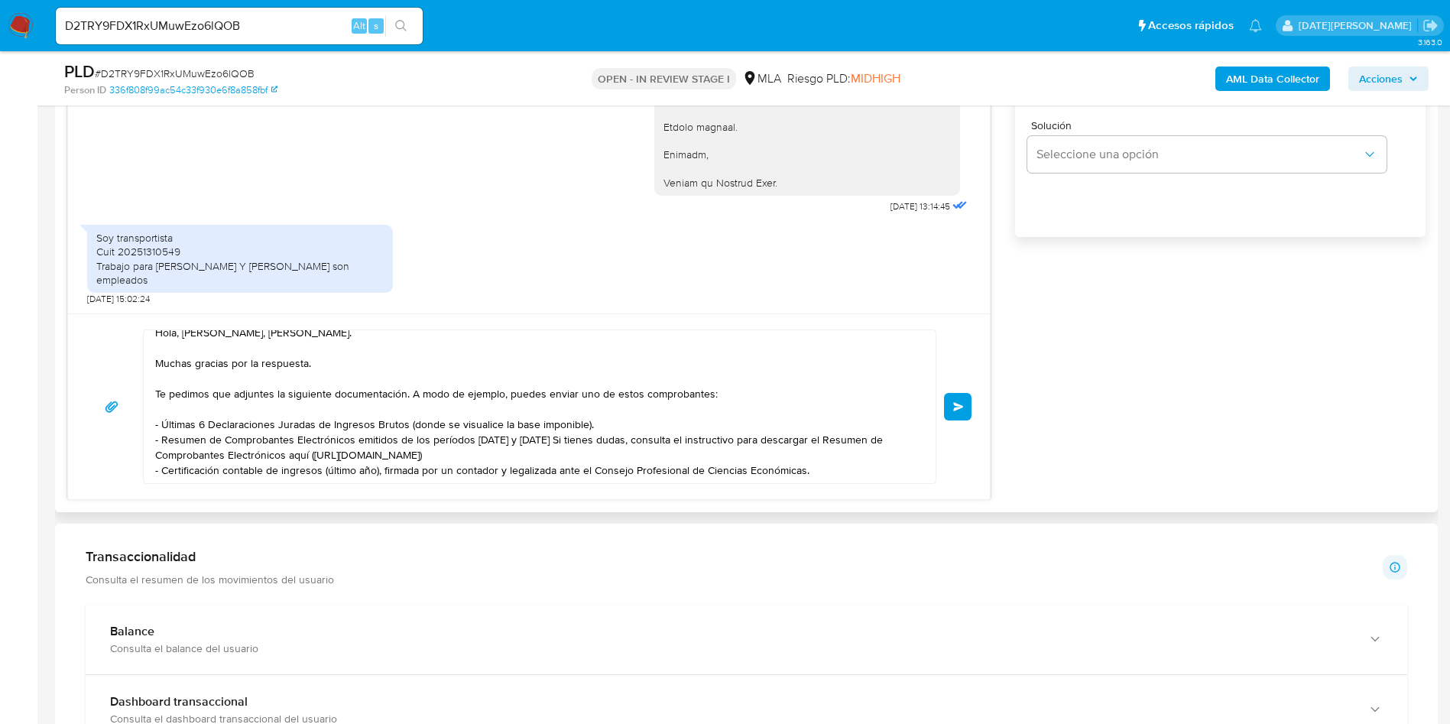
click at [819, 463] on textarea "Hola, Hola, Walter Alejandro Frank. Muchas gracias por la respuesta. Te pedimos…" at bounding box center [535, 406] width 761 height 153
paste textarea "Formatos admitidos: PDF, JPG, JPEG, TXT, DOC, DOCX, XLS, PNG, XLSX, con un tama…"
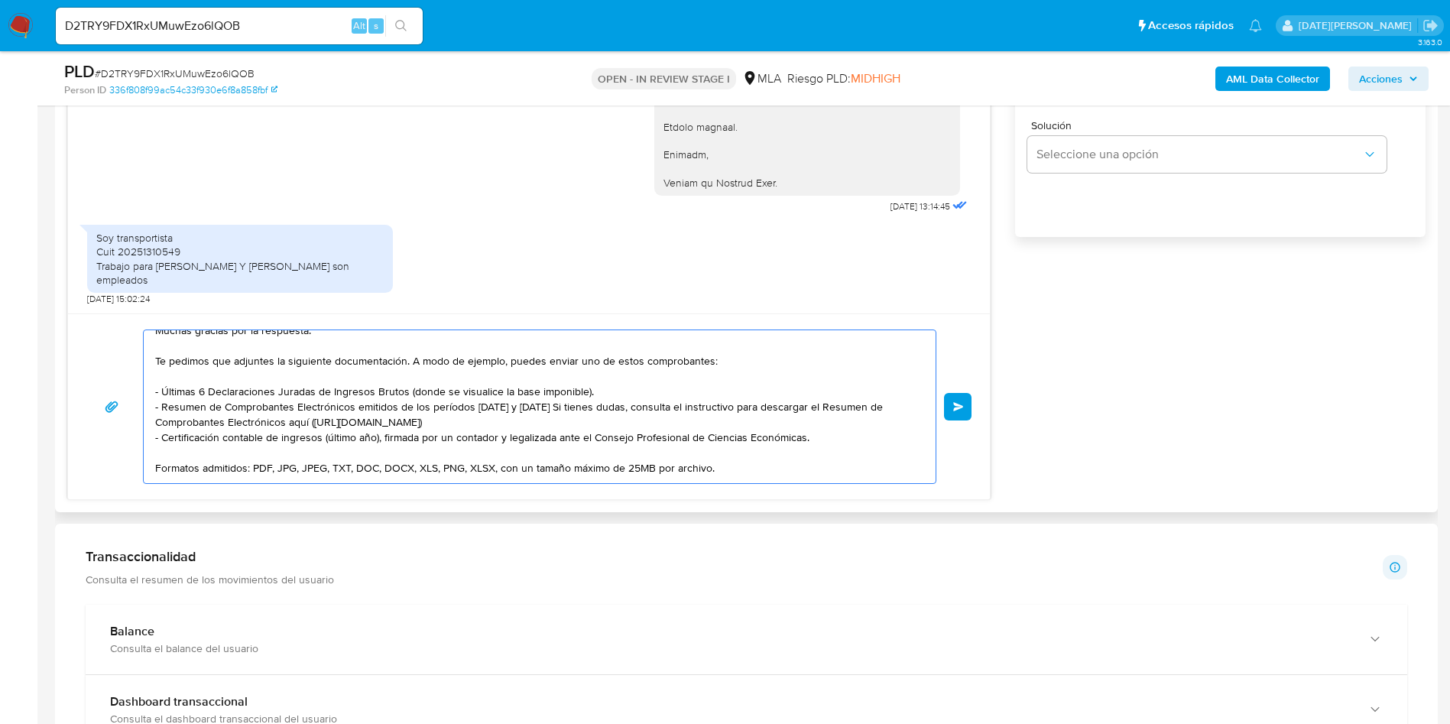
scroll to position [158, 0]
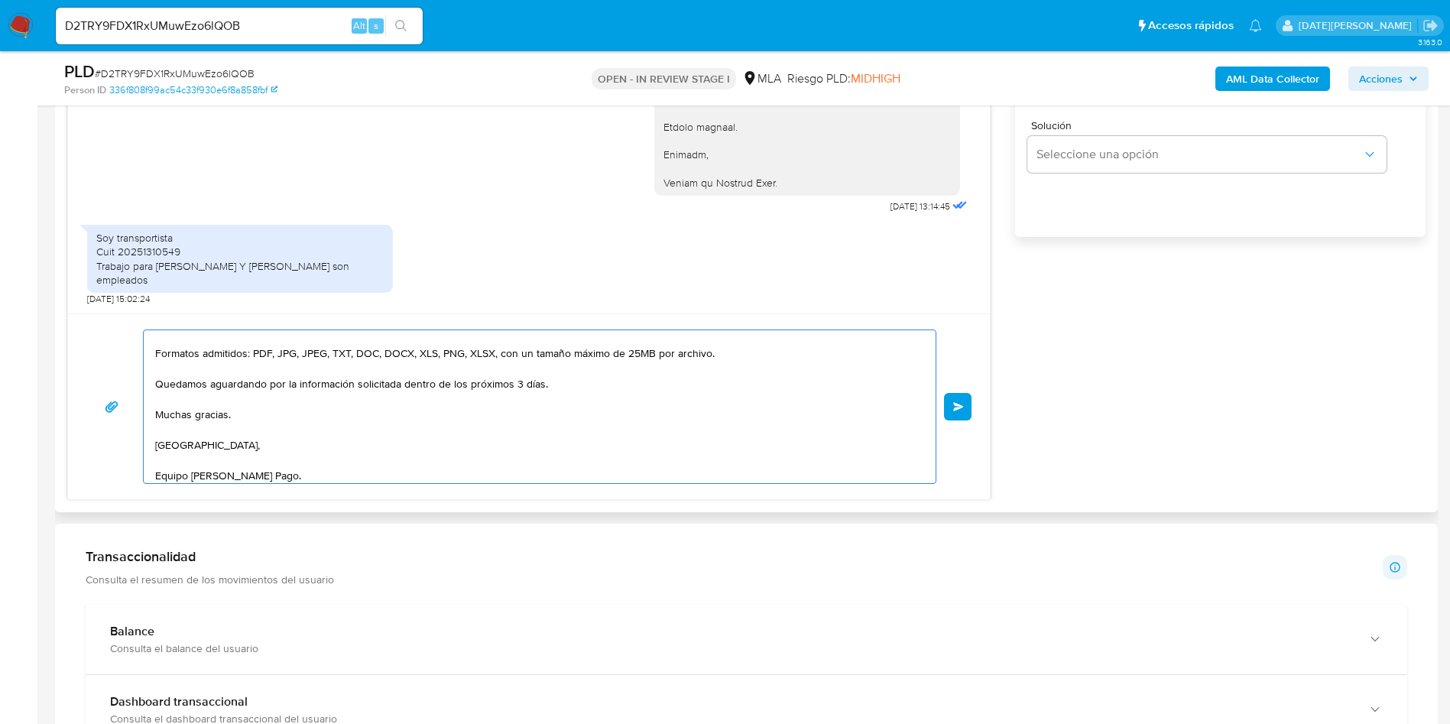
click at [524, 385] on textarea "Hola, Hola, Walter Alejandro Frank. Muchas gracias por la respuesta. Te pedimos…" at bounding box center [535, 406] width 761 height 153
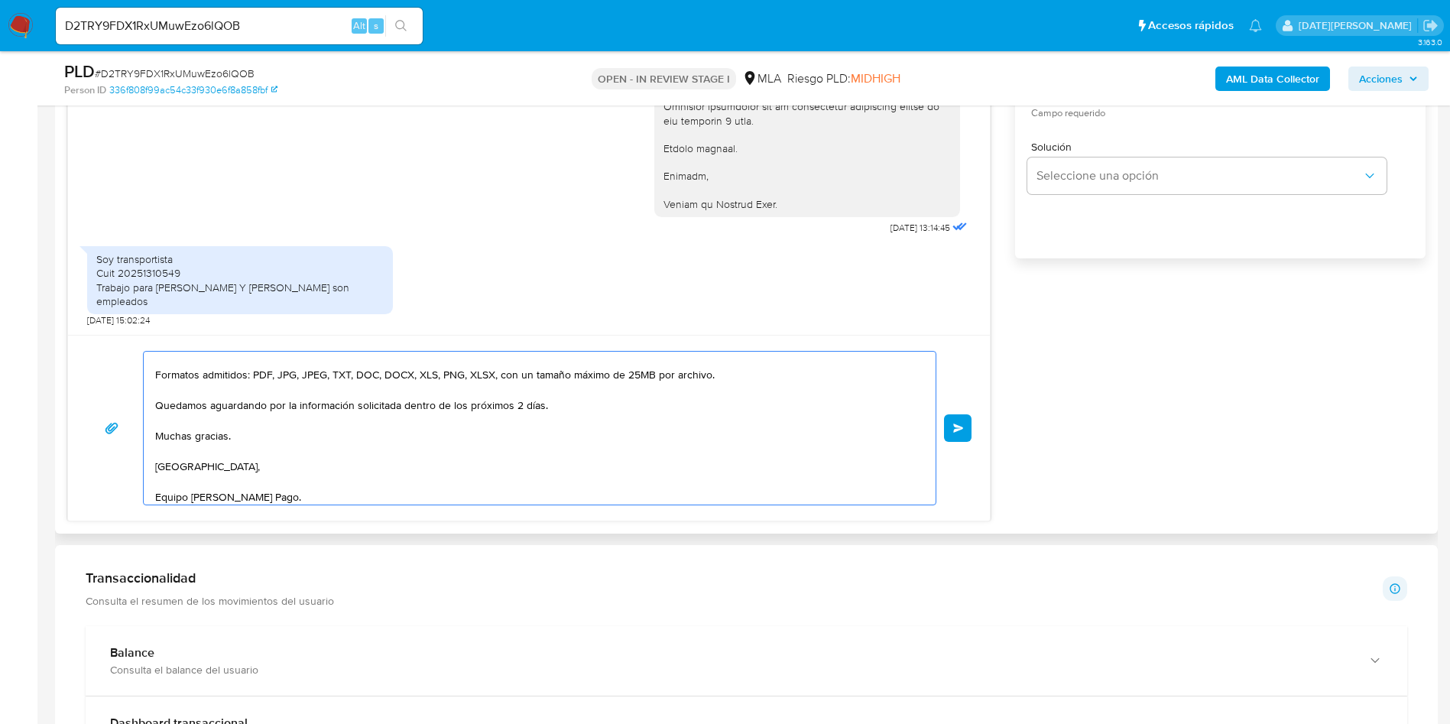
scroll to position [1032, 0]
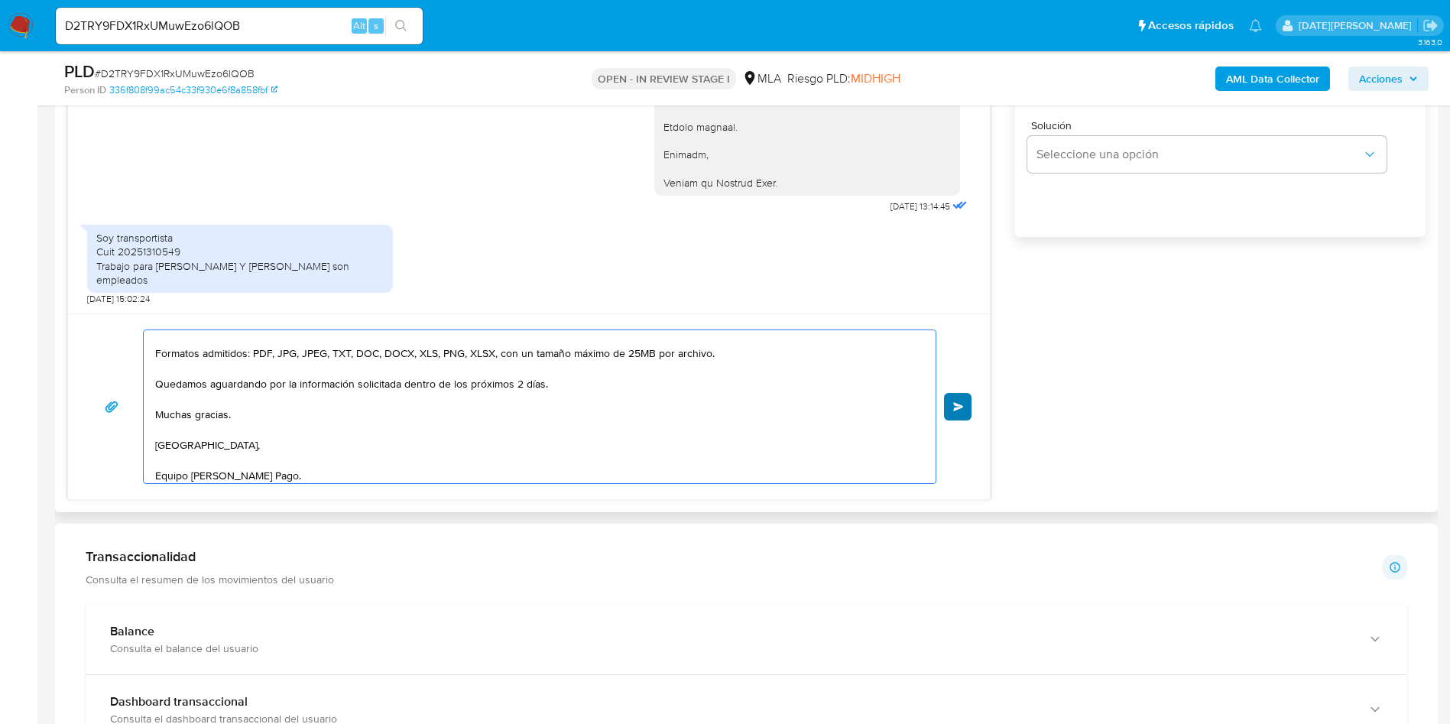
type textarea "Hola, Hola, Walter Alejandro Frank. Muchas gracias por la respuesta. Te pedimos…"
click at [959, 407] on span "Enviar" at bounding box center [958, 406] width 11 height 9
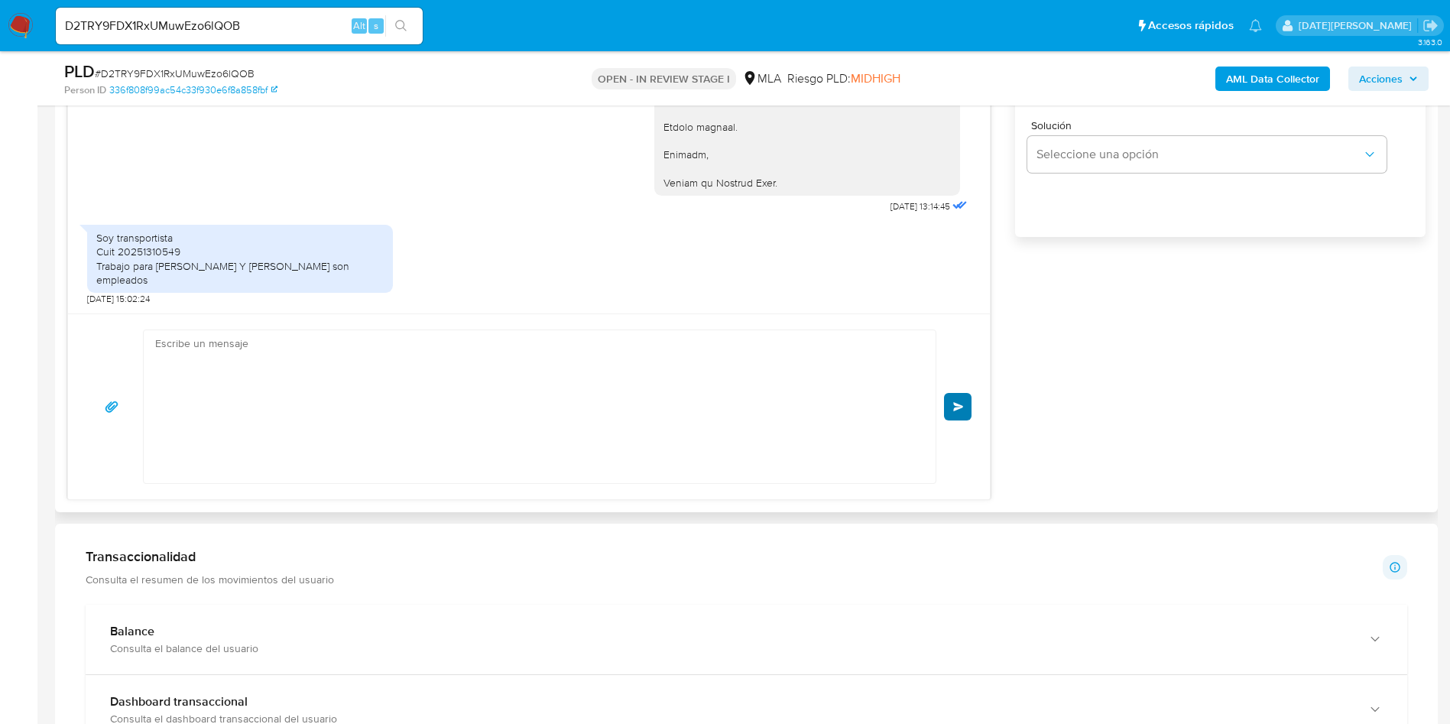
scroll to position [3487, 0]
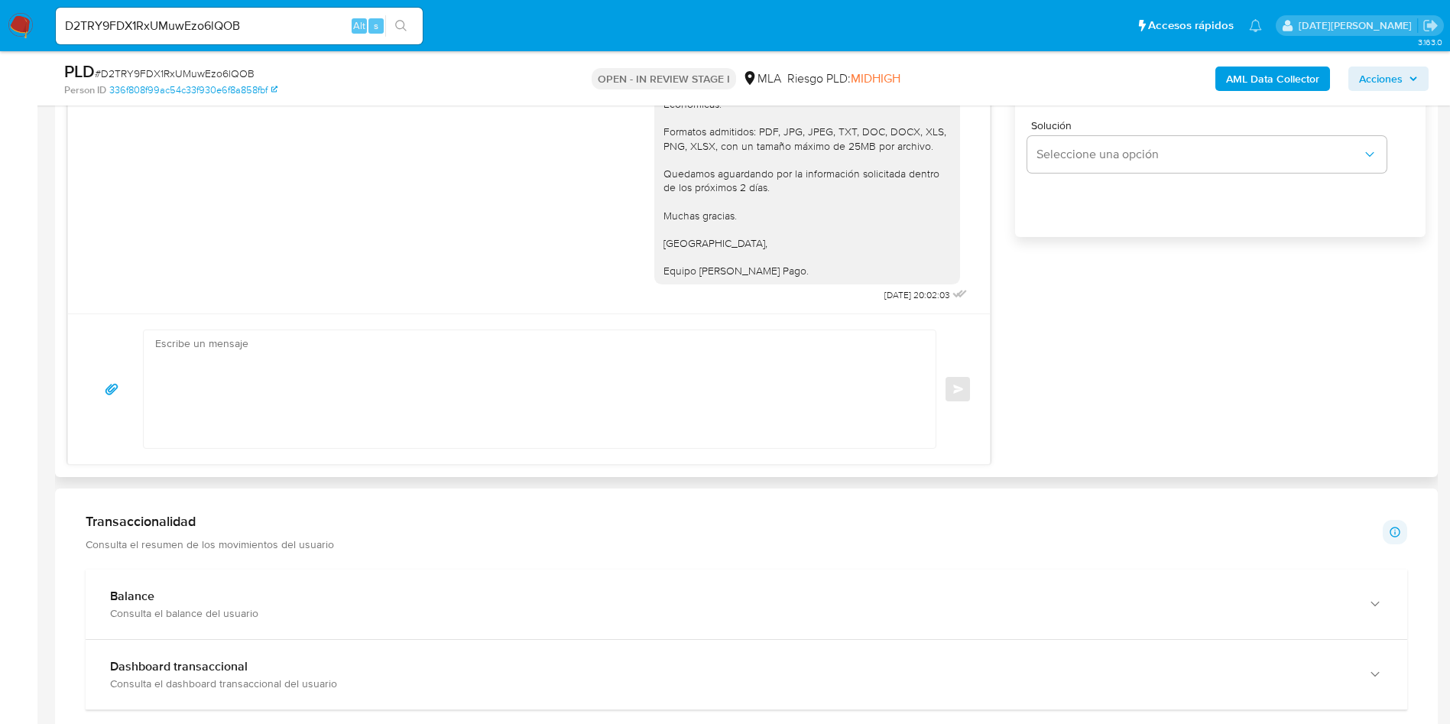
click at [965, 415] on div "Enviar" at bounding box center [528, 388] width 885 height 119
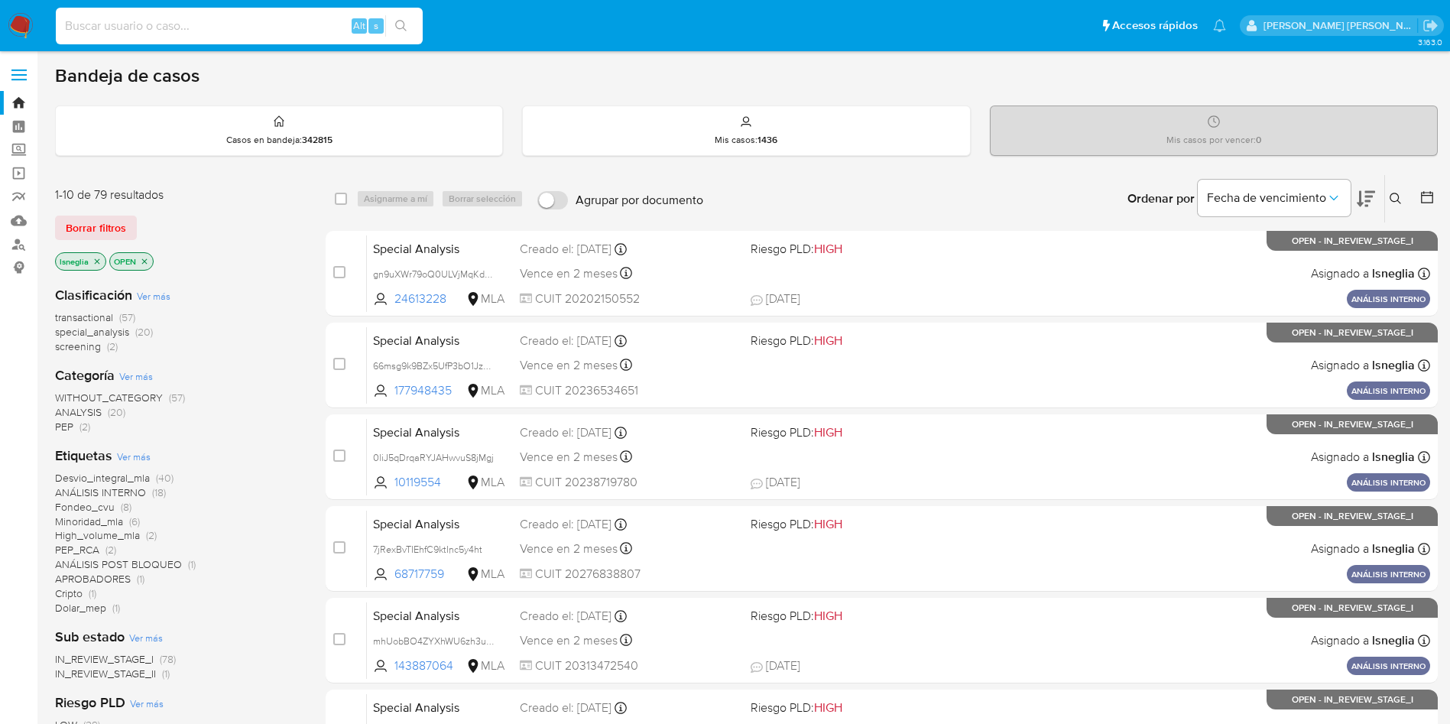
click at [155, 23] on input at bounding box center [239, 26] width 367 height 20
paste input "XjCXGmJdX4DKtIKUKes5hOw6"
type input "XjCXGmJdX4DKtIKUKes5hOw6"
click at [406, 22] on icon "search-icon" at bounding box center [401, 26] width 12 height 12
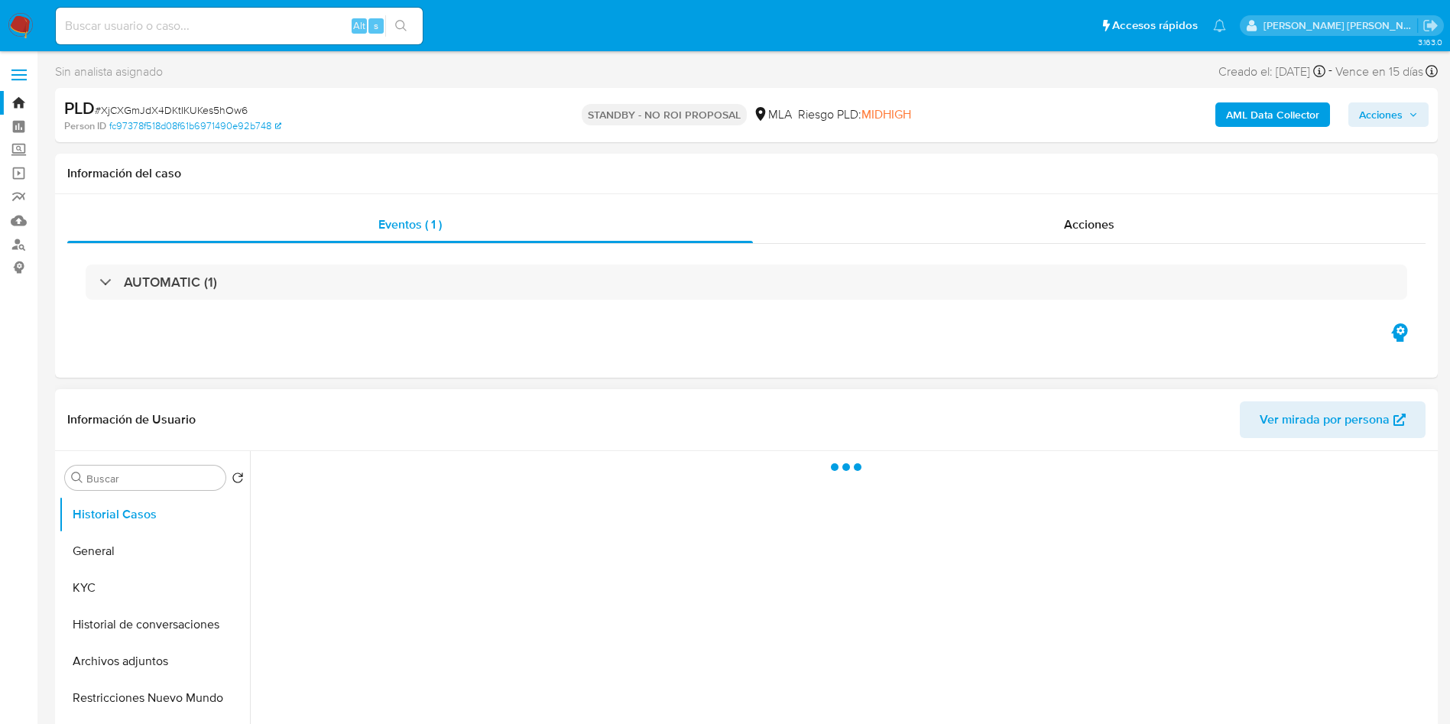
select select "10"
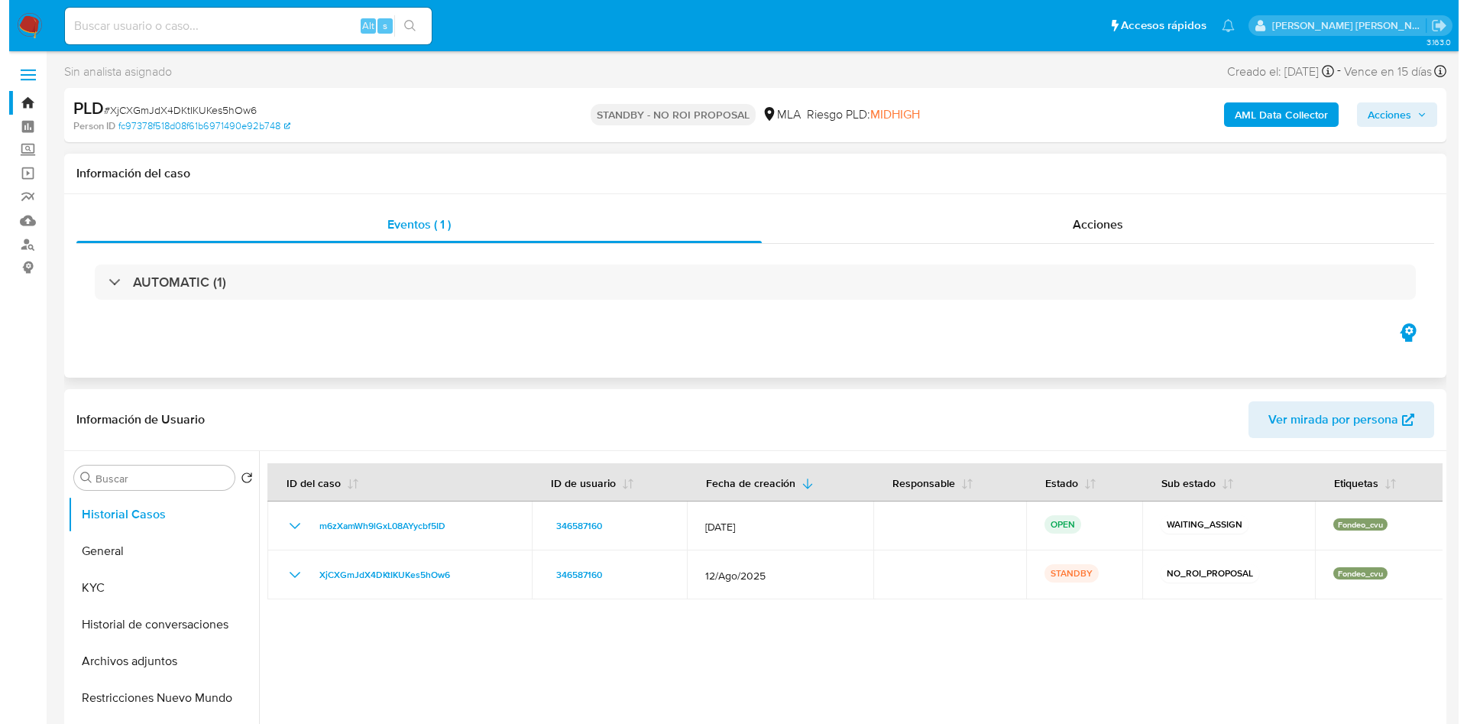
scroll to position [115, 0]
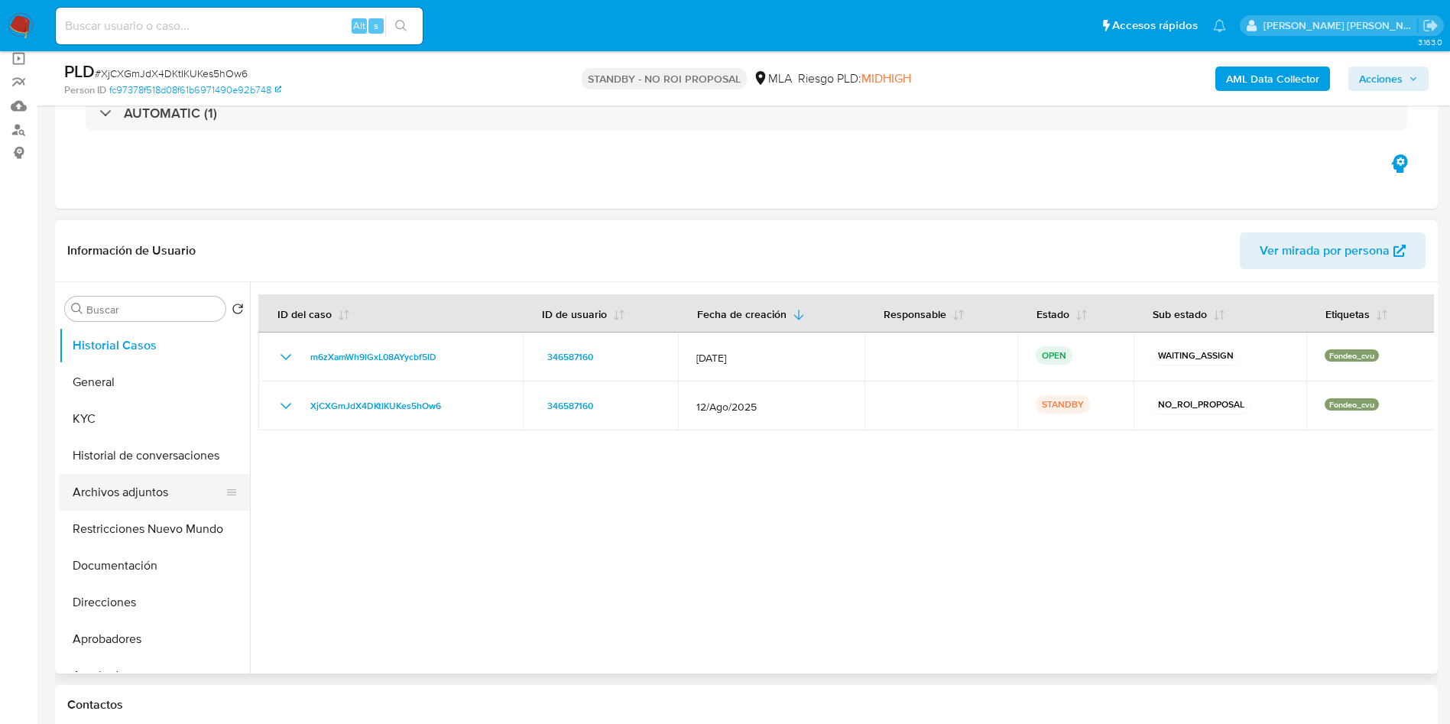
click at [149, 499] on button "Archivos adjuntos" at bounding box center [148, 492] width 179 height 37
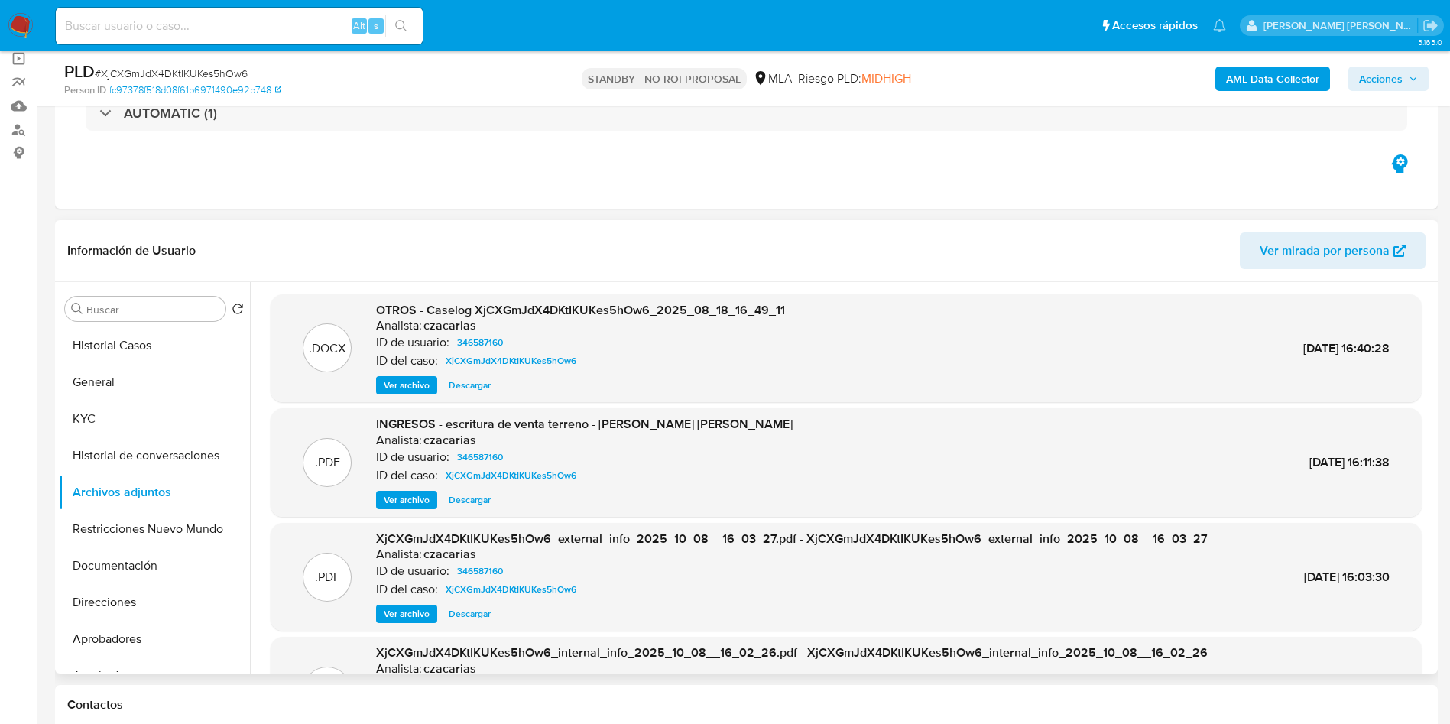
click at [403, 387] on span "Ver archivo" at bounding box center [407, 385] width 46 height 15
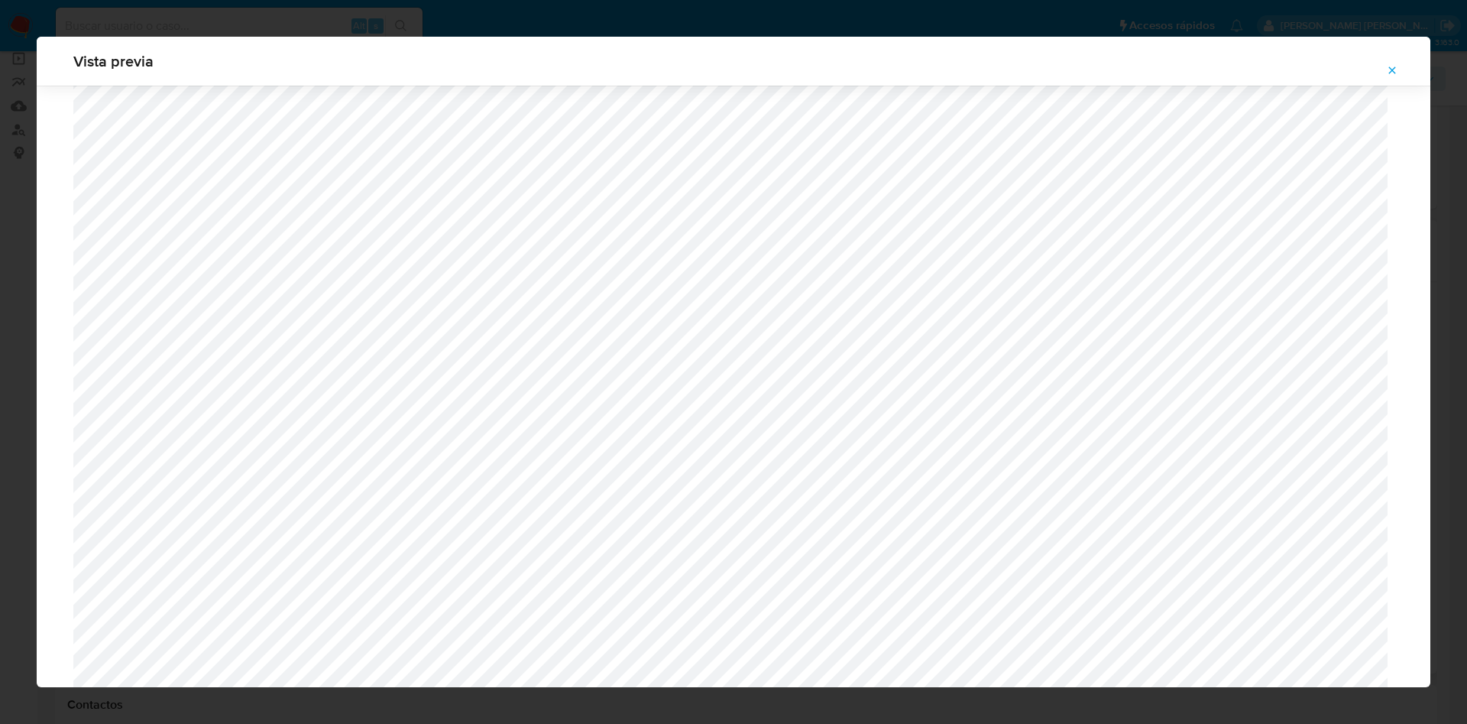
scroll to position [1040, 0]
click at [1398, 65] on icon "Attachment preview" at bounding box center [1392, 70] width 12 height 12
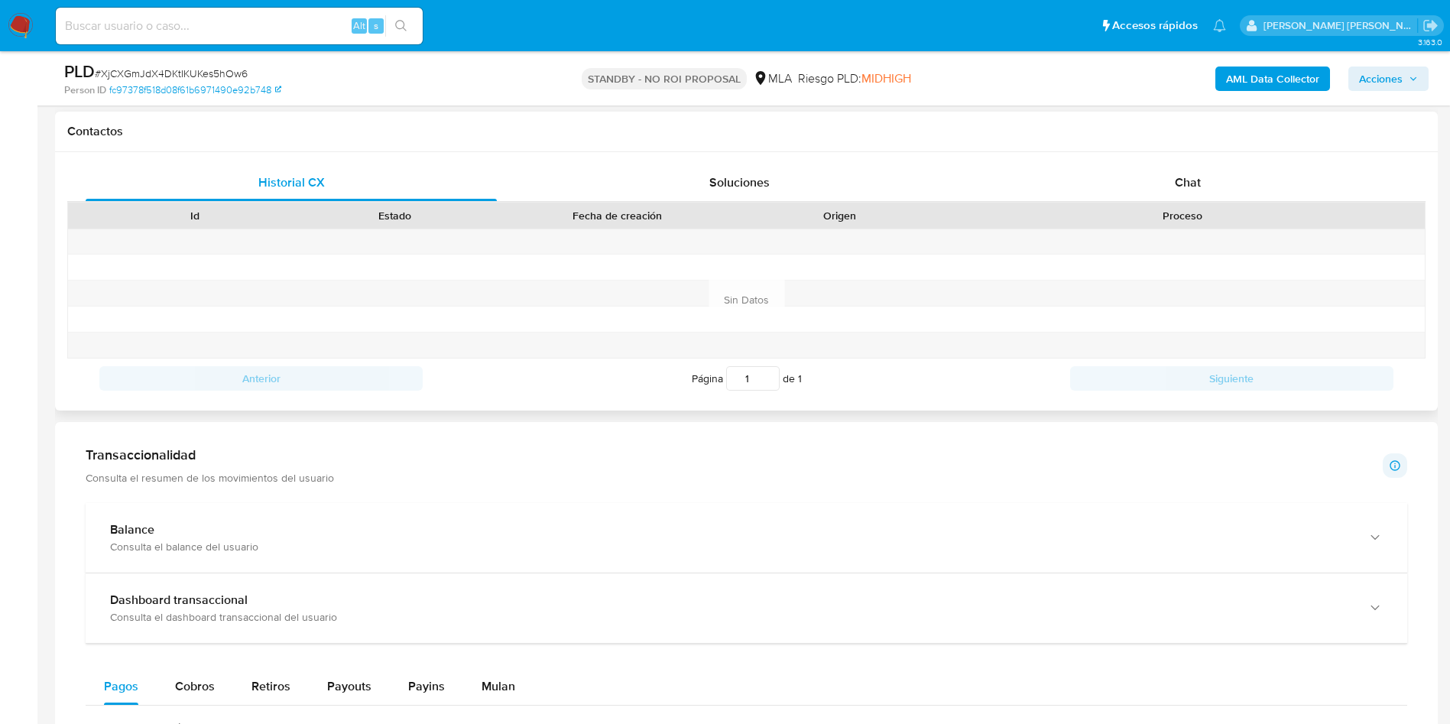
scroll to position [0, 0]
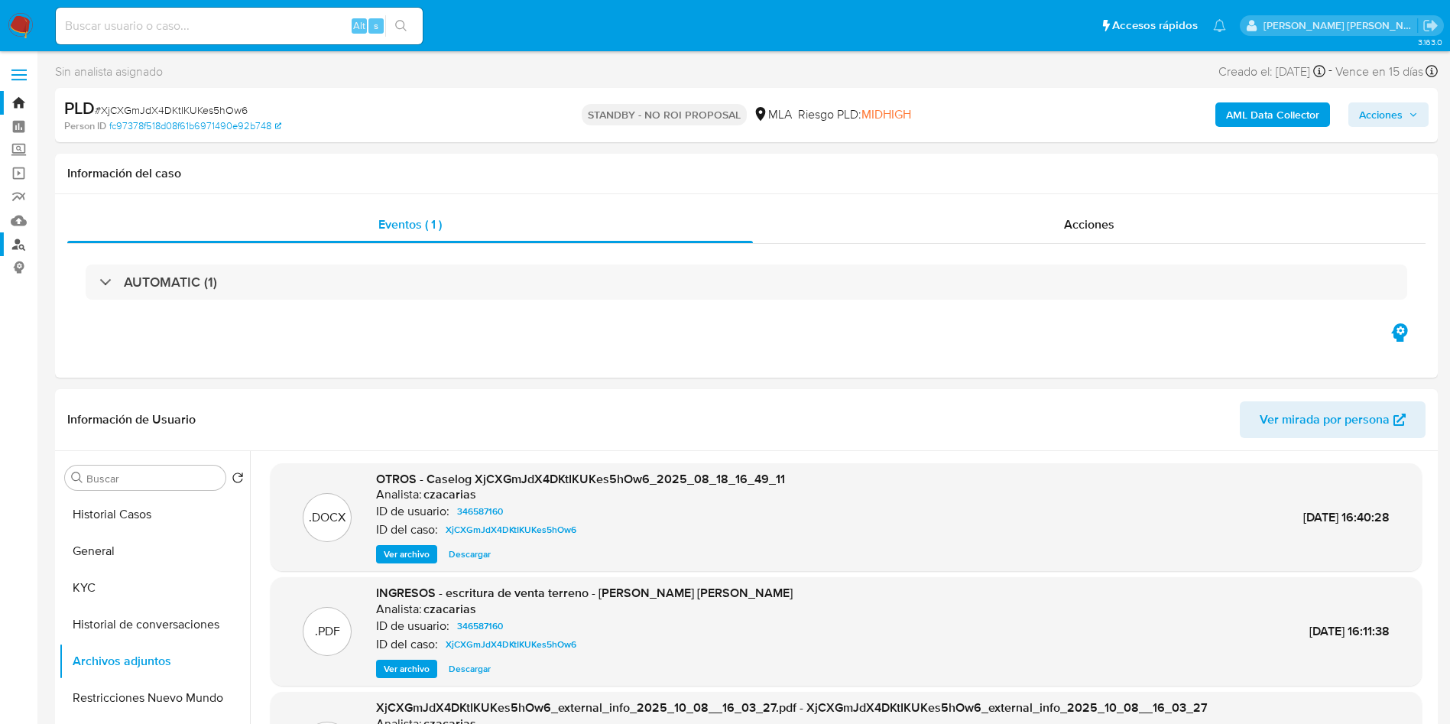
click at [21, 246] on link "Buscador de personas" at bounding box center [91, 244] width 182 height 24
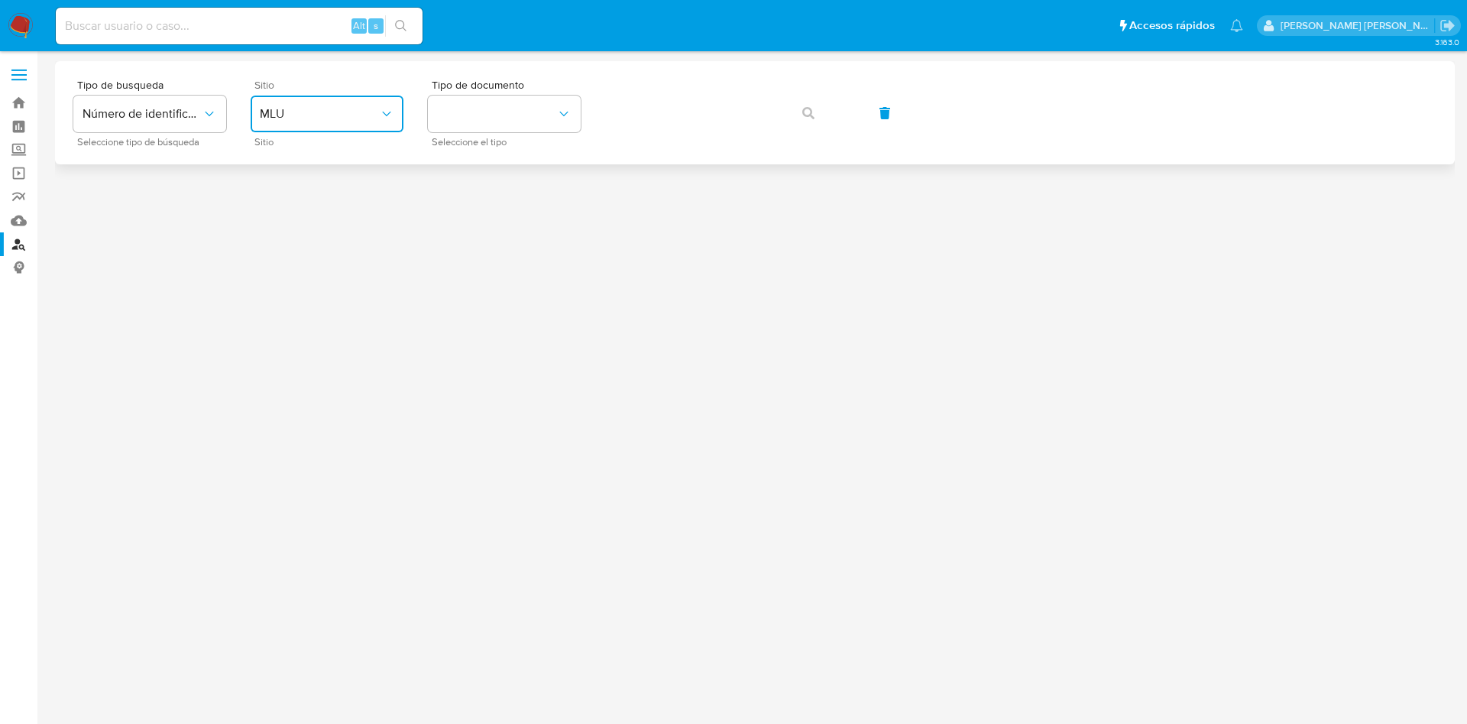
click at [327, 116] on span "MLU" at bounding box center [319, 113] width 119 height 15
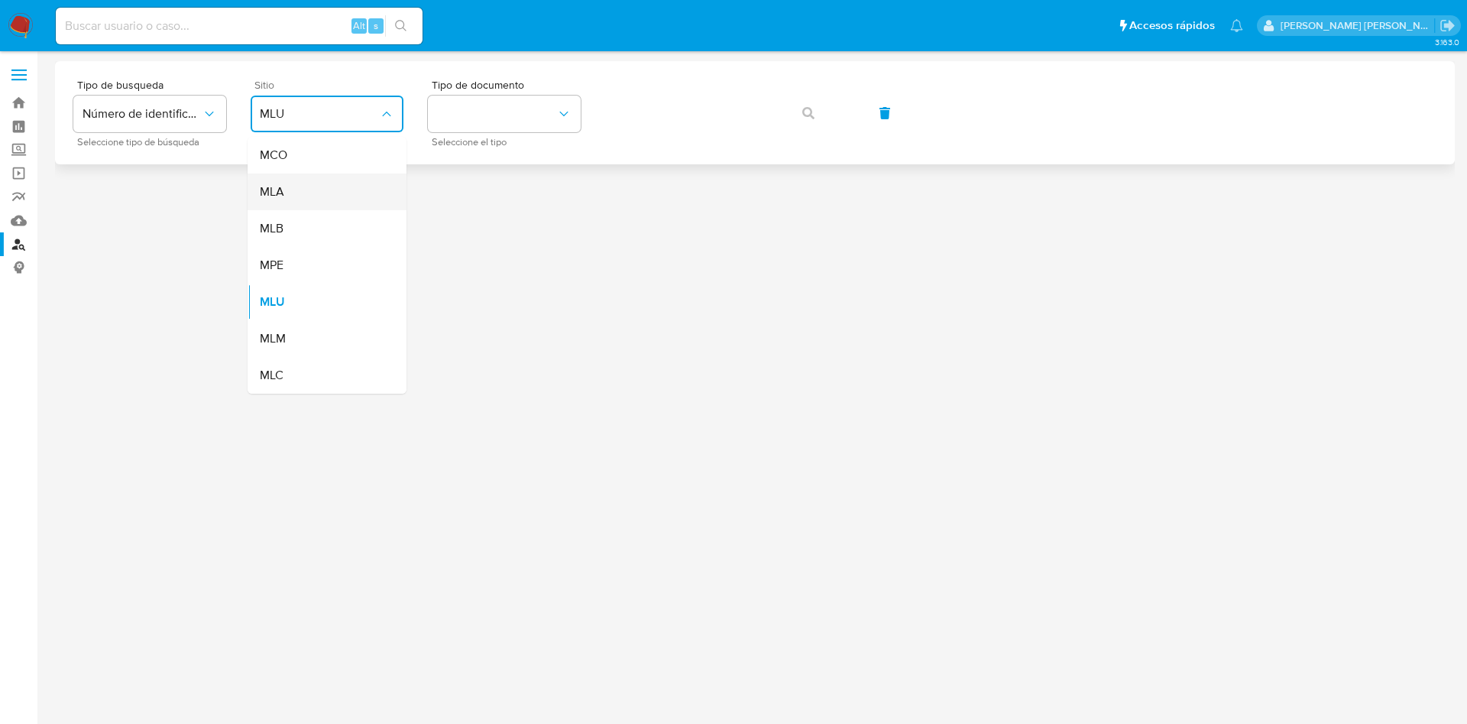
click at [288, 193] on div "MLA" at bounding box center [322, 191] width 125 height 37
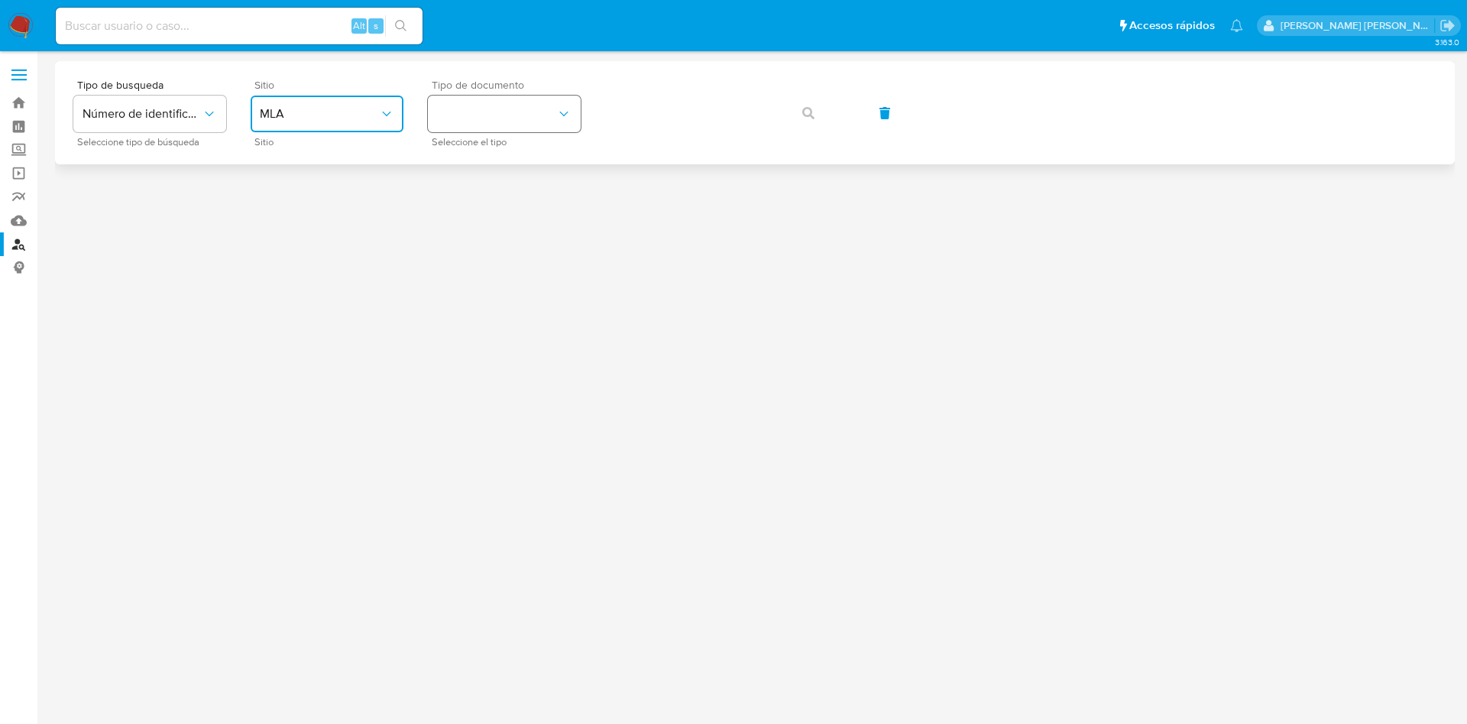
click at [452, 115] on button "identificationType" at bounding box center [504, 114] width 153 height 37
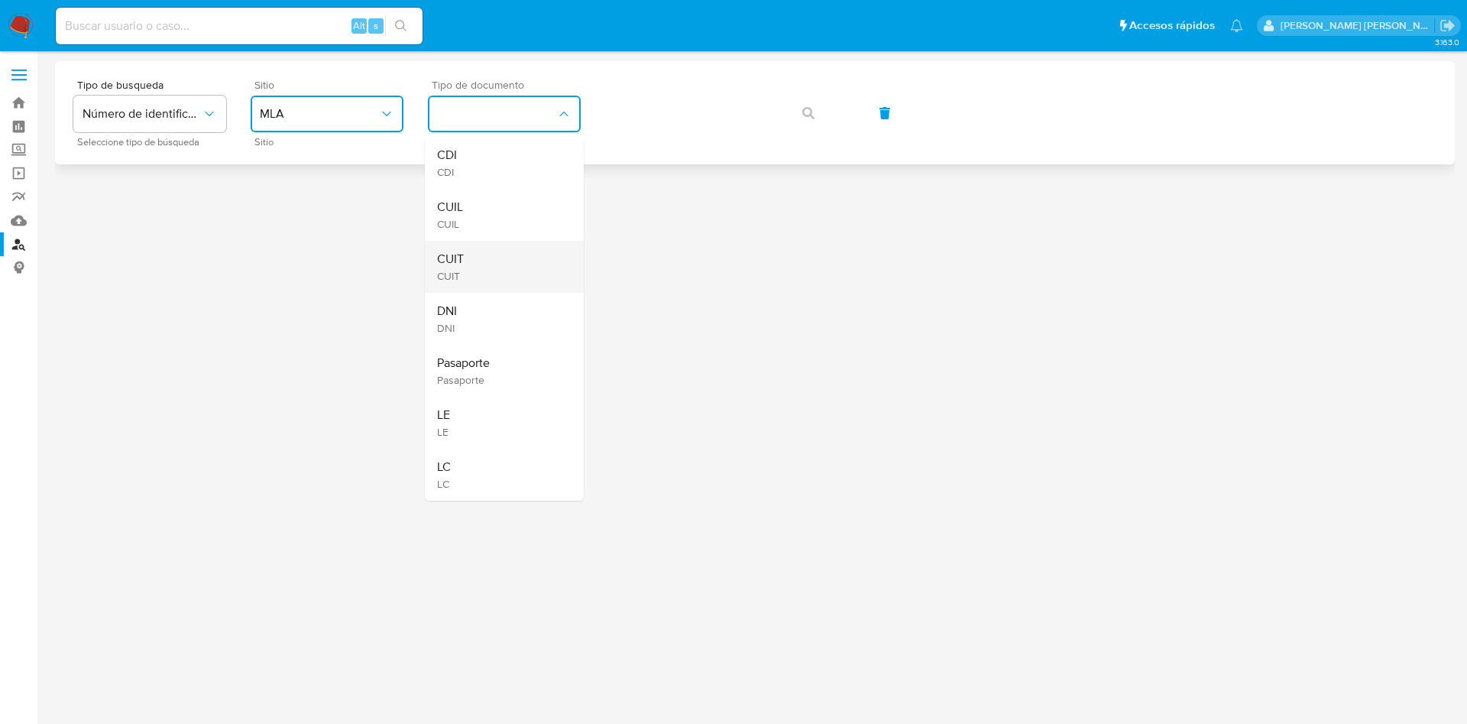
click at [458, 272] on span "CUIT" at bounding box center [450, 276] width 27 height 14
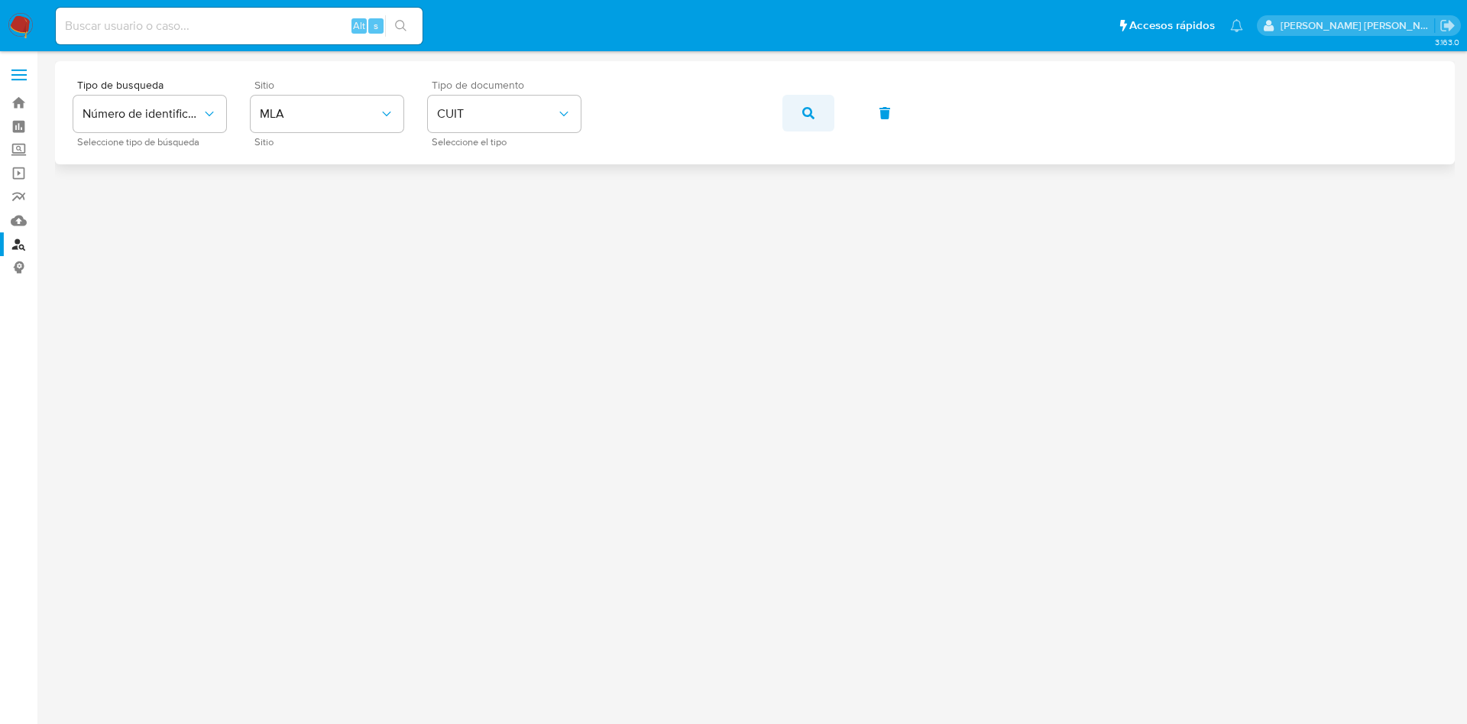
click at [825, 117] on button "button" at bounding box center [809, 113] width 52 height 37
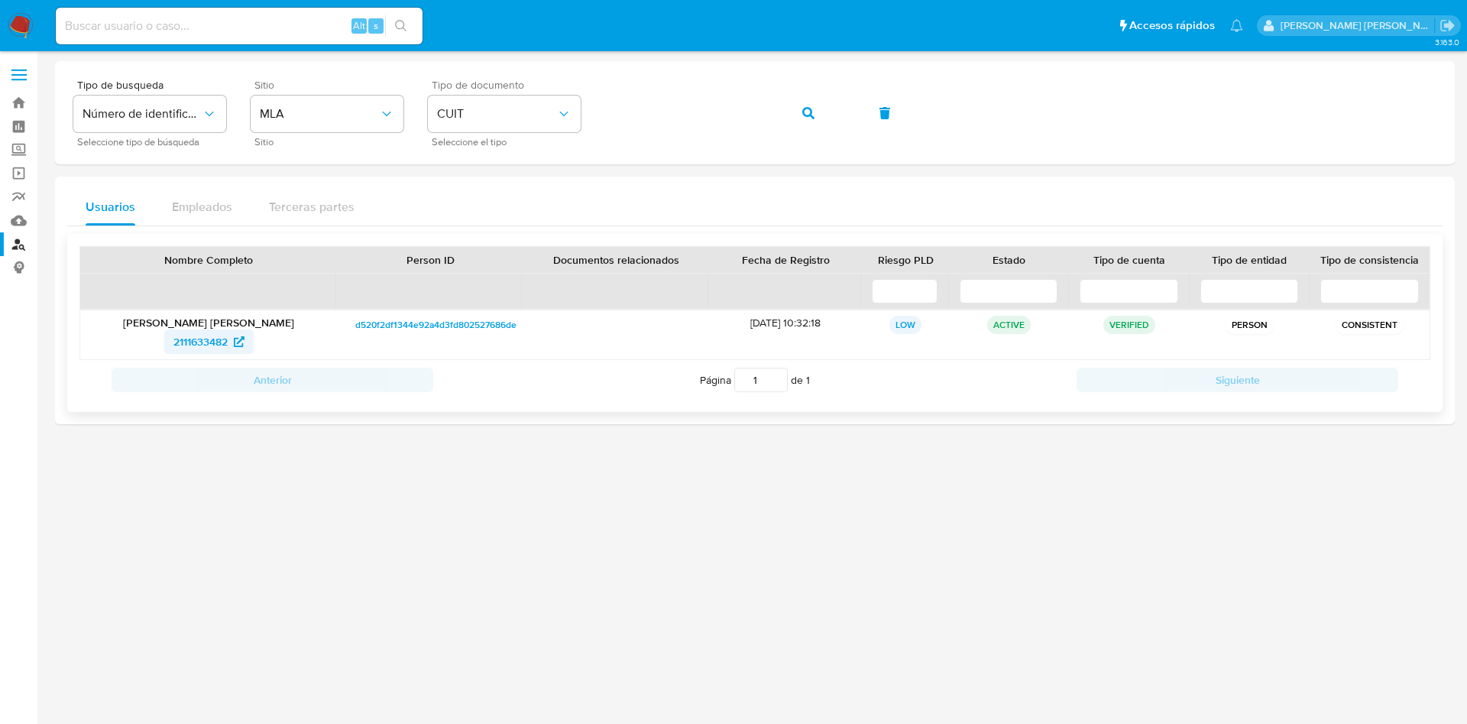
click at [194, 341] on span "2111633482" at bounding box center [200, 341] width 54 height 24
click at [214, 23] on input at bounding box center [239, 26] width 367 height 20
paste input "XjCXGmJdX4DKtIKUKes5hOw6"
type input "XjCXGmJdX4DKtIKUKes5hOw6"
click at [401, 25] on icon "search-icon" at bounding box center [401, 26] width 12 height 12
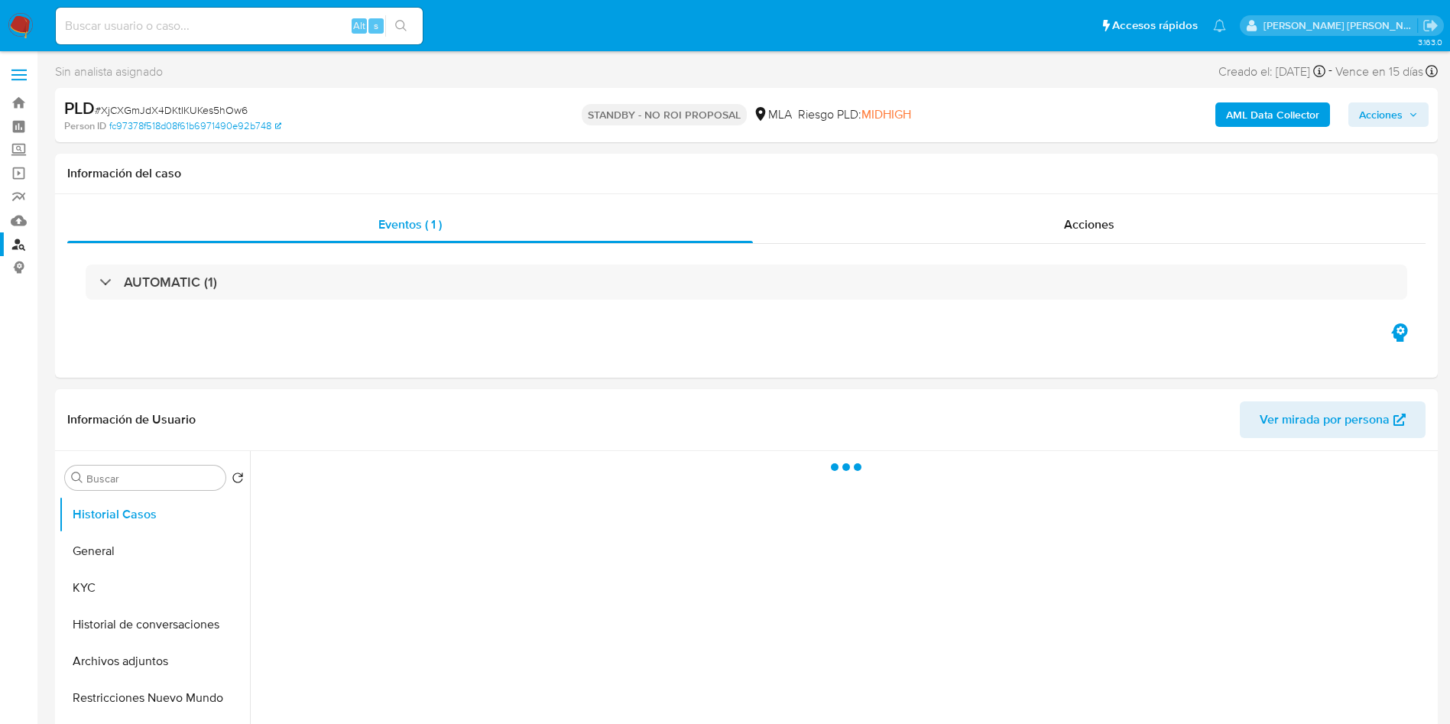
select select "10"
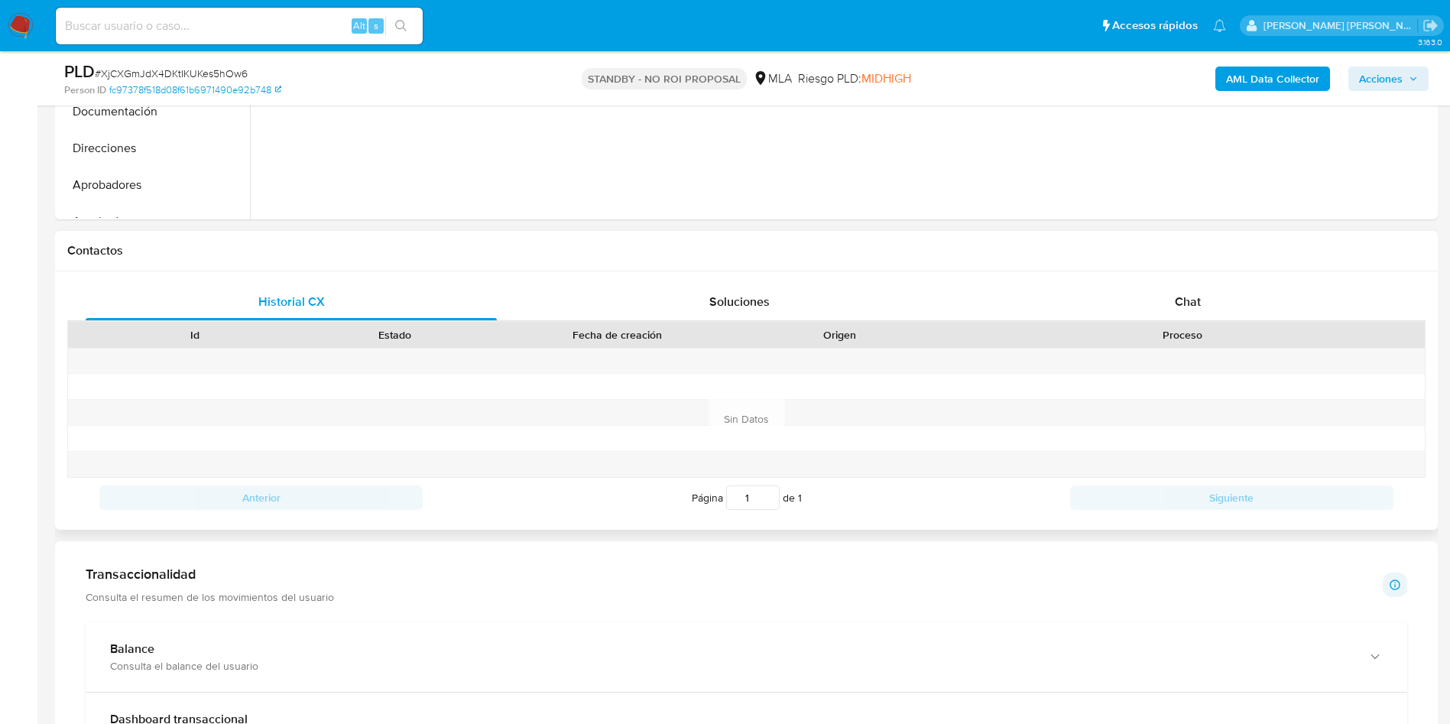
scroll to position [573, 0]
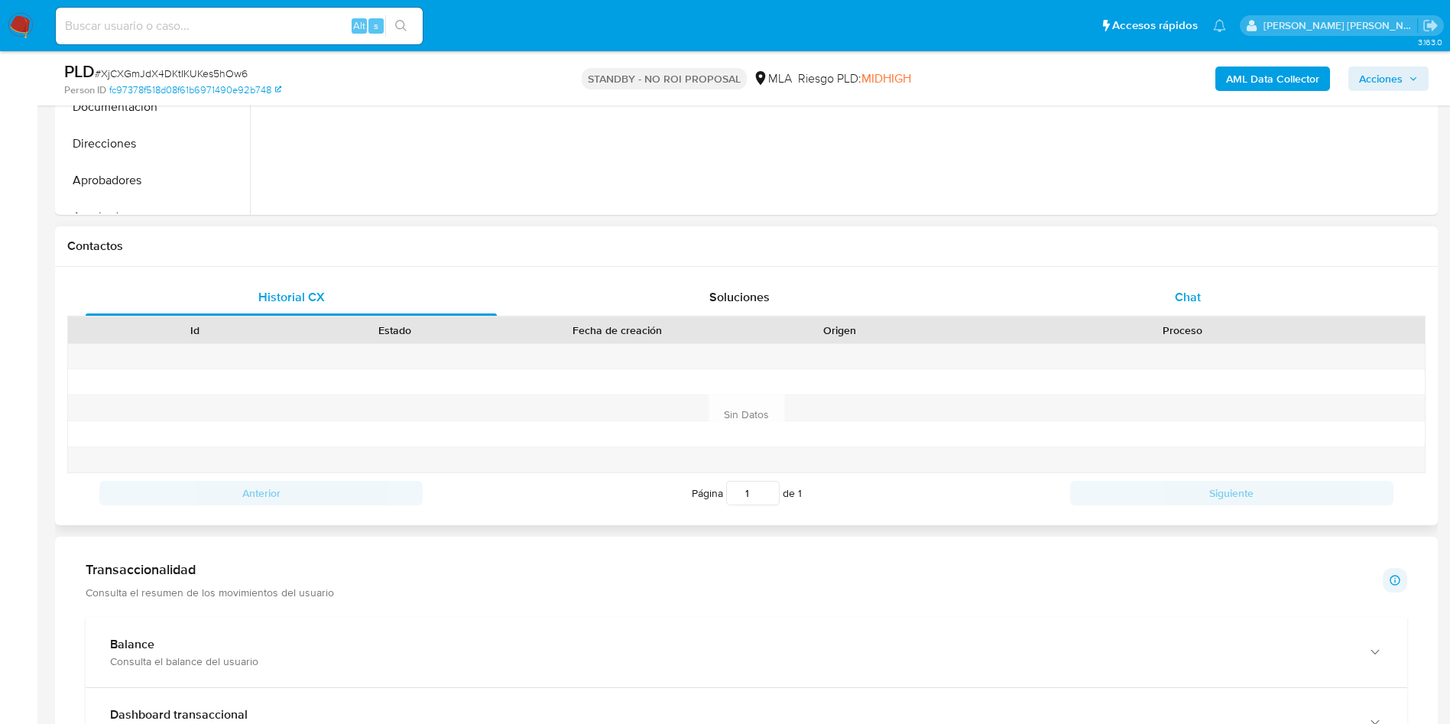
click at [1190, 292] on span "Chat" at bounding box center [1188, 297] width 26 height 18
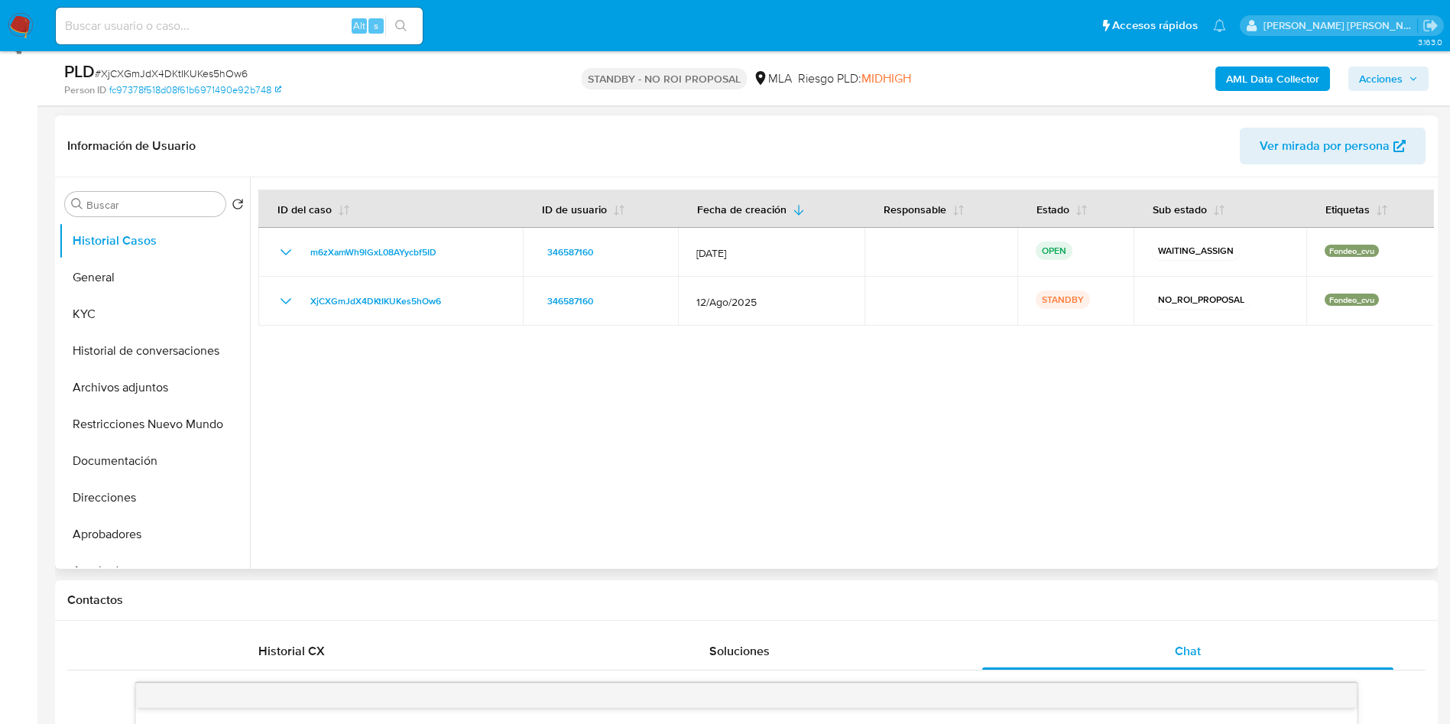
scroll to position [229, 0]
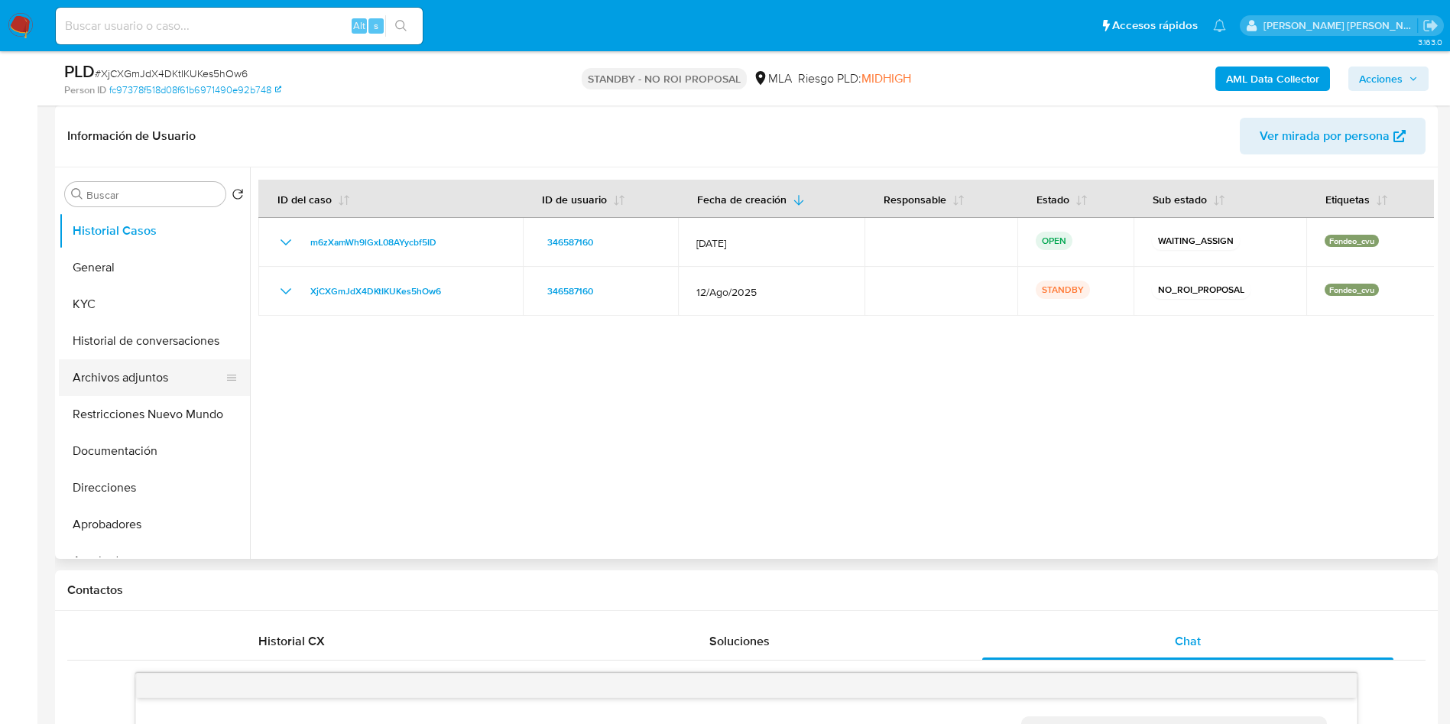
click at [171, 389] on button "Archivos adjuntos" at bounding box center [148, 377] width 179 height 37
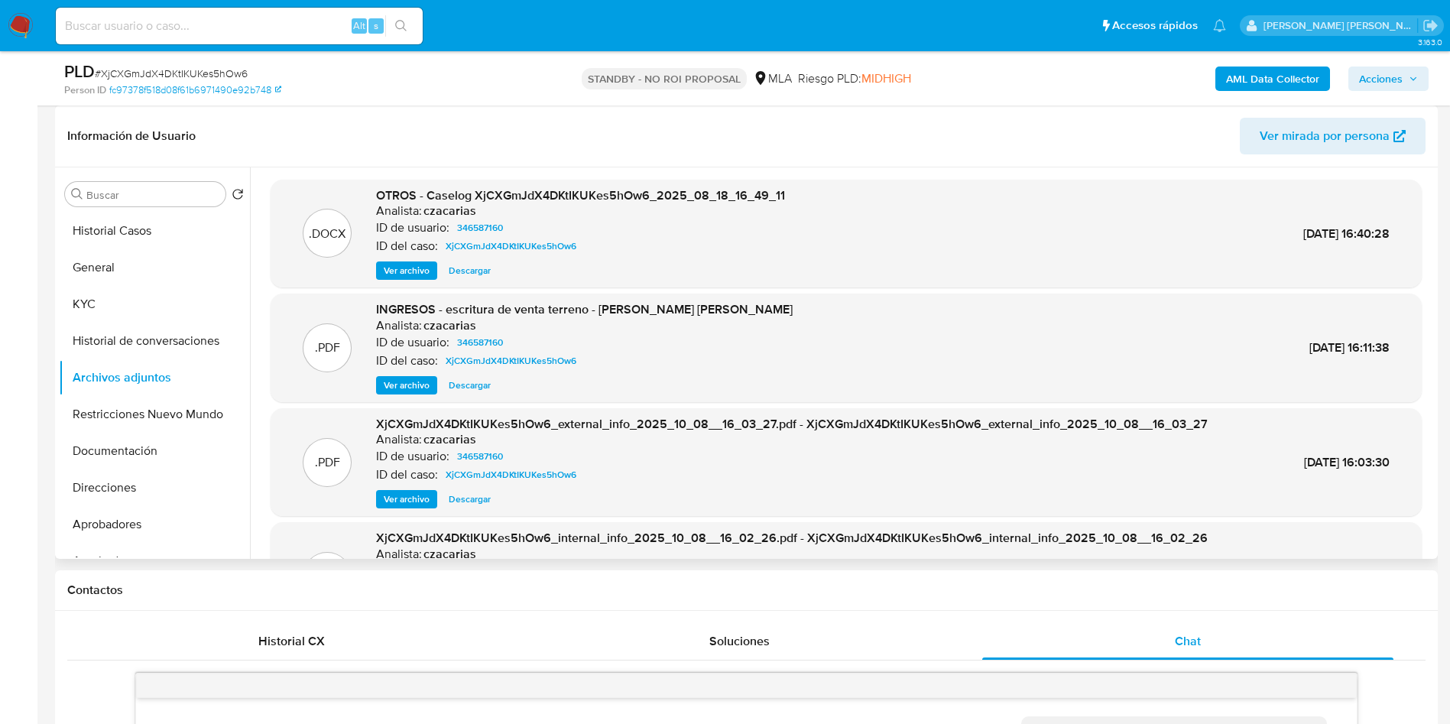
click at [408, 272] on span "Ver archivo" at bounding box center [407, 270] width 46 height 15
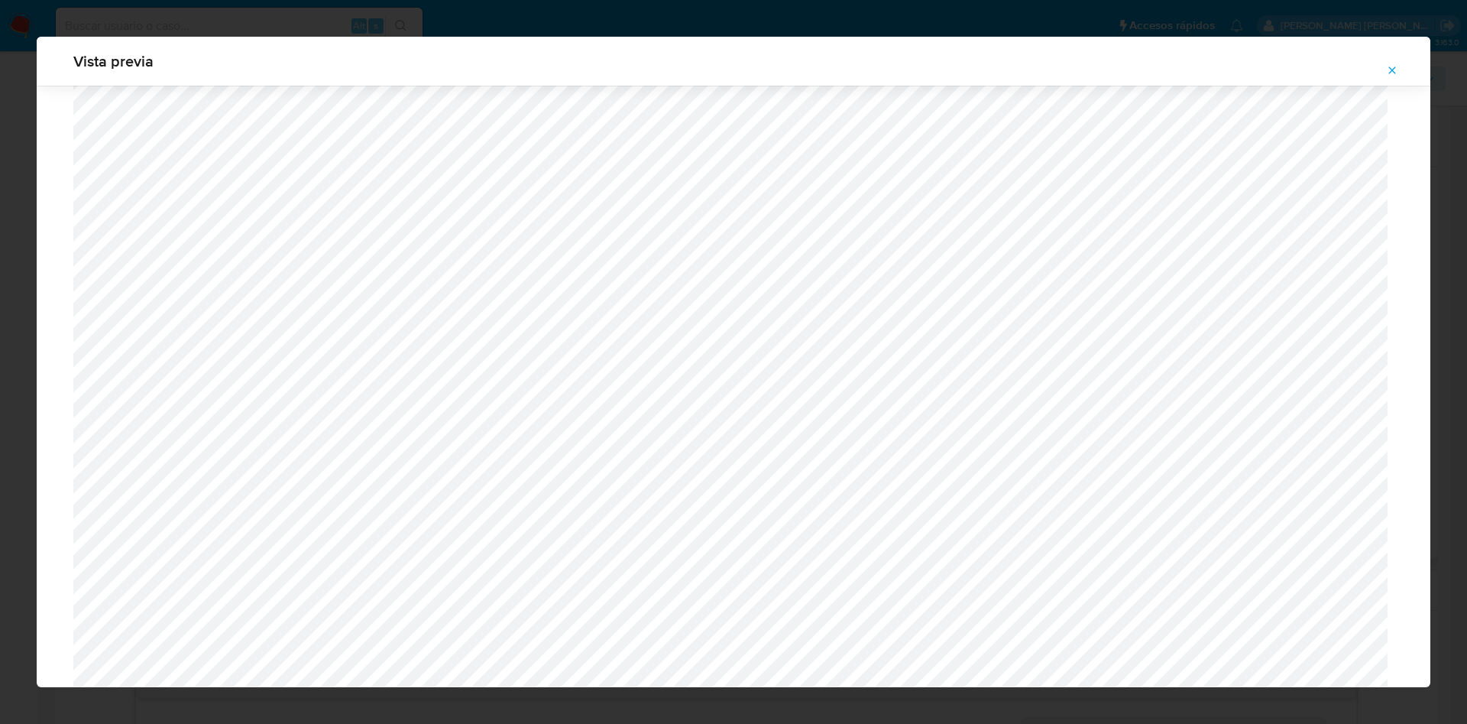
scroll to position [887, 0]
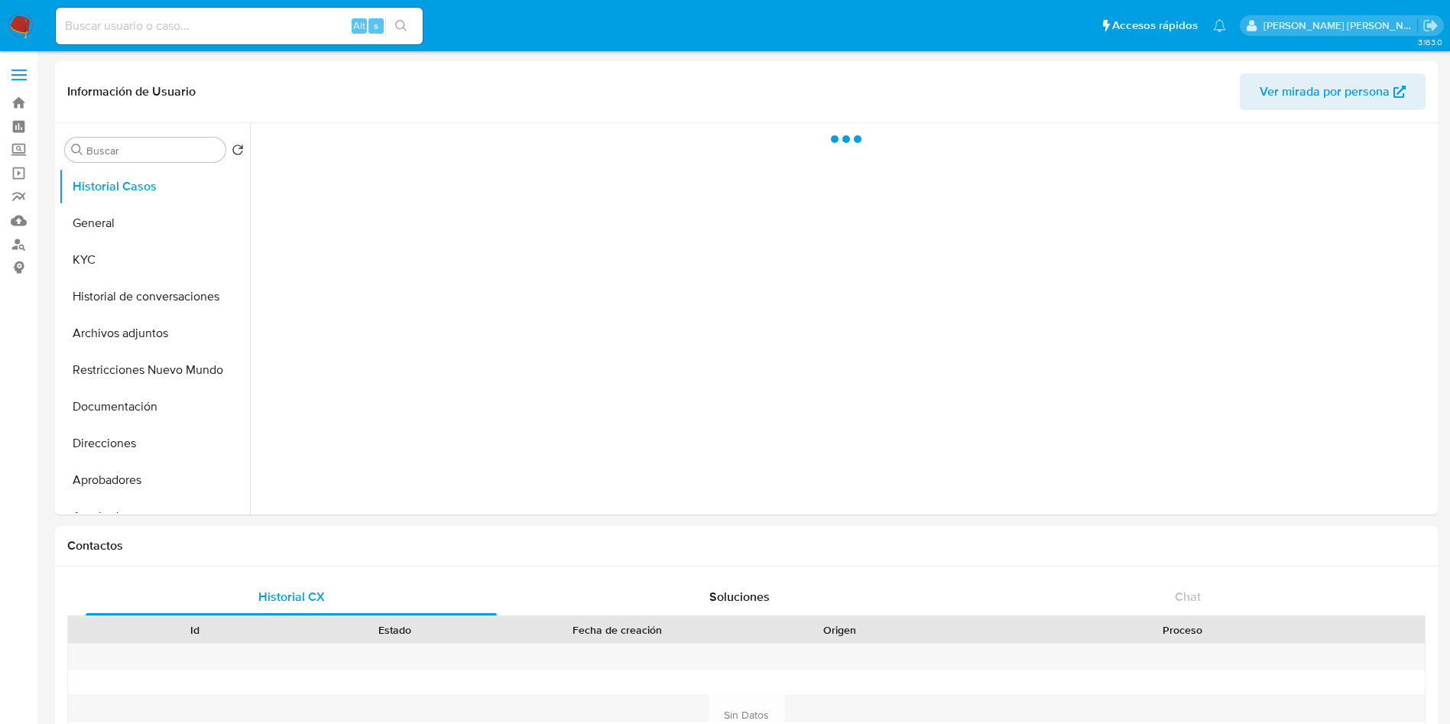
select select "10"
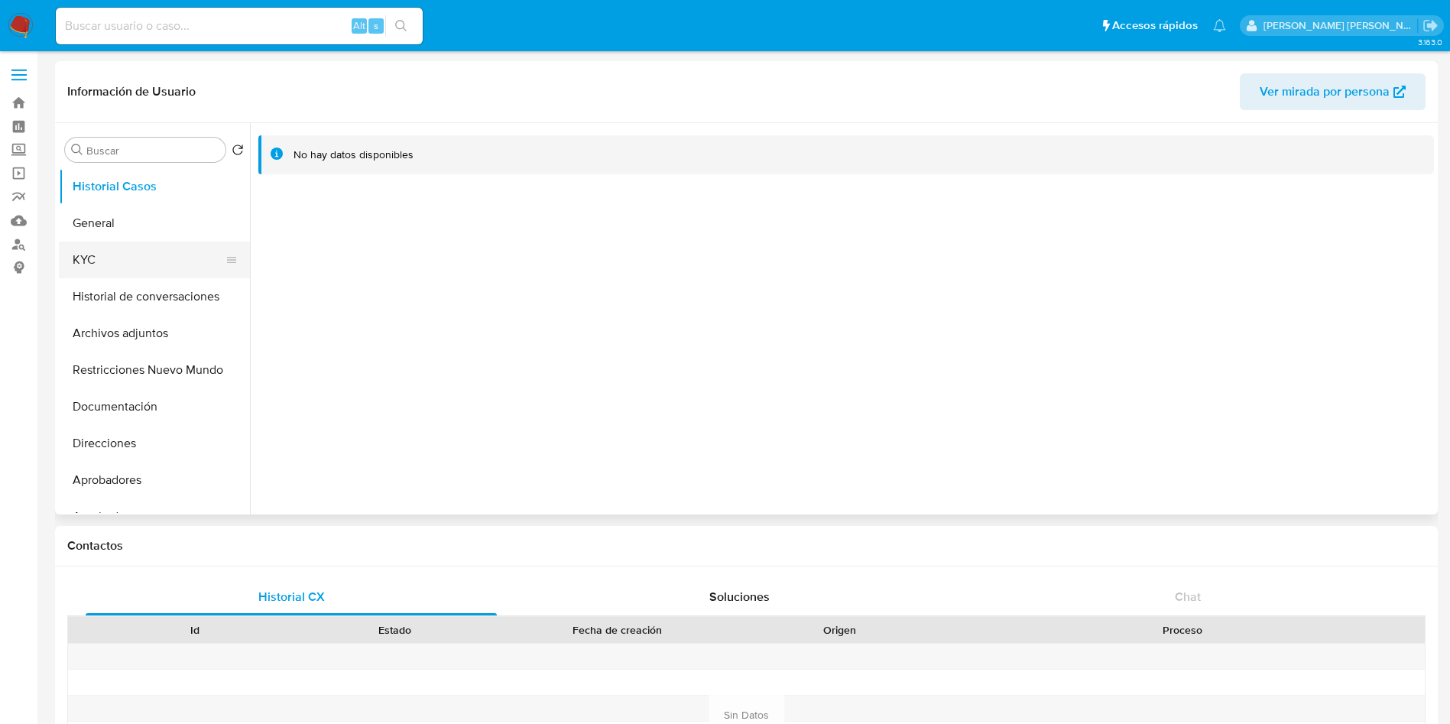
click at [66, 269] on button "KYC" at bounding box center [148, 260] width 179 height 37
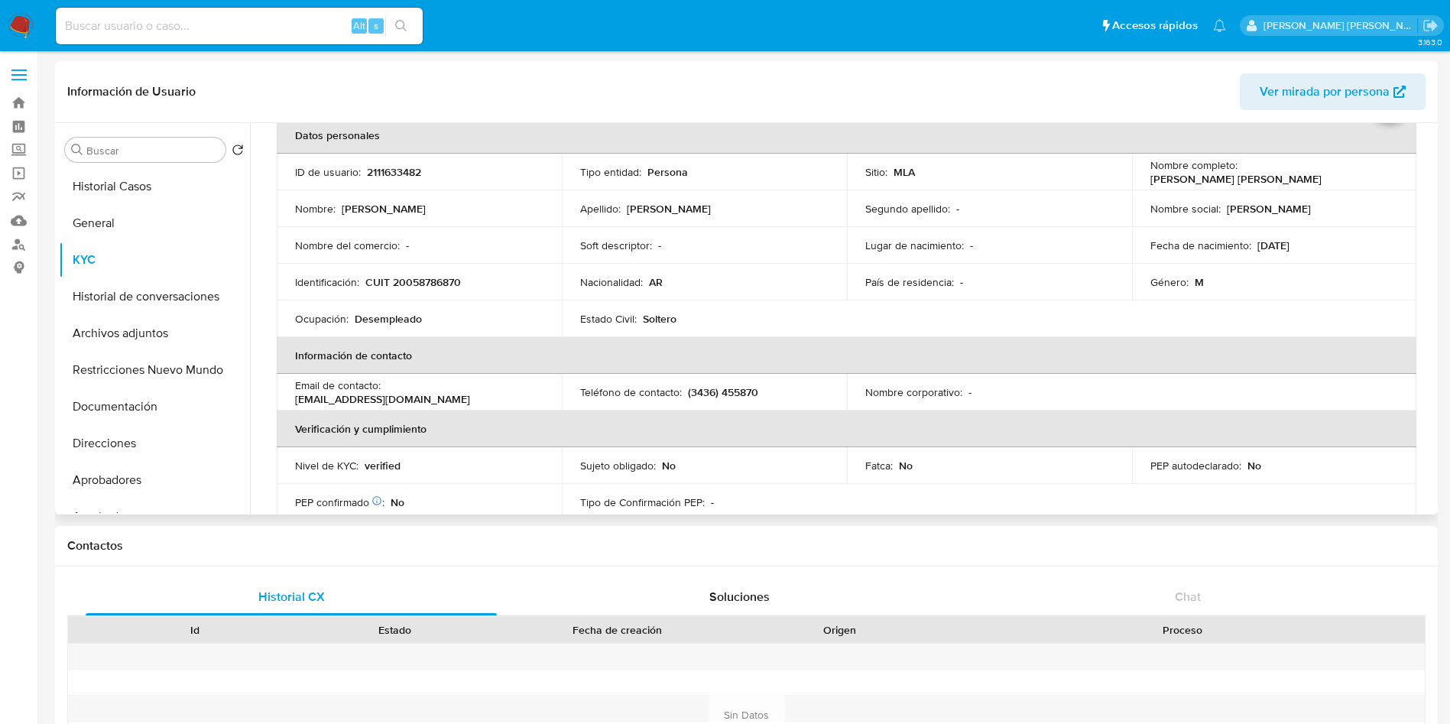
scroll to position [115, 0]
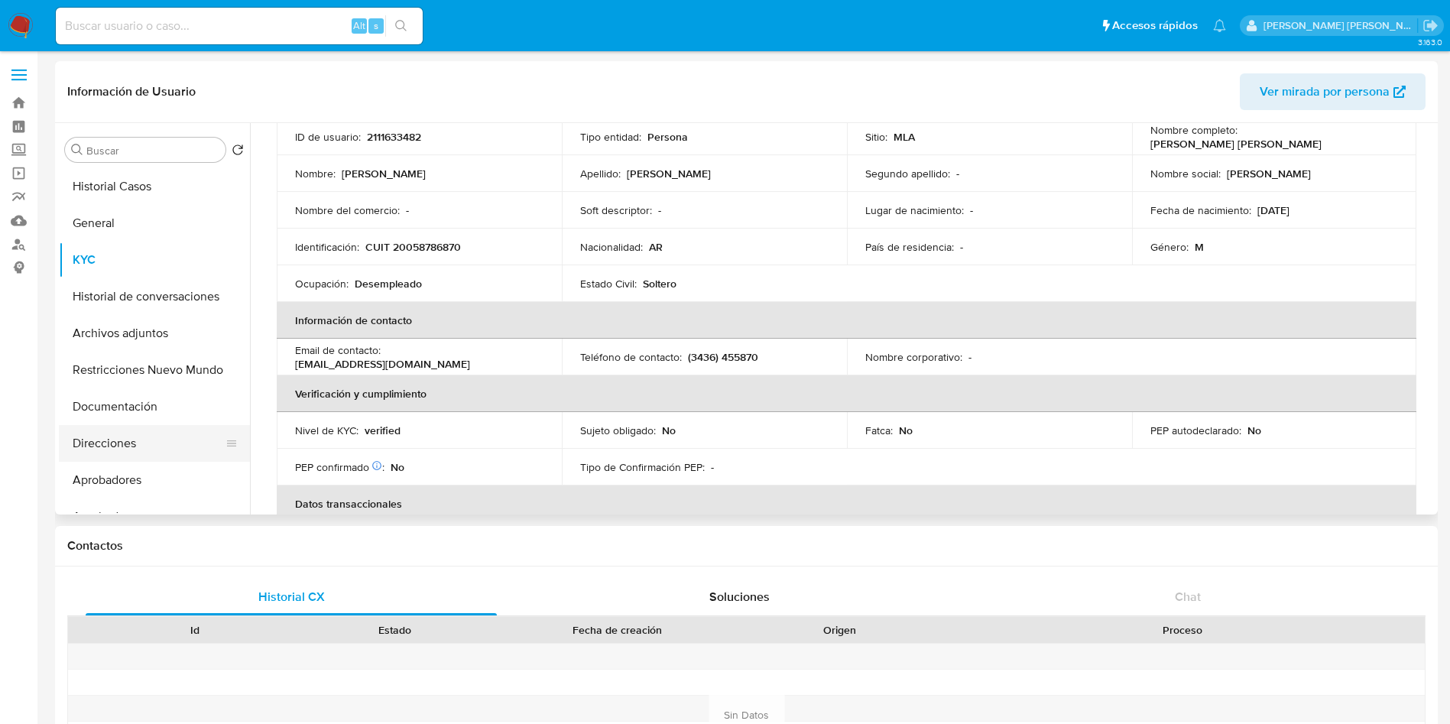
click at [107, 449] on button "Direcciones" at bounding box center [148, 443] width 179 height 37
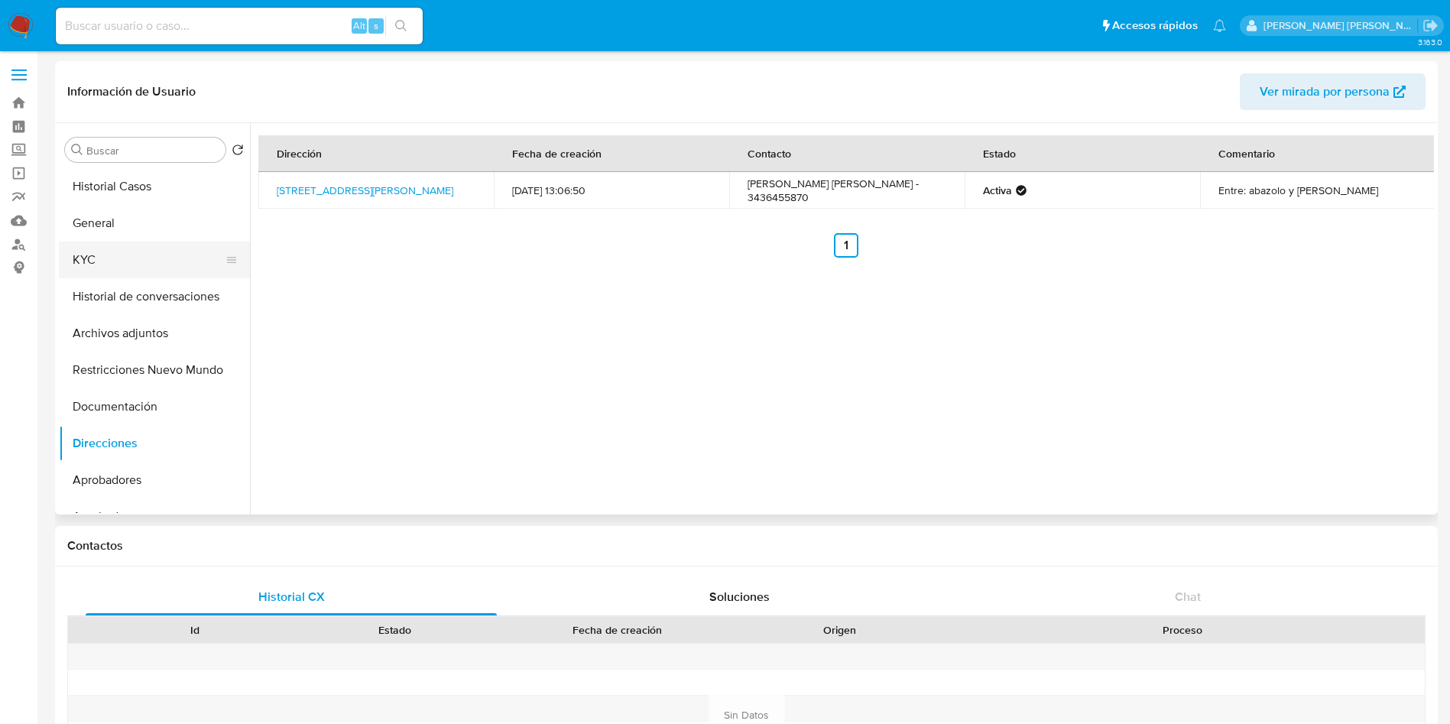
click at [122, 261] on button "KYC" at bounding box center [148, 260] width 179 height 37
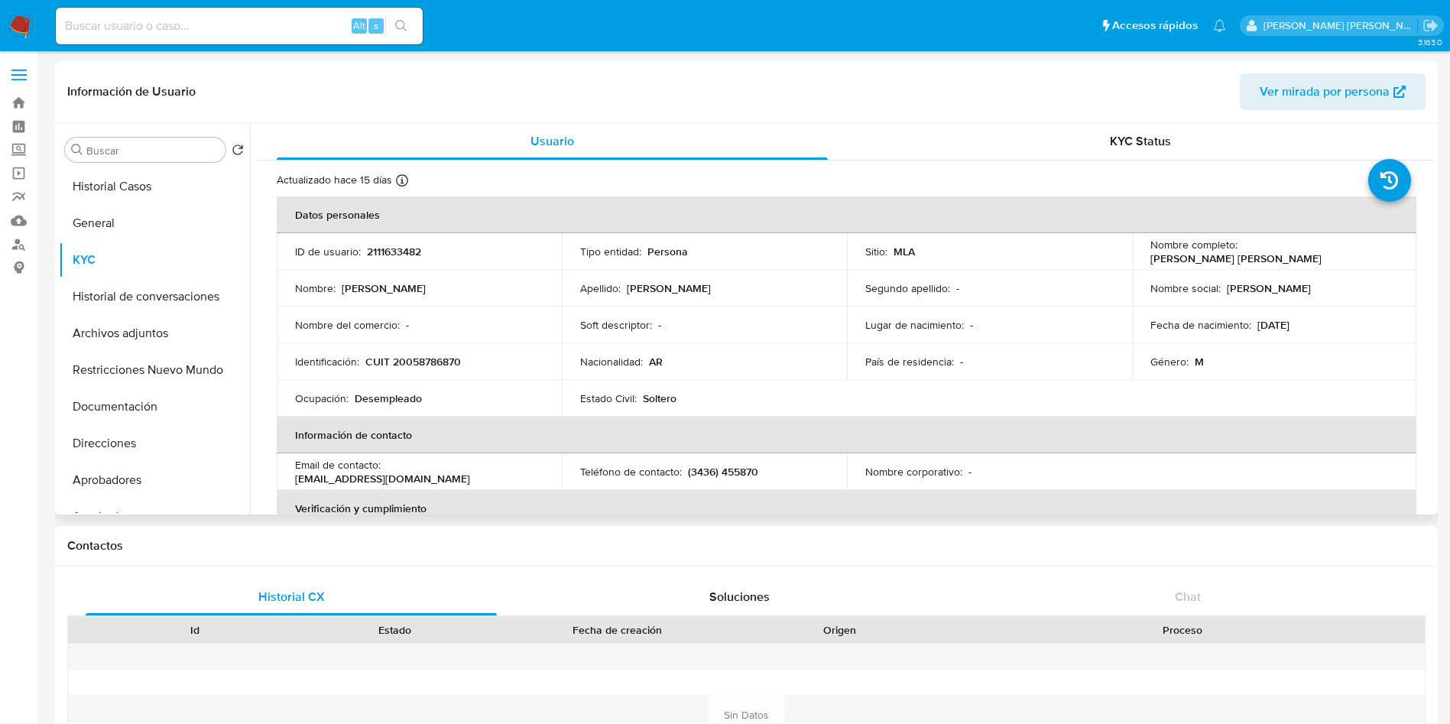
click at [423, 362] on p "CUIT 20058786870" at bounding box center [413, 362] width 96 height 14
copy p "20058786870"
click at [23, 240] on link "Buscador de personas" at bounding box center [91, 244] width 182 height 24
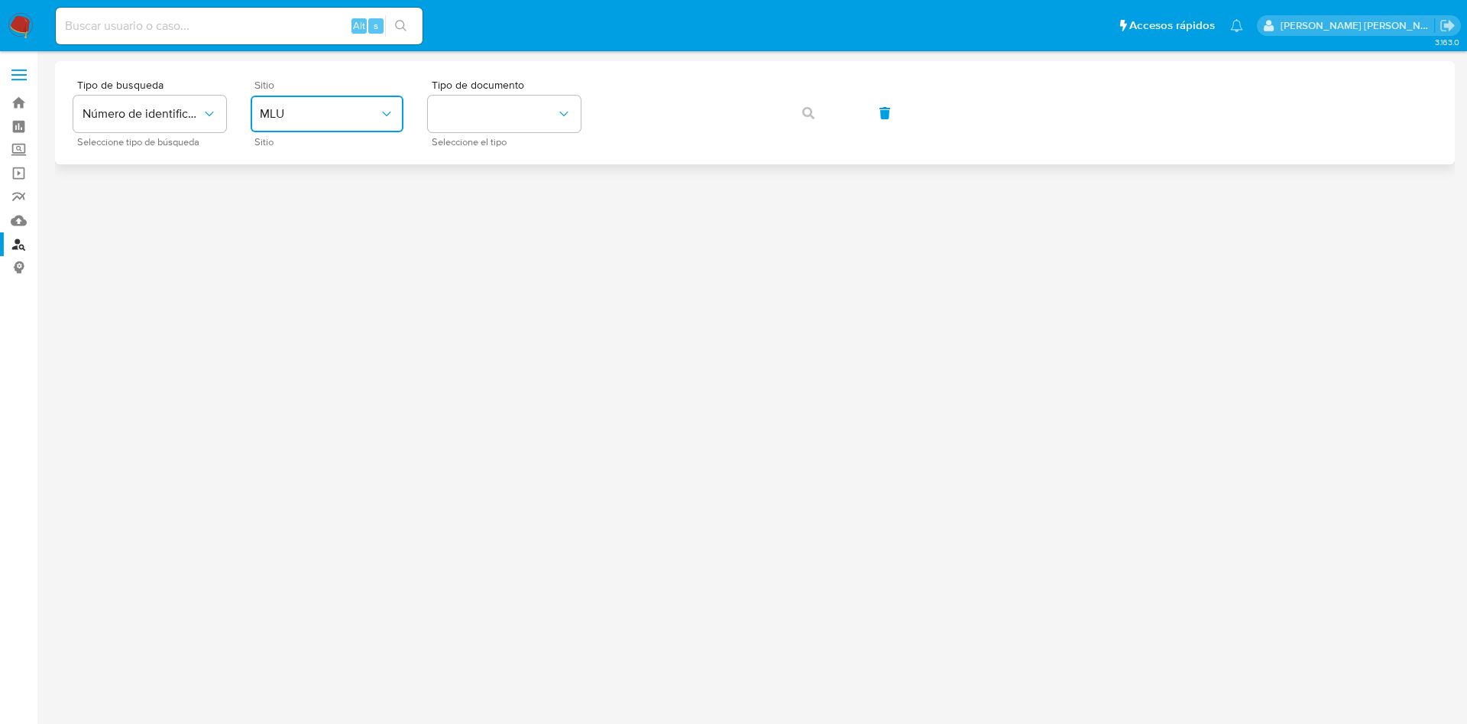
click at [289, 109] on span "MLU" at bounding box center [319, 113] width 119 height 15
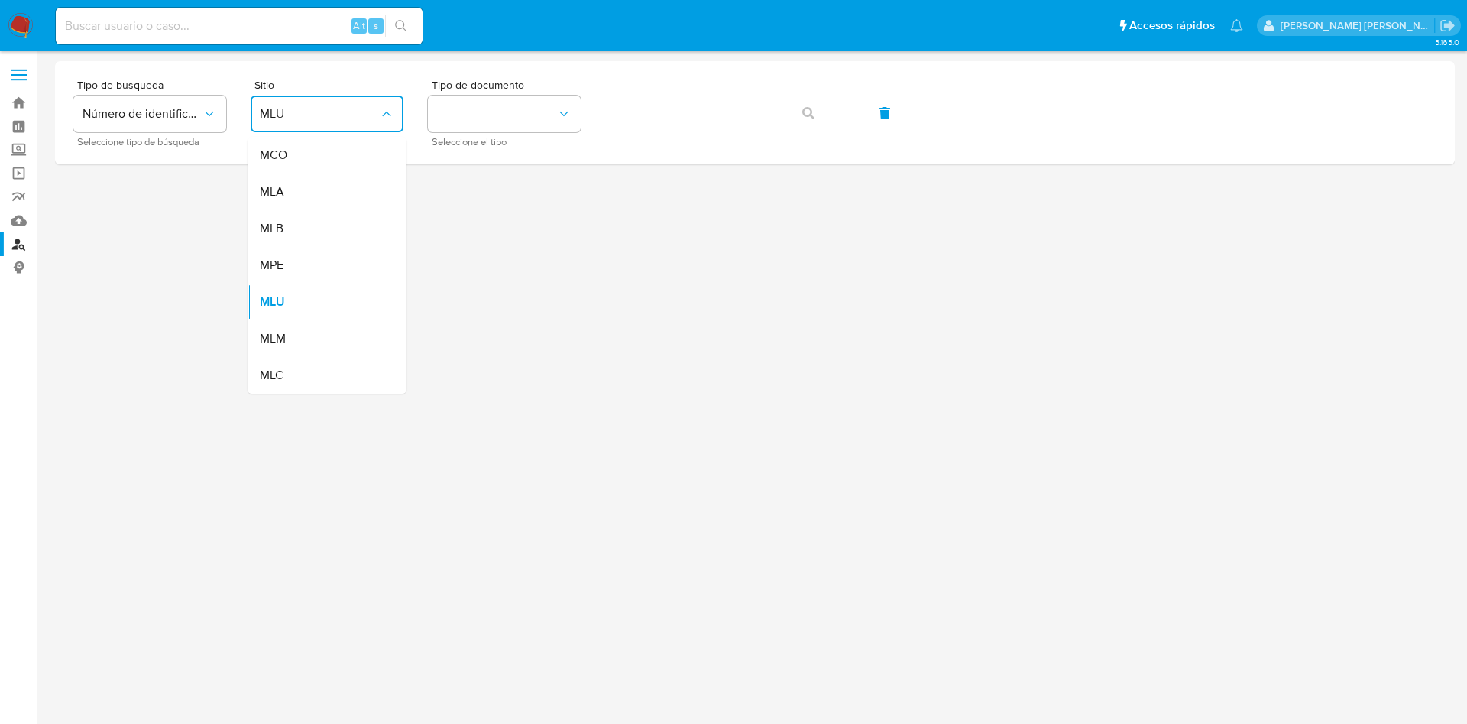
click at [310, 189] on div "MLA" at bounding box center [322, 191] width 125 height 37
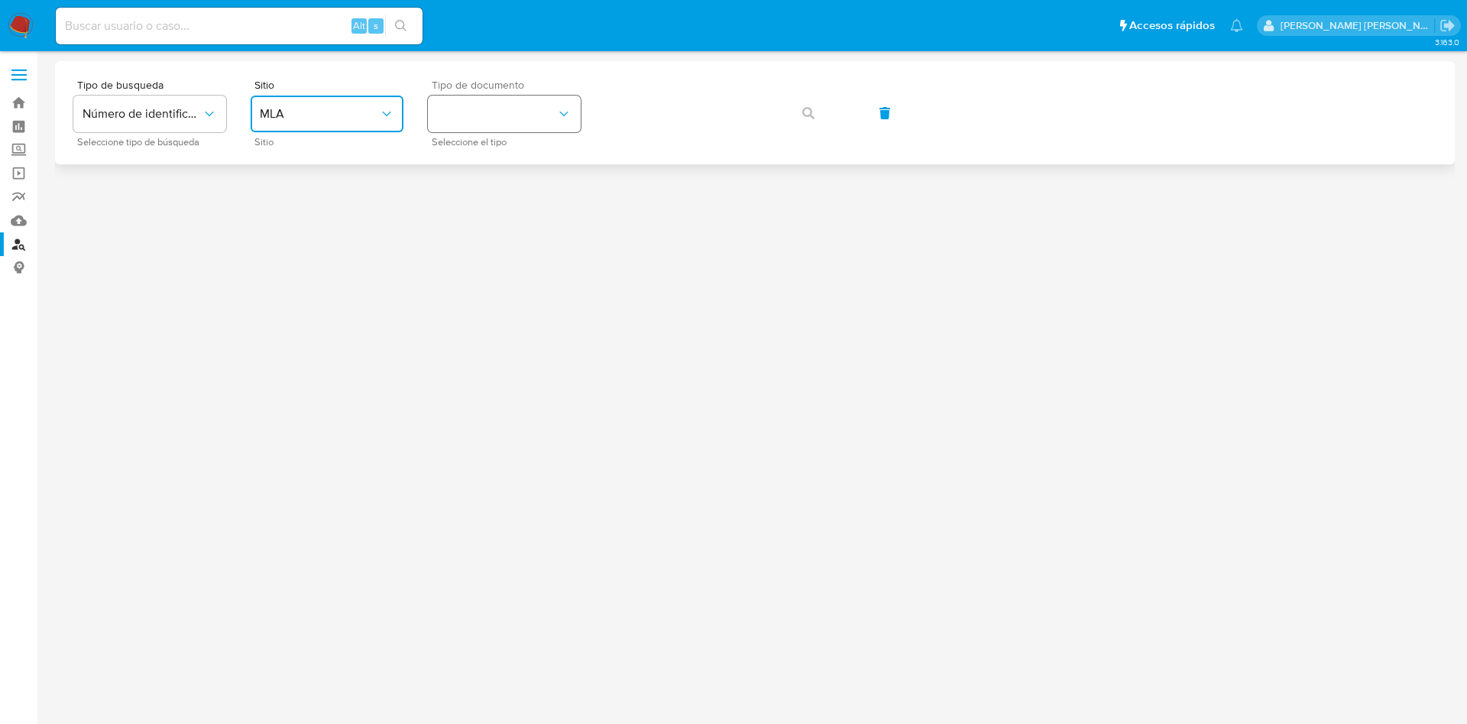
click at [478, 115] on button "identificationType" at bounding box center [504, 114] width 153 height 37
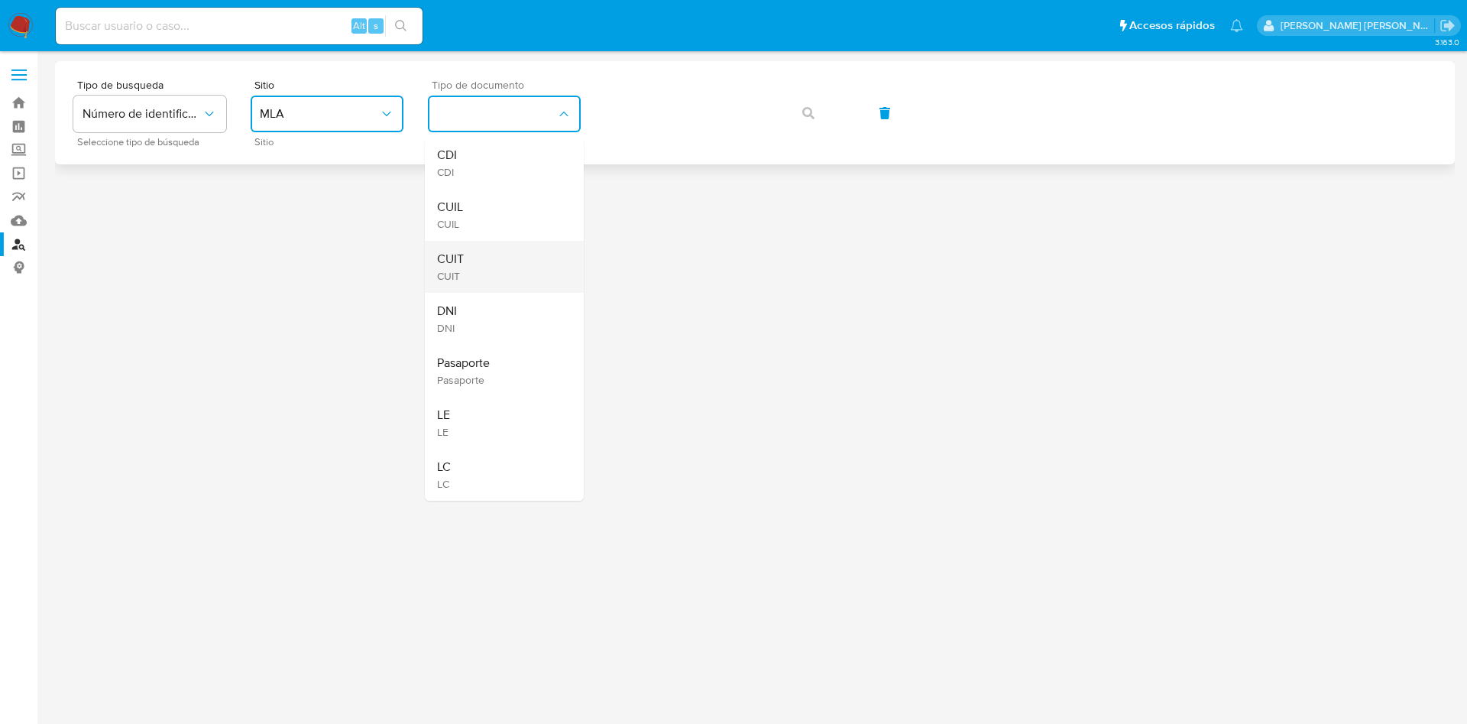
click at [462, 248] on div "CUIT CUIT" at bounding box center [499, 267] width 125 height 52
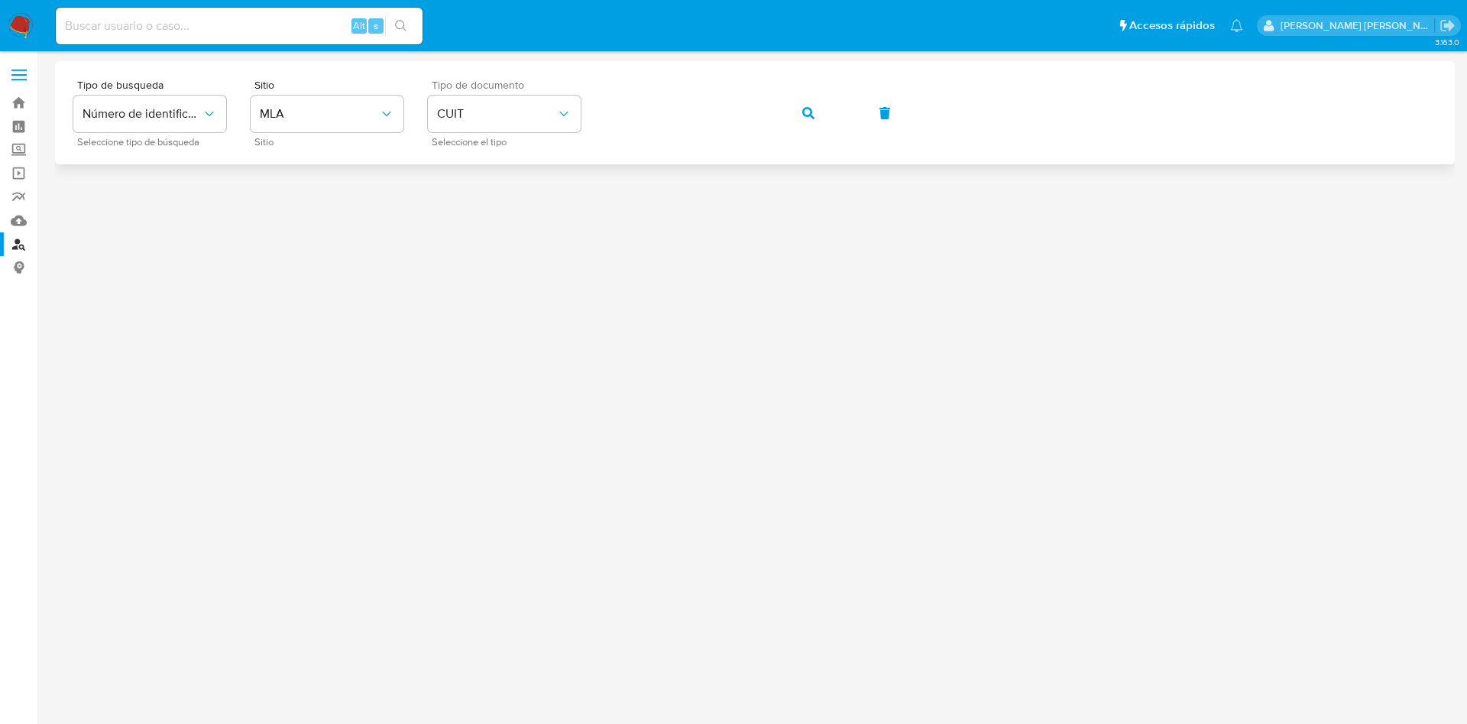
click at [809, 109] on icon "button" at bounding box center [809, 113] width 12 height 12
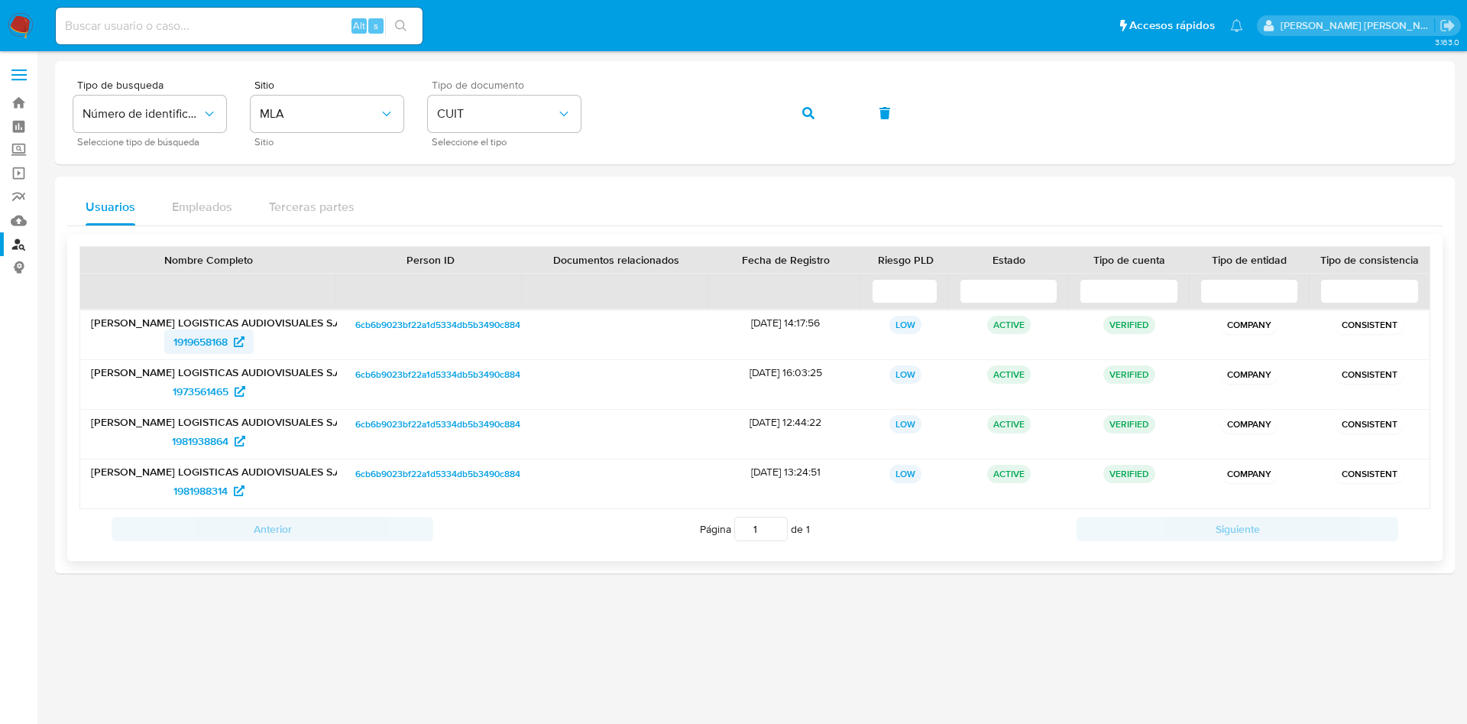
click at [193, 338] on span "1919658168" at bounding box center [200, 341] width 54 height 24
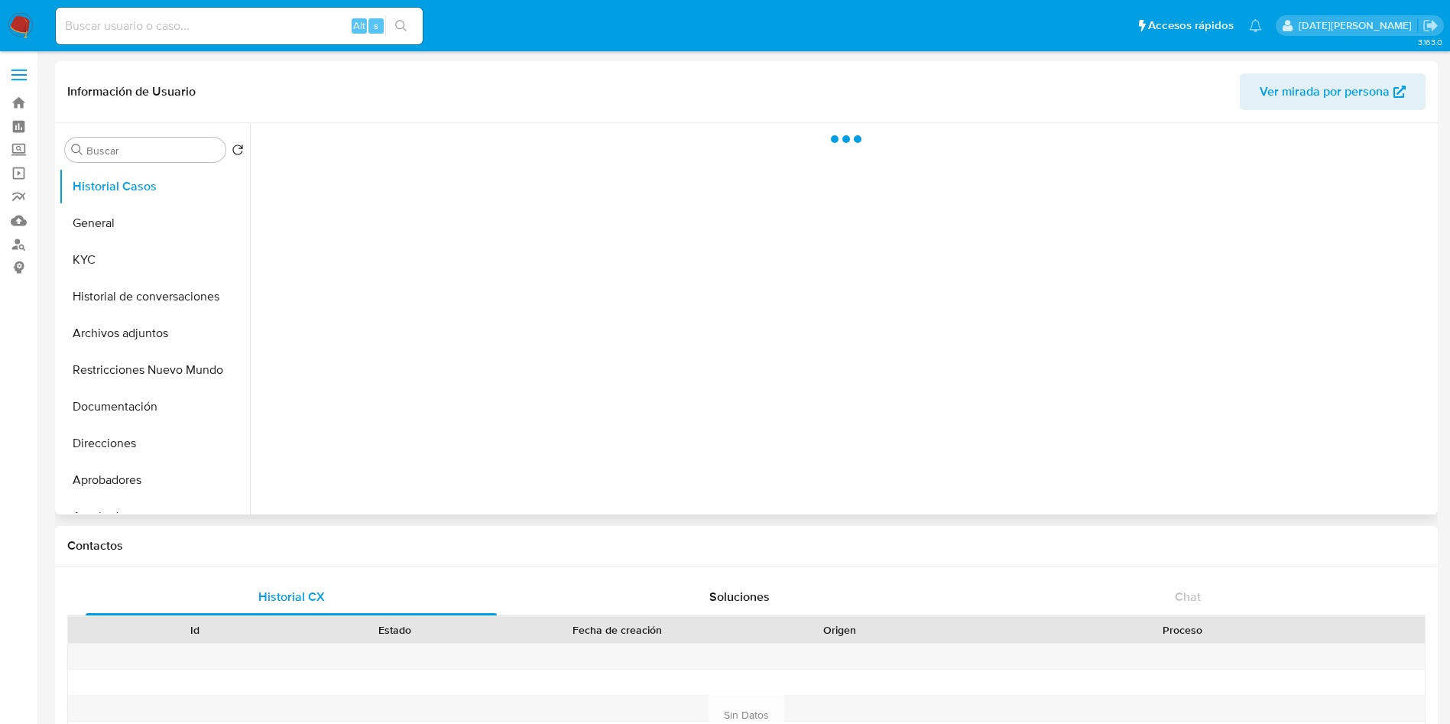
select select "10"
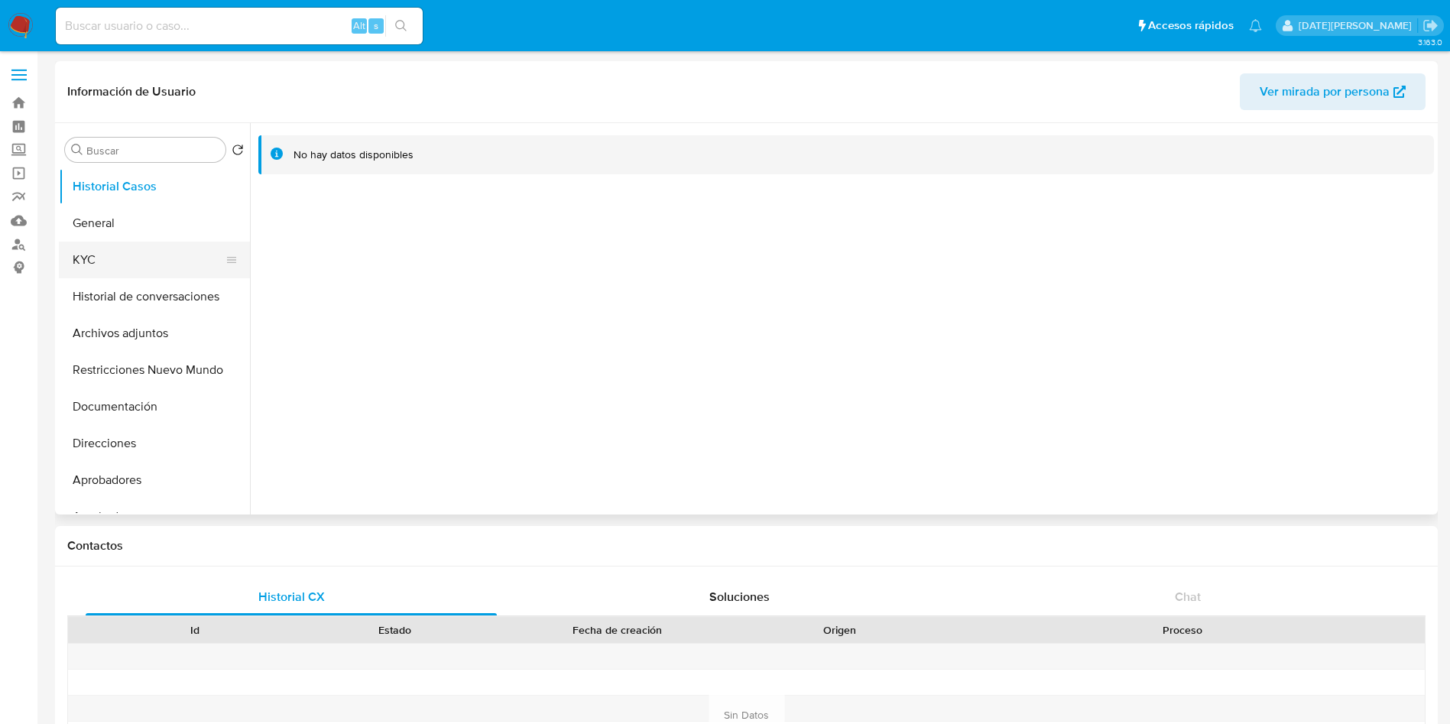
click at [97, 262] on button "KYC" at bounding box center [148, 260] width 179 height 37
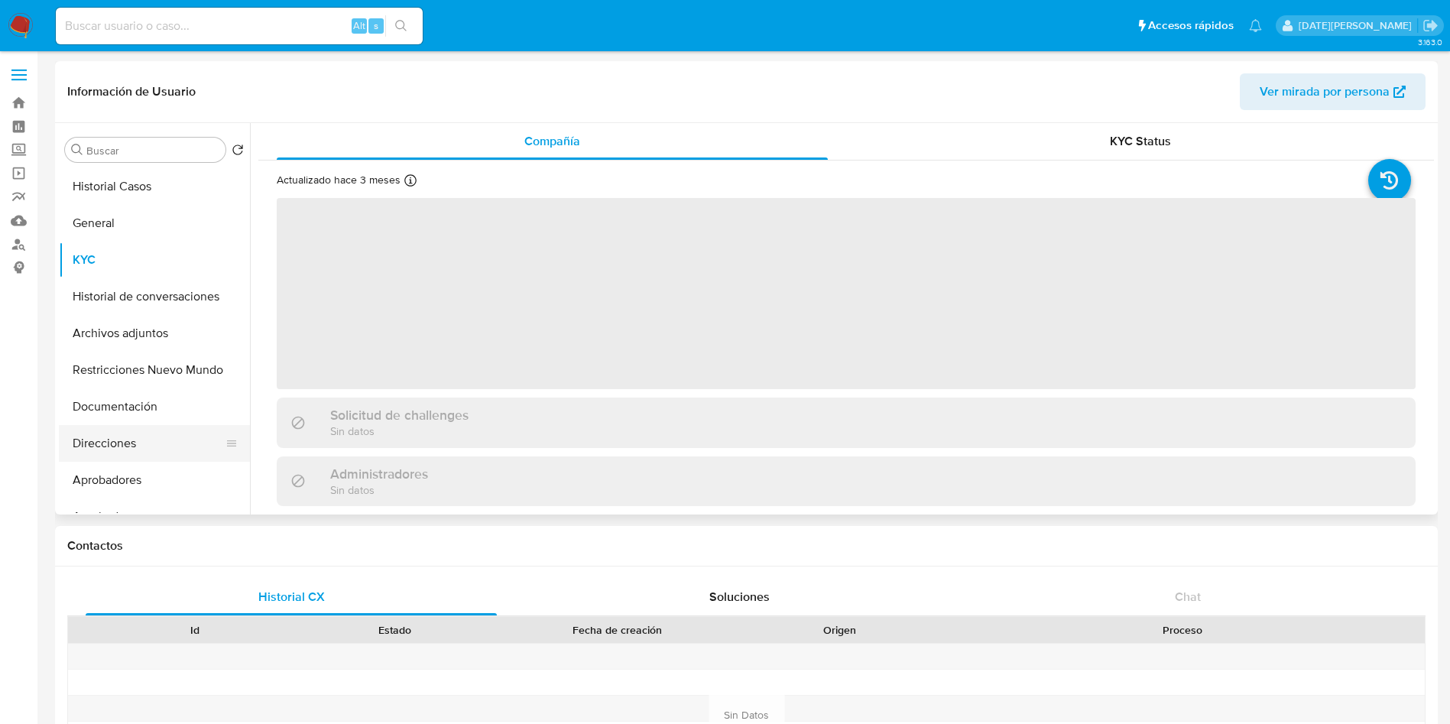
click at [118, 450] on button "Direcciones" at bounding box center [148, 443] width 179 height 37
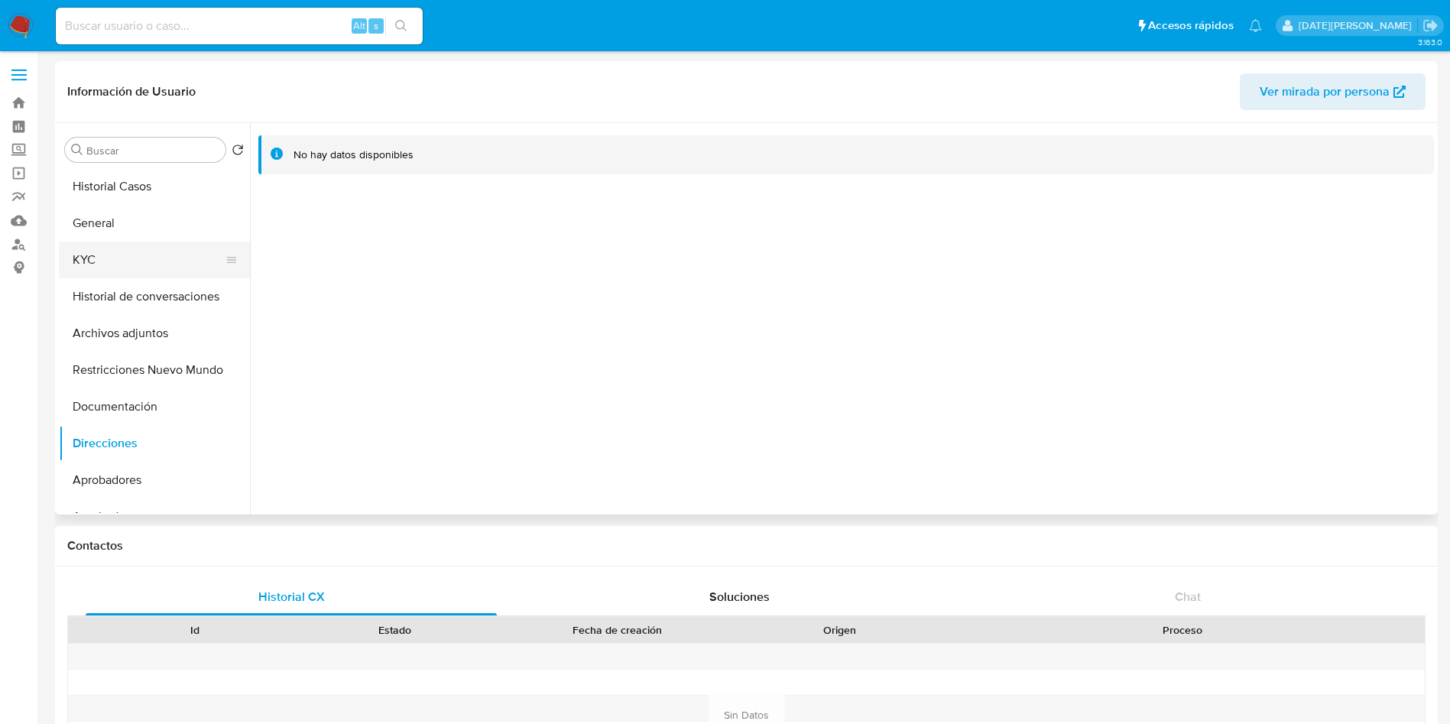
click at [88, 250] on button "KYC" at bounding box center [148, 260] width 179 height 37
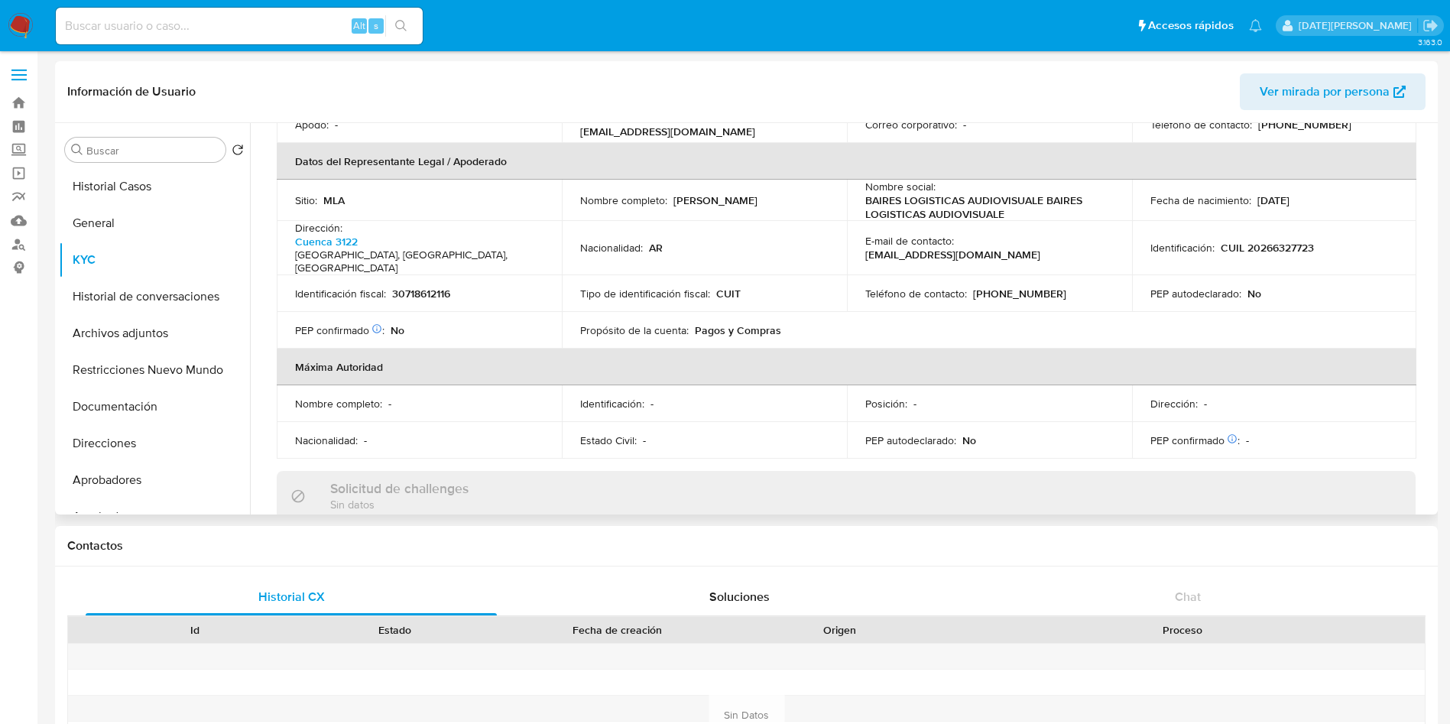
scroll to position [459, 0]
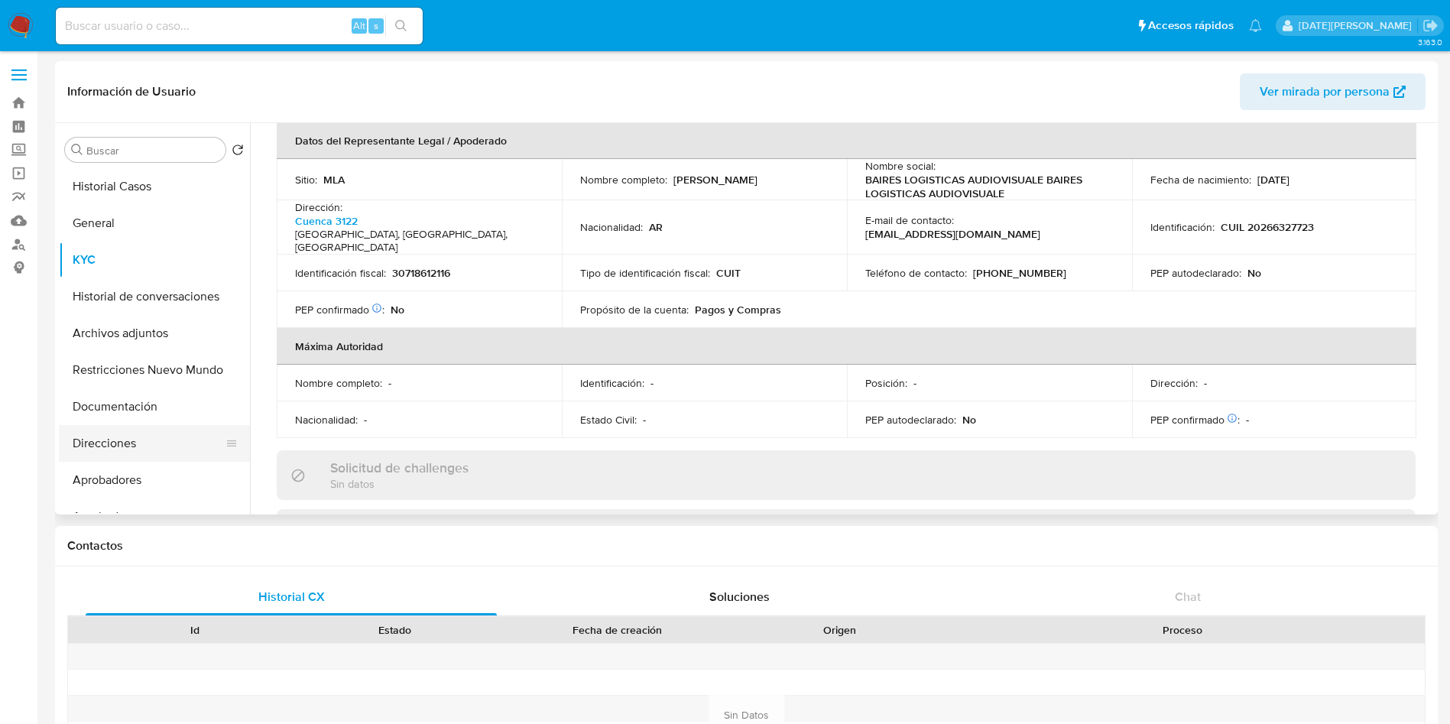
click at [121, 441] on button "Direcciones" at bounding box center [148, 443] width 179 height 37
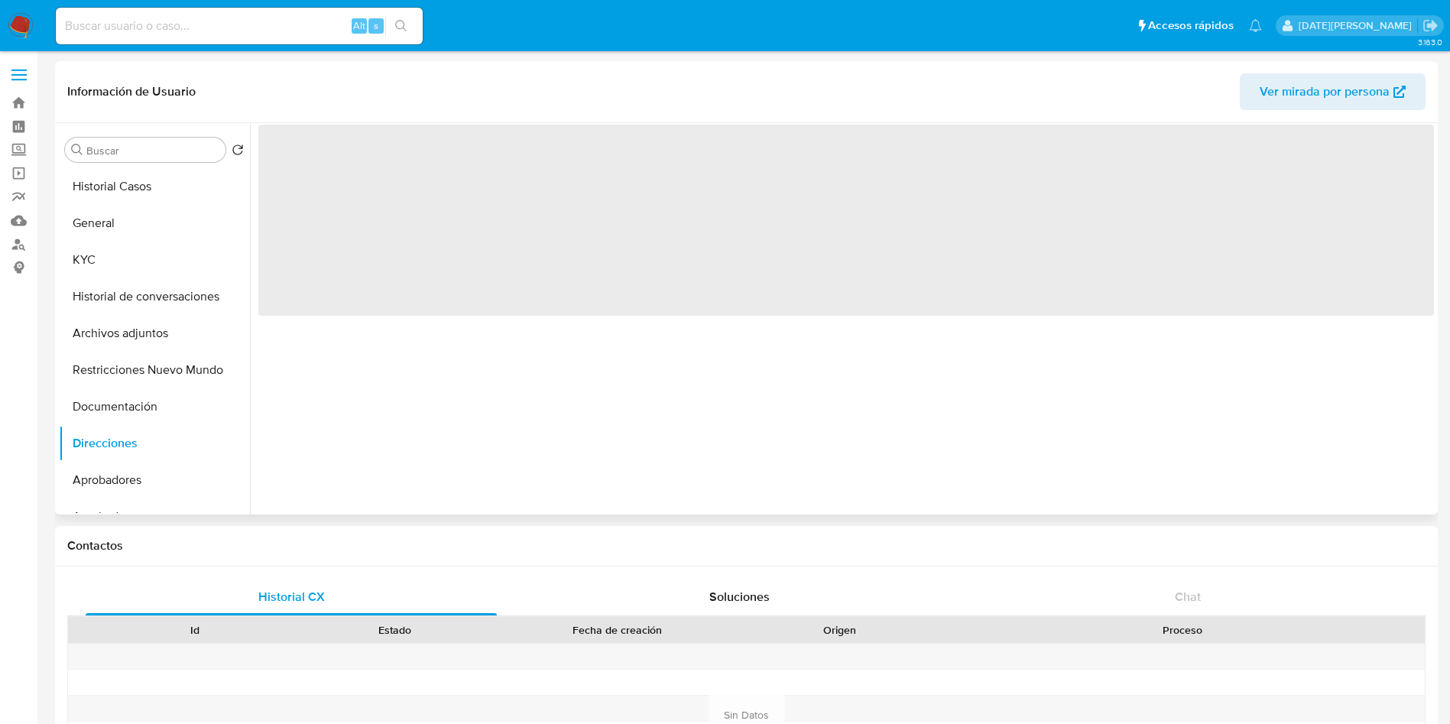
scroll to position [0, 0]
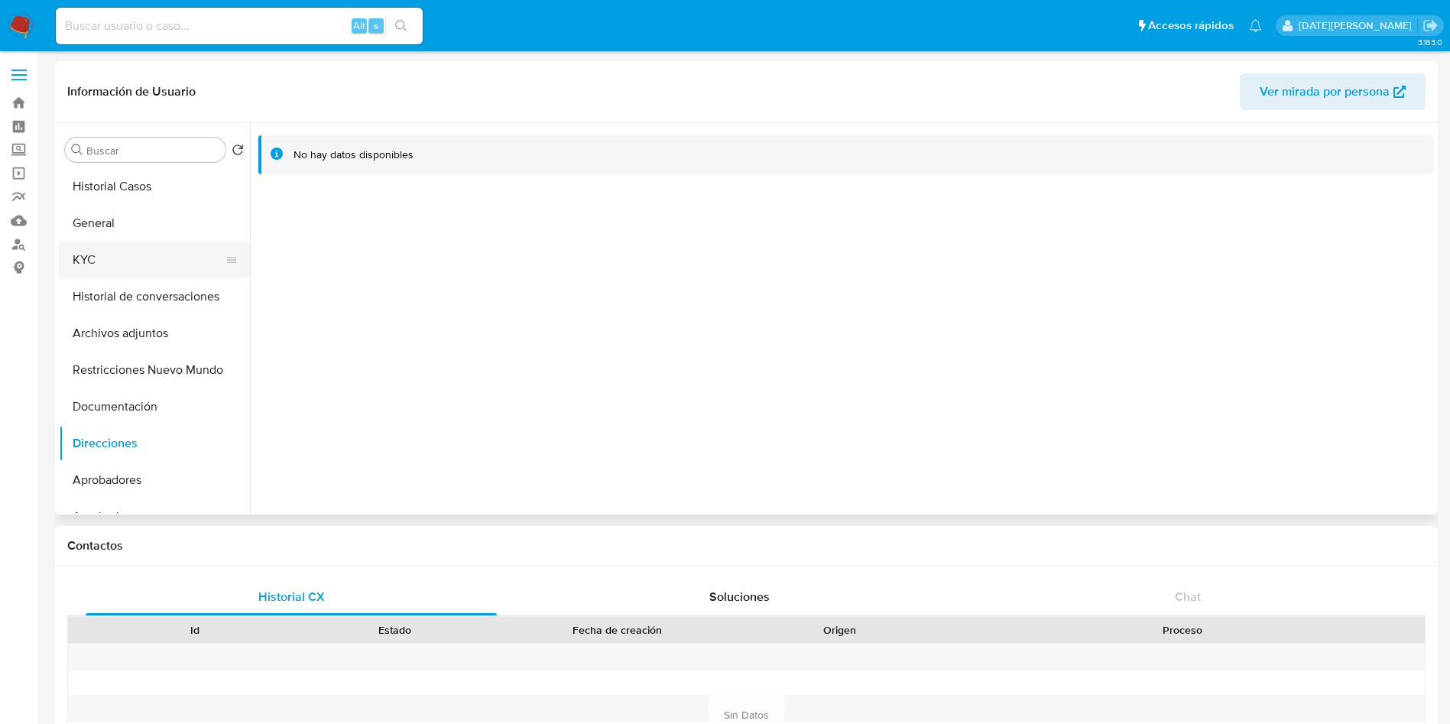
click at [102, 242] on button "KYC" at bounding box center [148, 260] width 179 height 37
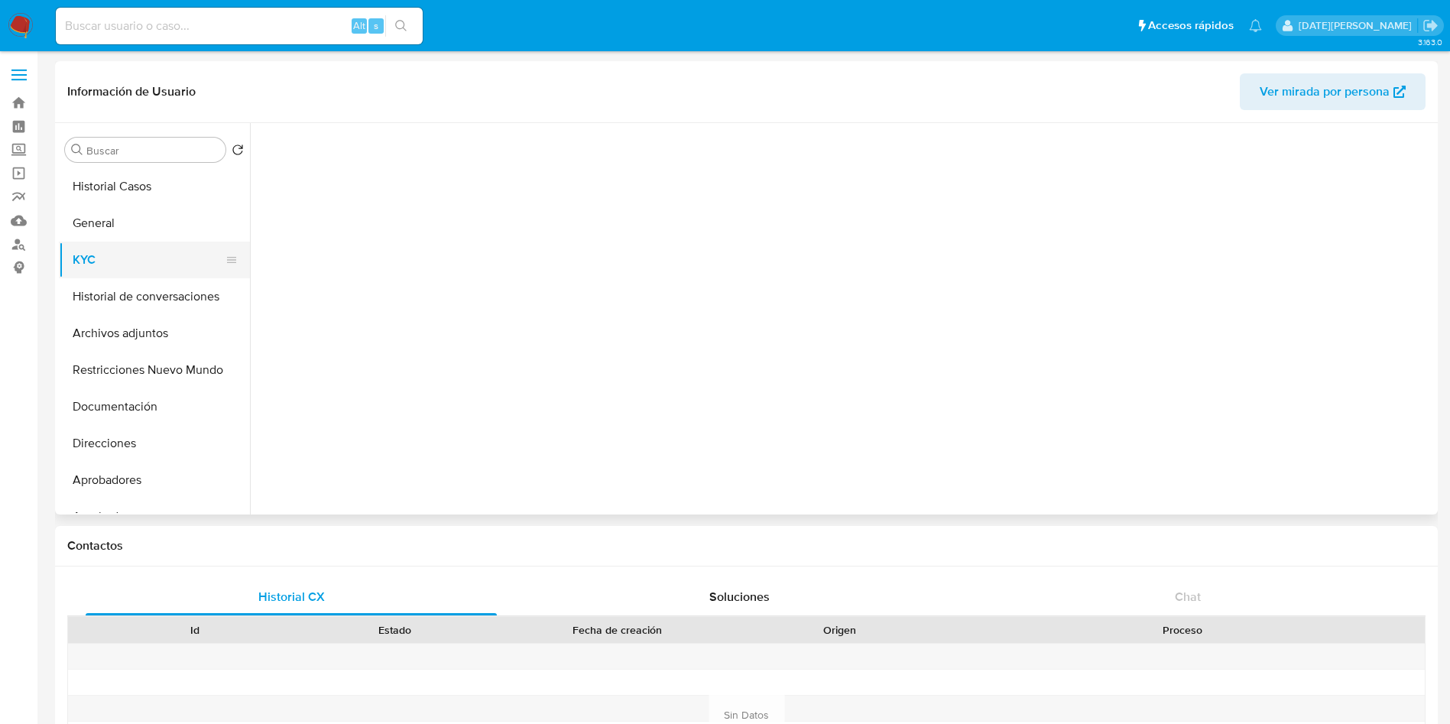
click at [100, 257] on button "KYC" at bounding box center [148, 260] width 179 height 37
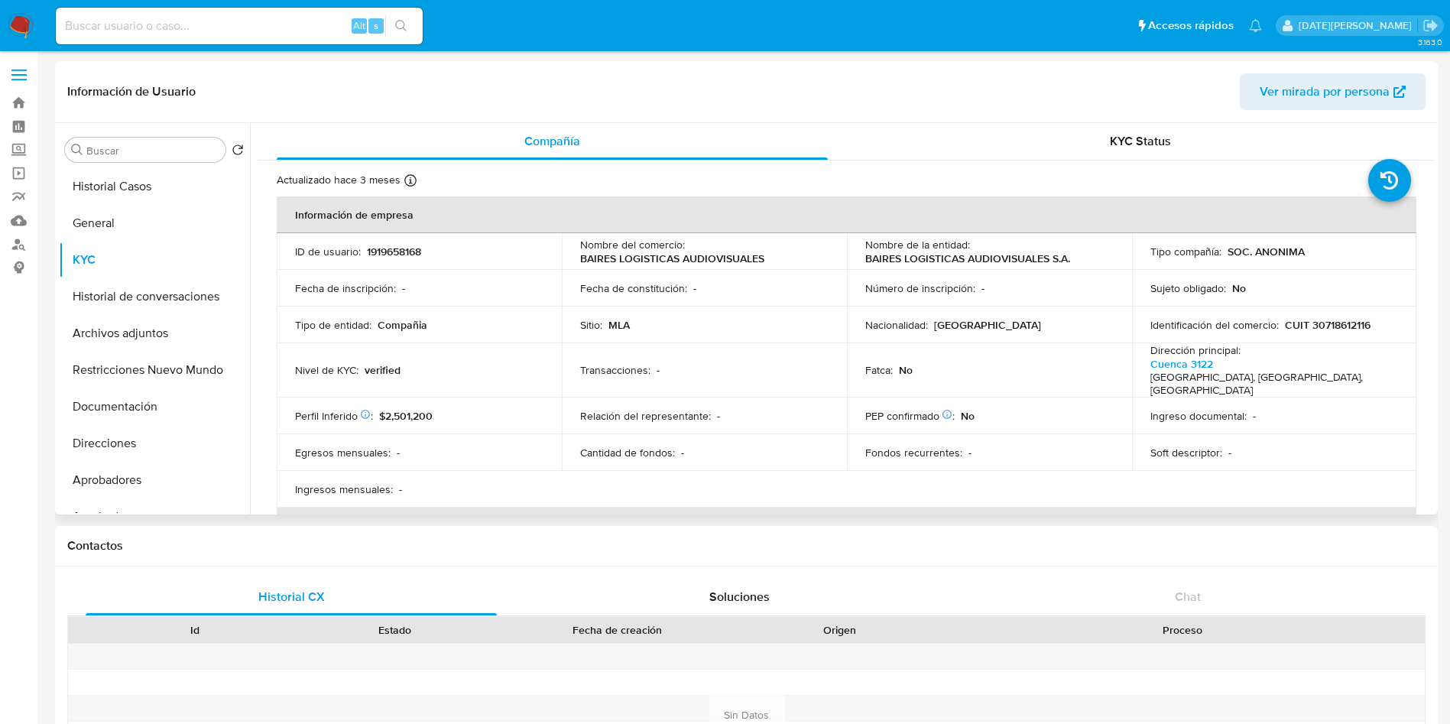
click at [681, 256] on p "BAIRES LOGISTICAS AUDIOVISUALES" at bounding box center [672, 258] width 184 height 14
drag, startPoint x: 579, startPoint y: 257, endPoint x: 759, endPoint y: 253, distance: 180.4
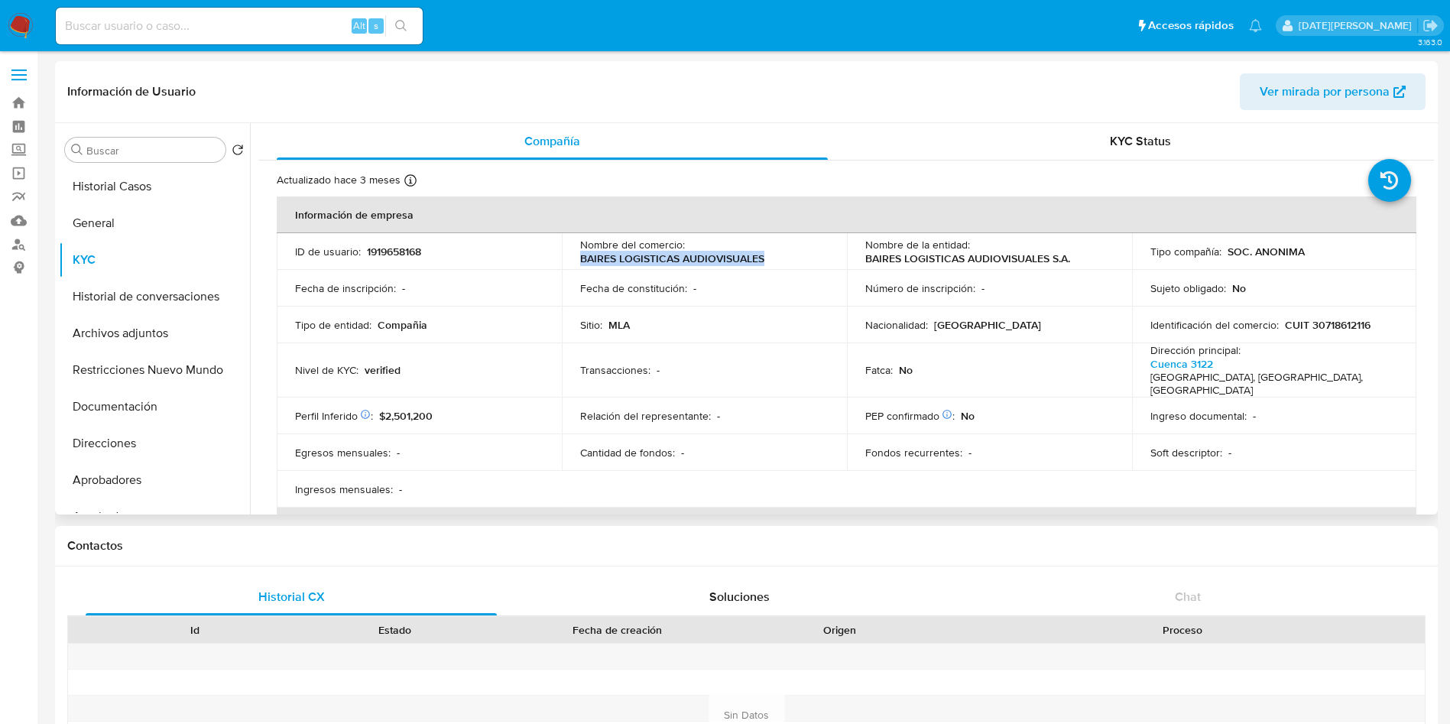
click at [759, 253] on p "BAIRES LOGISTICAS AUDIOVISUALES" at bounding box center [672, 258] width 184 height 14
copy p "BAIRES LOGISTICAS AUDIOVISUALES"
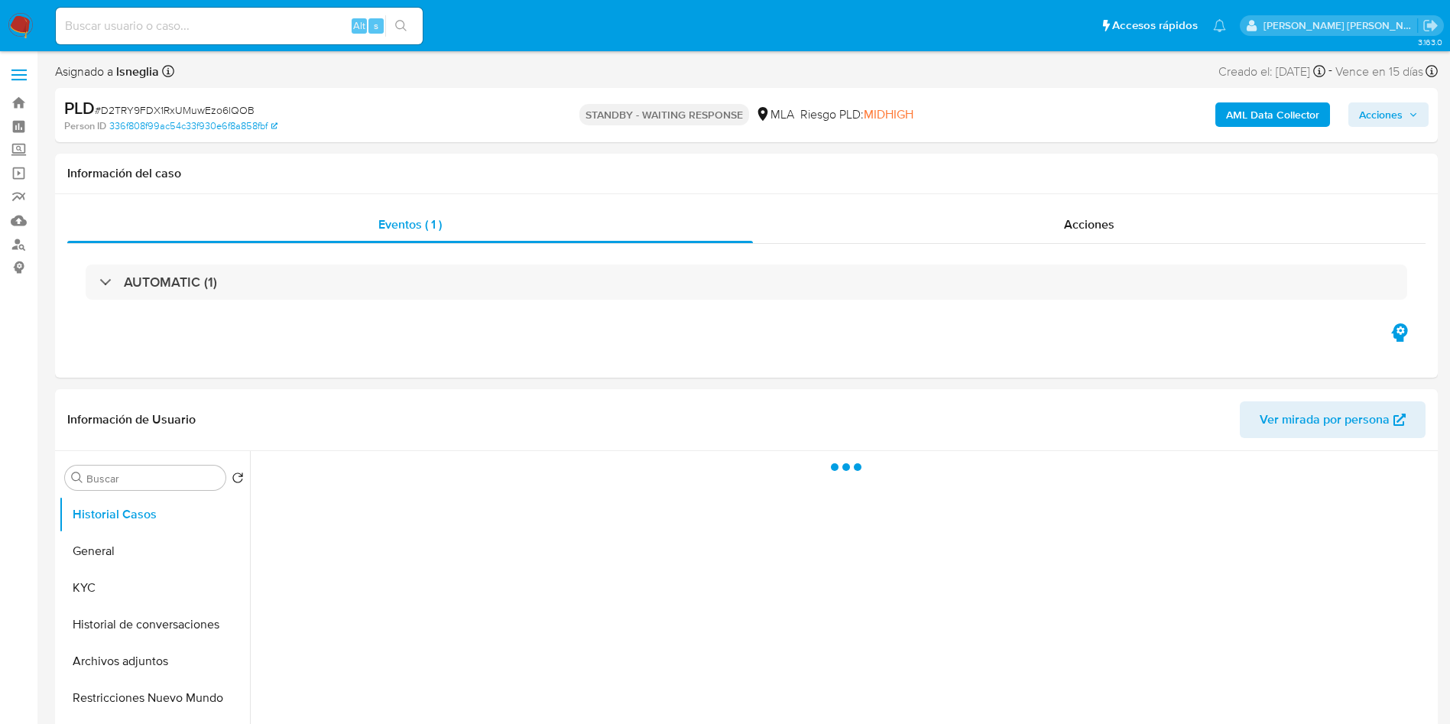
select select "10"
